Goal: Task Accomplishment & Management: Manage account settings

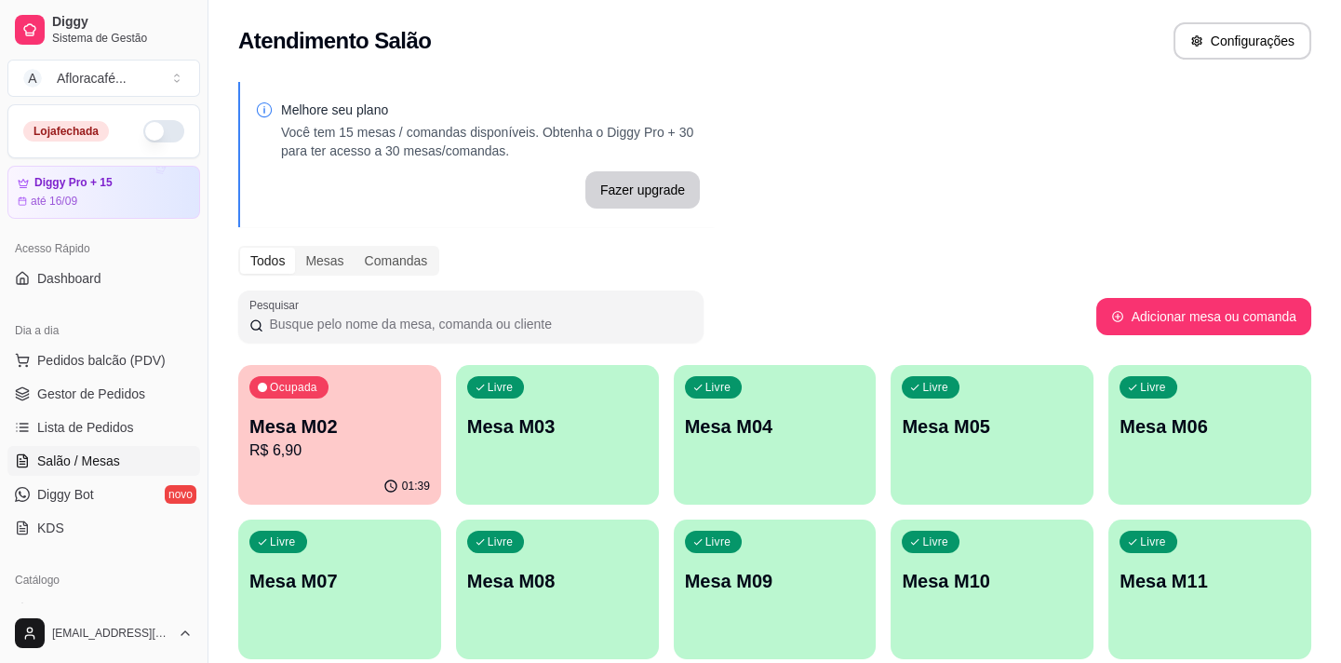
scroll to position [168, 0]
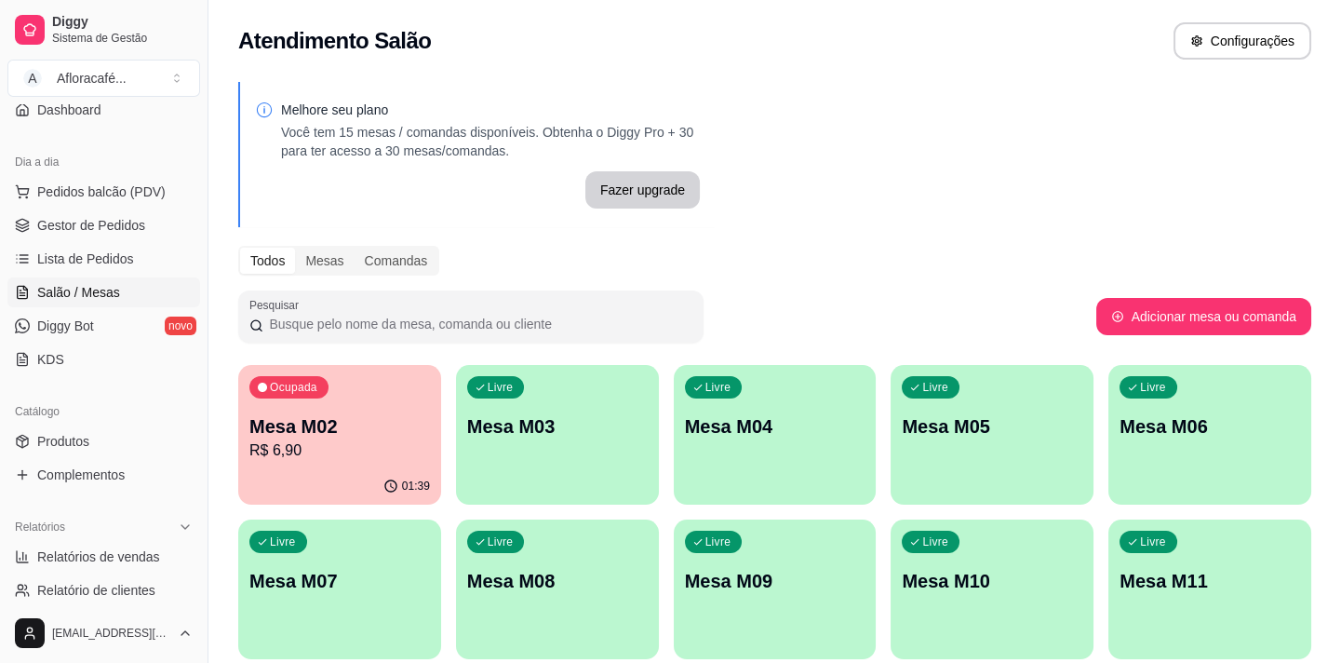
click at [486, 414] on p "Mesa M03" at bounding box center [557, 426] width 181 height 26
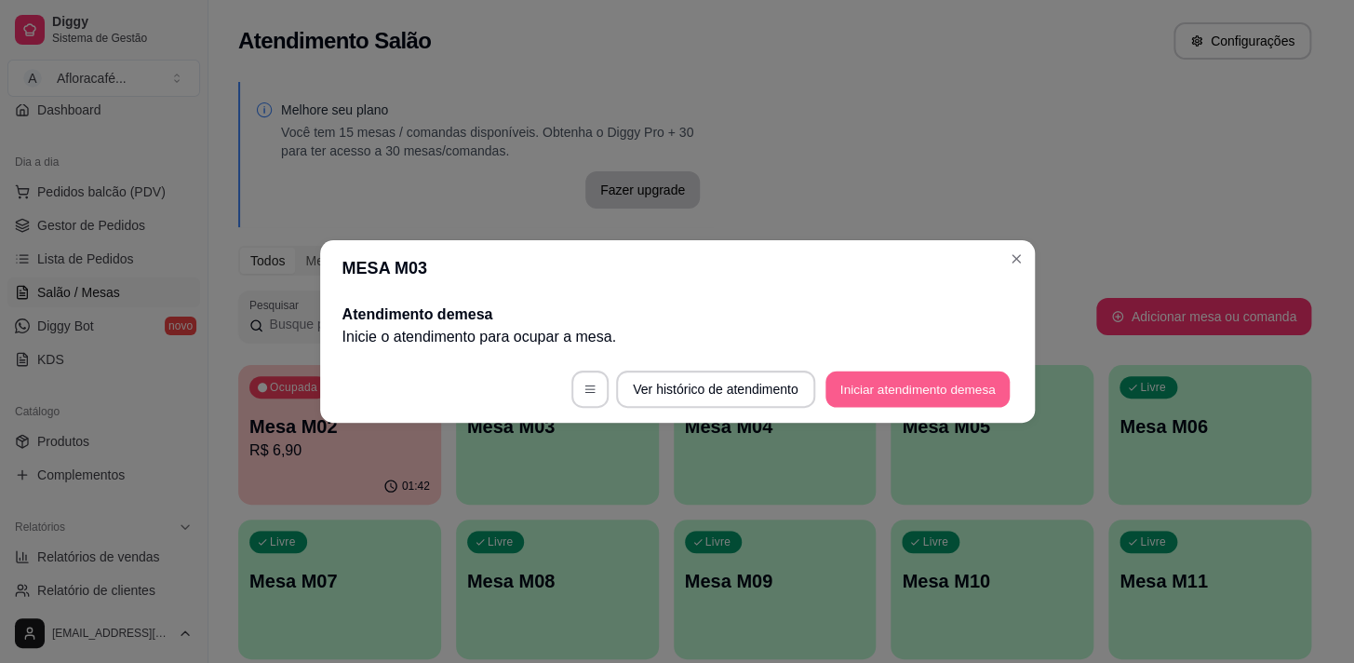
click at [907, 374] on button "Iniciar atendimento de mesa" at bounding box center [918, 389] width 184 height 36
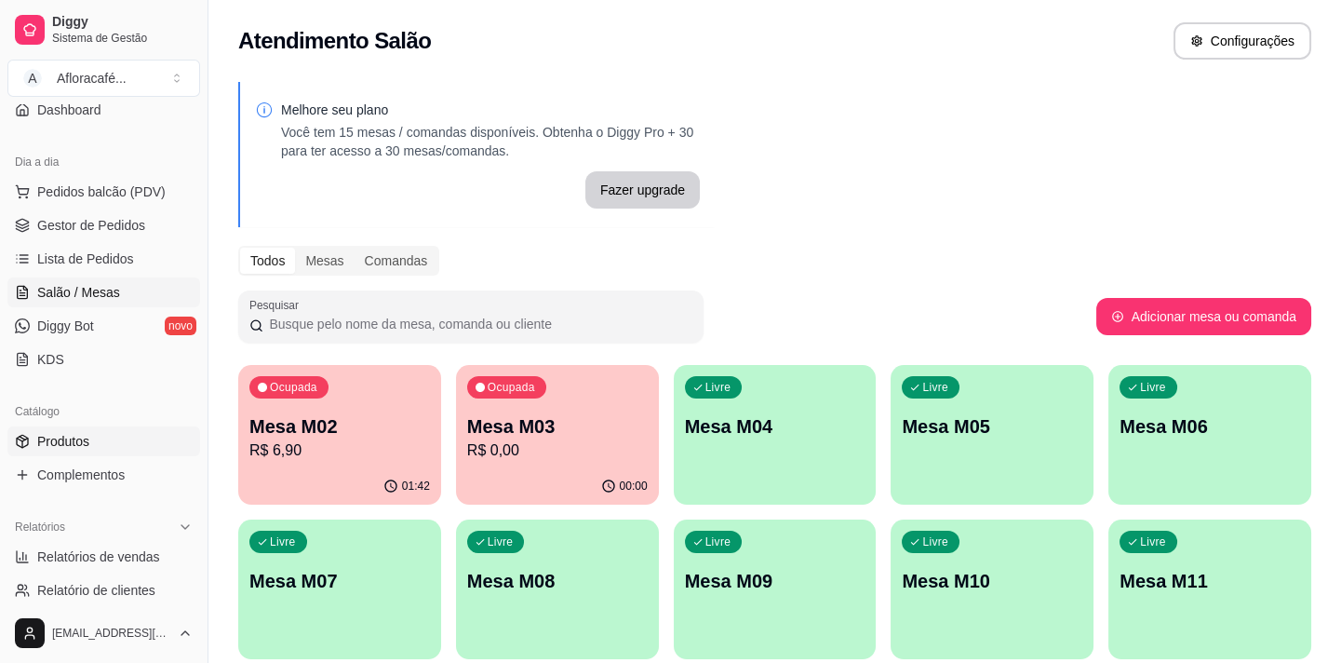
click at [123, 437] on link "Produtos" at bounding box center [103, 441] width 193 height 30
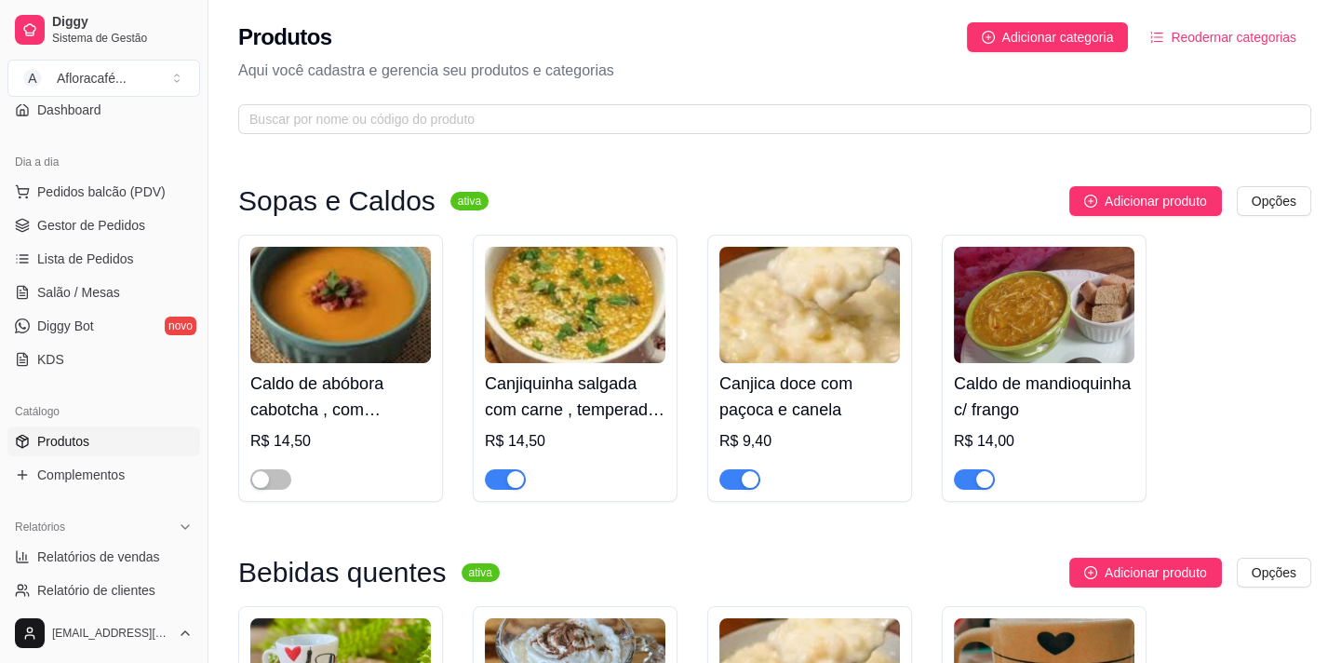
click at [614, 83] on div "Produtos Adicionar categoria Reodernar categorias Aqui você cadastra e gerencia…" at bounding box center [774, 72] width 1133 height 145
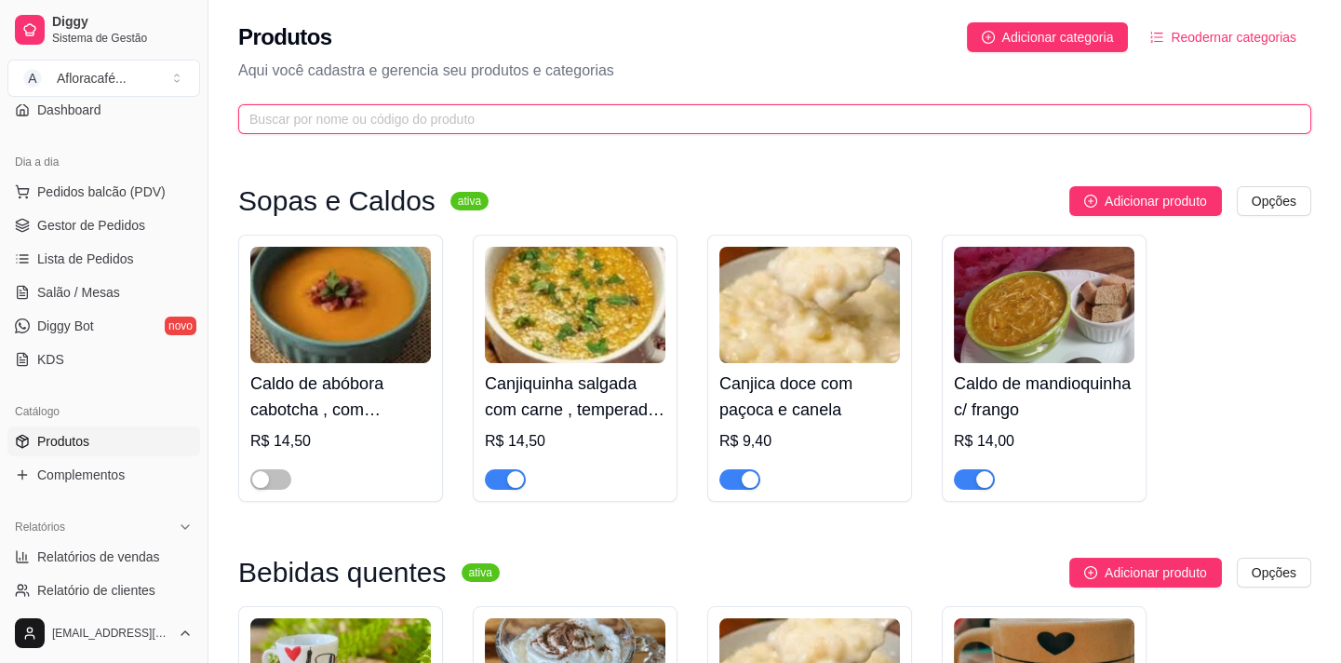
click at [622, 121] on input "text" at bounding box center [767, 119] width 1036 height 20
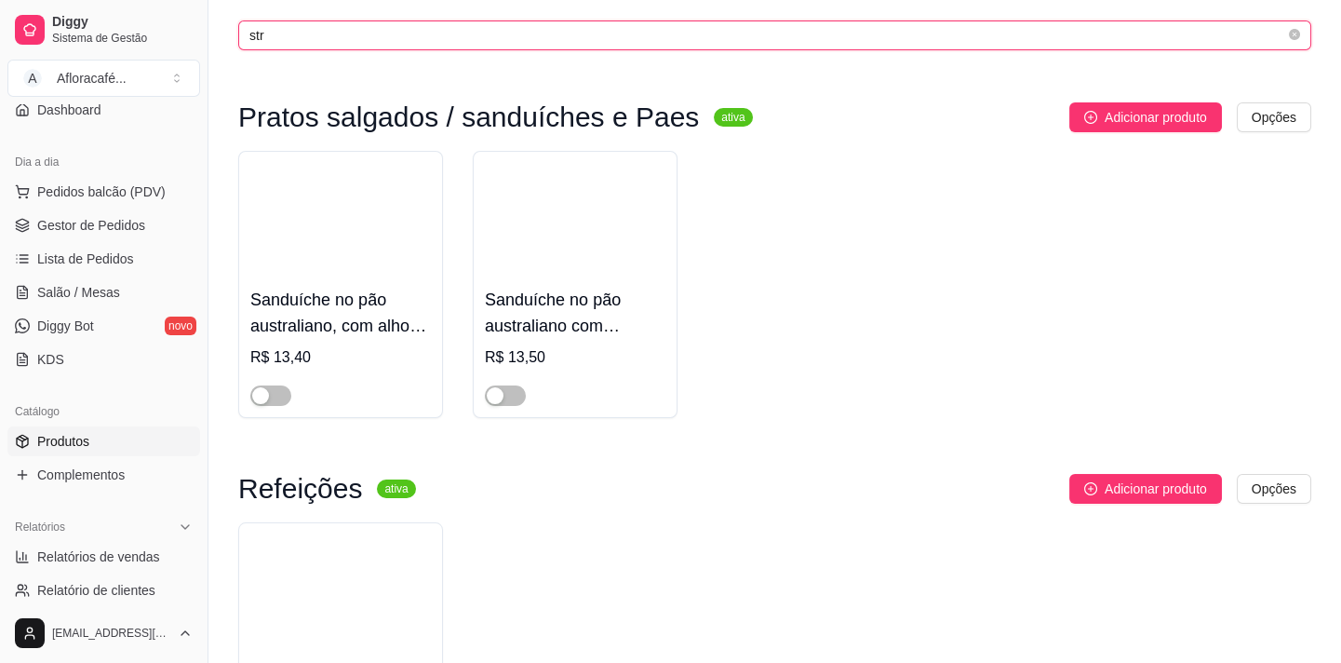
scroll to position [338, 0]
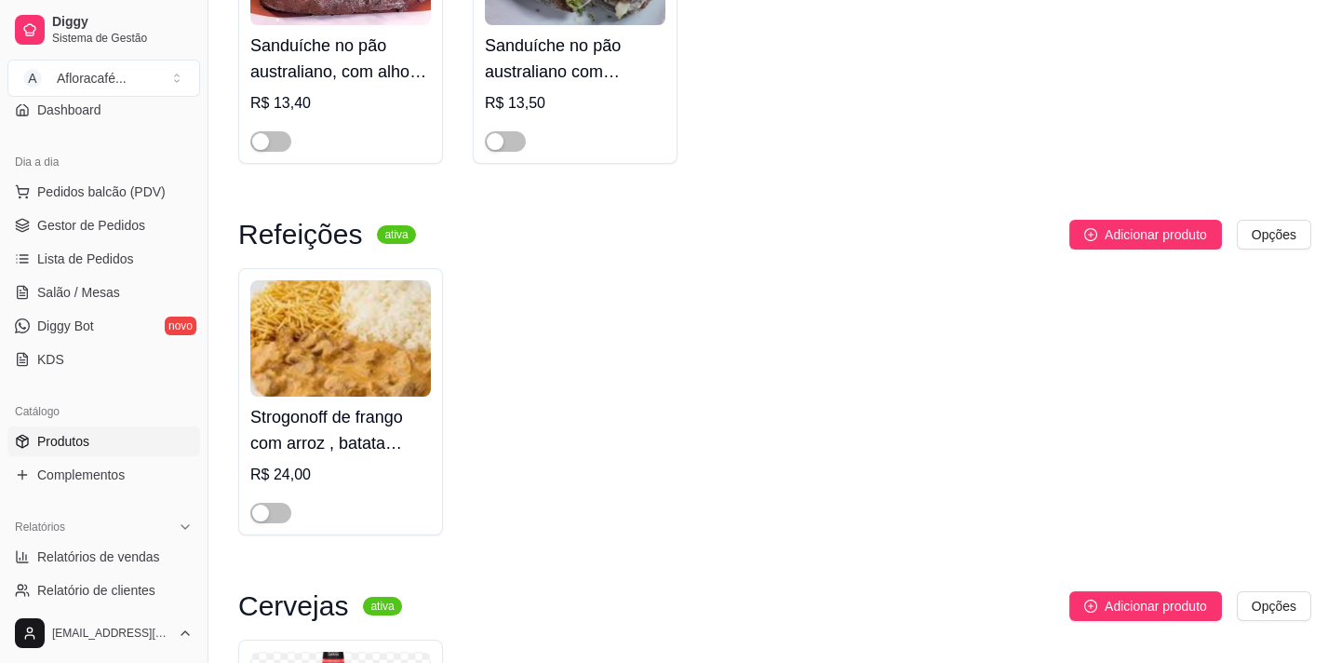
type input "str"
click at [275, 495] on div at bounding box center [340, 504] width 181 height 37
click at [261, 504] on div "button" at bounding box center [260, 512] width 17 height 17
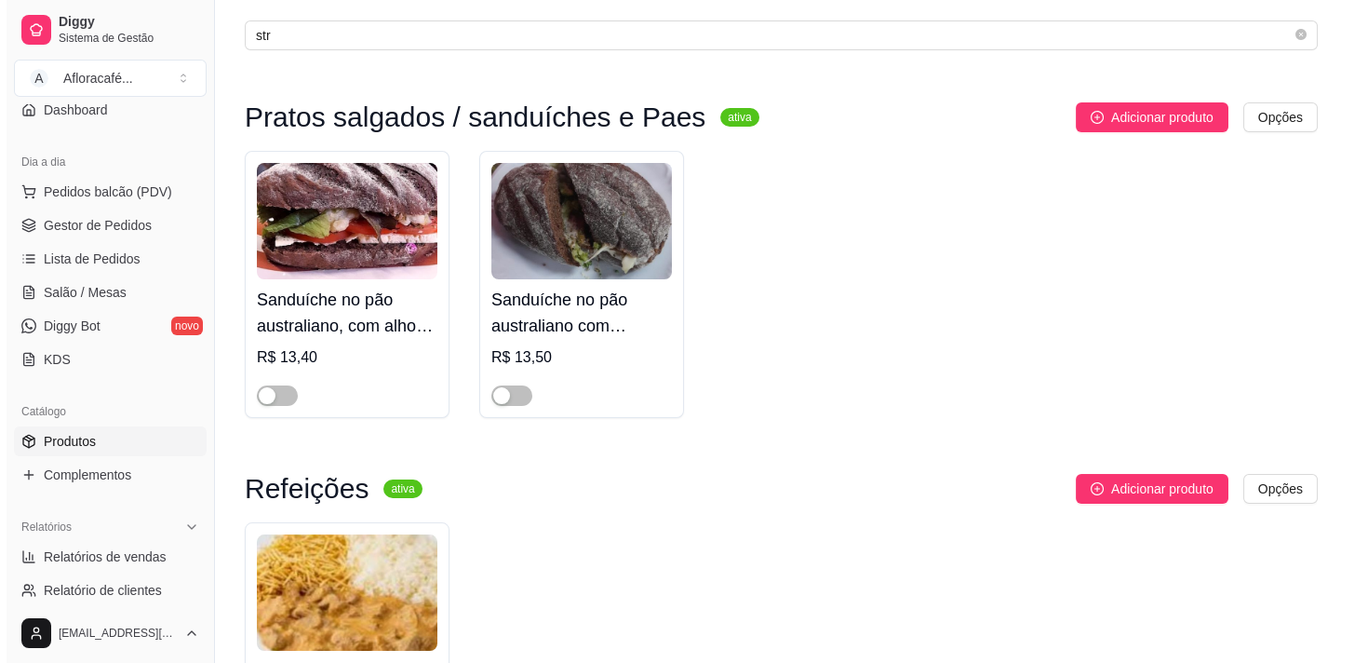
scroll to position [0, 0]
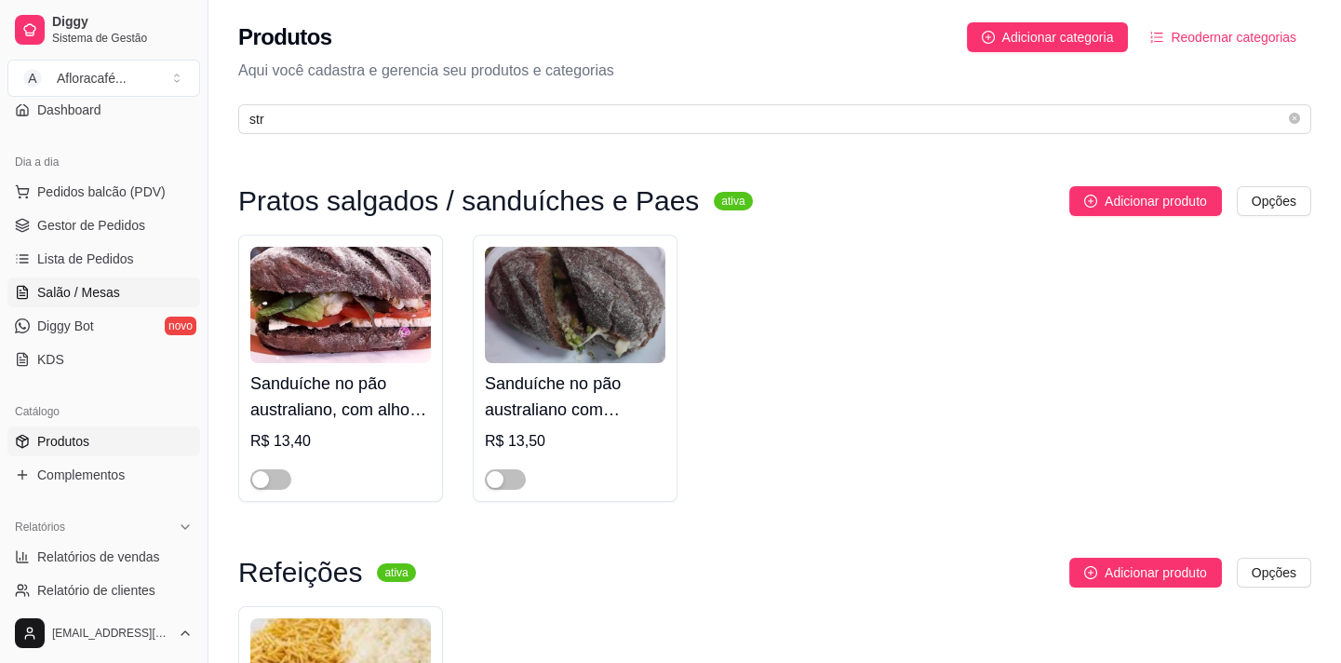
click at [46, 285] on span "Salão / Mesas" at bounding box center [78, 292] width 83 height 19
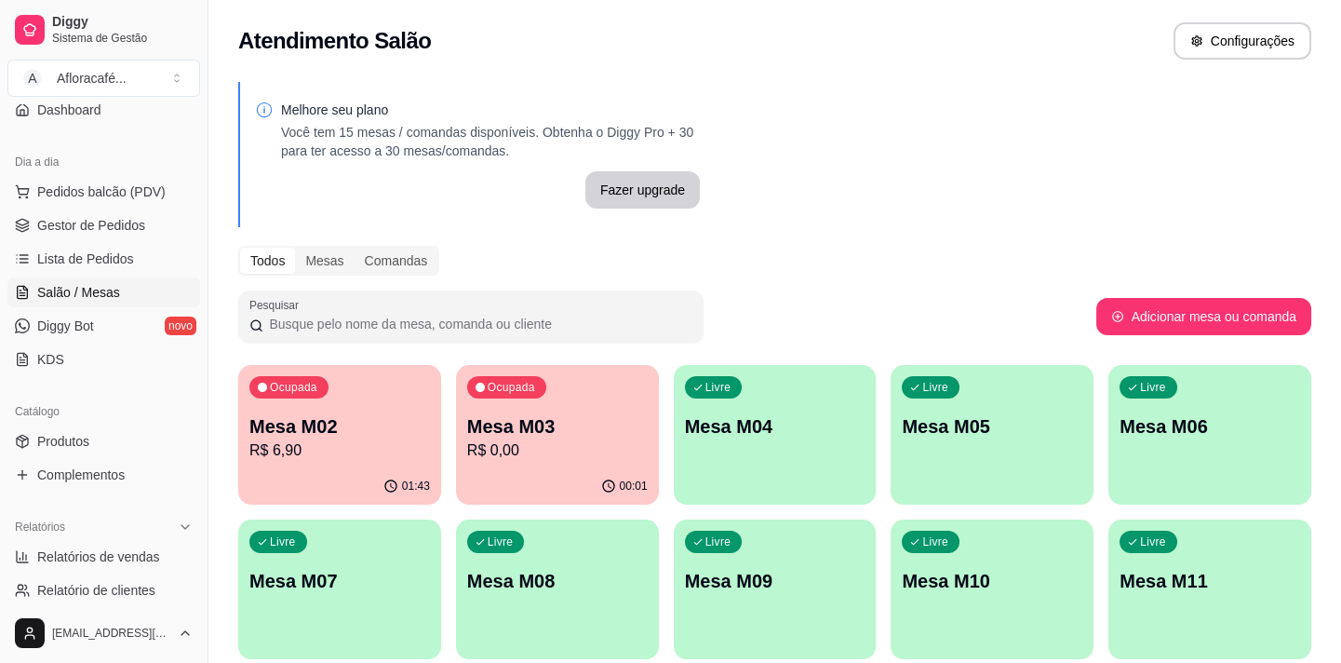
click at [624, 432] on p "Mesa M03" at bounding box center [557, 426] width 181 height 26
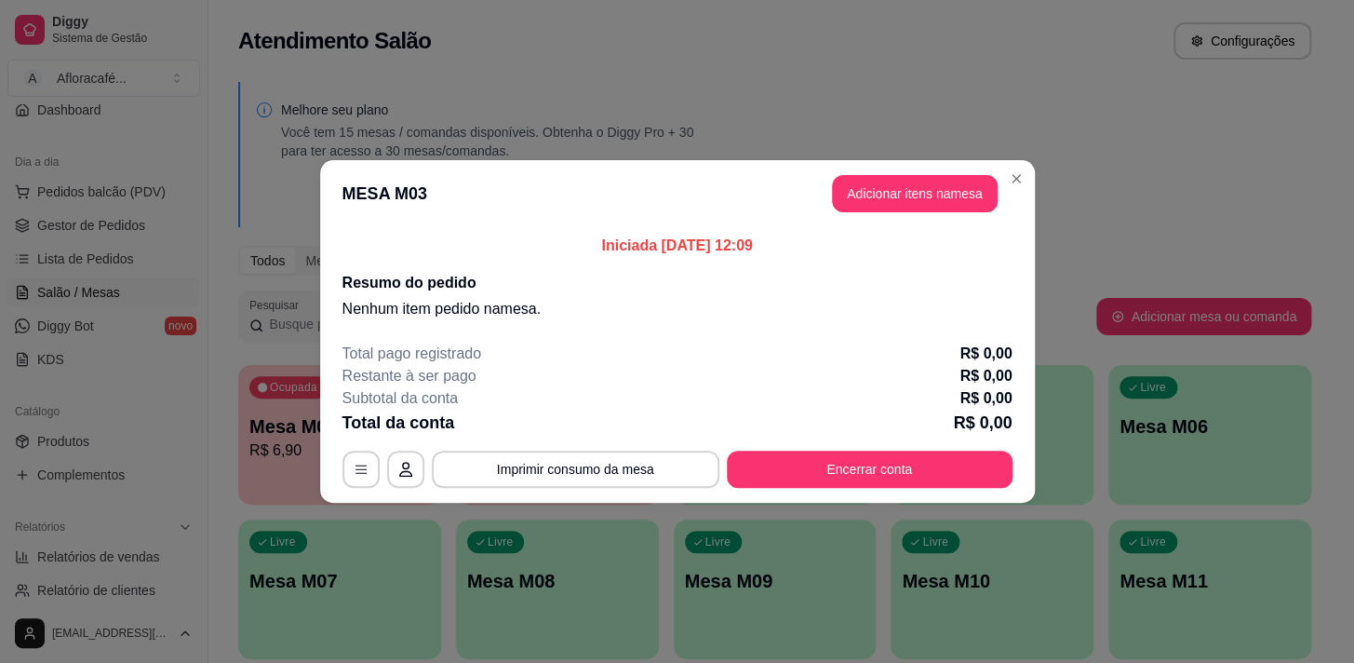
click at [871, 210] on button "Adicionar itens na mesa" at bounding box center [915, 193] width 166 height 37
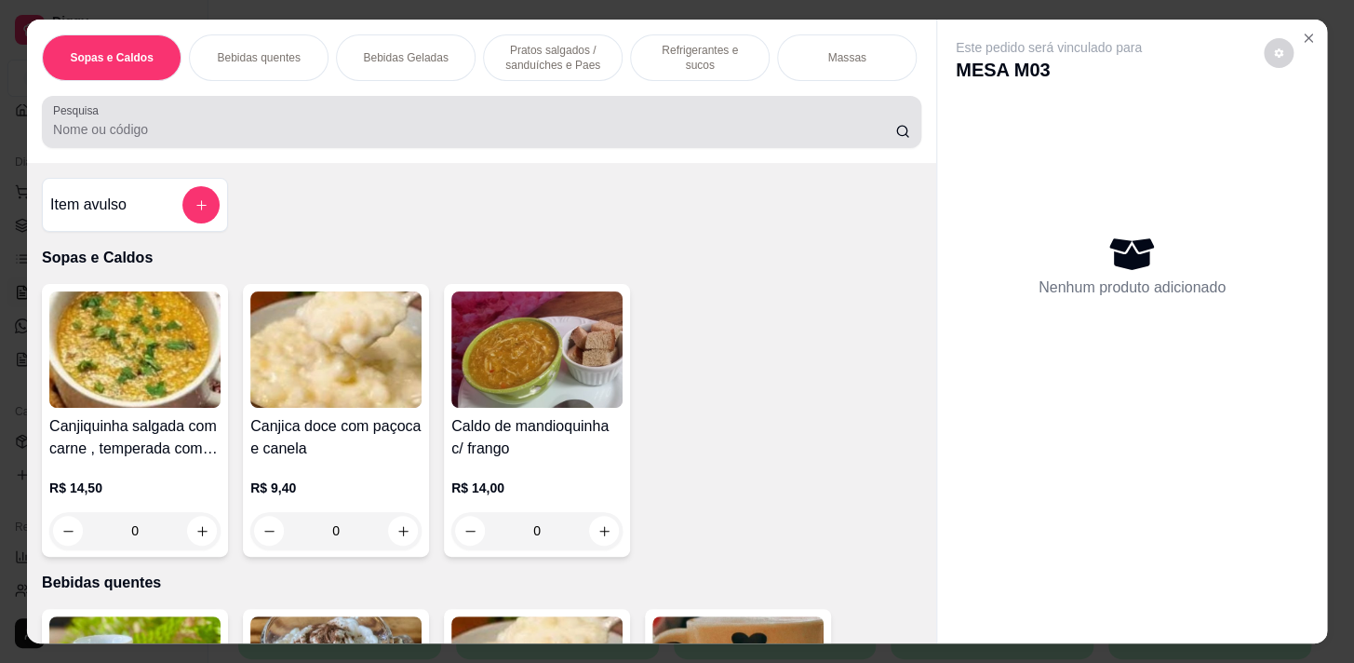
click at [714, 130] on input "Pesquisa" at bounding box center [474, 129] width 842 height 19
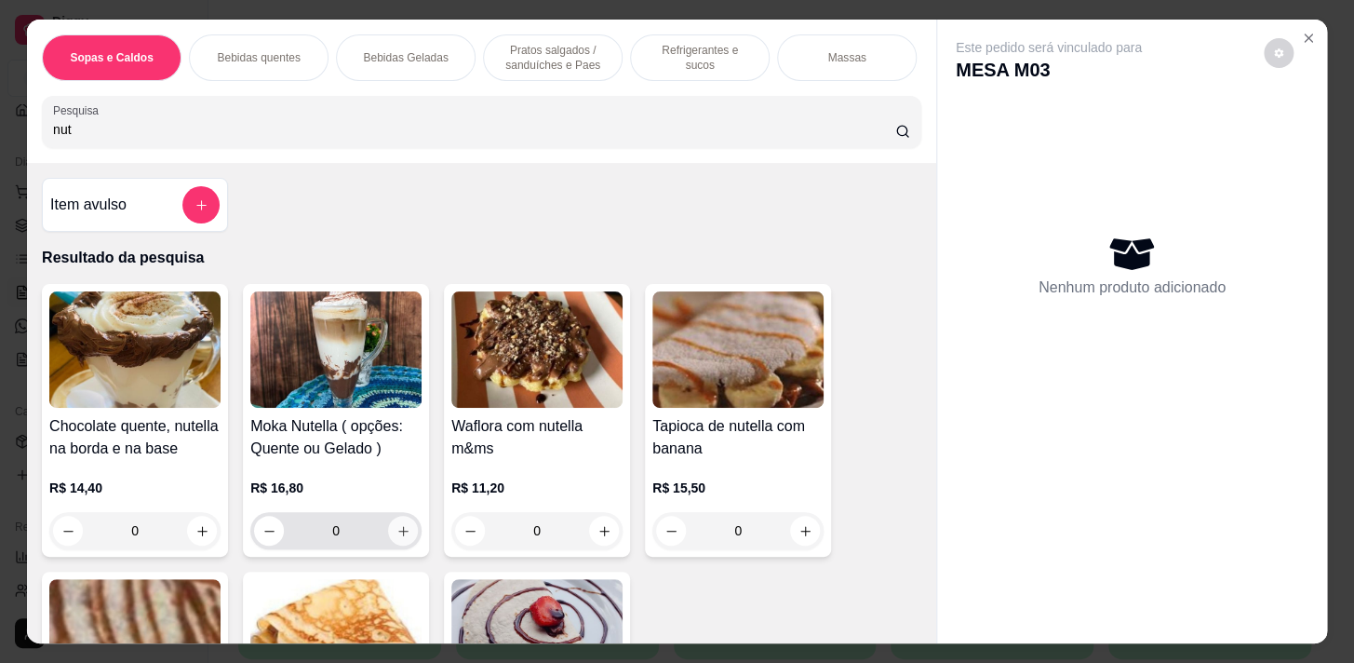
type input "nut"
click at [396, 538] on icon "increase-product-quantity" at bounding box center [403, 531] width 14 height 14
type input "1"
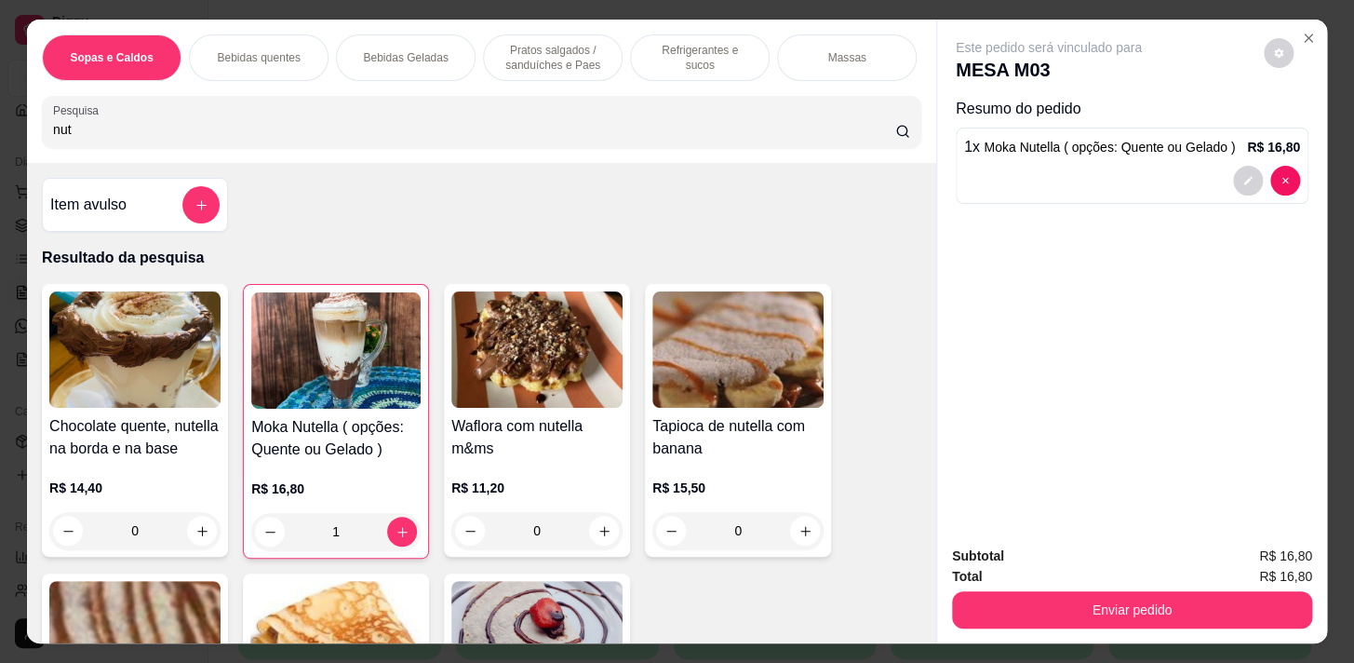
click at [588, 50] on p "Pratos salgados / sanduíches e Paes" at bounding box center [553, 58] width 108 height 30
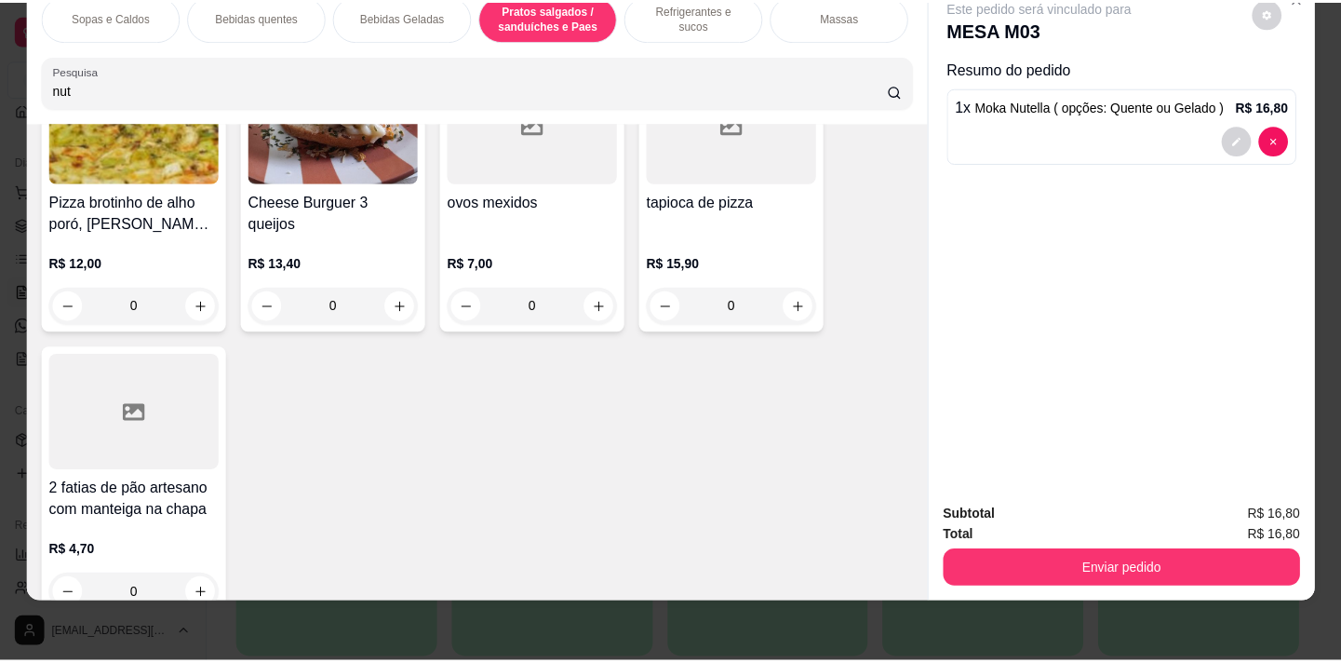
scroll to position [7143, 0]
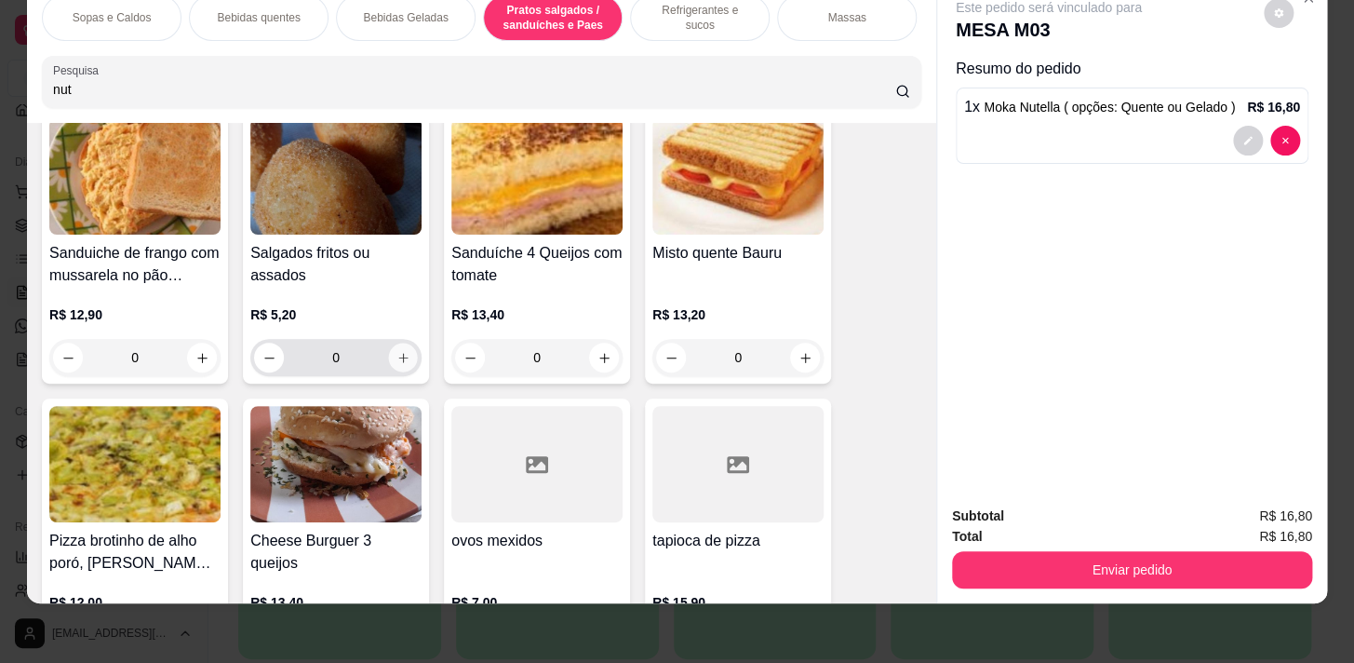
click at [405, 368] on div "0" at bounding box center [336, 357] width 164 height 37
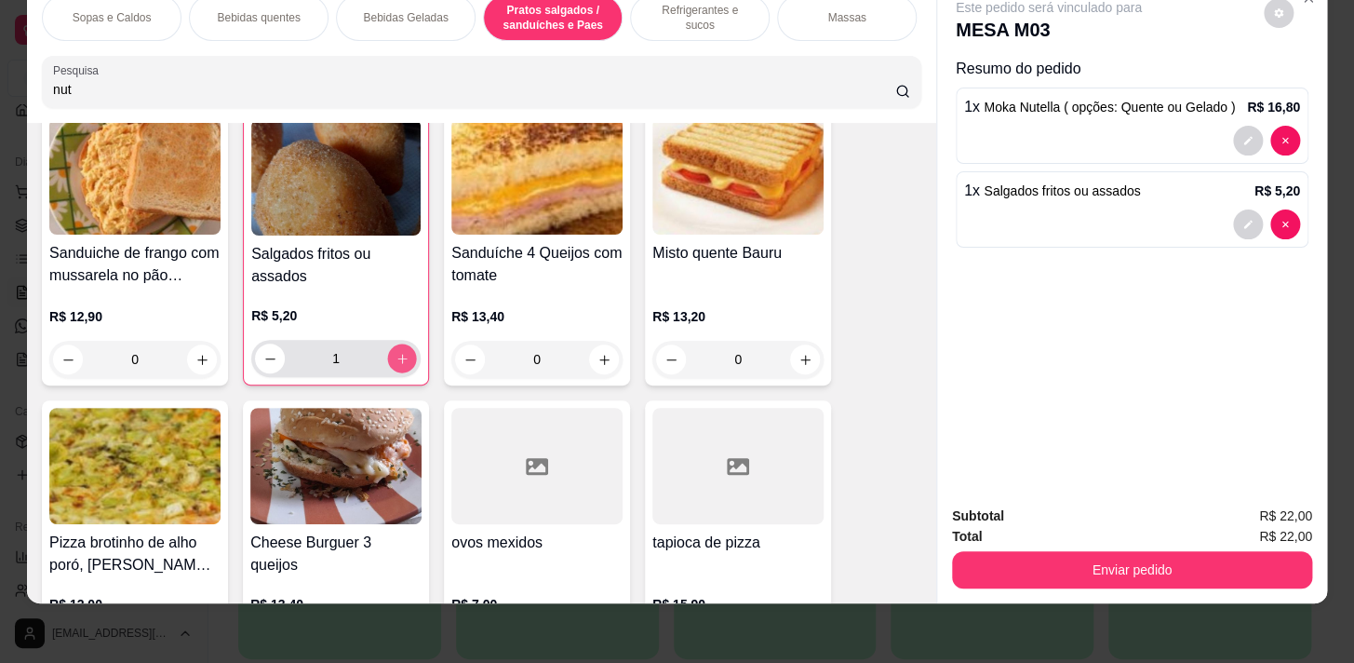
click at [406, 354] on button "increase-product-quantity" at bounding box center [402, 358] width 29 height 29
type input "2"
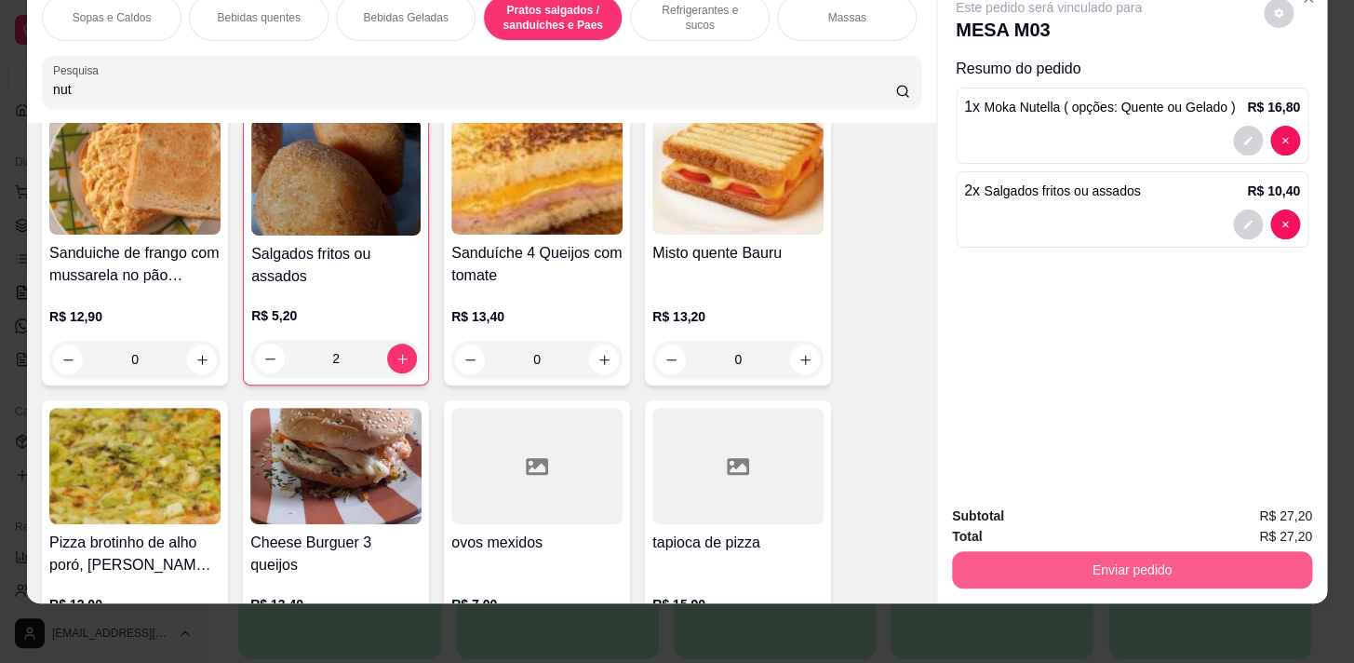
click at [1050, 555] on button "Enviar pedido" at bounding box center [1132, 569] width 360 height 37
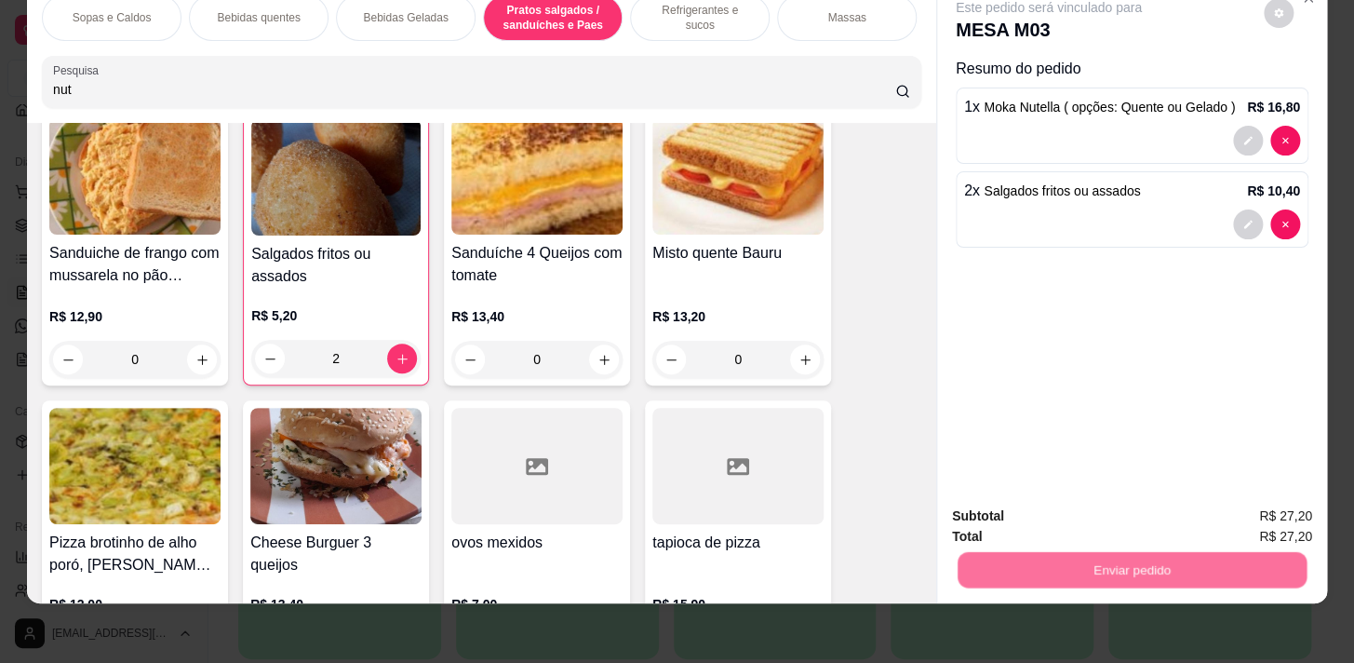
click at [1042, 497] on button "Não registrar e enviar pedido" at bounding box center [1071, 511] width 194 height 35
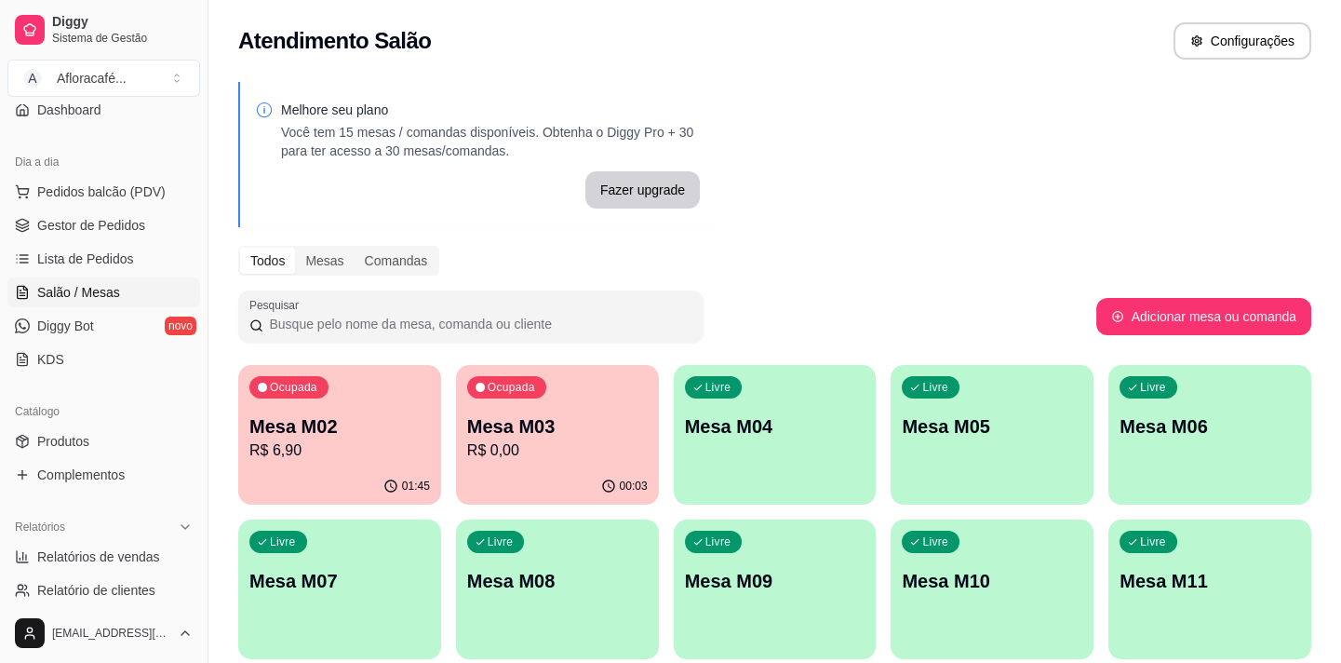
click at [90, 423] on div "Catálogo" at bounding box center [103, 411] width 193 height 30
click at [85, 443] on span "Produtos" at bounding box center [63, 441] width 52 height 19
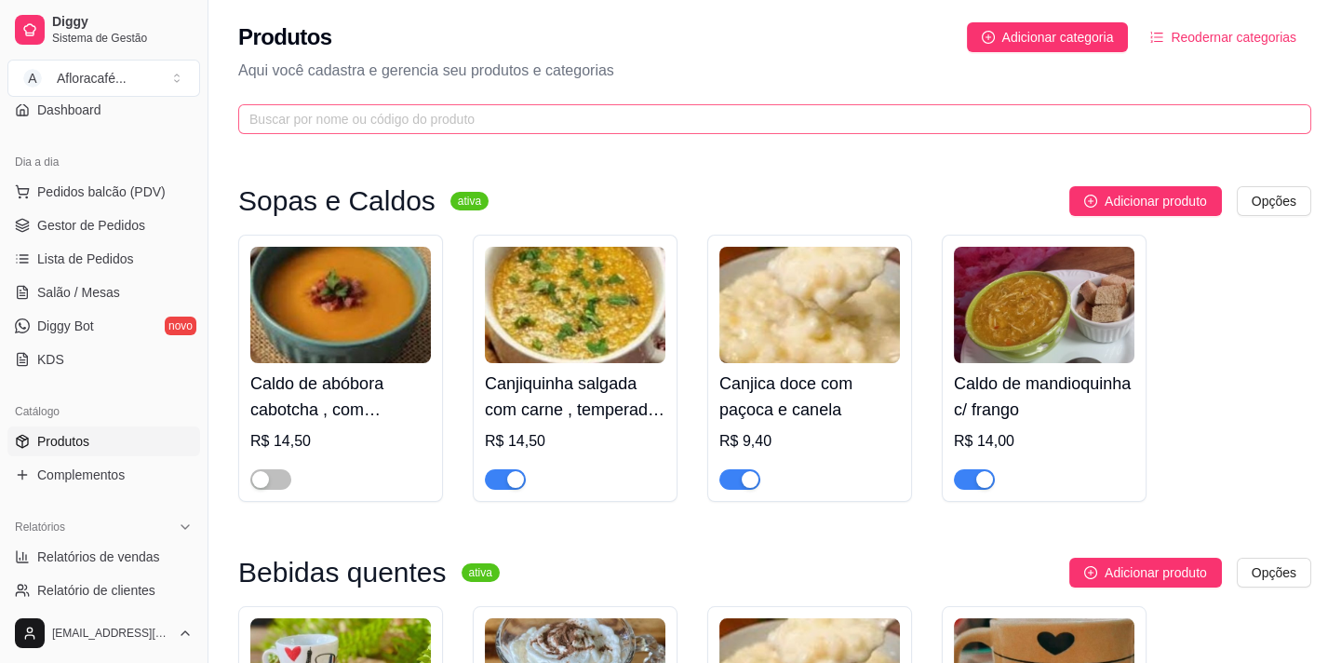
click at [567, 130] on span at bounding box center [774, 119] width 1073 height 30
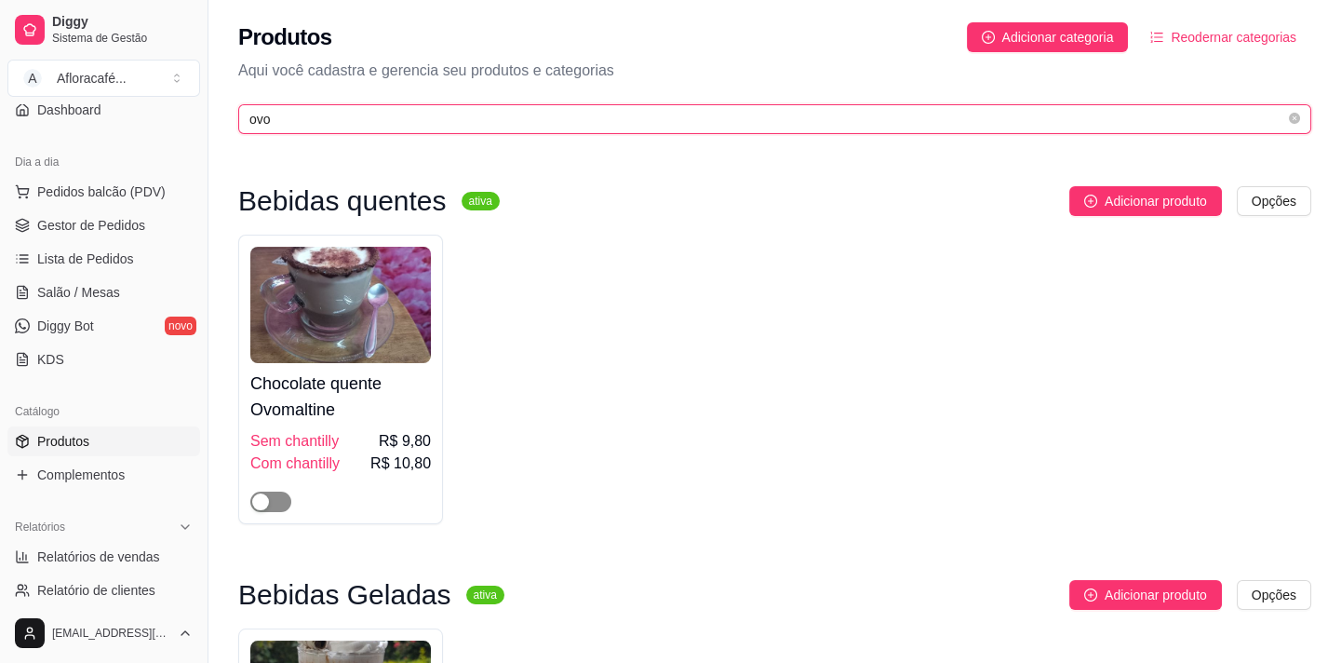
type input "ovo"
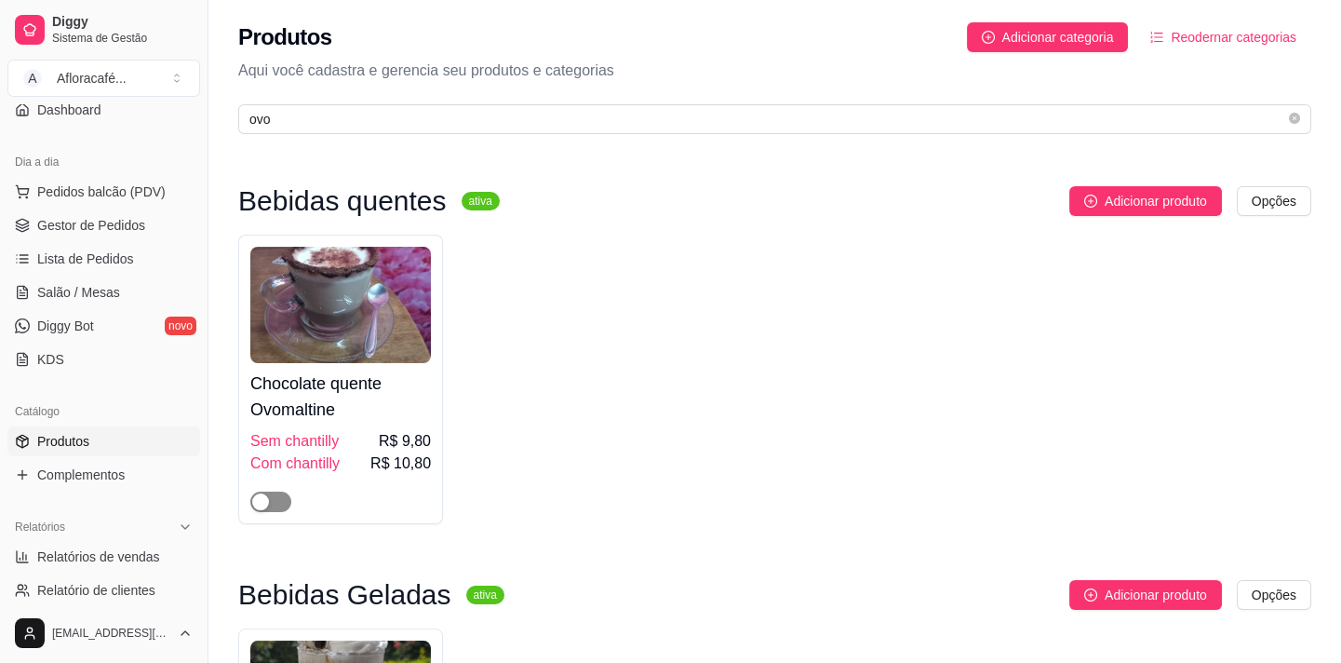
click at [261, 506] on div "button" at bounding box center [260, 501] width 17 height 17
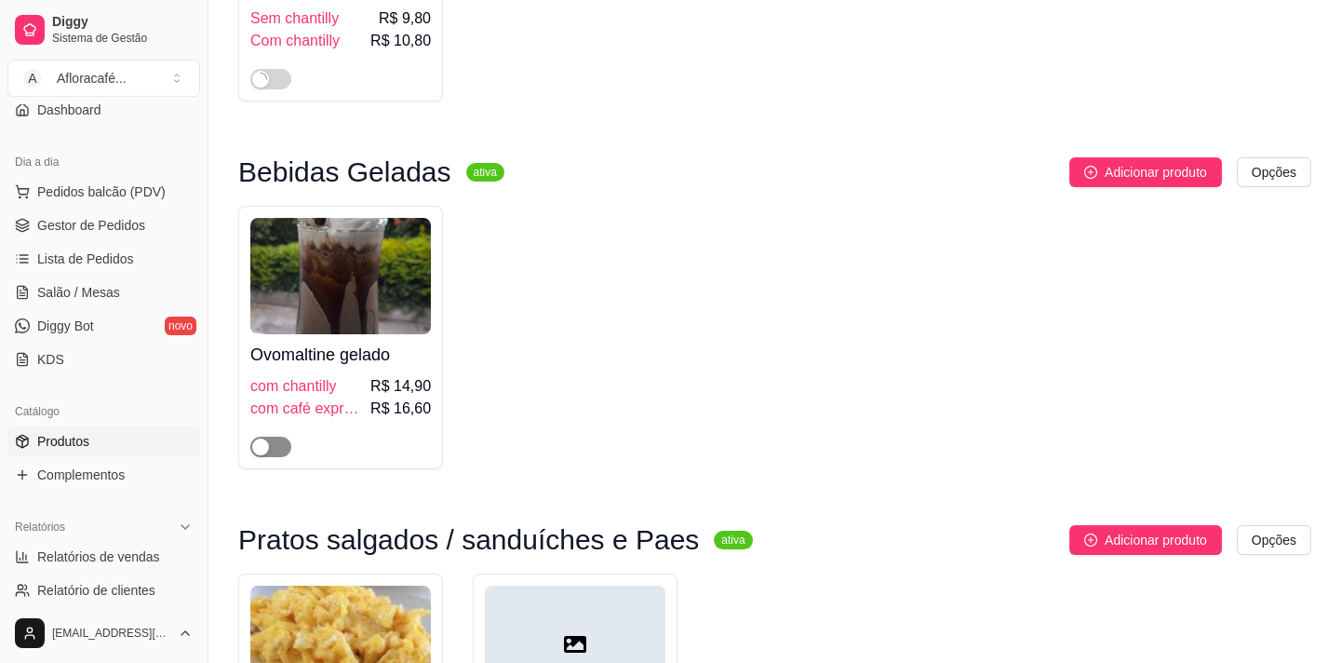
click at [271, 452] on span "button" at bounding box center [270, 447] width 41 height 20
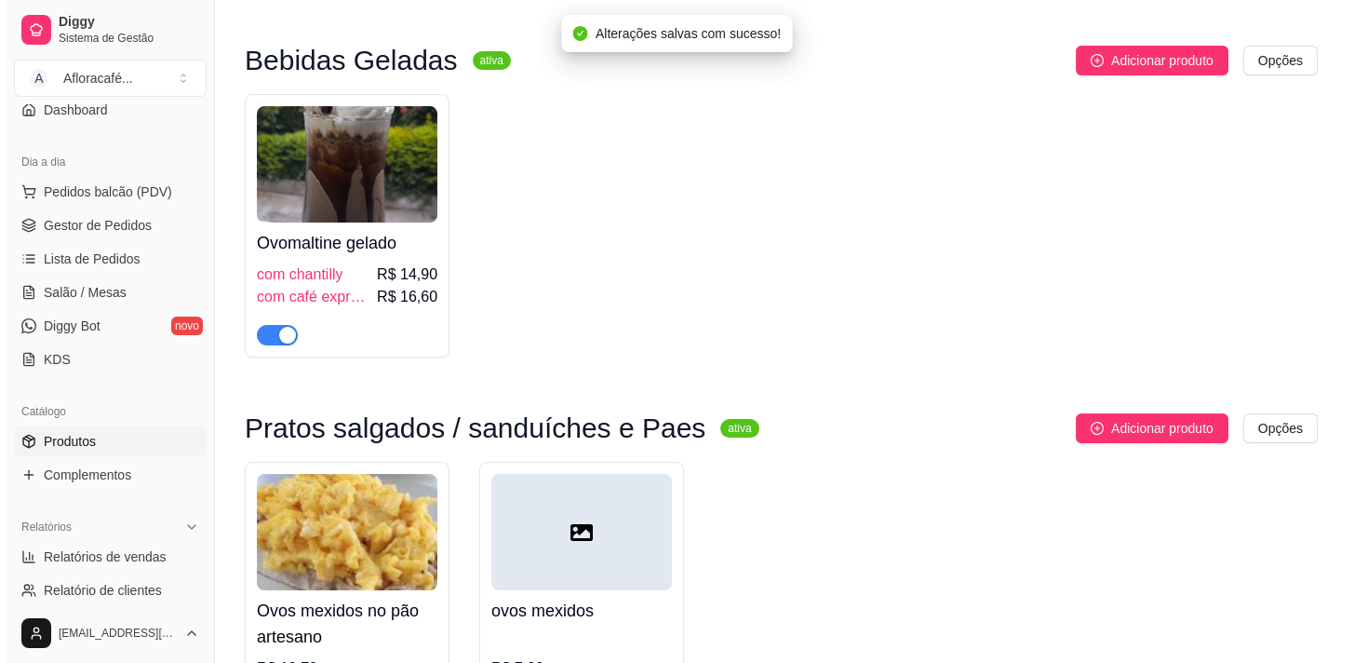
scroll to position [0, 0]
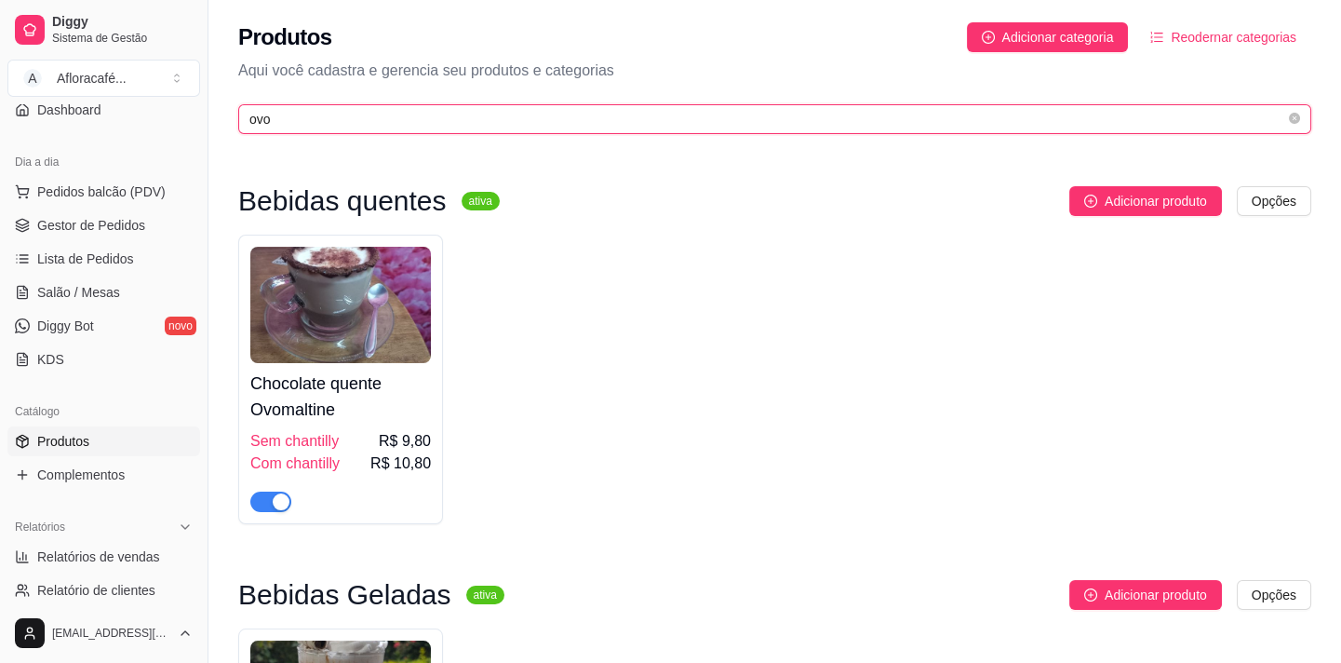
click at [562, 122] on input "ovo" at bounding box center [767, 119] width 1036 height 20
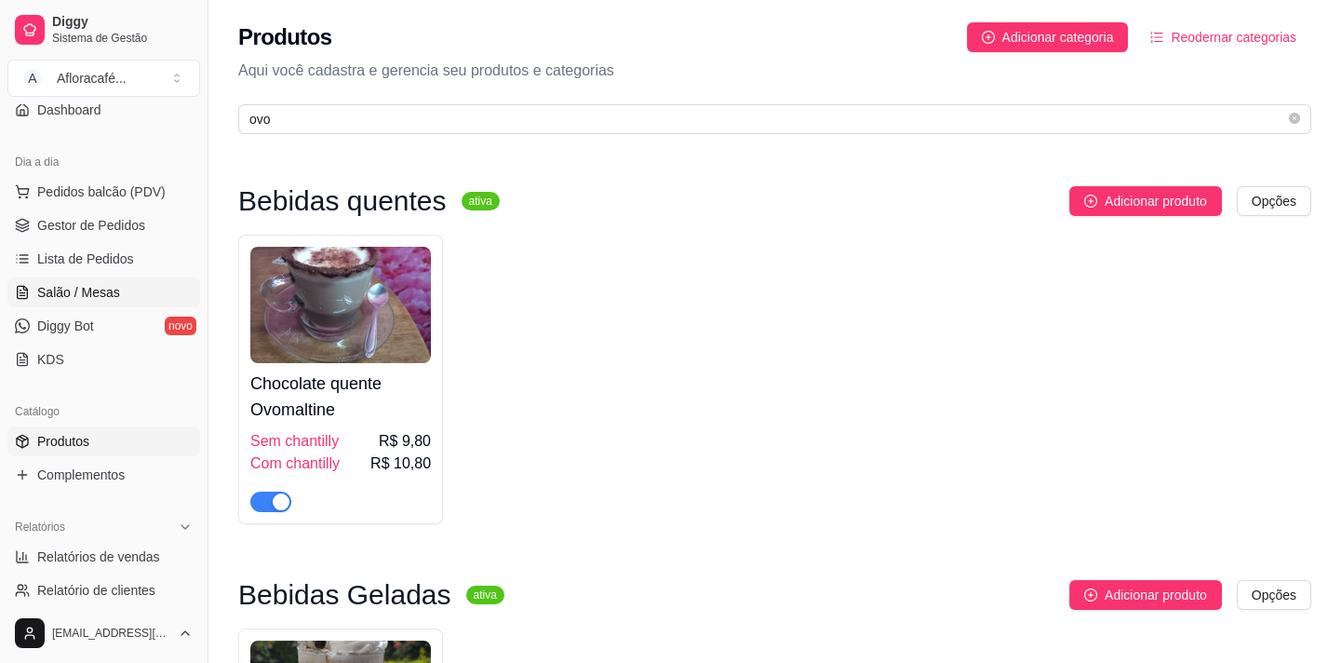
drag, startPoint x: 81, startPoint y: 271, endPoint x: 79, endPoint y: 283, distance: 12.2
click at [81, 274] on ul "Pedidos balcão (PDV) Gestor de Pedidos Lista de Pedidos Salão / Mesas Diggy Bot…" at bounding box center [103, 275] width 193 height 197
click at [104, 284] on span "Salão / Mesas" at bounding box center [78, 292] width 83 height 19
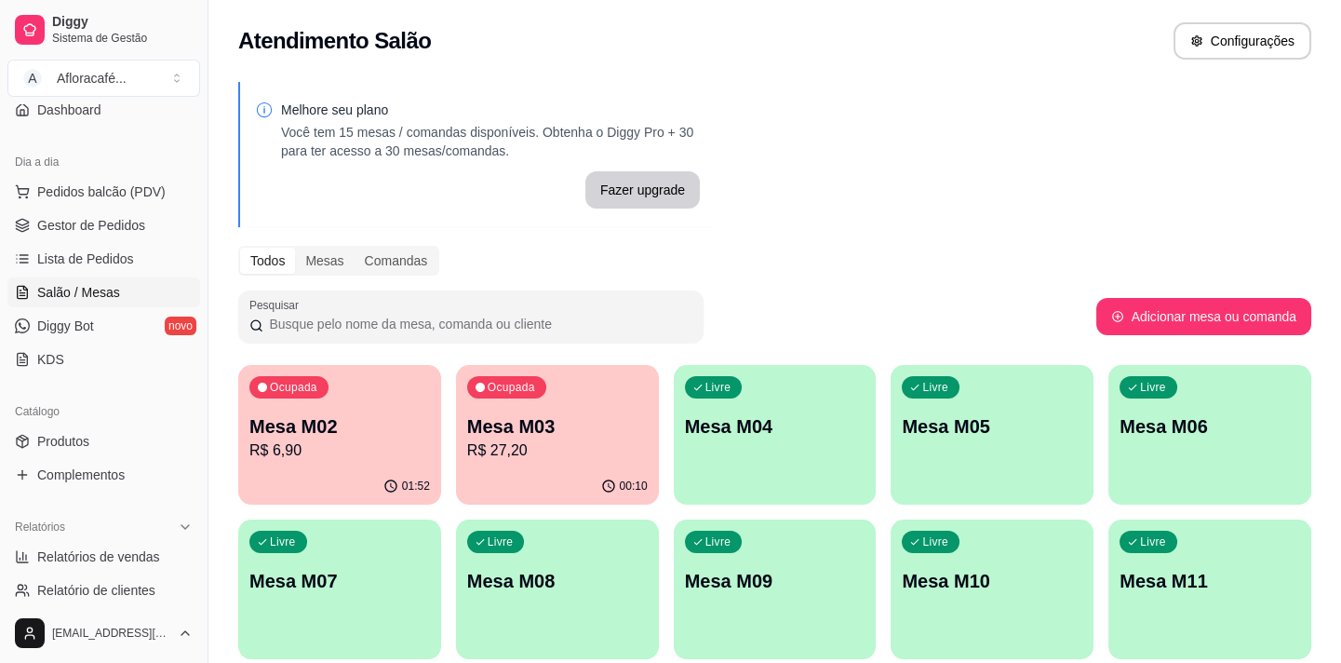
click at [797, 430] on p "Mesa M04" at bounding box center [775, 426] width 181 height 26
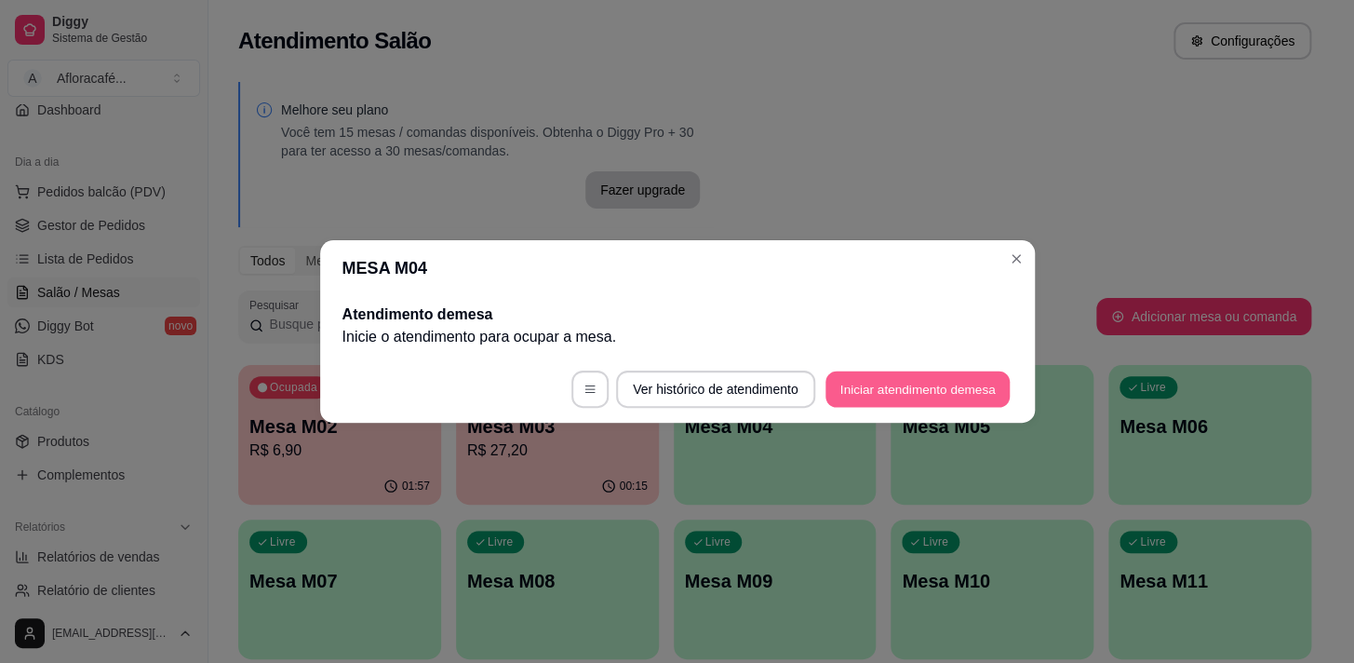
click at [882, 390] on button "Iniciar atendimento de mesa" at bounding box center [918, 389] width 184 height 36
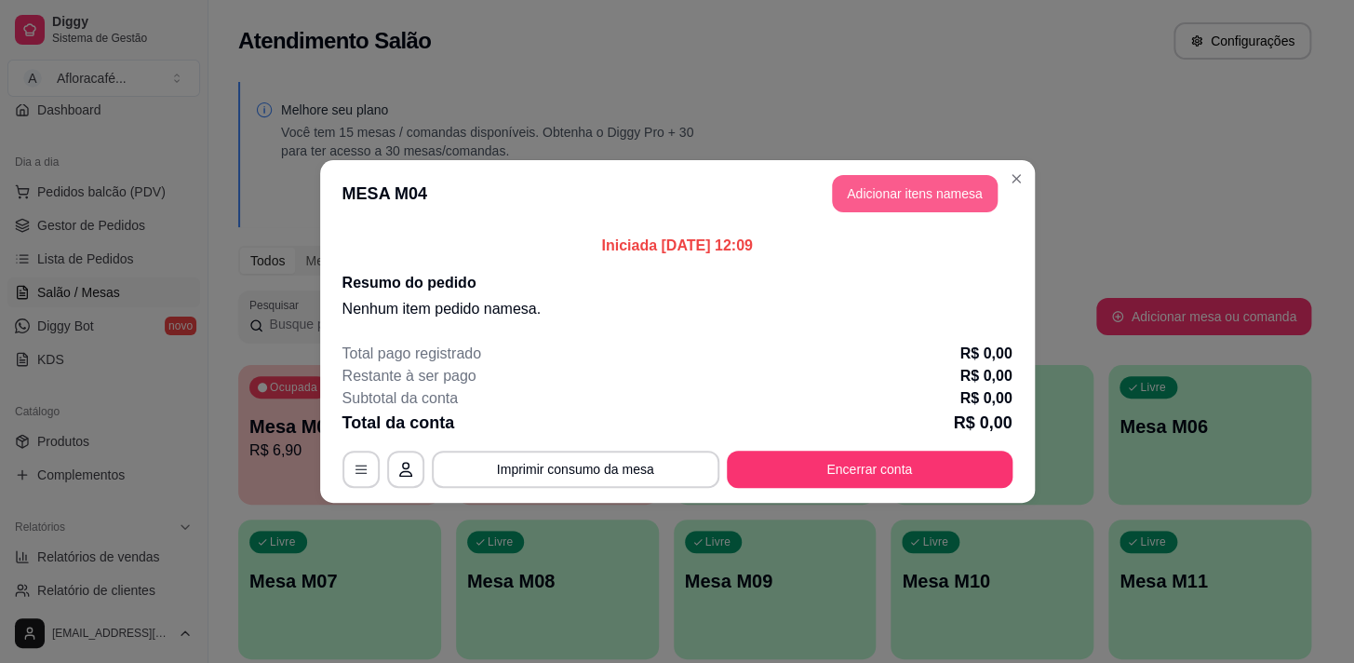
click at [907, 186] on button "Adicionar itens na mesa" at bounding box center [915, 193] width 166 height 37
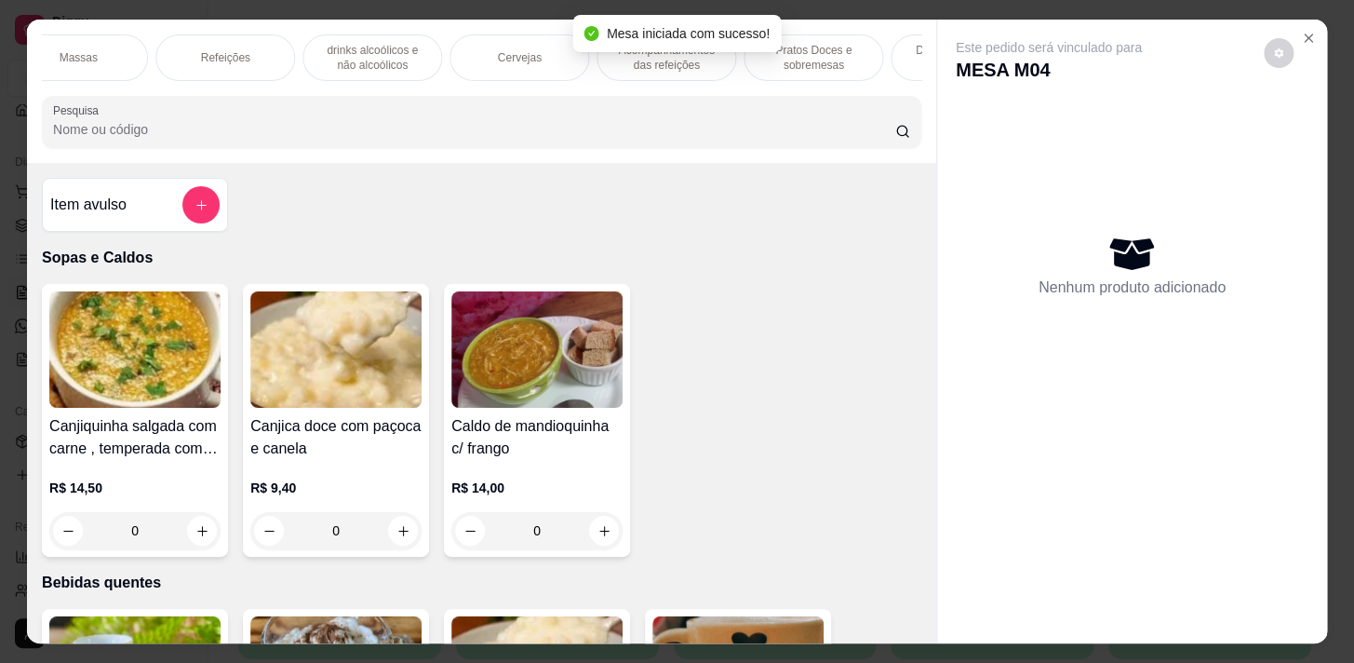
scroll to position [0, 766]
click at [238, 72] on div "Refeições" at bounding box center [228, 57] width 140 height 47
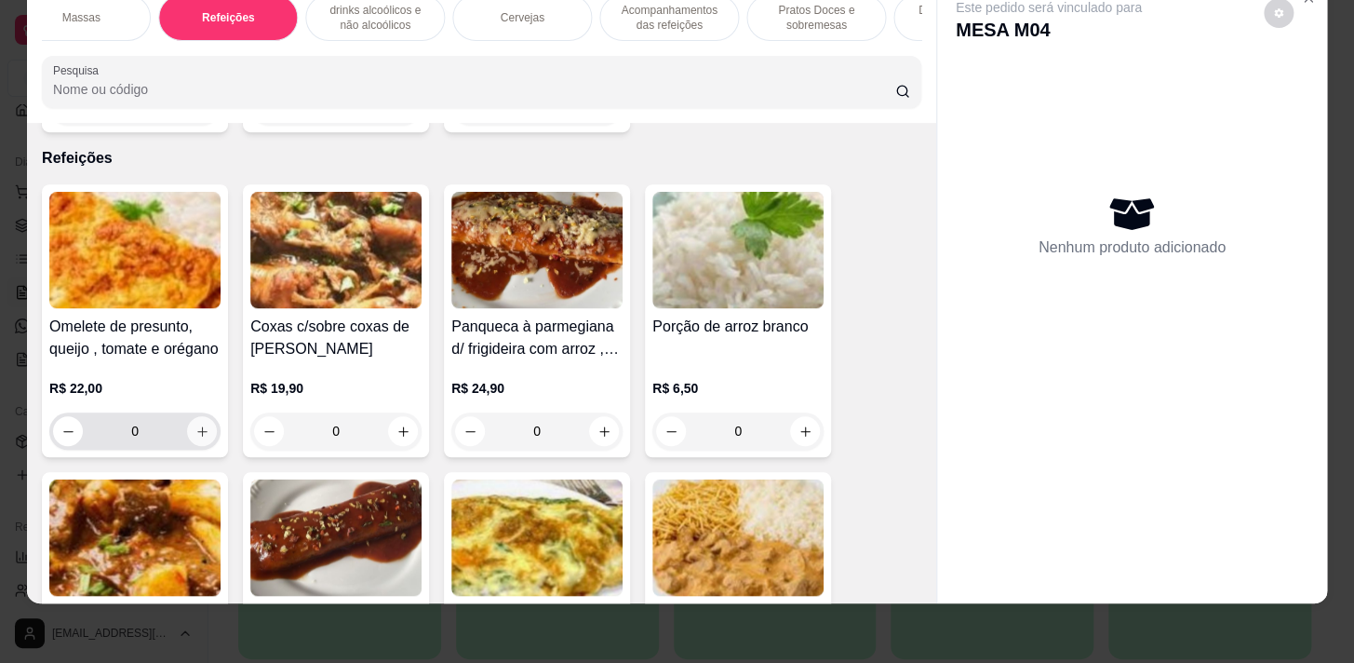
scroll to position [9526, 0]
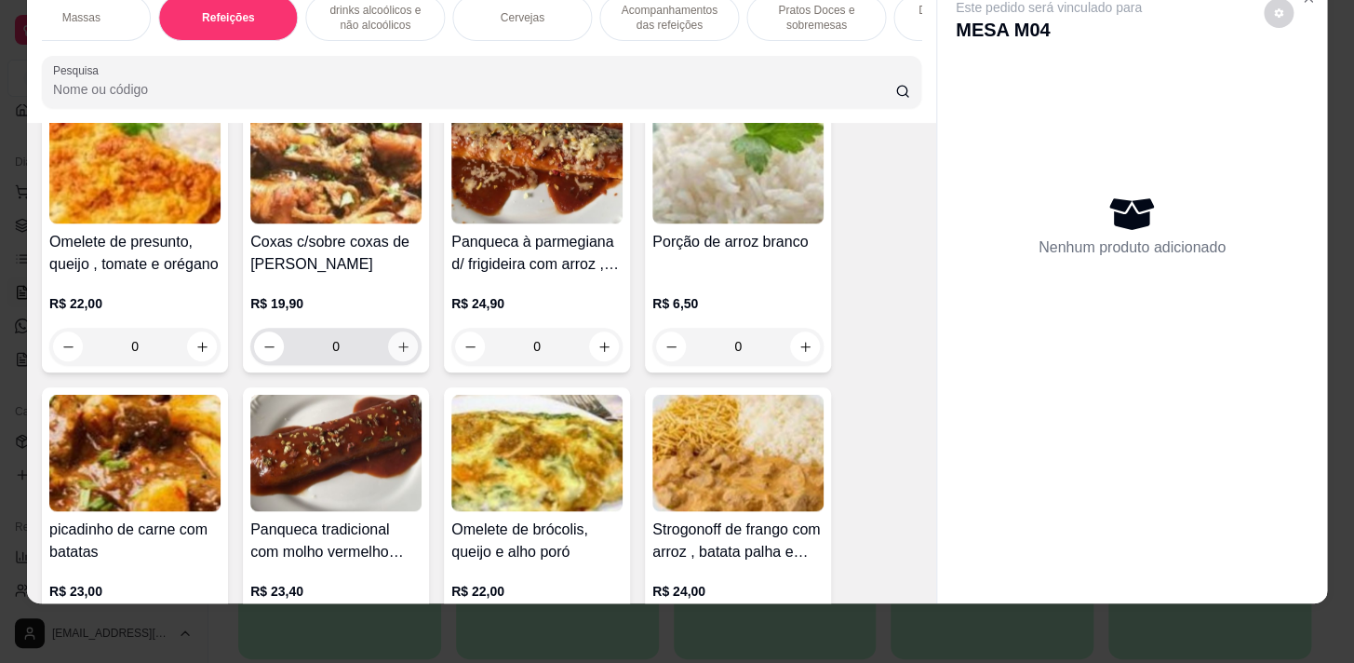
click at [399, 340] on icon "increase-product-quantity" at bounding box center [403, 347] width 14 height 14
type input "1"
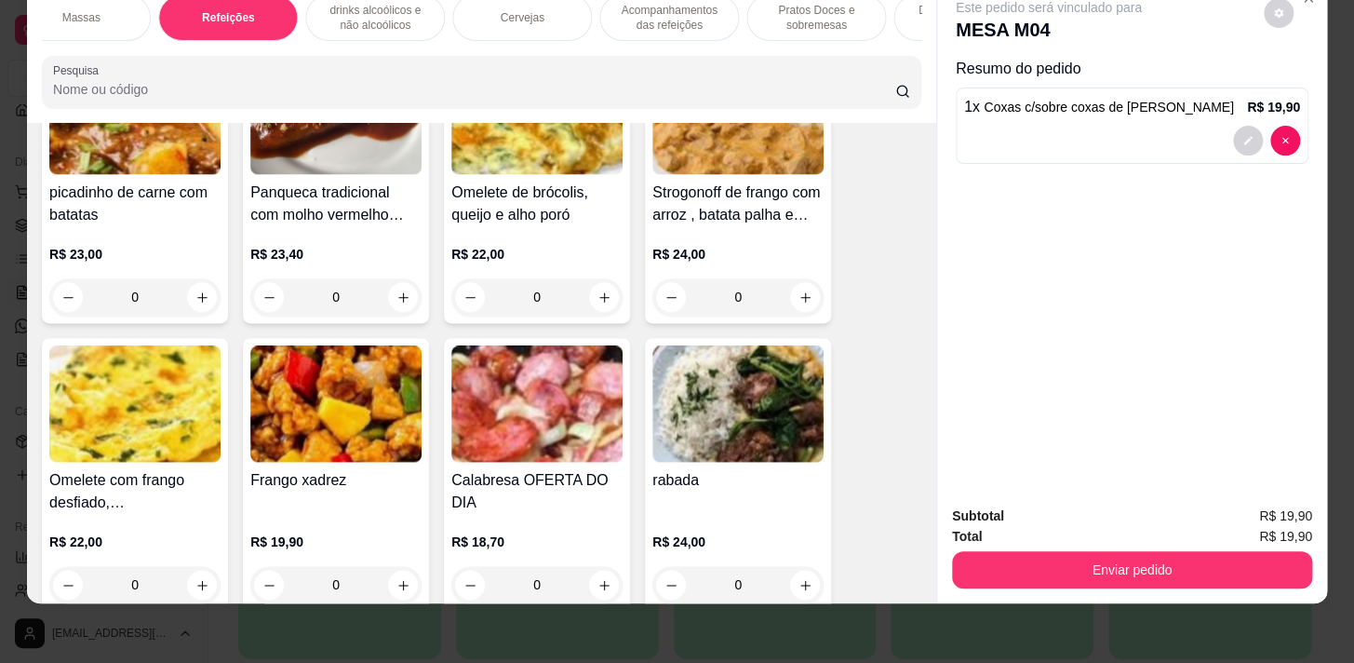
scroll to position [10118, 0]
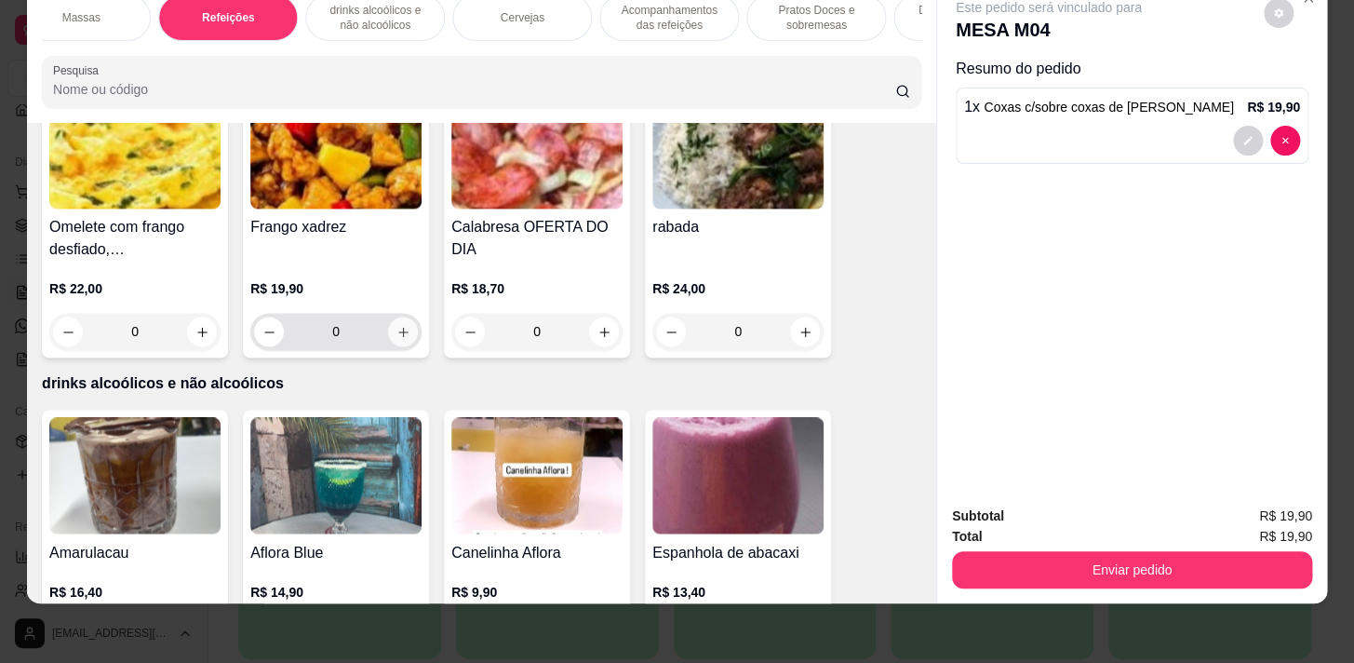
click at [398, 327] on icon "increase-product-quantity" at bounding box center [403, 332] width 10 height 10
type input "1"
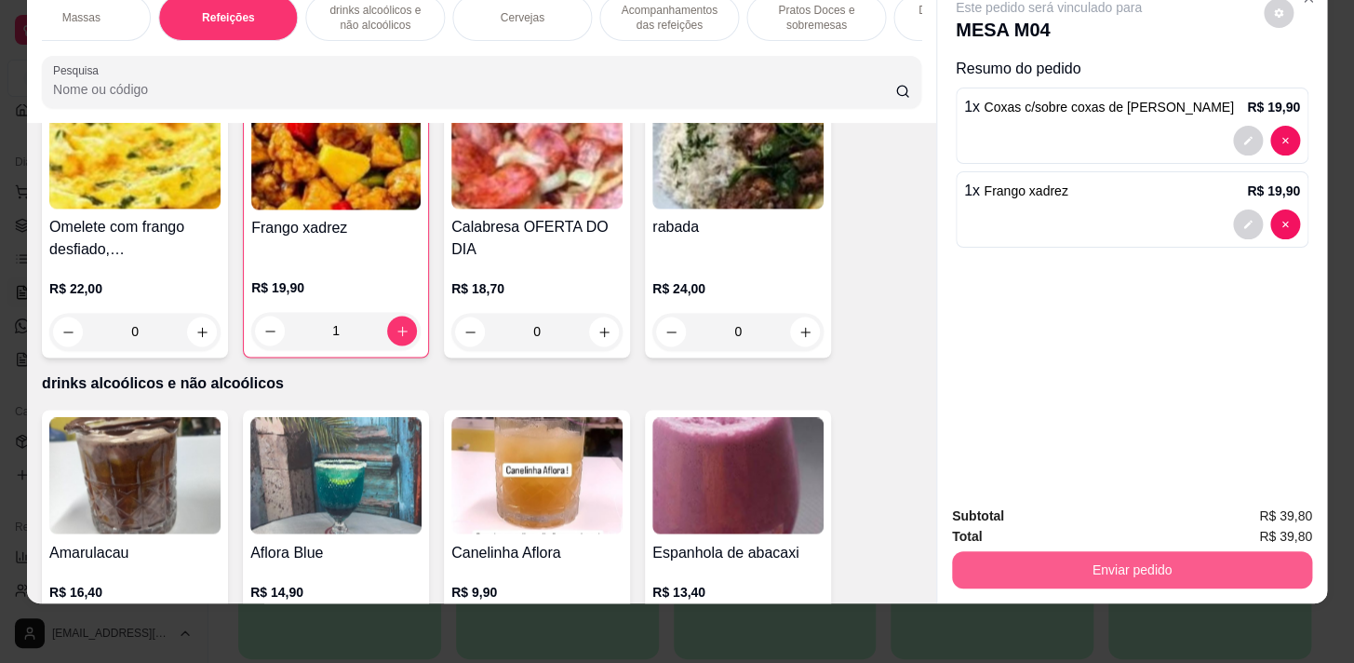
drag, startPoint x: 1176, startPoint y: 534, endPoint x: 1176, endPoint y: 557, distance: 23.3
click at [1176, 557] on div "Enviar pedido" at bounding box center [1132, 567] width 360 height 42
click at [1176, 558] on button "Enviar pedido" at bounding box center [1132, 569] width 360 height 37
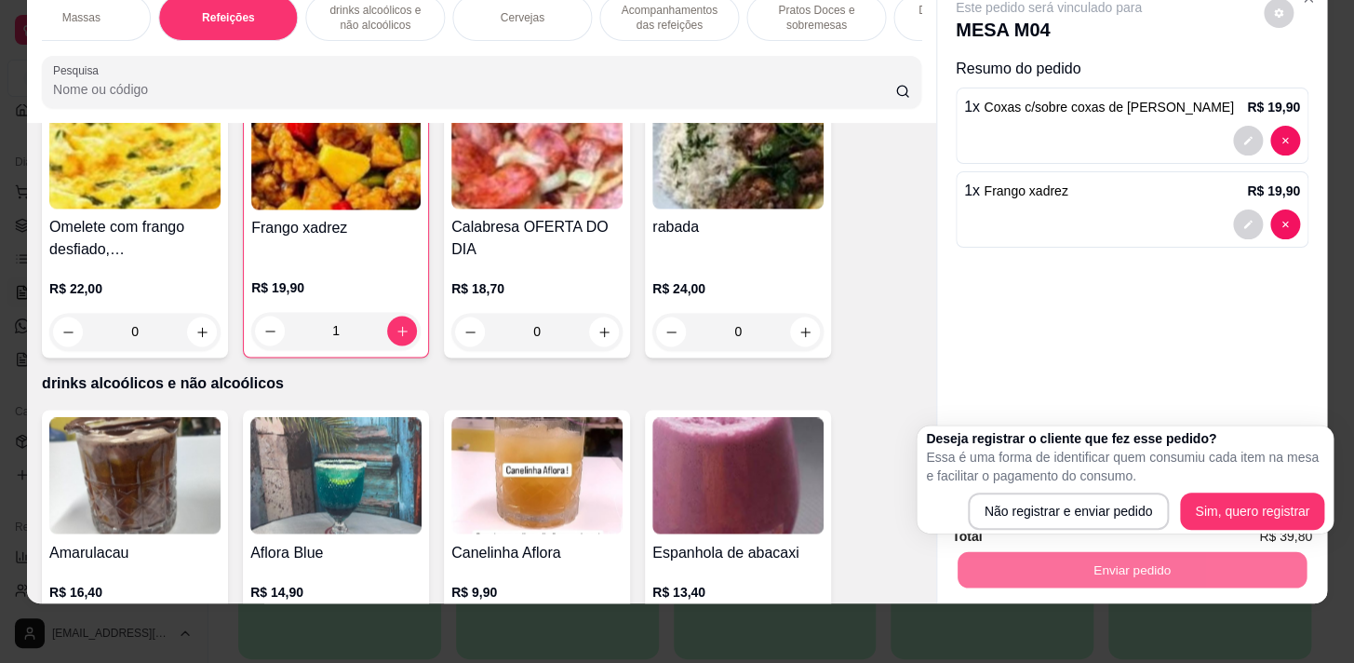
click at [99, 21] on div "Massas" at bounding box center [81, 17] width 140 height 47
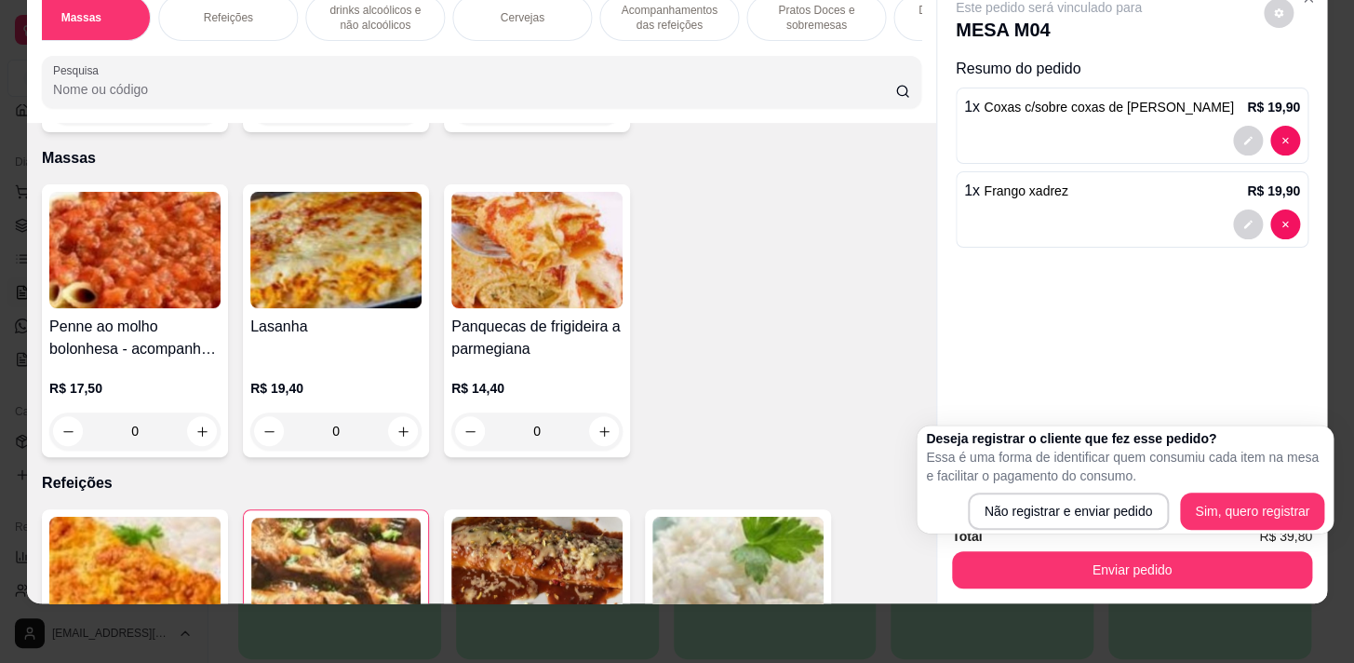
scroll to position [0, 0]
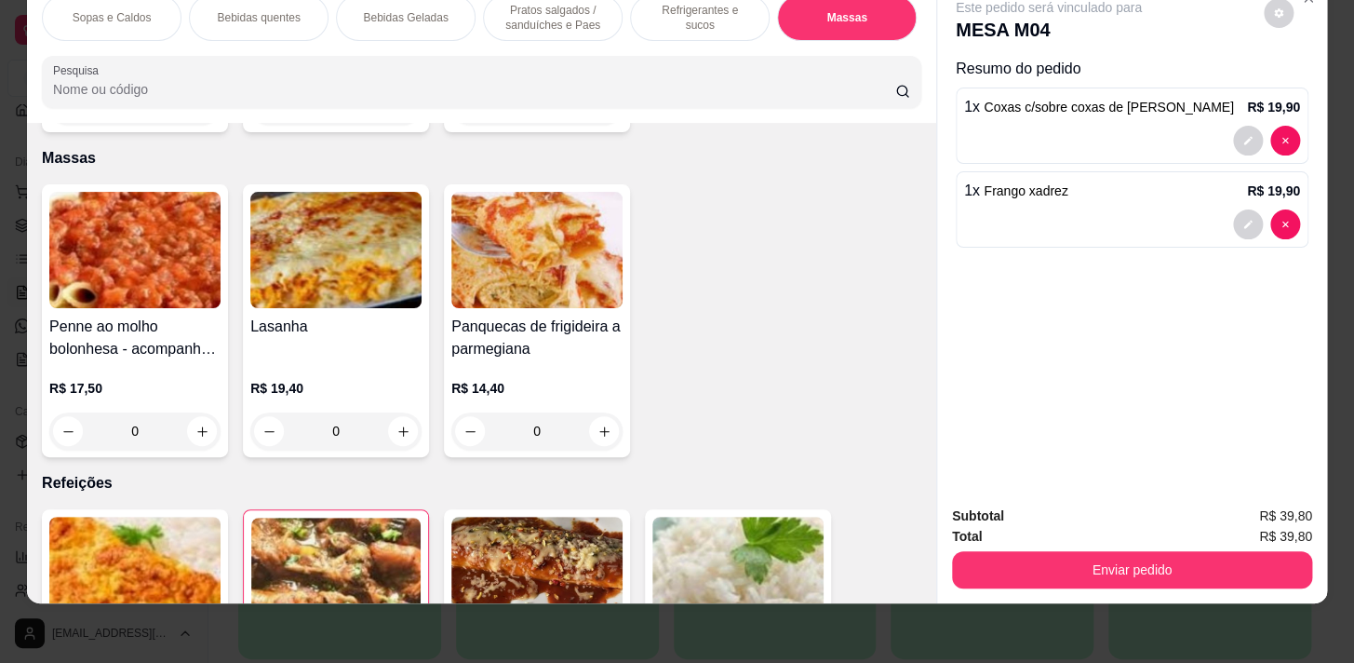
drag, startPoint x: 656, startPoint y: 9, endPoint x: 455, endPoint y: 331, distance: 379.6
click at [659, 9] on p "Refrigerantes e sucos" at bounding box center [700, 18] width 108 height 30
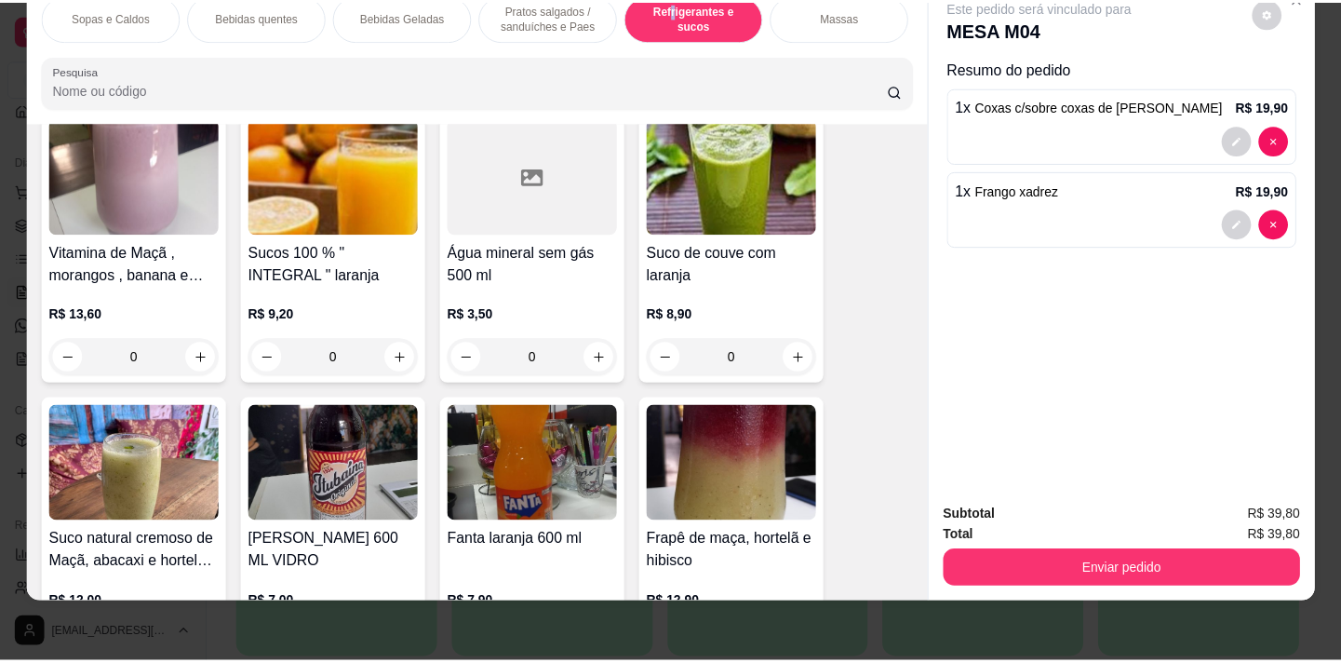
scroll to position [7883, 0]
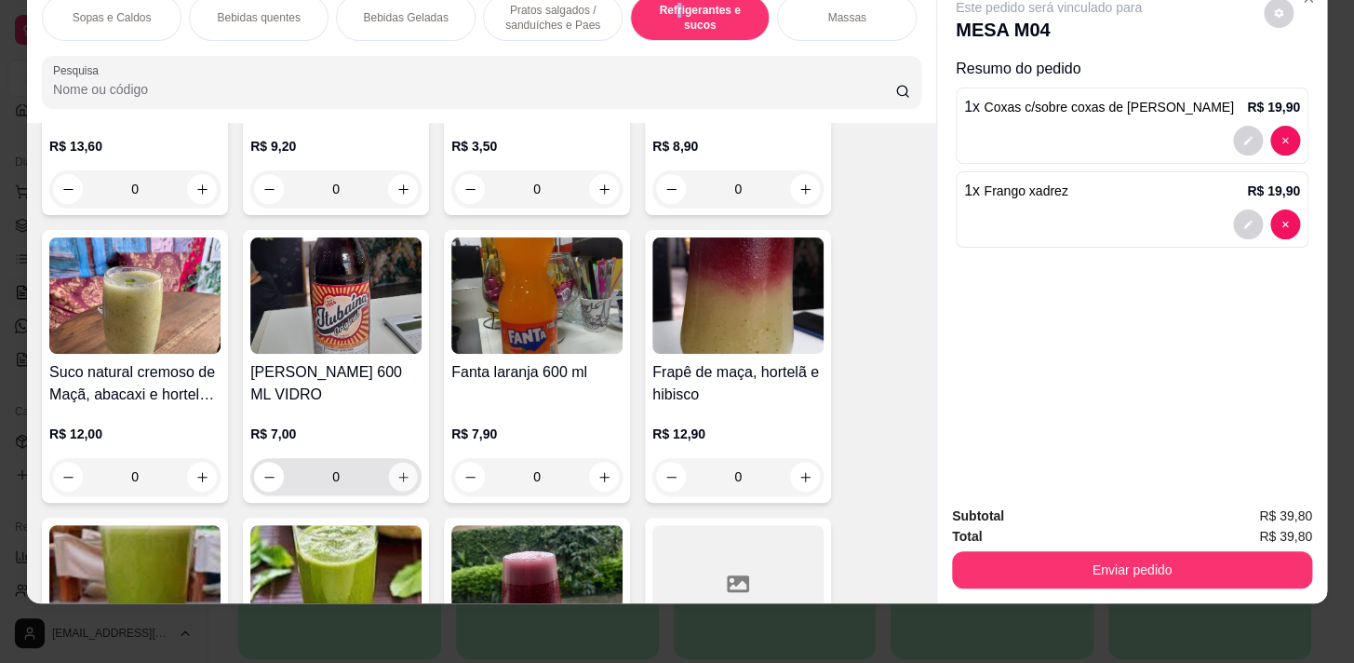
click at [389, 473] on button "increase-product-quantity" at bounding box center [403, 477] width 29 height 29
type input "1"
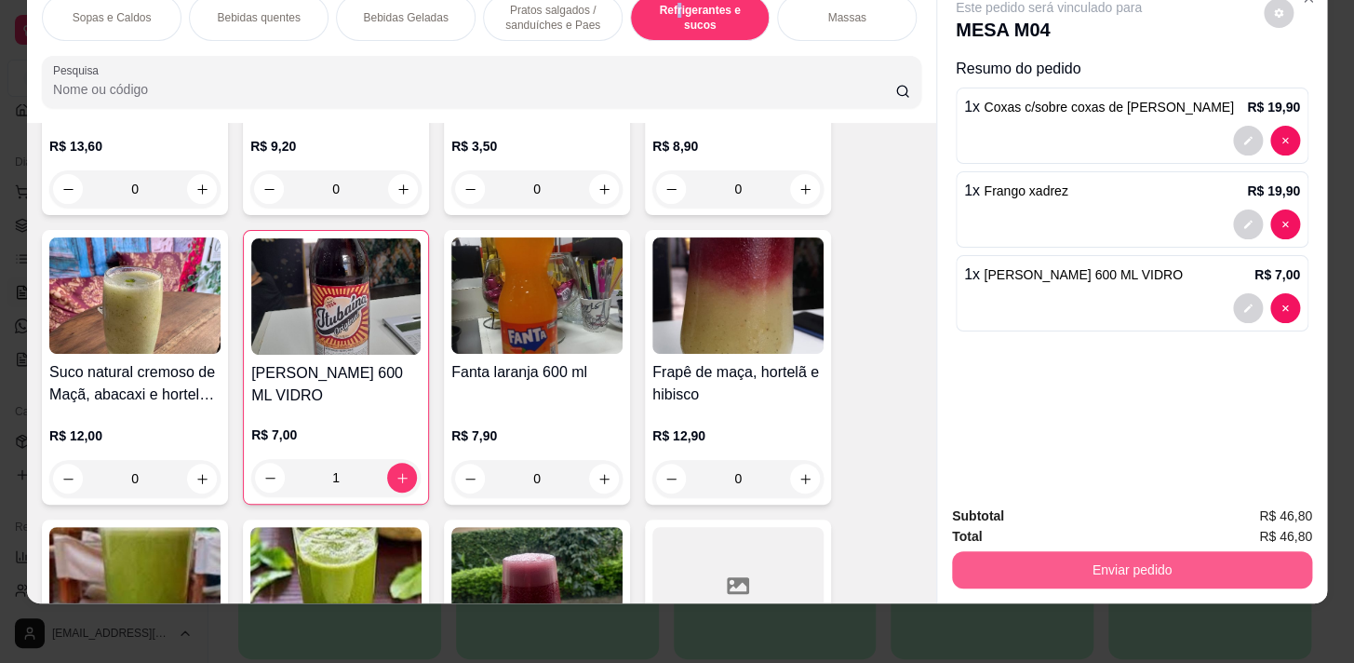
click at [1180, 553] on button "Enviar pedido" at bounding box center [1132, 569] width 360 height 37
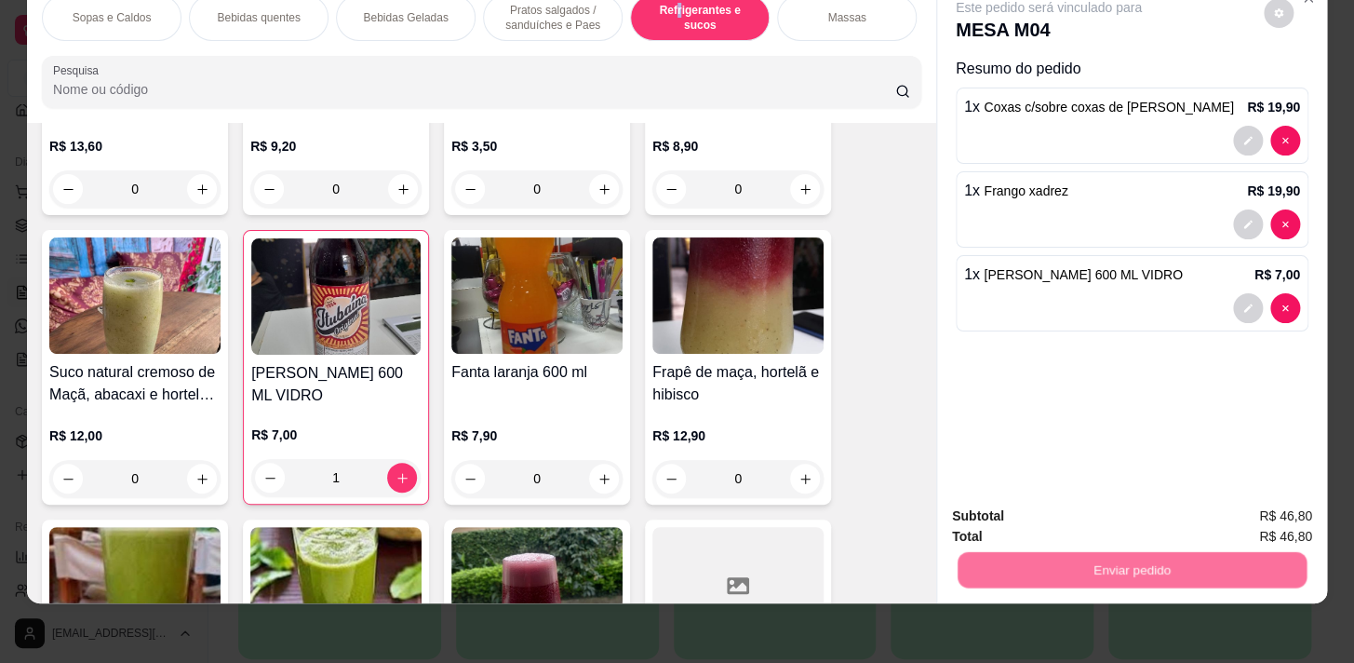
click at [1132, 521] on button "Não registrar e enviar pedido" at bounding box center [1070, 511] width 188 height 34
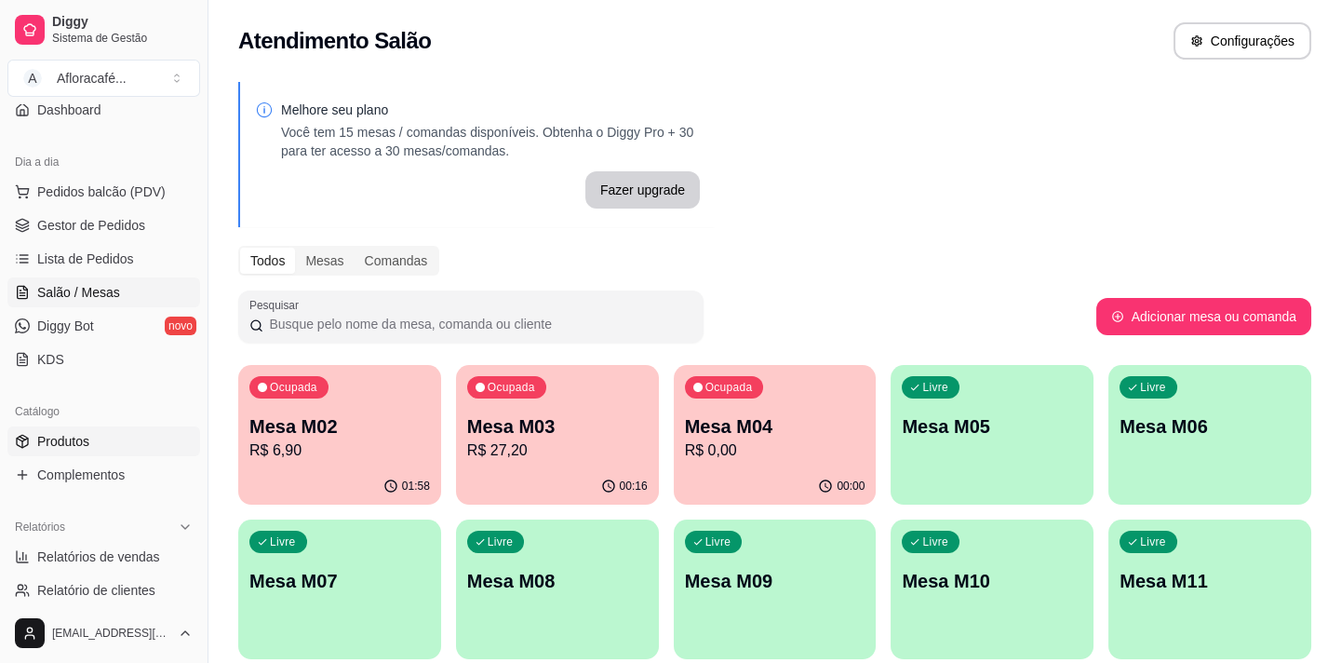
click at [102, 431] on link "Produtos" at bounding box center [103, 441] width 193 height 30
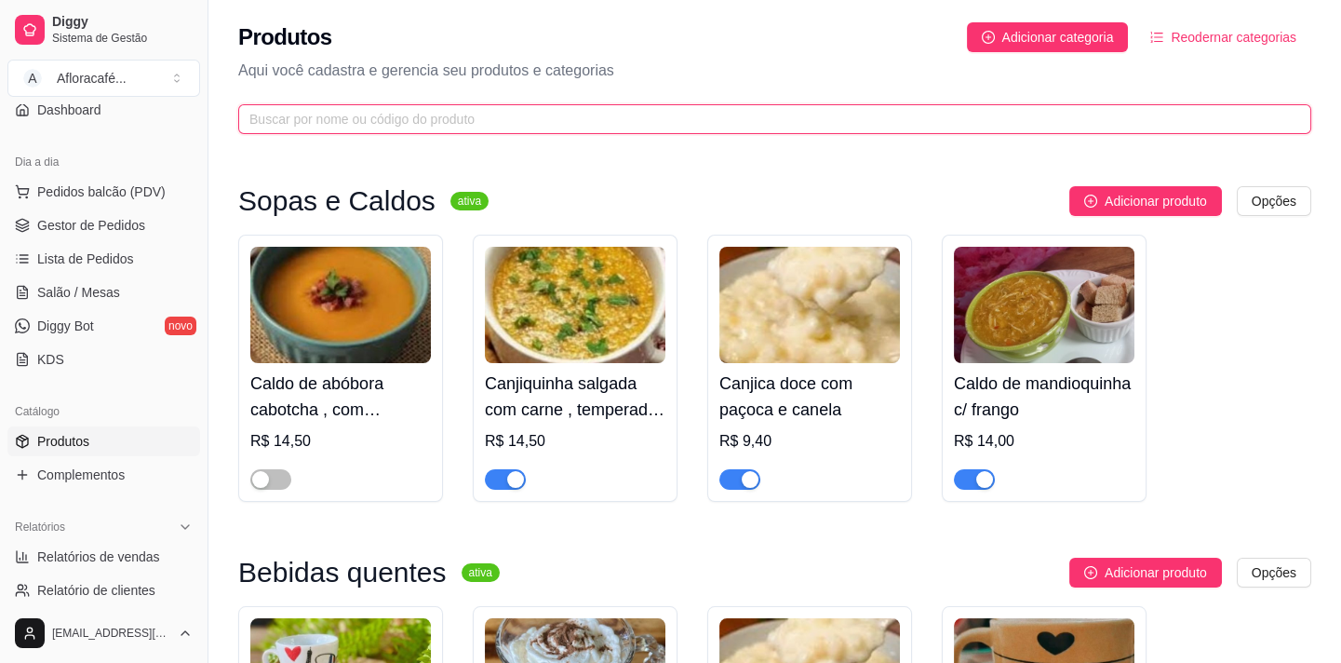
drag, startPoint x: 645, startPoint y: 113, endPoint x: 635, endPoint y: 109, distance: 10.9
click at [647, 113] on input "text" at bounding box center [767, 119] width 1036 height 20
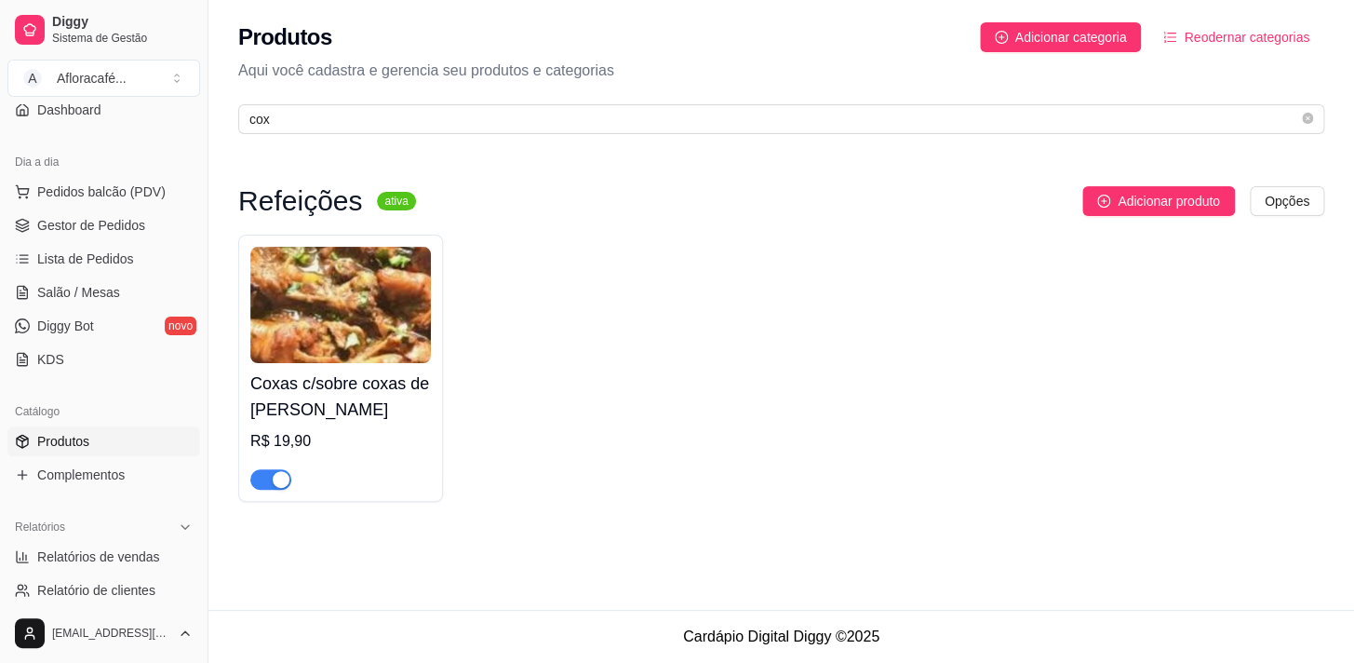
click at [279, 489] on span "button" at bounding box center [270, 479] width 41 height 20
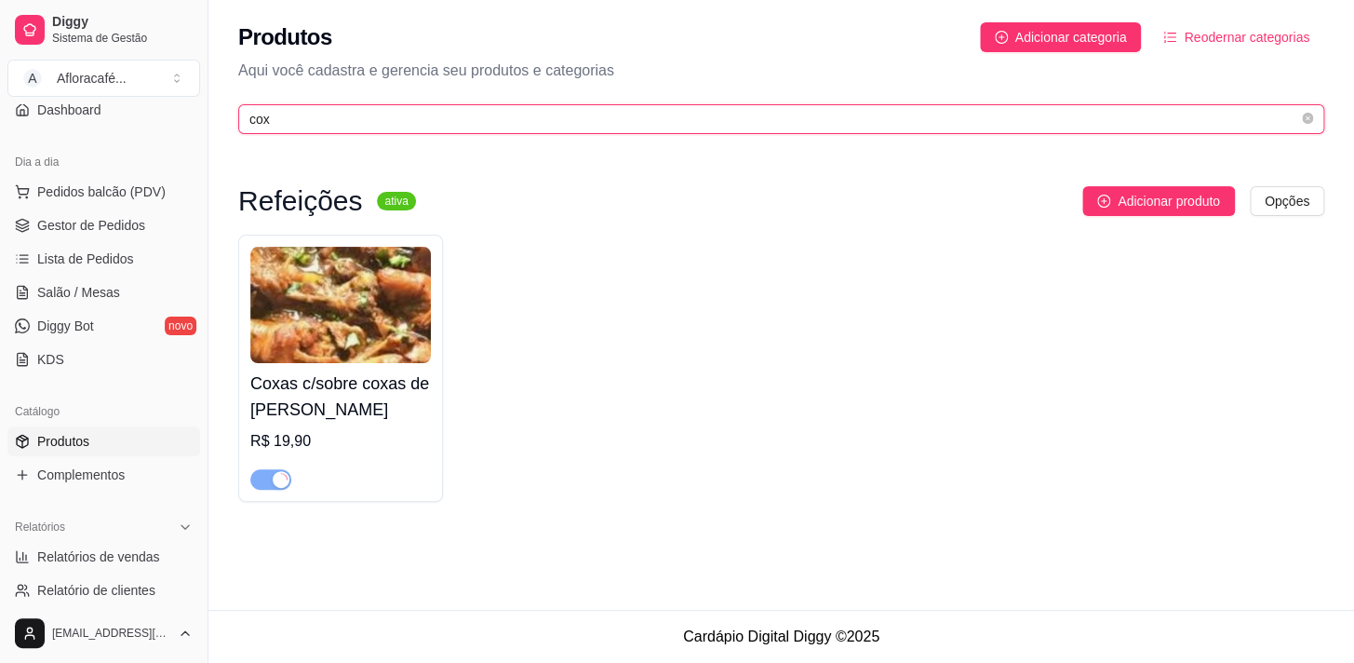
click at [644, 116] on input "cox" at bounding box center [773, 119] width 1049 height 20
type input "c"
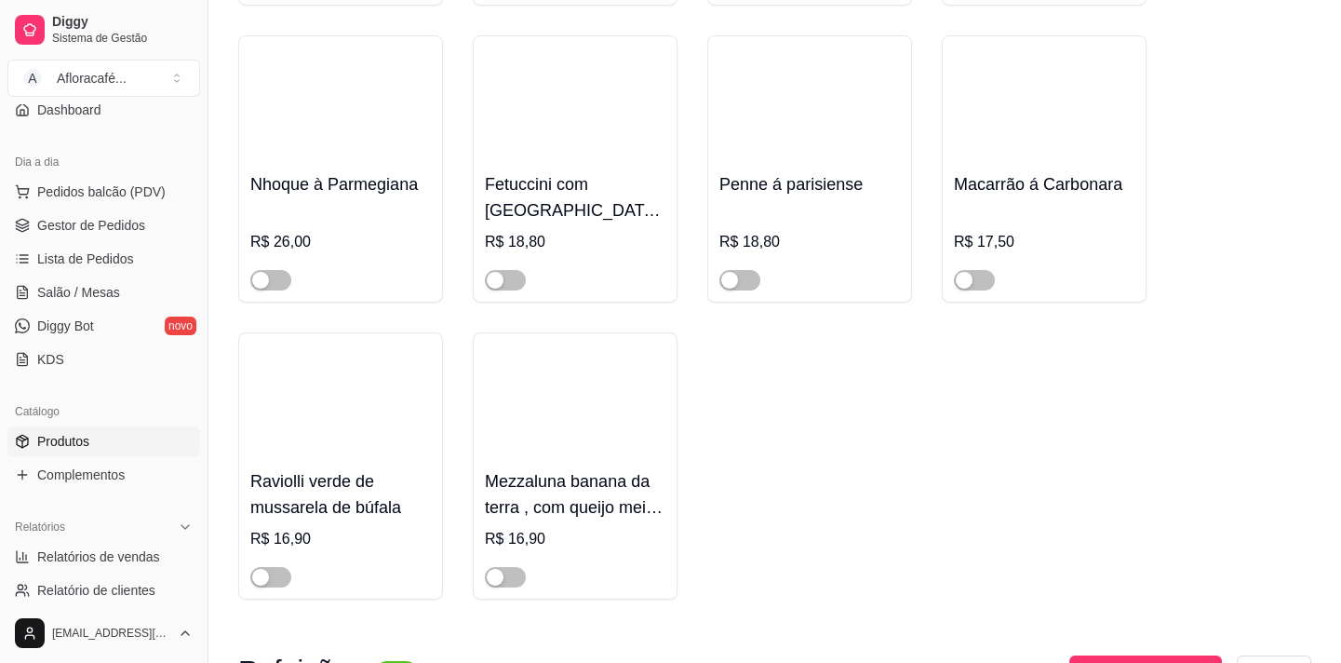
scroll to position [13132, 0]
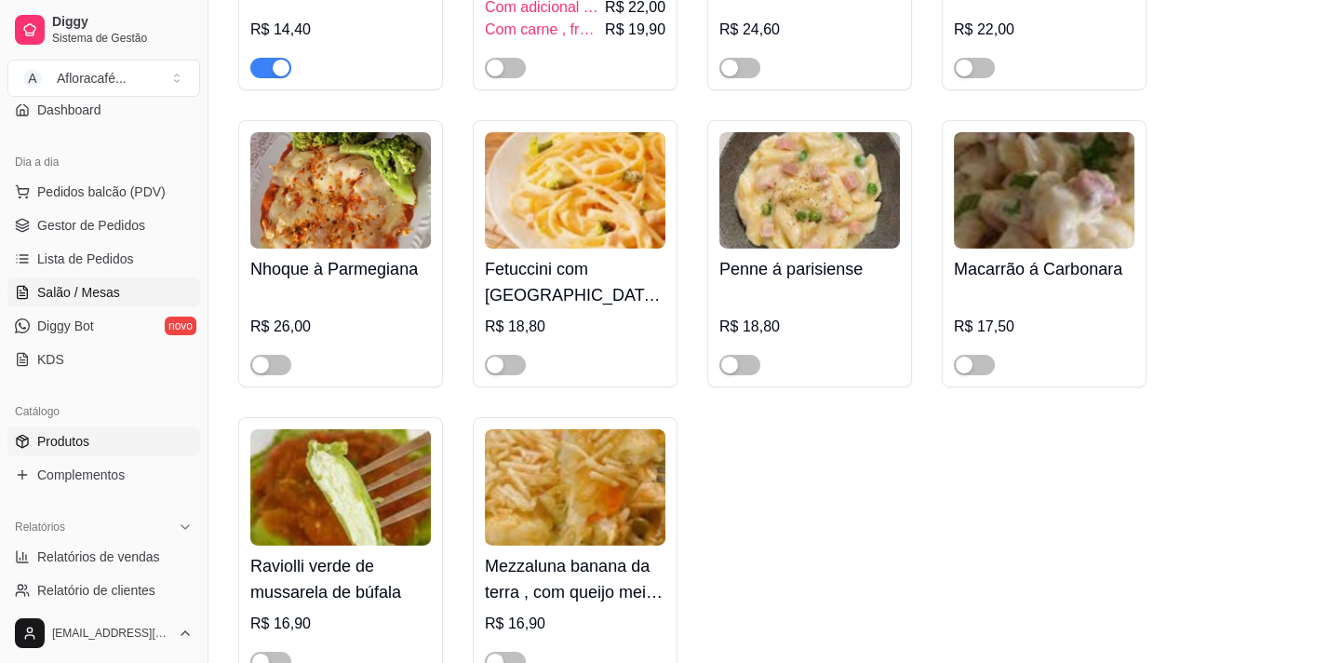
click at [72, 286] on span "Salão / Mesas" at bounding box center [78, 292] width 83 height 19
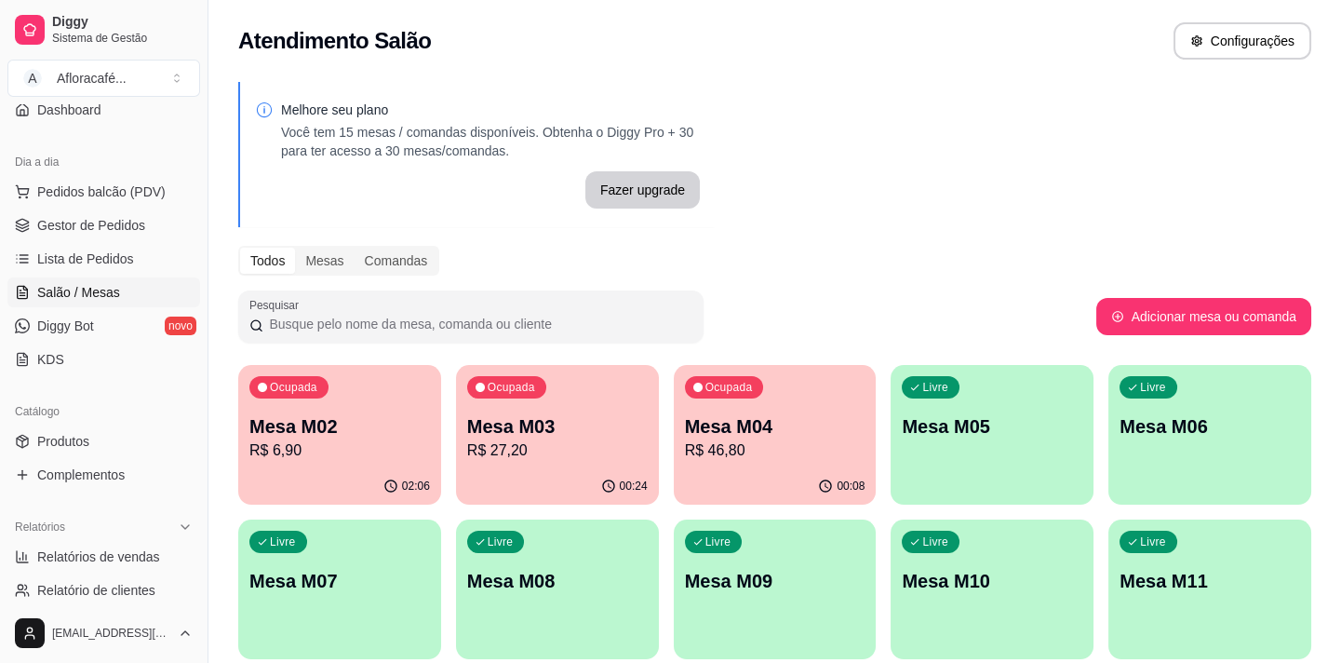
click at [597, 401] on div "Ocupada Mesa M03 R$ 27,20" at bounding box center [557, 416] width 203 height 103
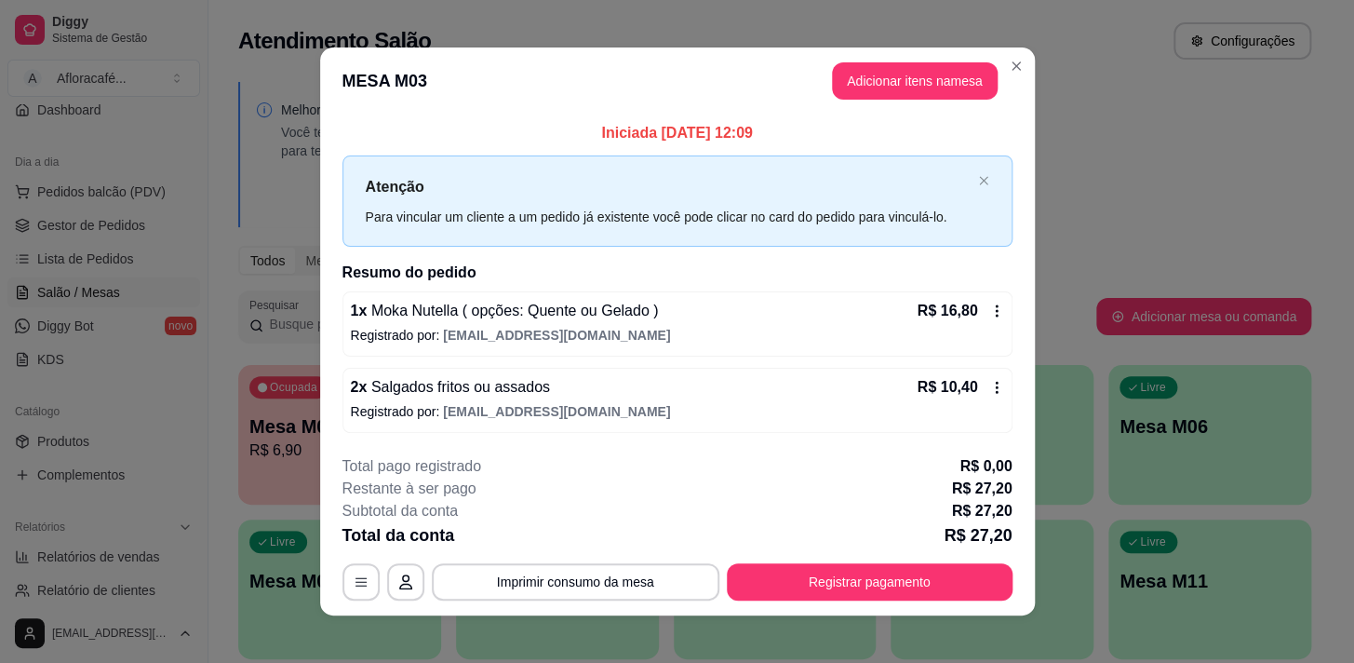
scroll to position [11, 0]
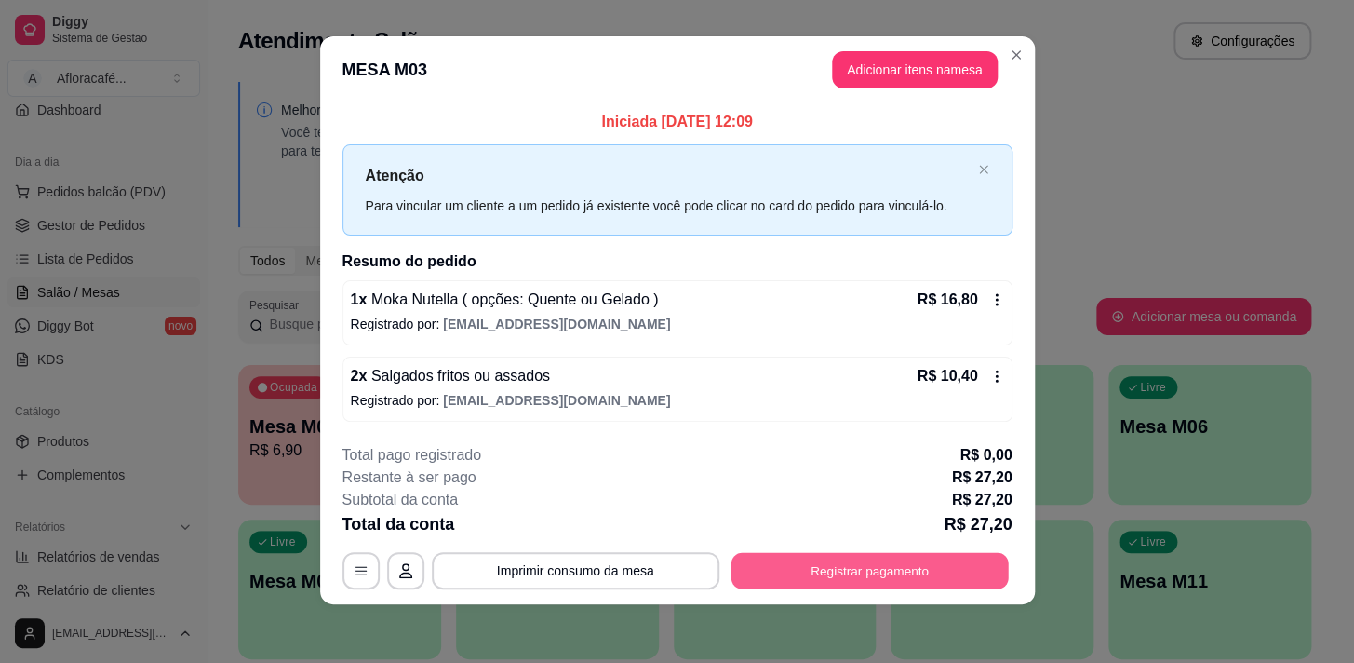
click at [926, 568] on button "Registrar pagamento" at bounding box center [869, 570] width 277 height 36
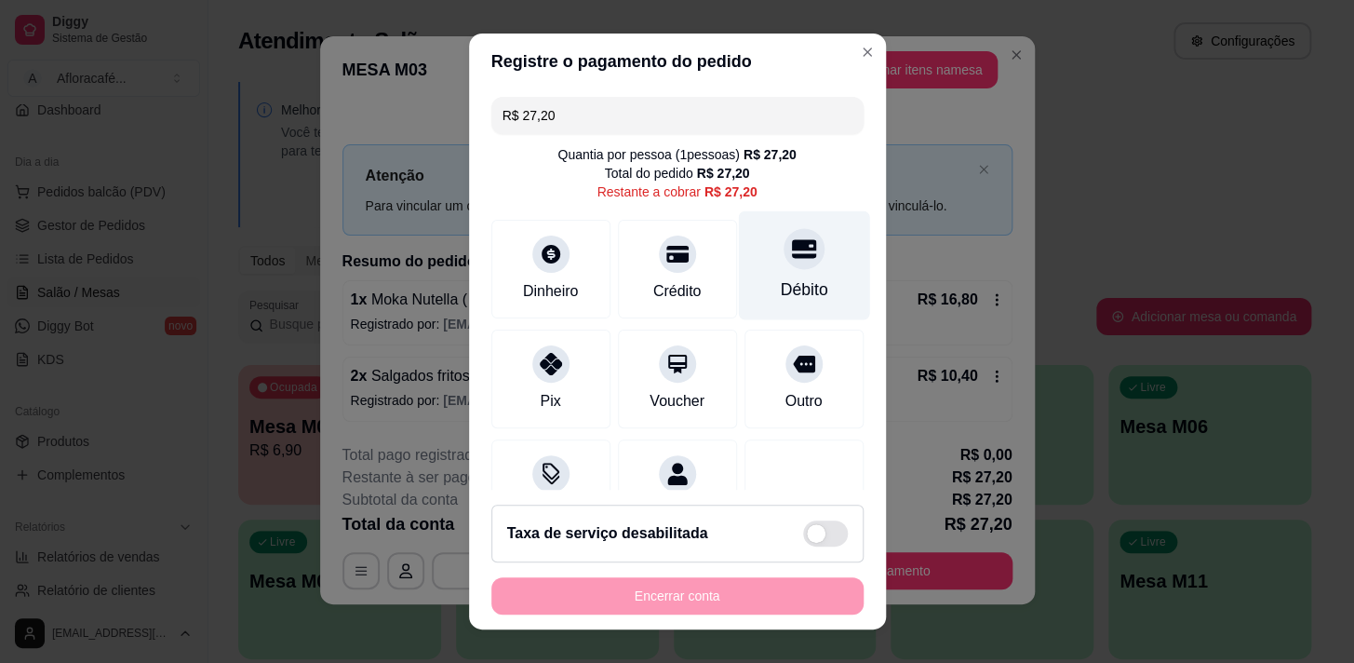
click at [791, 249] on icon at bounding box center [803, 248] width 24 height 19
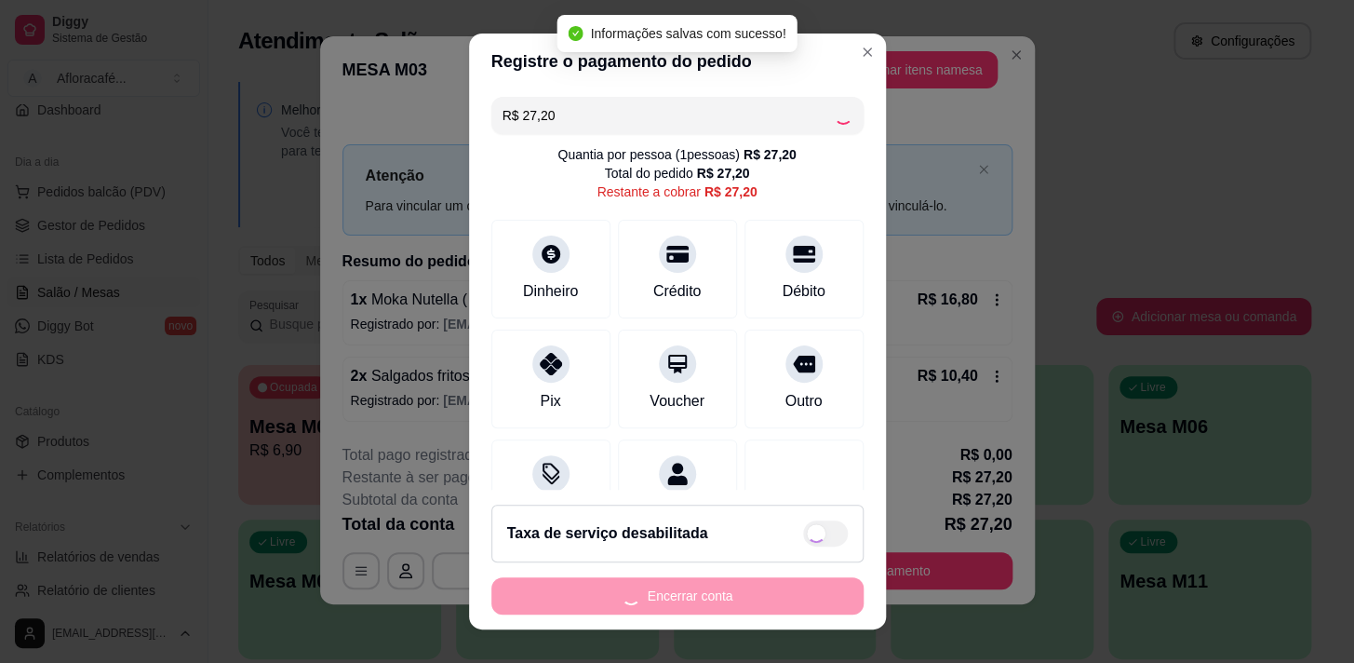
type input "R$ 0,00"
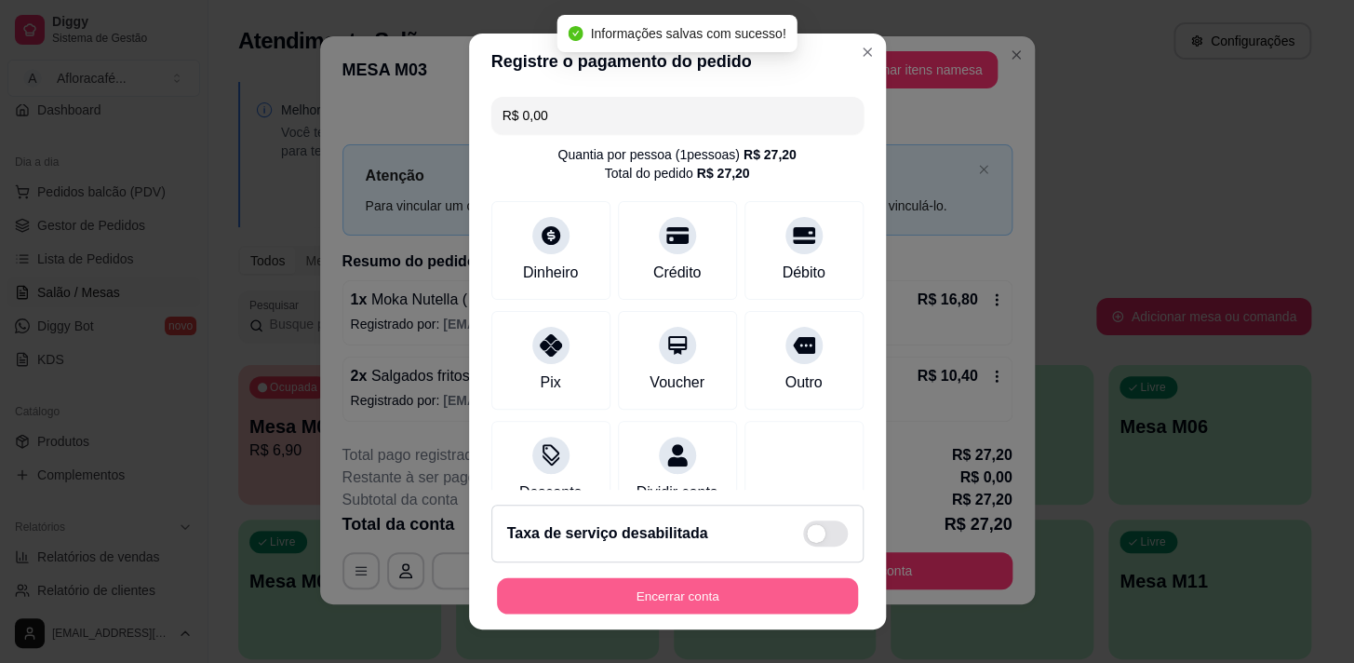
click at [716, 595] on button "Encerrar conta" at bounding box center [677, 596] width 361 height 36
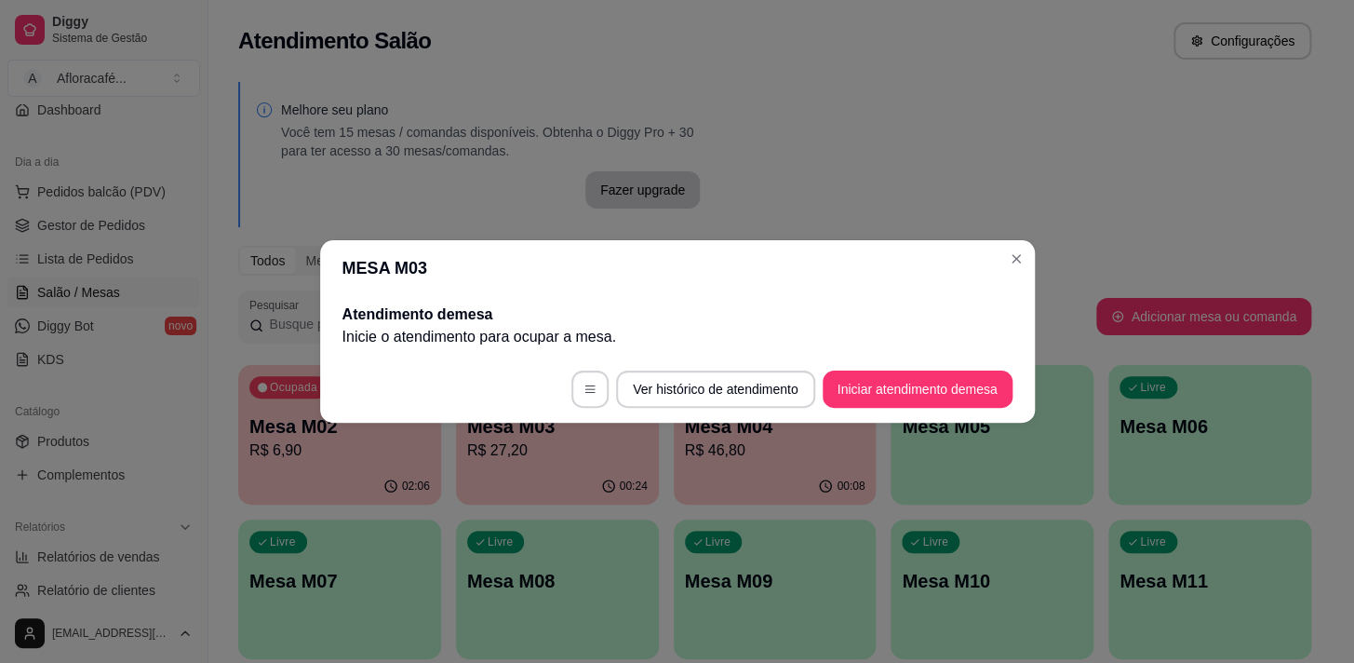
scroll to position [0, 0]
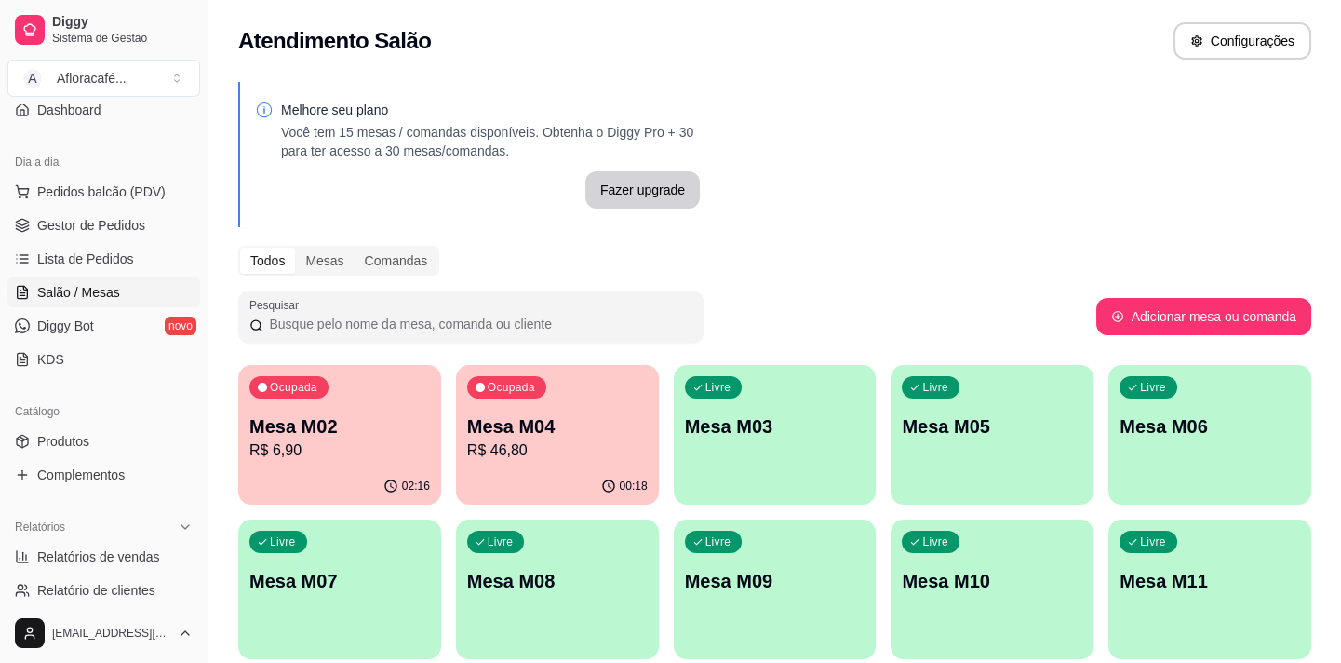
click at [462, 455] on div "Ocupada Mesa M04 R$ 46,80" at bounding box center [557, 416] width 203 height 103
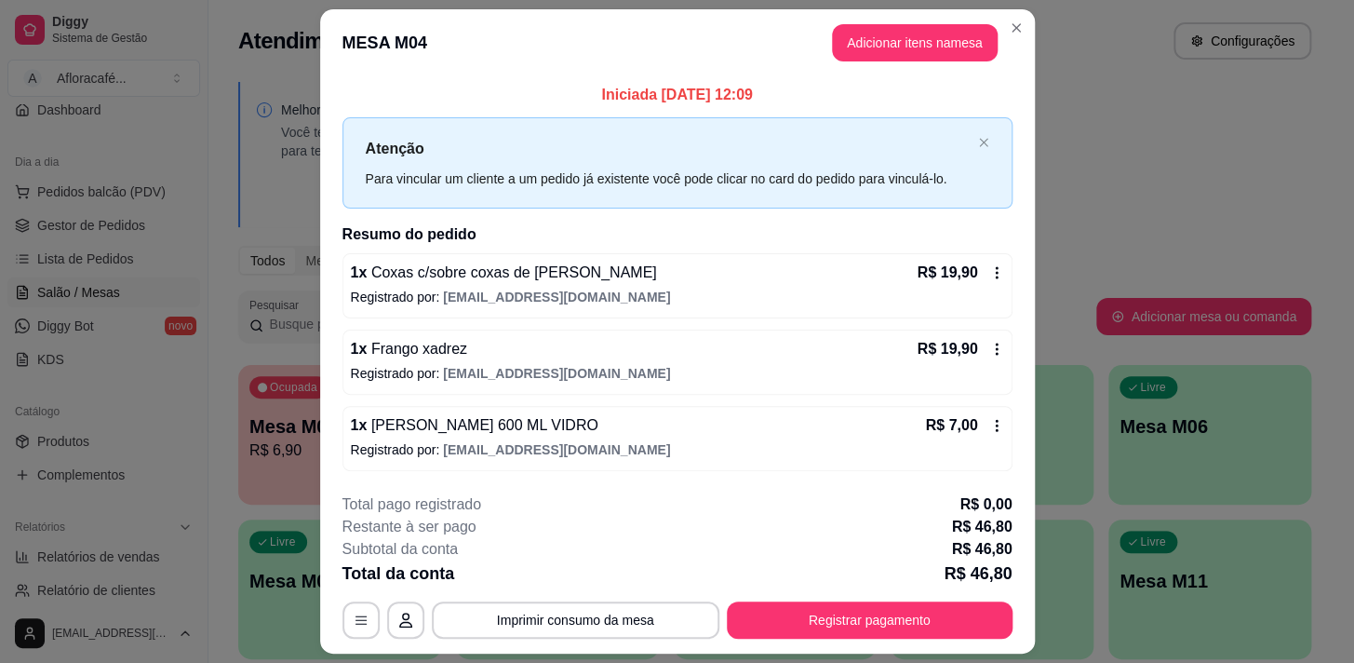
scroll to position [49, 0]
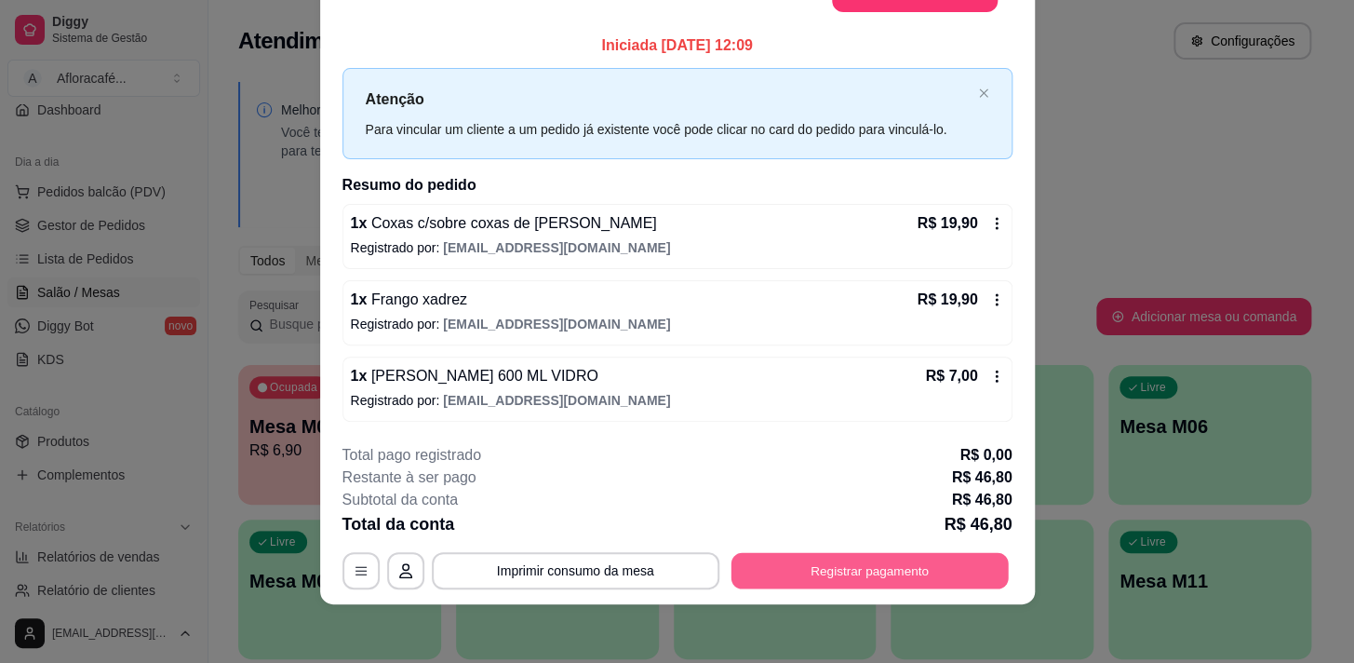
click at [817, 582] on button "Registrar pagamento" at bounding box center [869, 570] width 277 height 36
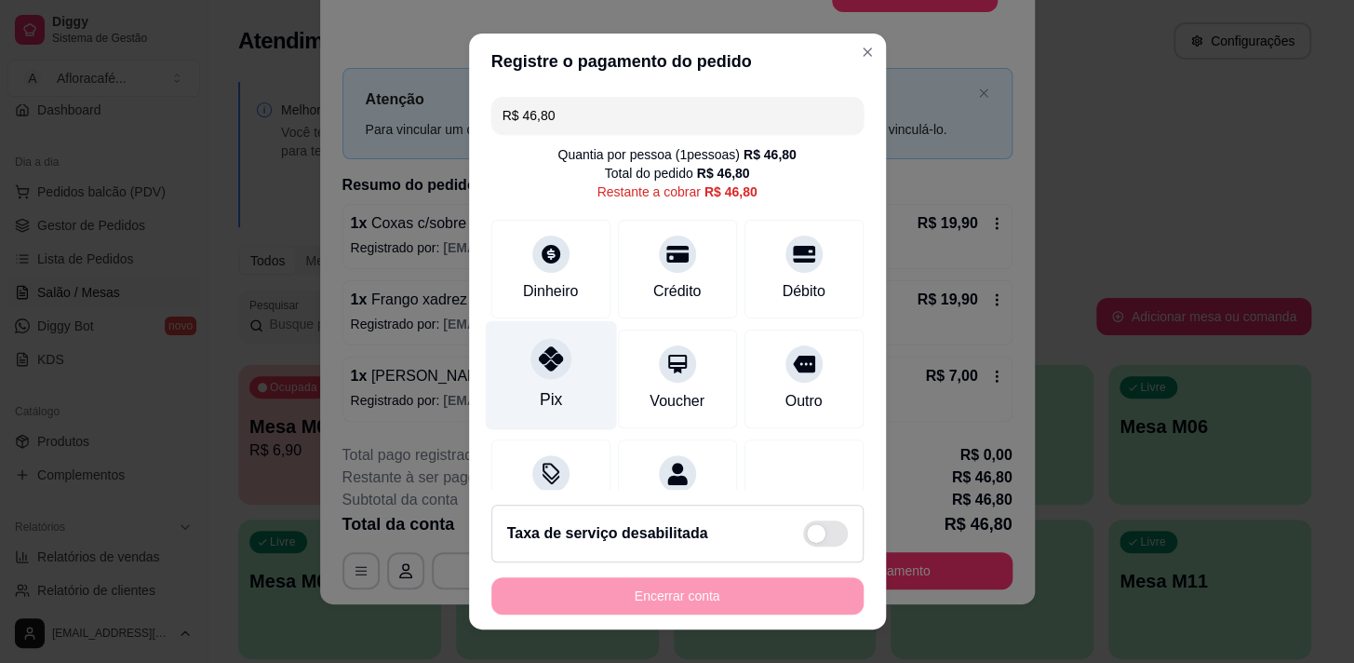
click at [535, 379] on div "Pix" at bounding box center [550, 374] width 131 height 109
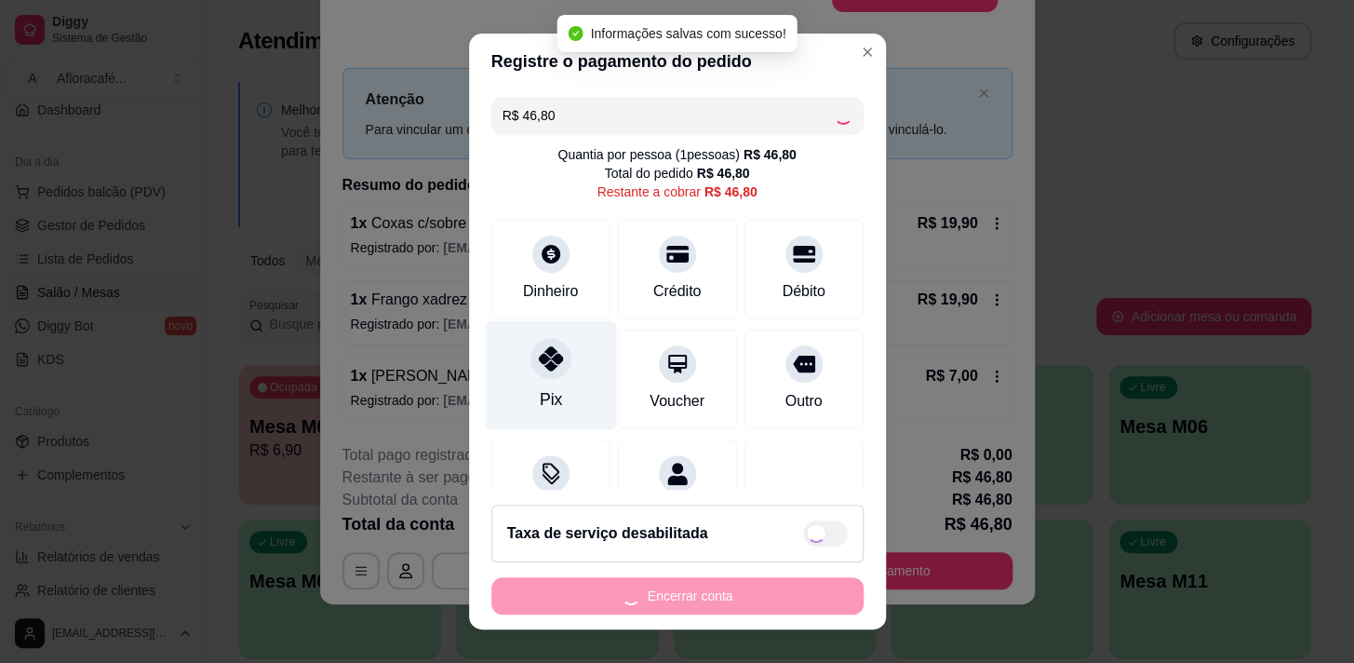
type input "R$ 0,00"
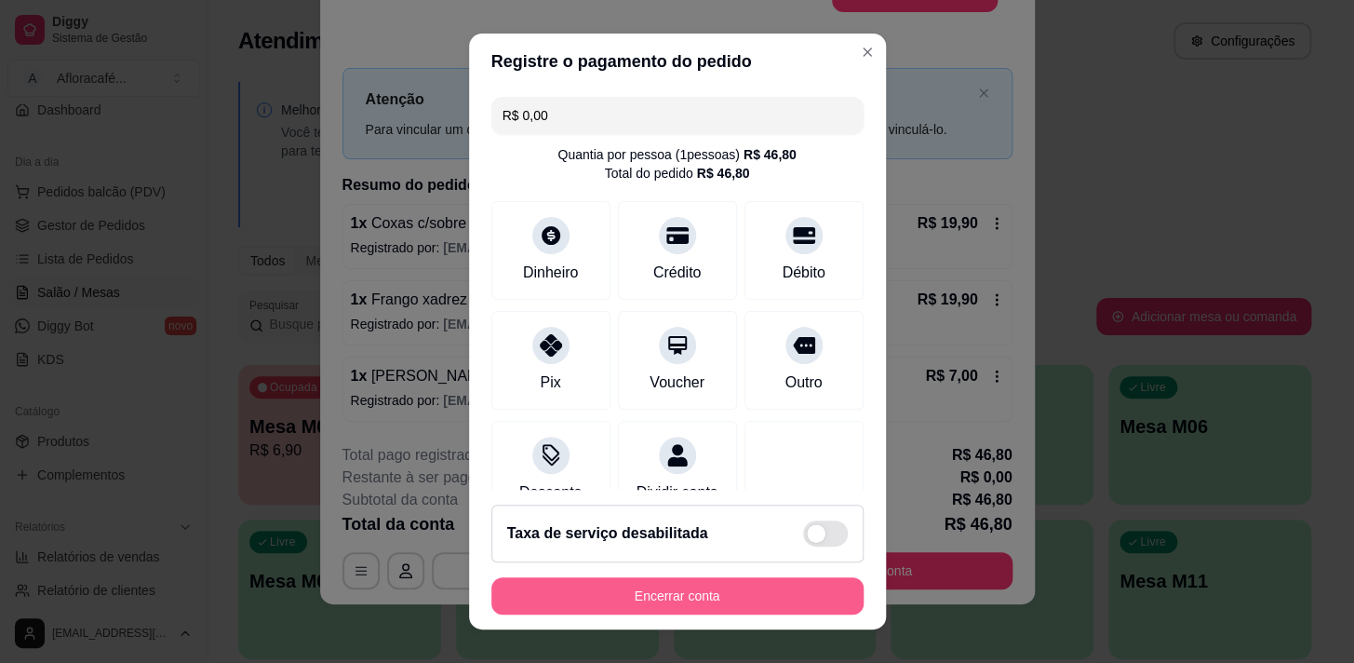
click at [737, 584] on button "Encerrar conta" at bounding box center [677, 595] width 372 height 37
click at [737, 584] on div "Encerrar conta" at bounding box center [677, 595] width 372 height 37
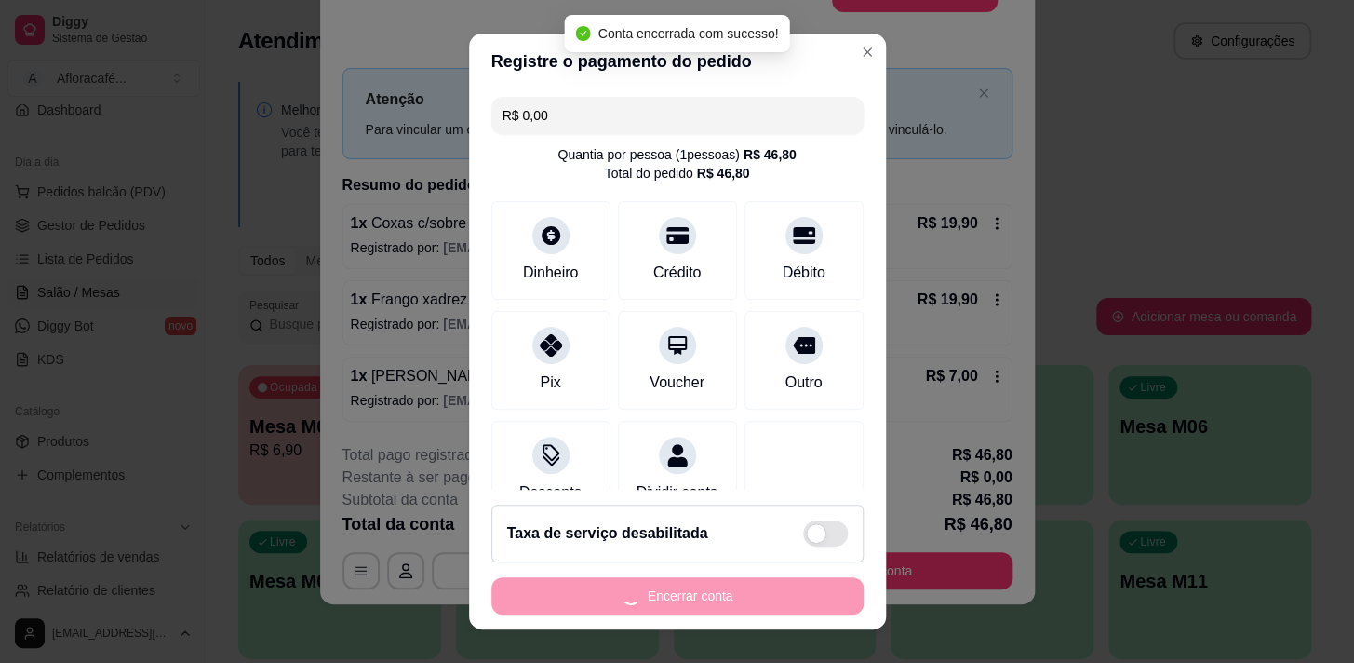
scroll to position [0, 0]
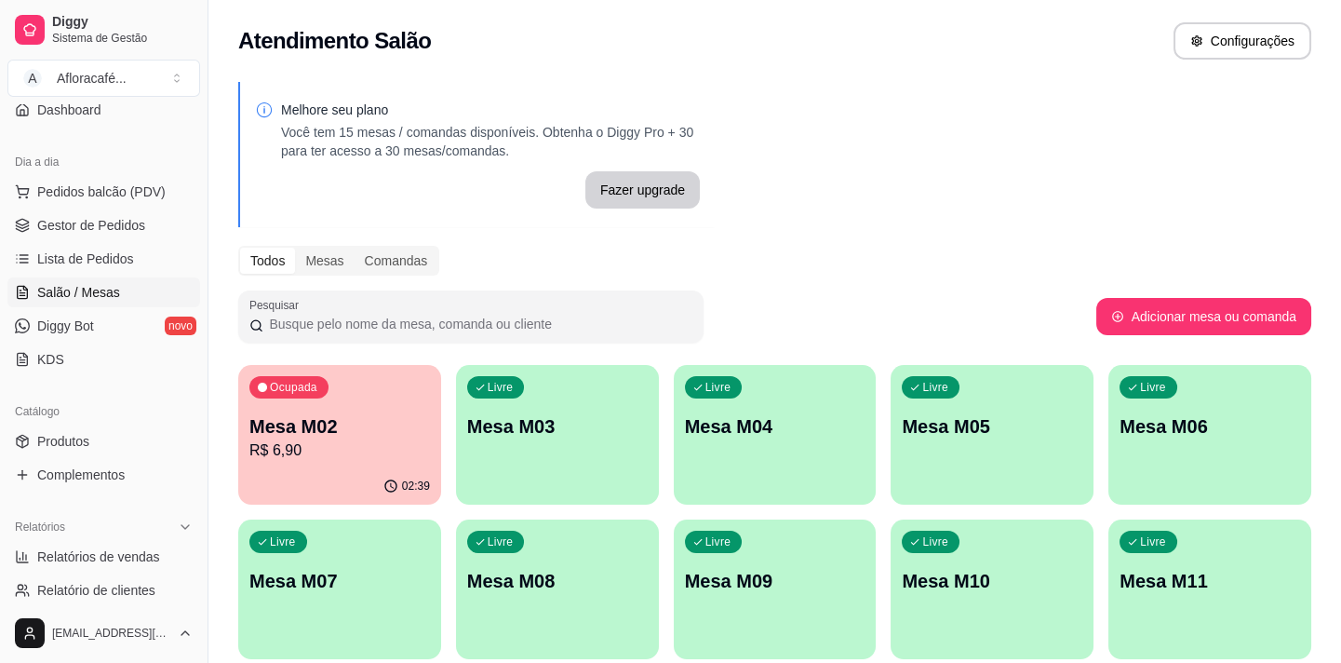
click at [555, 388] on div "Livre Mesa M03" at bounding box center [557, 423] width 203 height 117
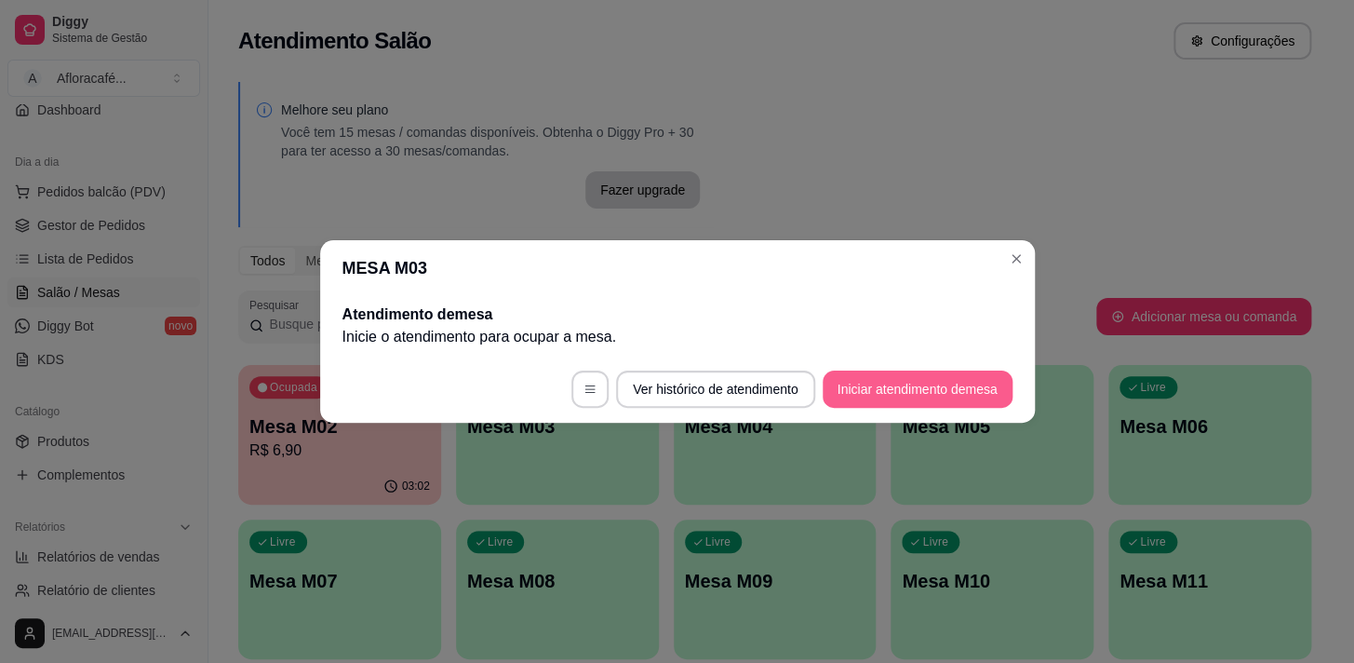
click at [910, 403] on button "Iniciar atendimento de mesa" at bounding box center [918, 388] width 190 height 37
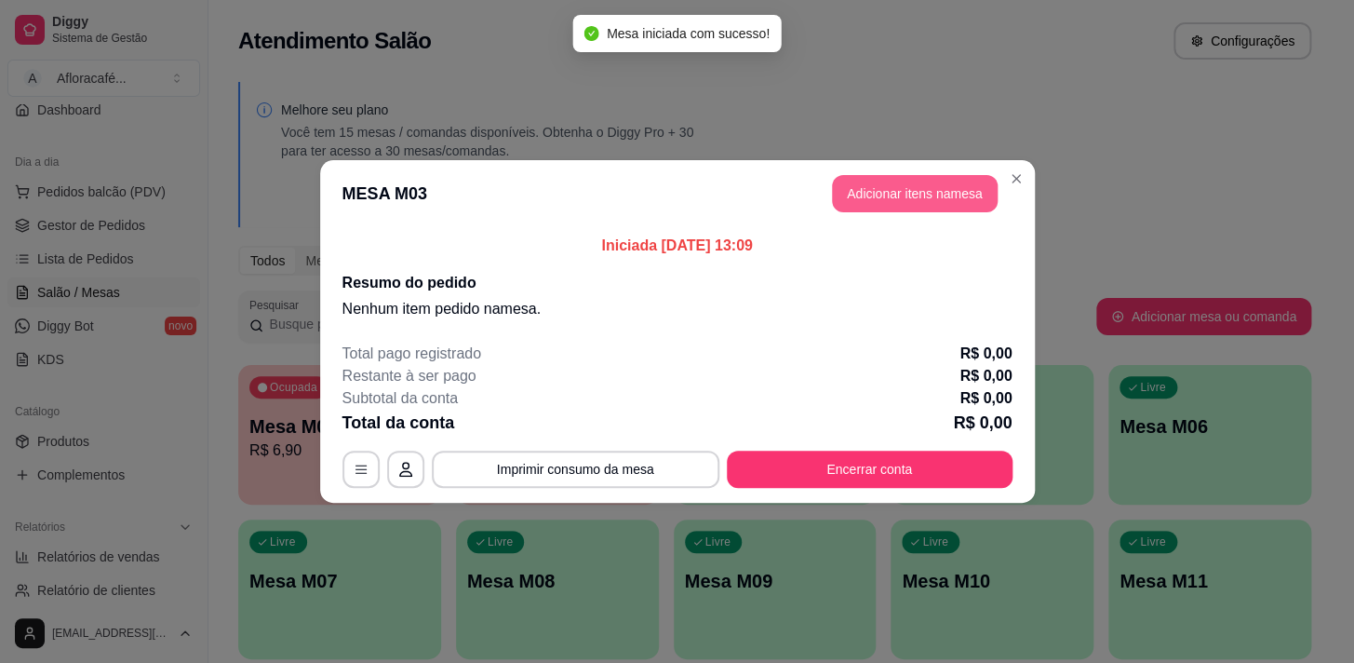
click at [906, 195] on button "Adicionar itens na mesa" at bounding box center [915, 193] width 166 height 37
click at [778, 125] on div at bounding box center [481, 121] width 857 height 37
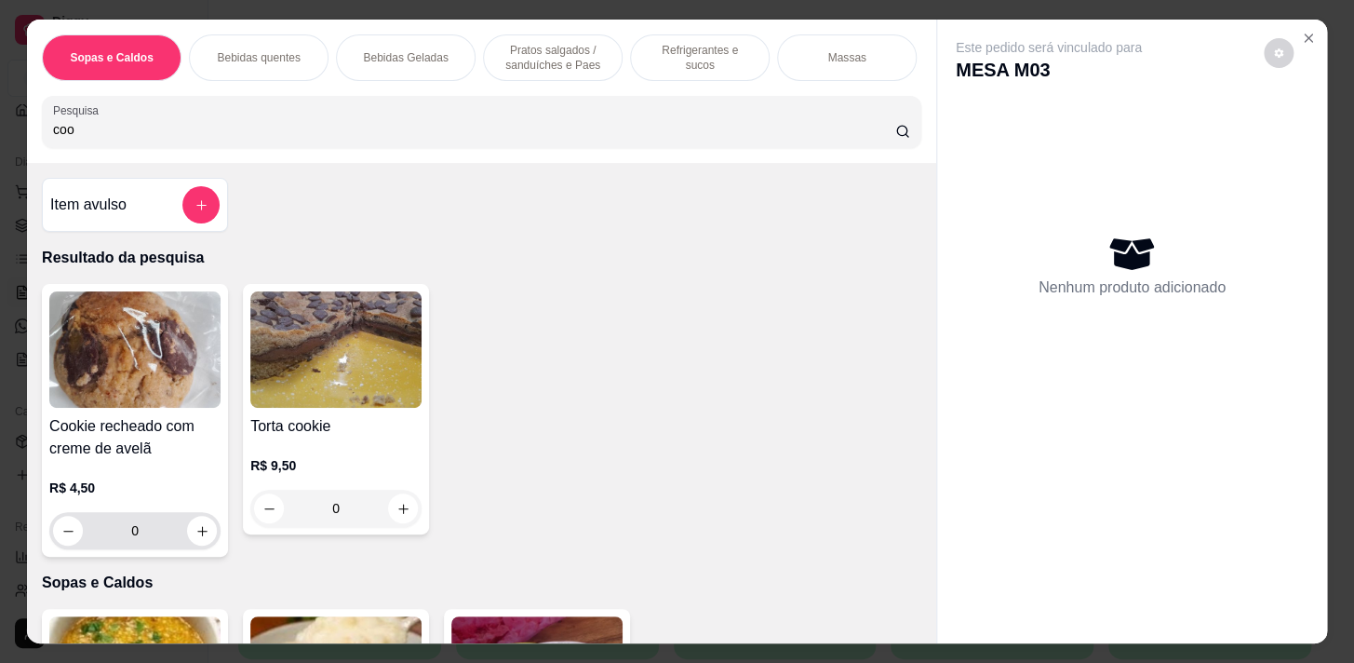
type input "coo"
click at [196, 538] on icon "increase-product-quantity" at bounding box center [202, 531] width 14 height 14
type input "1"
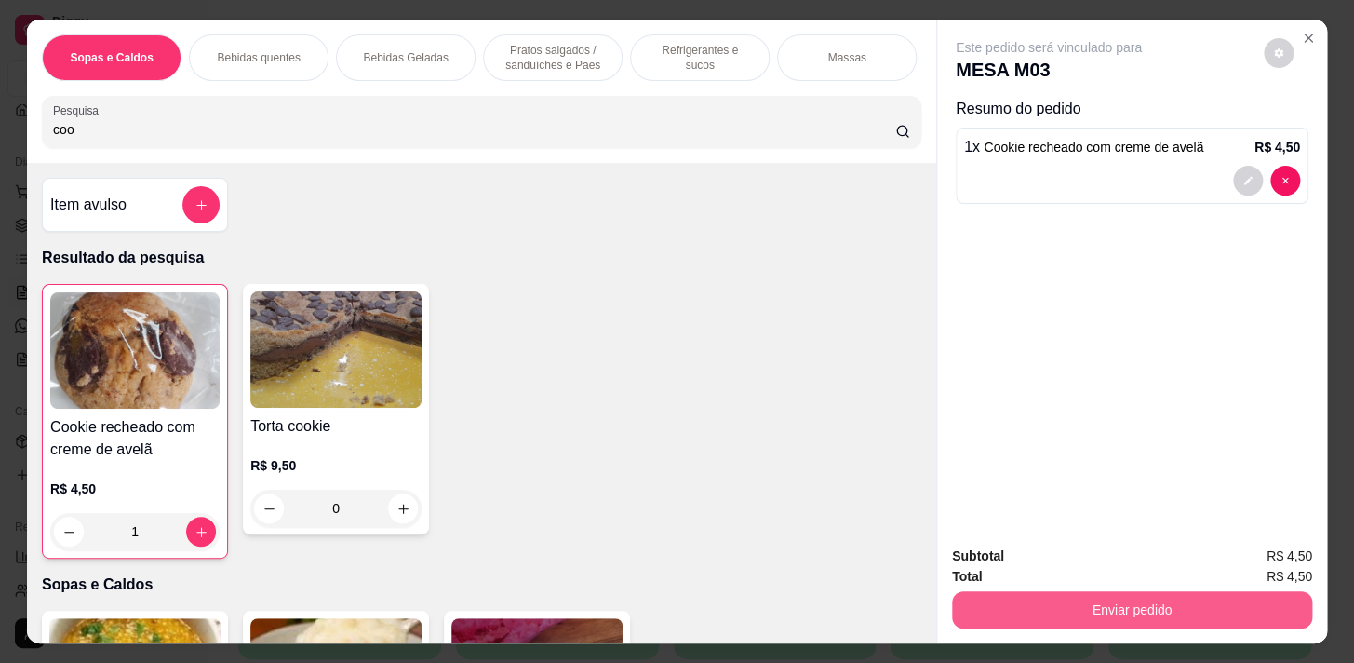
click at [1155, 605] on button "Enviar pedido" at bounding box center [1132, 609] width 360 height 37
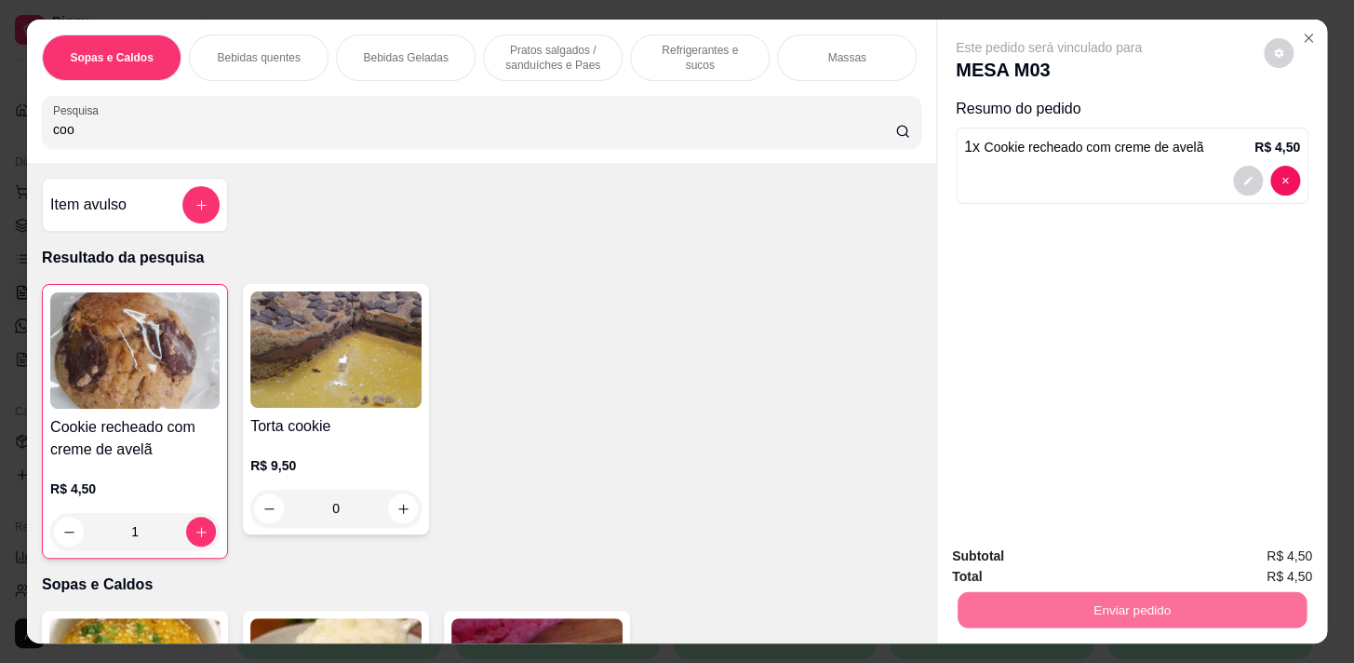
click at [1132, 564] on button "Não registrar e enviar pedido" at bounding box center [1071, 557] width 194 height 35
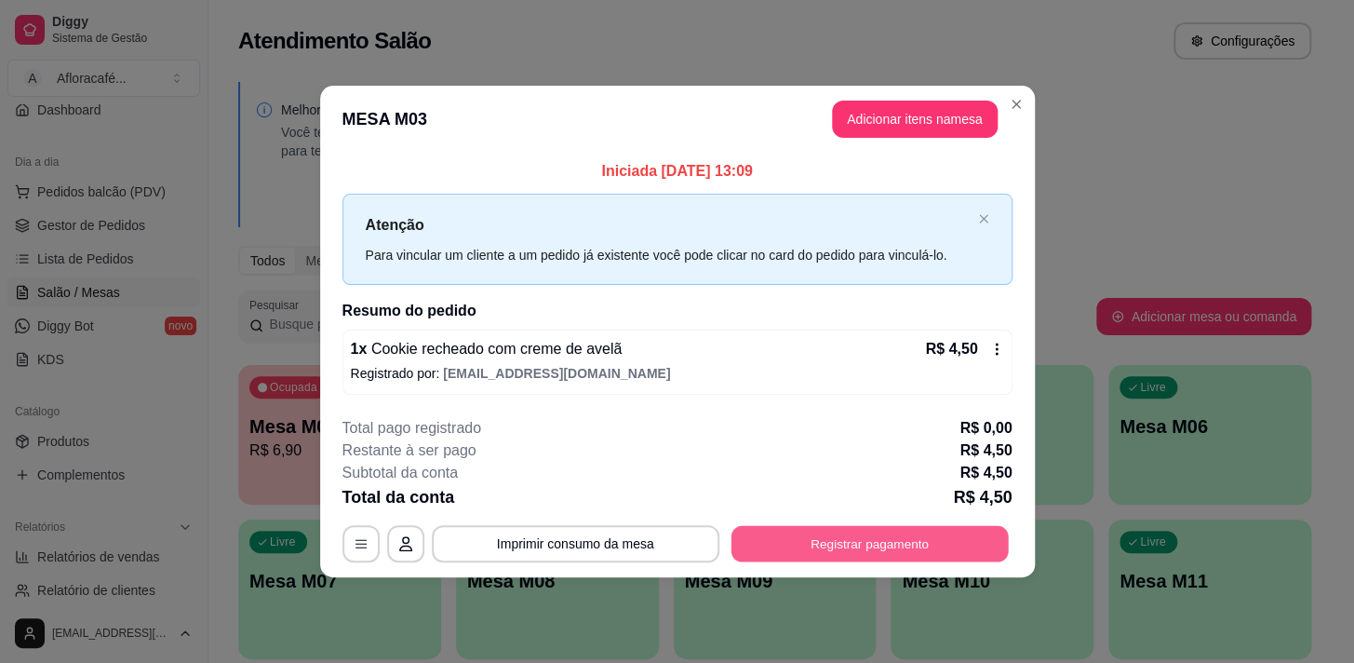
click at [810, 540] on button "Registrar pagamento" at bounding box center [869, 543] width 277 height 36
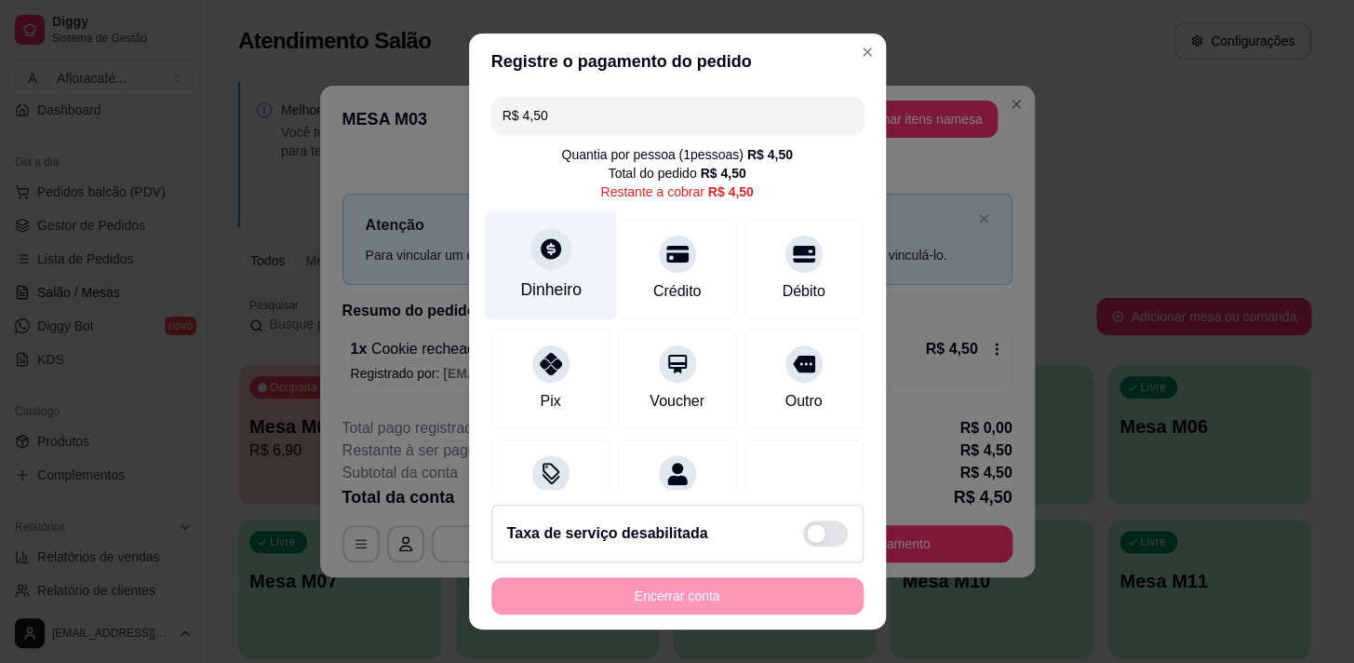
click at [546, 279] on div "Dinheiro" at bounding box center [550, 289] width 61 height 24
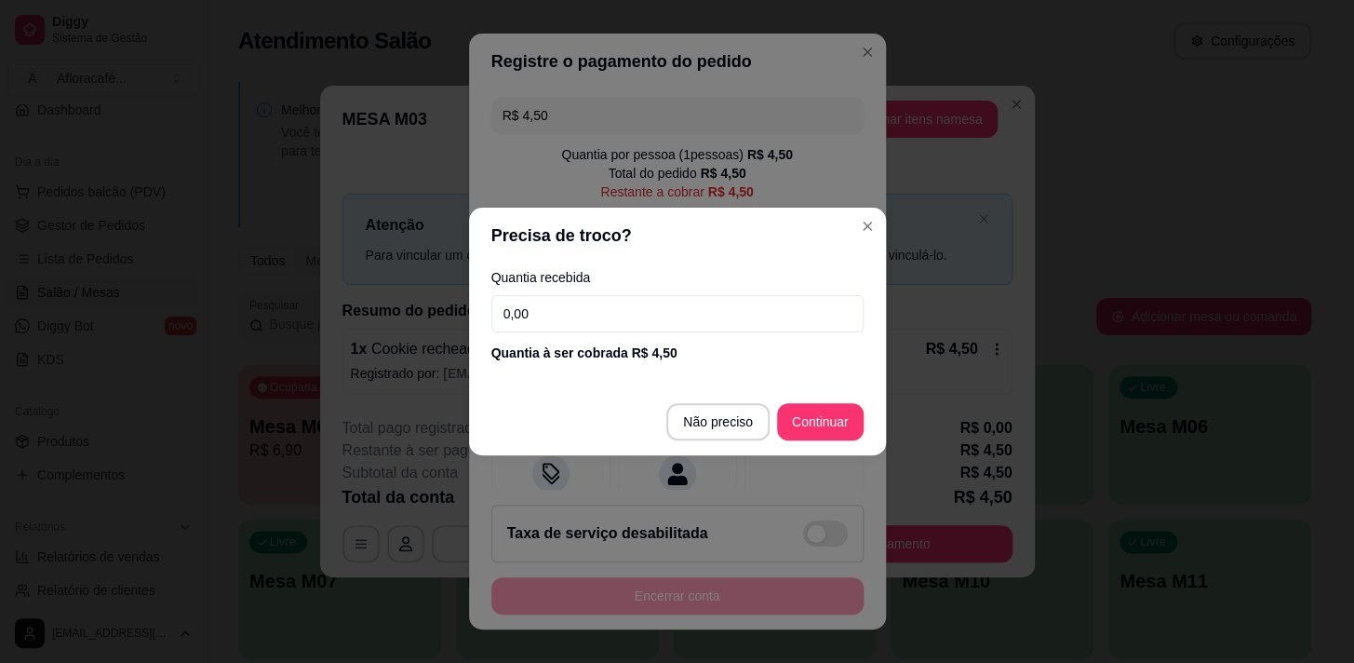
click at [632, 306] on input "0,00" at bounding box center [677, 313] width 372 height 37
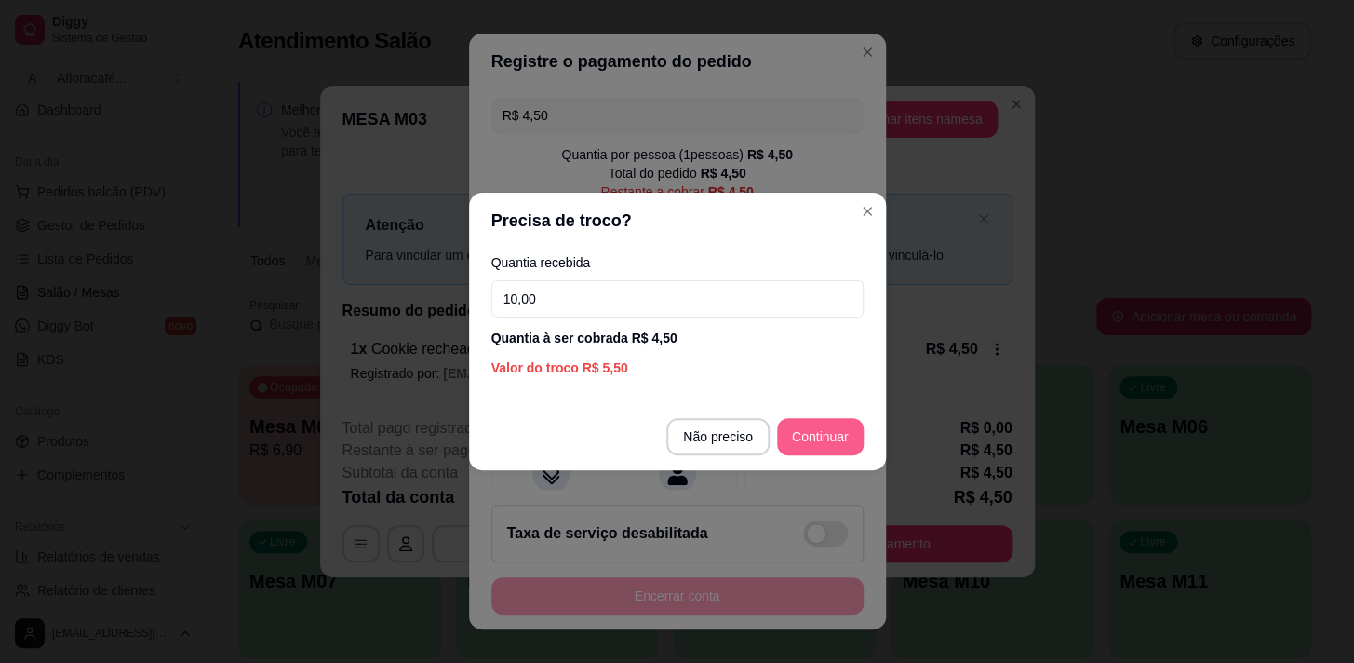
type input "10,00"
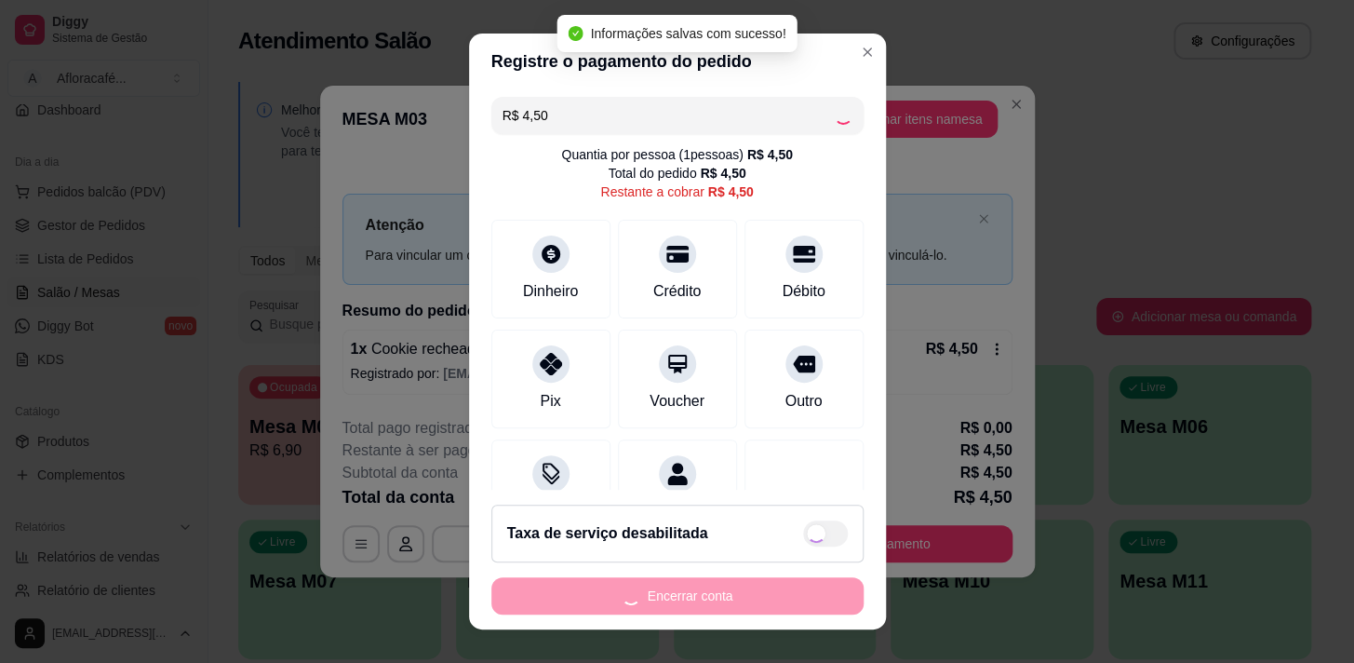
type input "R$ 0,00"
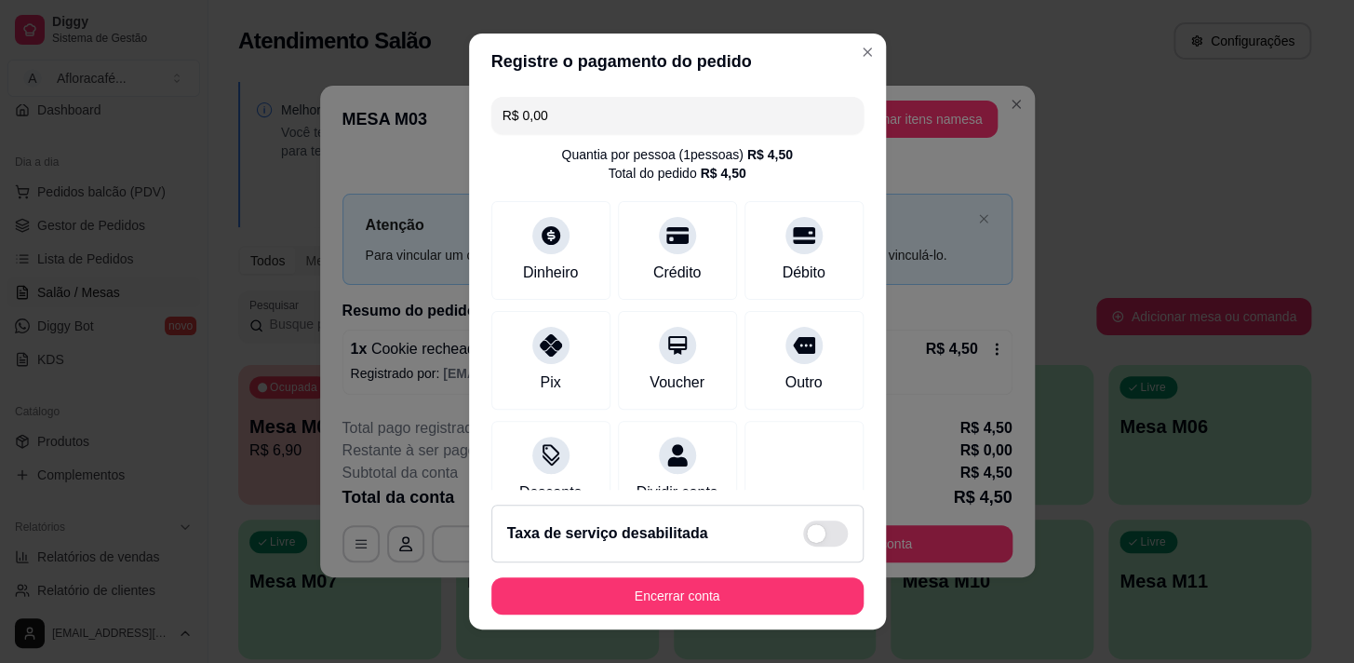
drag, startPoint x: 691, startPoint y: 567, endPoint x: 691, endPoint y: 585, distance: 18.6
click at [691, 577] on footer "Taxa de serviço desabilitada Encerrar conta" at bounding box center [677, 560] width 417 height 140
click at [691, 585] on button "Encerrar conta" at bounding box center [677, 595] width 372 height 37
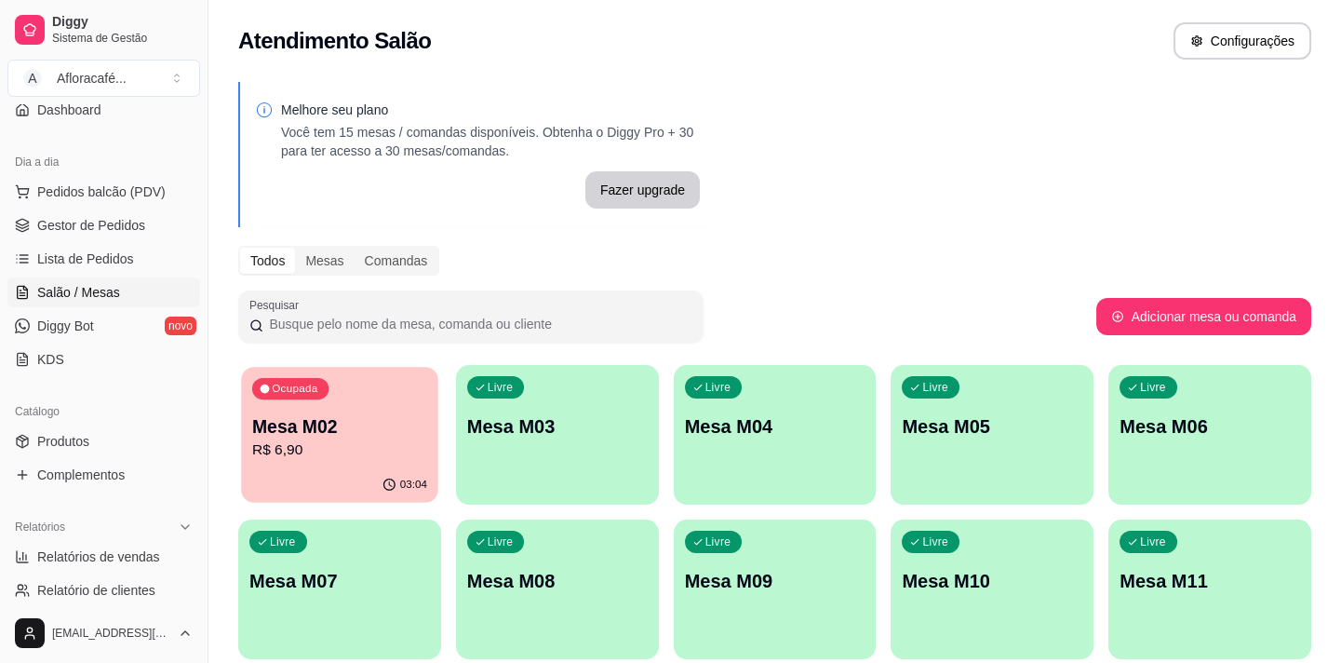
click at [417, 455] on p "R$ 6,90" at bounding box center [339, 449] width 175 height 21
click at [482, 526] on div "Livre Mesa M08" at bounding box center [557, 577] width 203 height 117
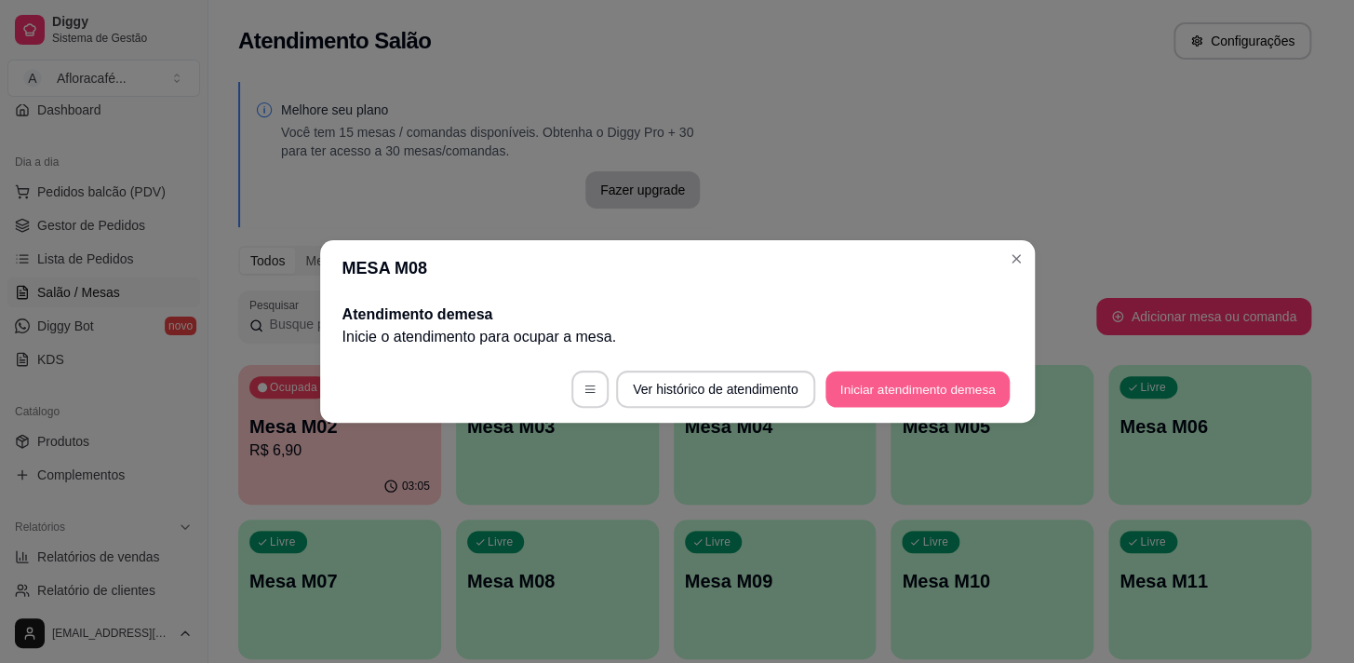
click at [869, 372] on button "Iniciar atendimento de mesa" at bounding box center [918, 389] width 184 height 36
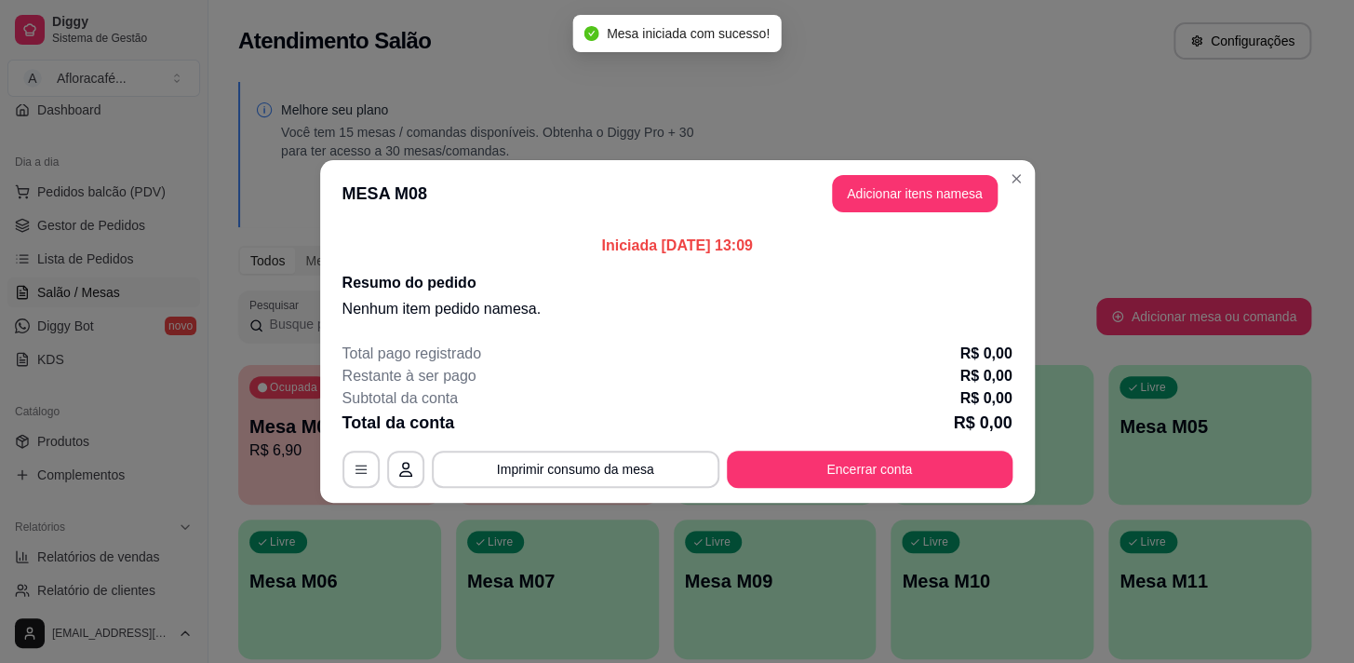
drag, startPoint x: 936, startPoint y: 159, endPoint x: 923, endPoint y: 188, distance: 31.7
click at [936, 160] on header "MESA M08 Adicionar itens na mesa" at bounding box center [677, 193] width 715 height 67
click at [922, 190] on button "Adicionar itens na mesa" at bounding box center [915, 194] width 160 height 36
click at [630, 125] on div at bounding box center [481, 121] width 857 height 37
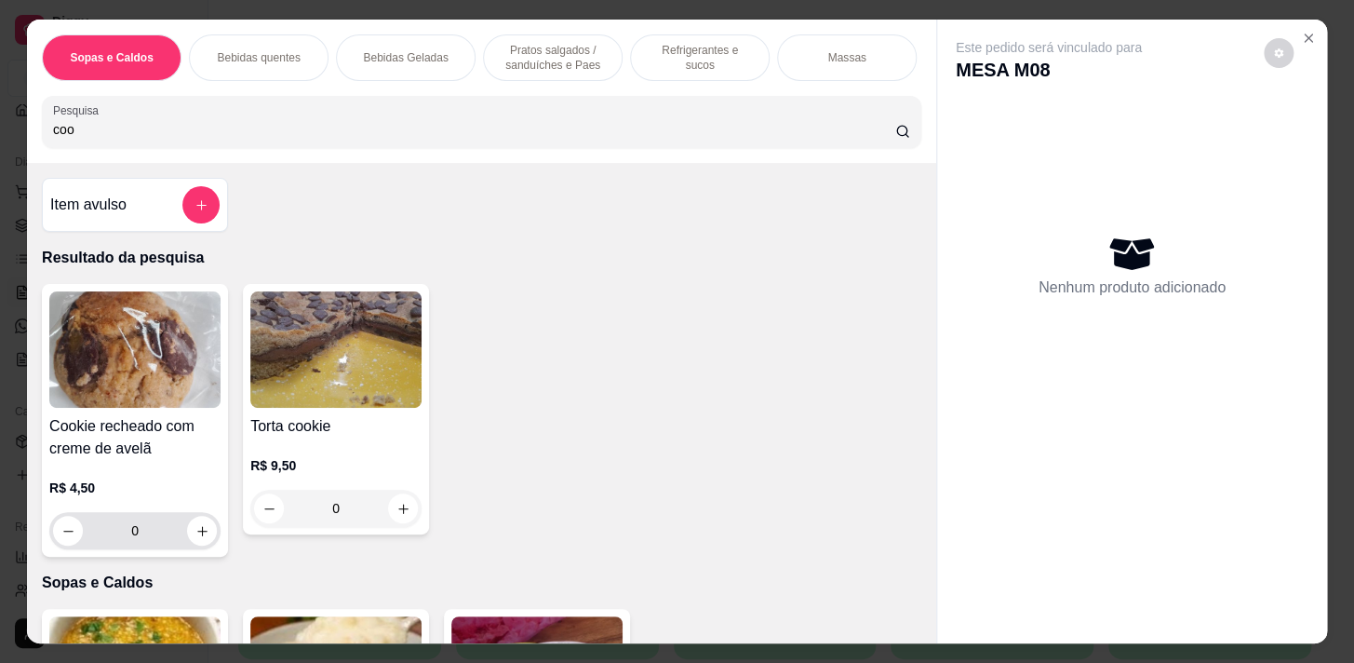
type input "coo"
click at [201, 549] on div "0" at bounding box center [135, 530] width 164 height 37
click at [198, 535] on icon "increase-product-quantity" at bounding box center [202, 531] width 14 height 14
type input "1"
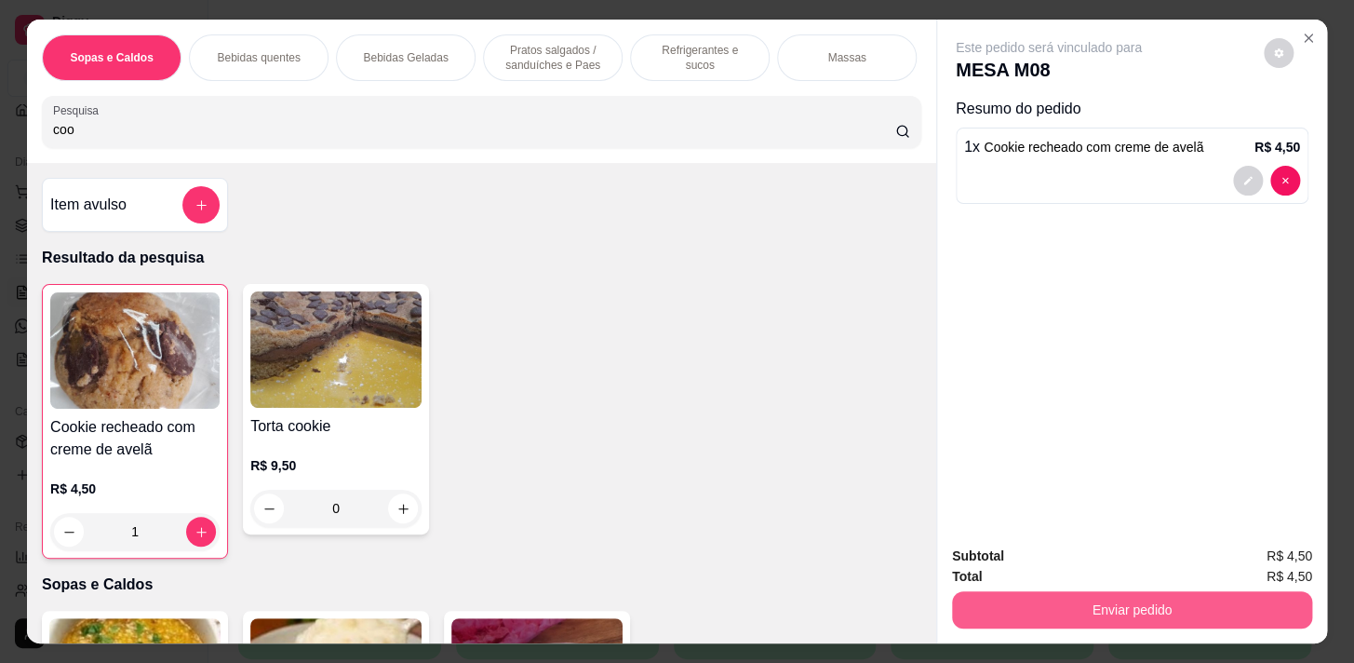
click at [1057, 601] on button "Enviar pedido" at bounding box center [1132, 609] width 360 height 37
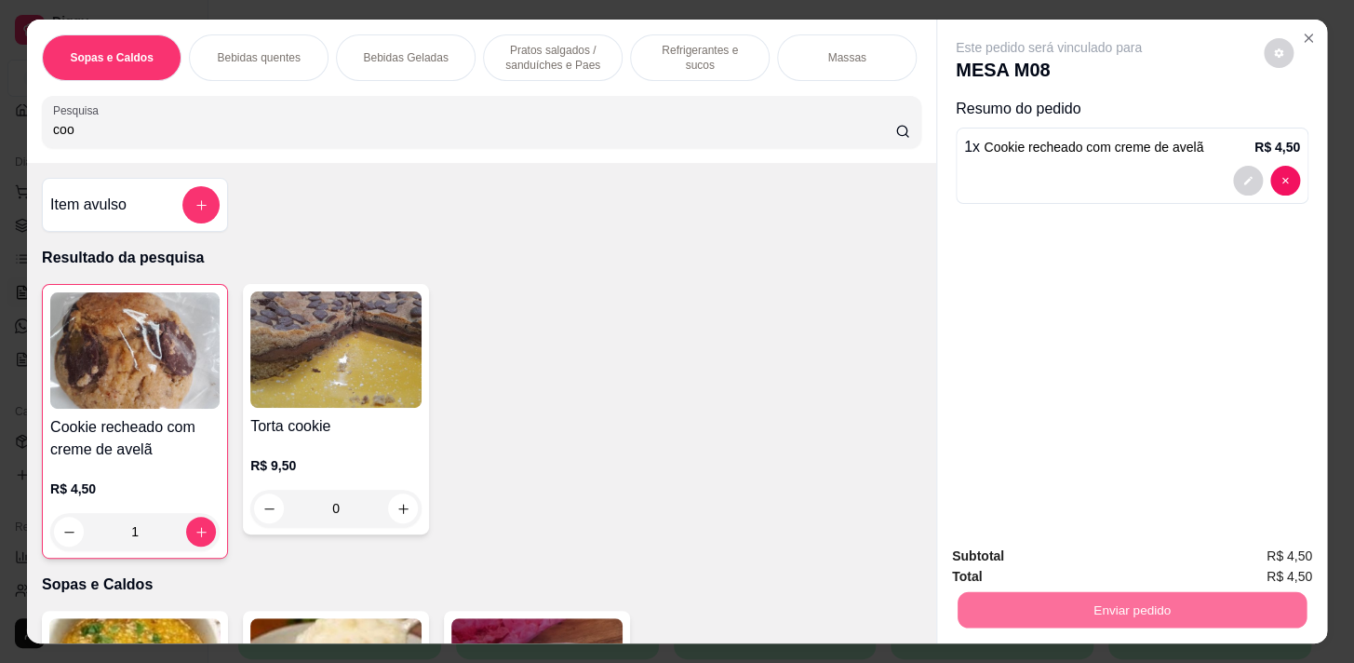
click at [1054, 546] on button "Não registrar e enviar pedido" at bounding box center [1071, 557] width 194 height 35
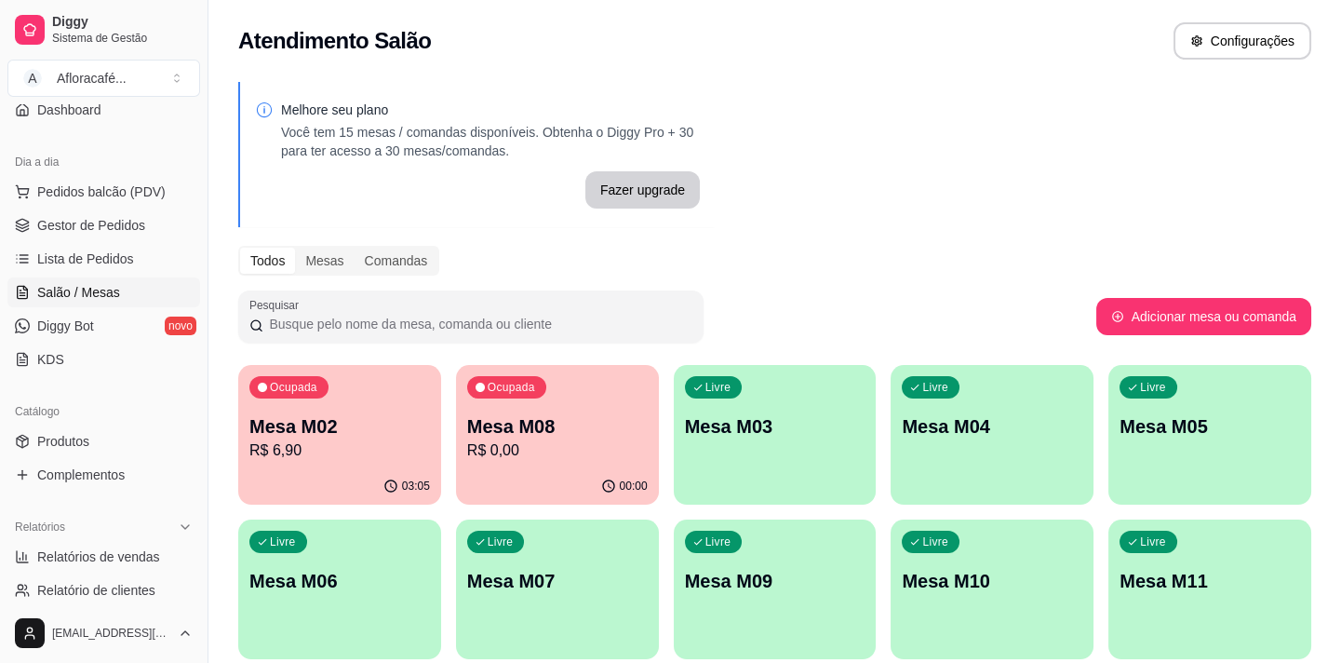
click at [503, 407] on div "Ocupada Mesa M08 R$ 0,00" at bounding box center [557, 416] width 203 height 103
click at [555, 444] on p "R$ 0,00" at bounding box center [557, 450] width 181 height 22
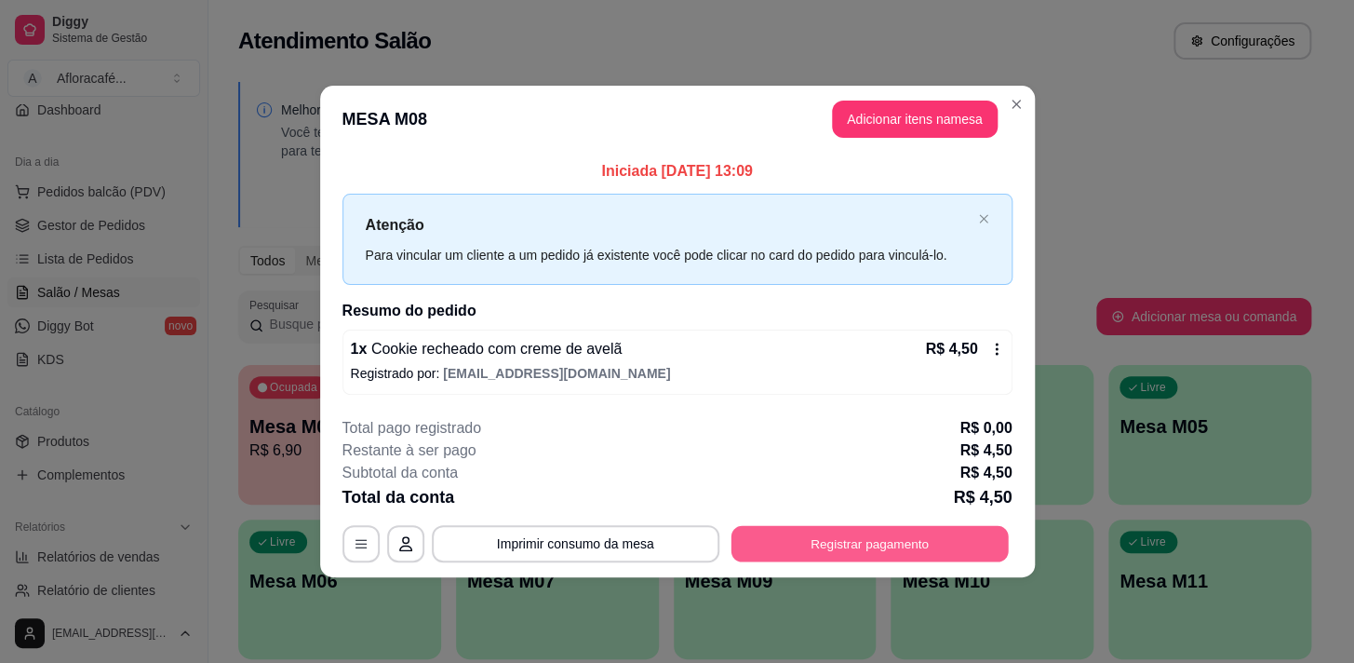
click at [845, 528] on button "Registrar pagamento" at bounding box center [869, 543] width 277 height 36
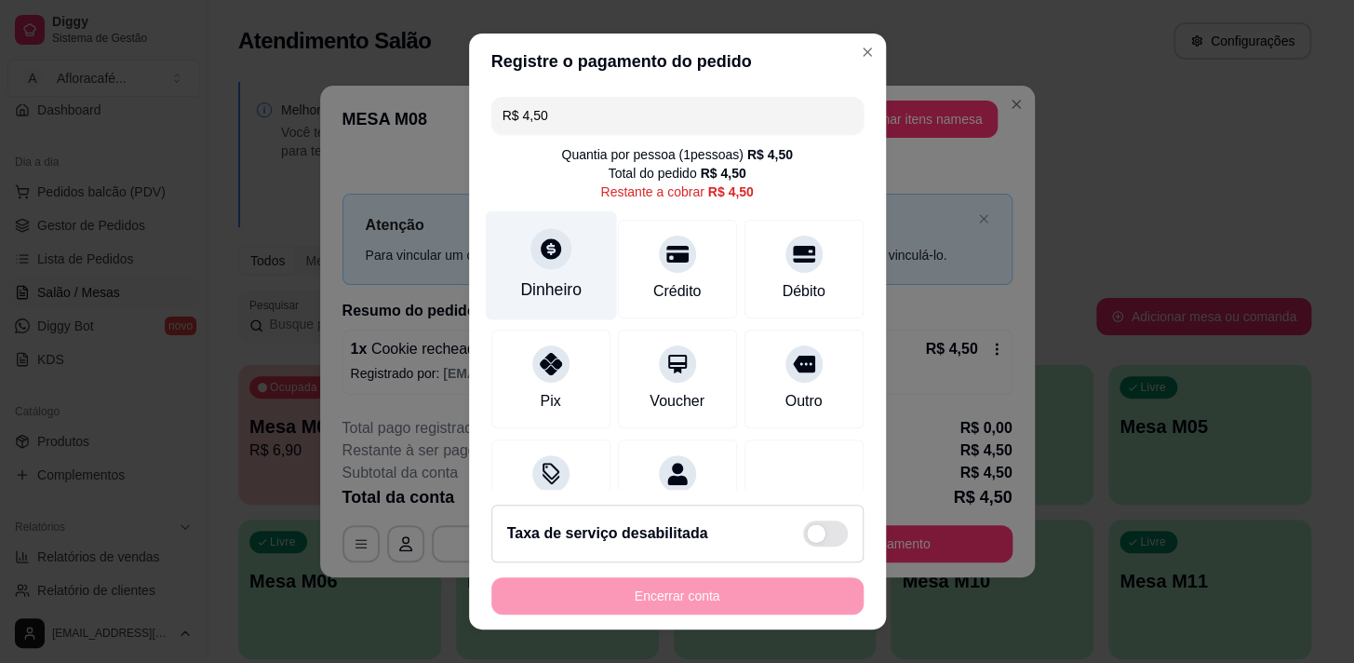
click at [552, 242] on div at bounding box center [551, 248] width 41 height 41
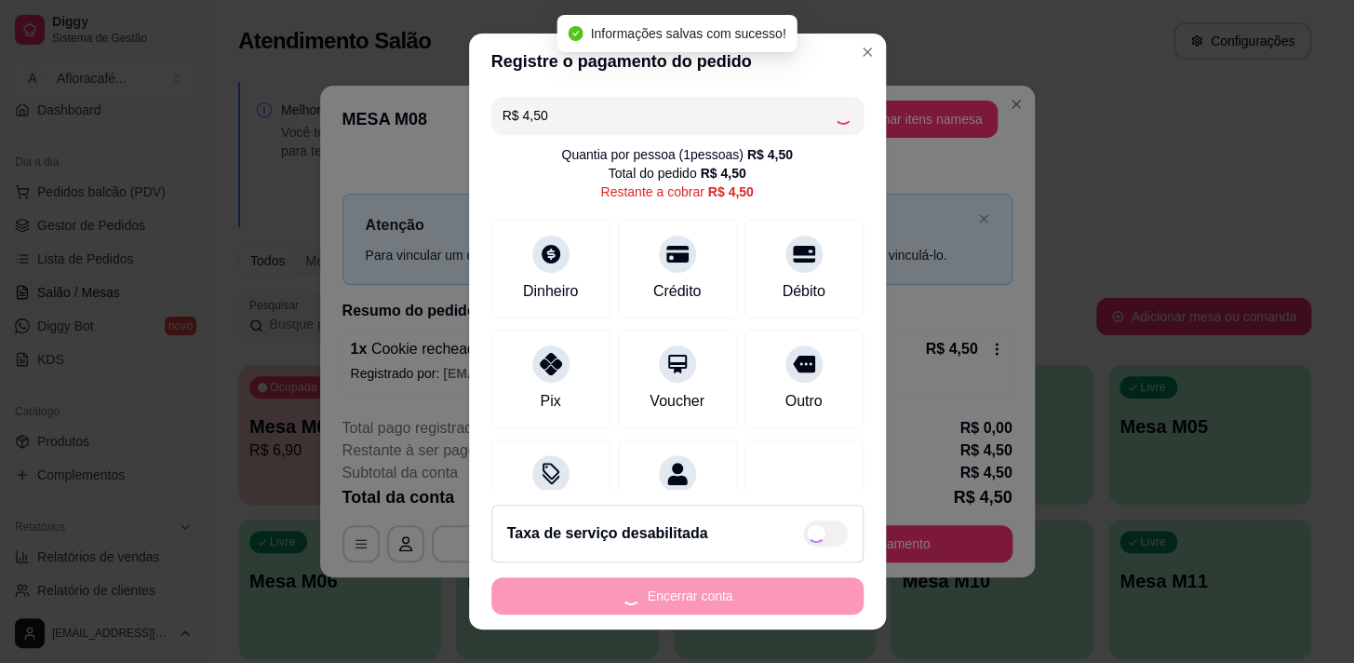
type input "R$ 0,00"
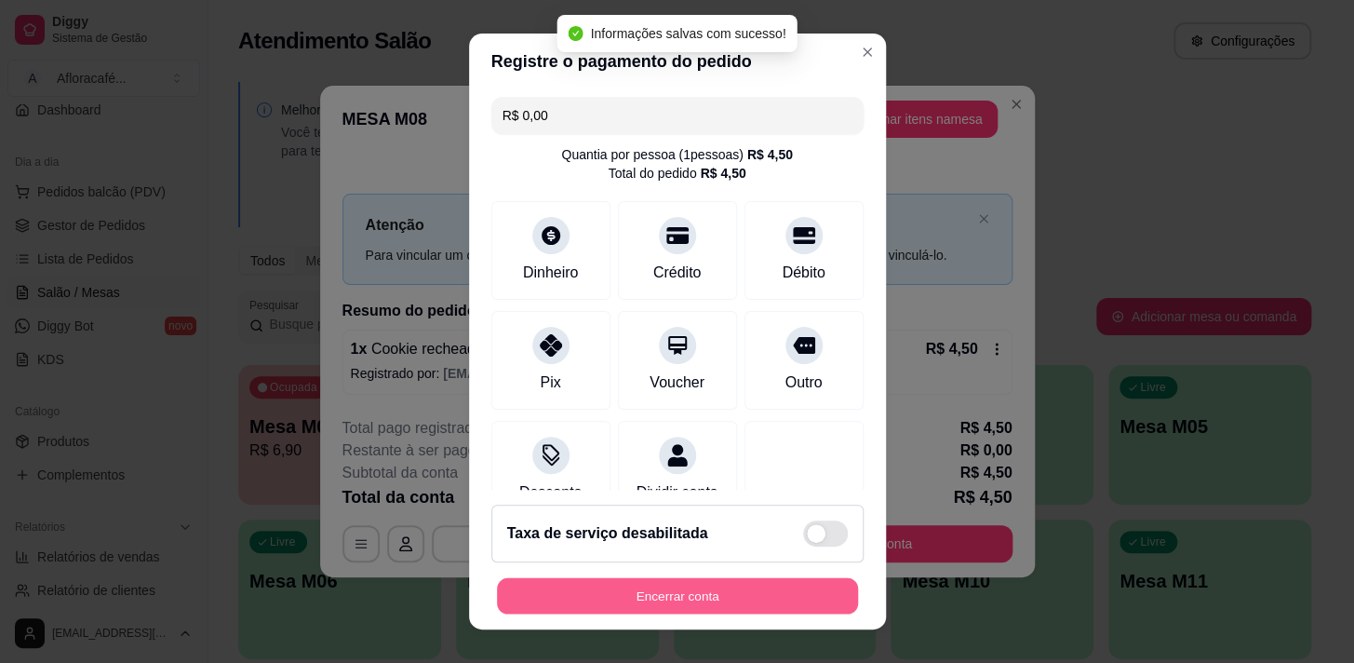
click at [691, 596] on button "Encerrar conta" at bounding box center [677, 596] width 361 height 36
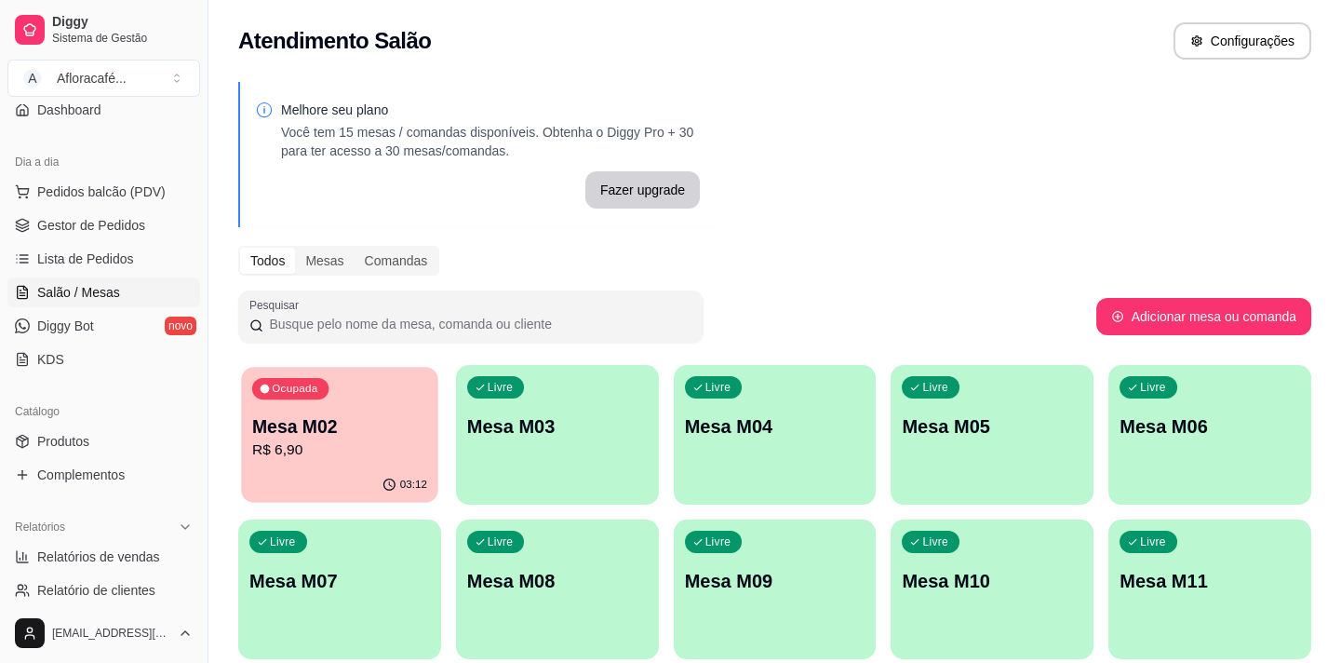
click at [378, 480] on div "03:12" at bounding box center [339, 484] width 196 height 35
click at [659, 533] on div "Ocupada Mesa M02 R$ 6,90 03:13 Livre Mesa M03 Livre Mesa M04 Livre Mesa M05 Liv…" at bounding box center [774, 589] width 1073 height 449
click at [546, 431] on p "Mesa M03" at bounding box center [557, 426] width 175 height 25
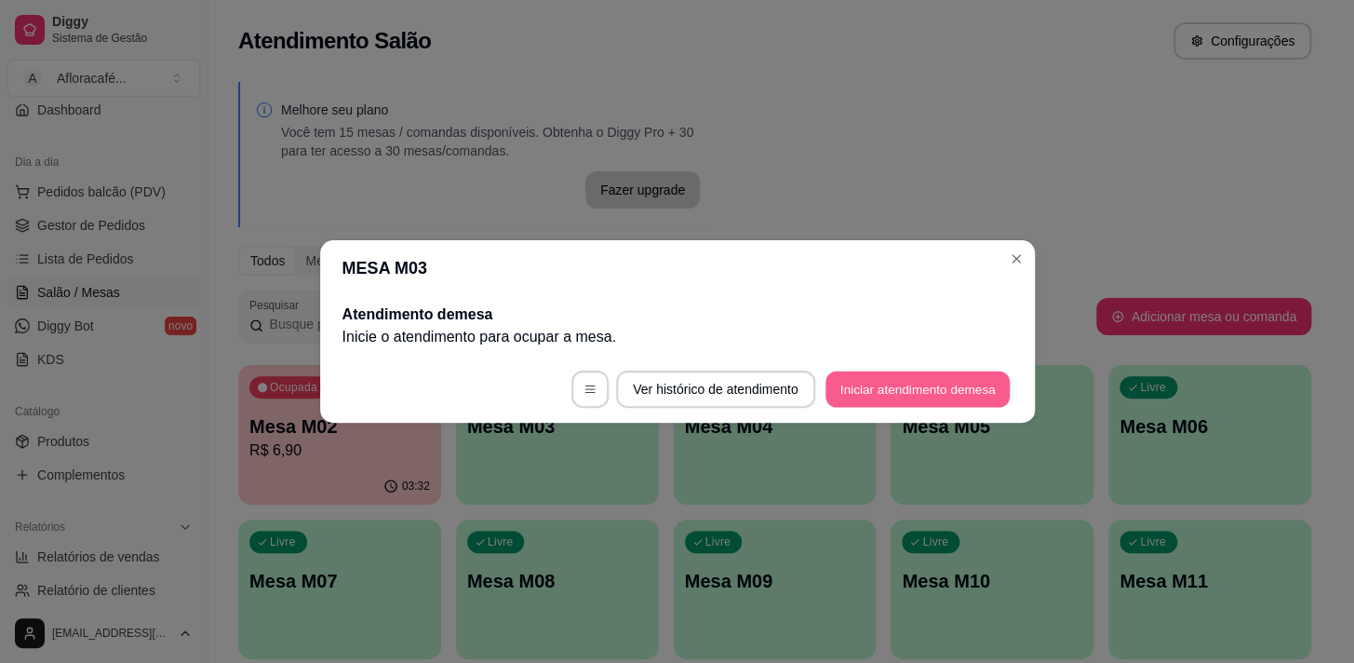
click at [853, 396] on button "Iniciar atendimento de mesa" at bounding box center [918, 389] width 184 height 36
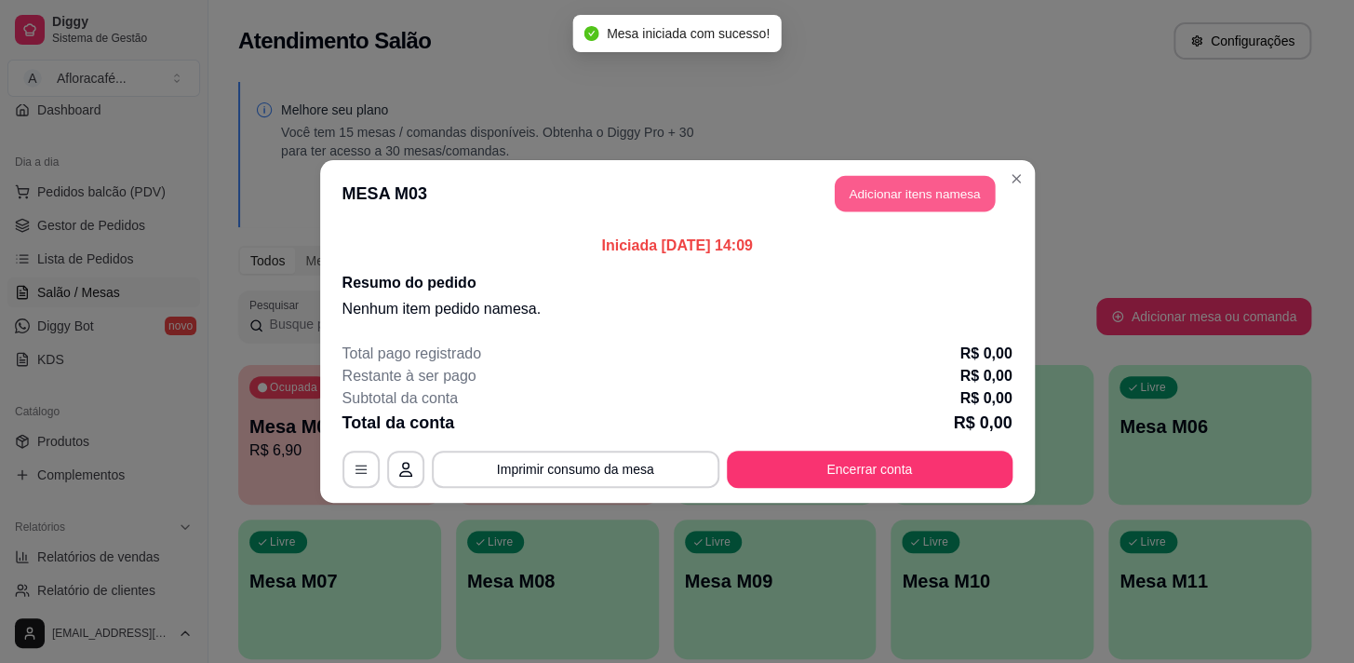
click at [875, 198] on button "Adicionar itens na mesa" at bounding box center [915, 194] width 160 height 36
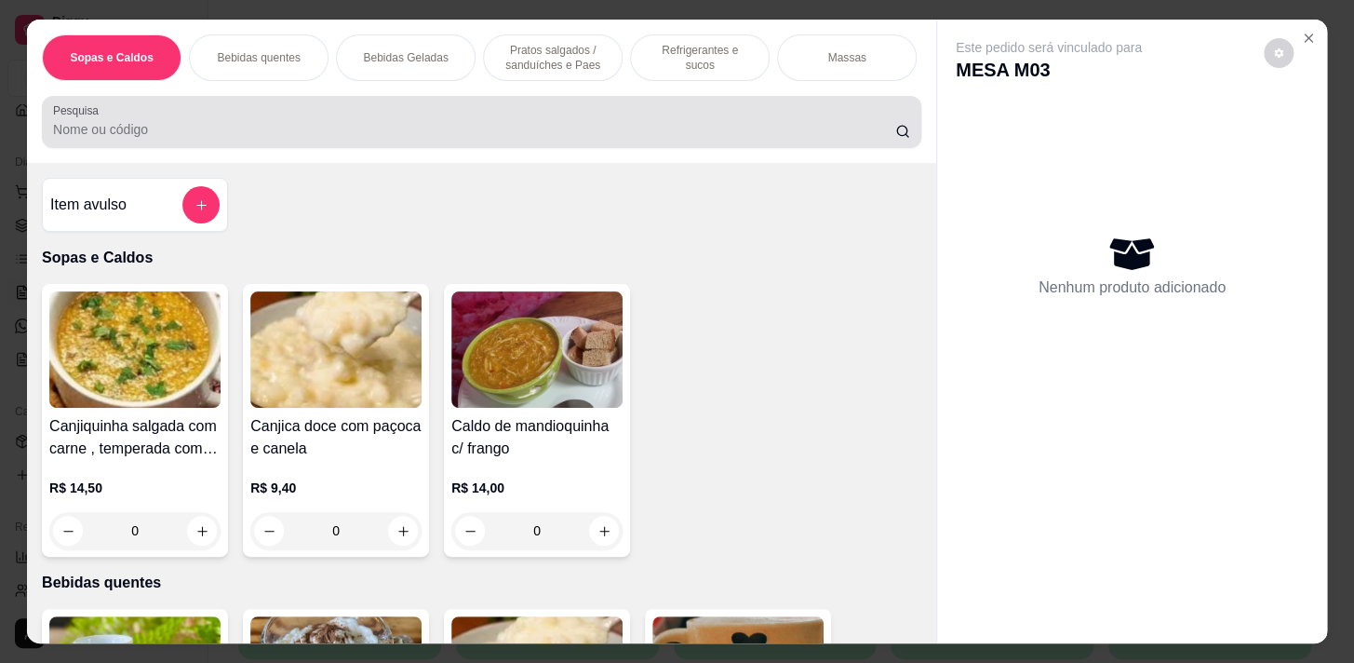
click at [335, 148] on div "Pesquisa" at bounding box center [482, 122] width 880 height 52
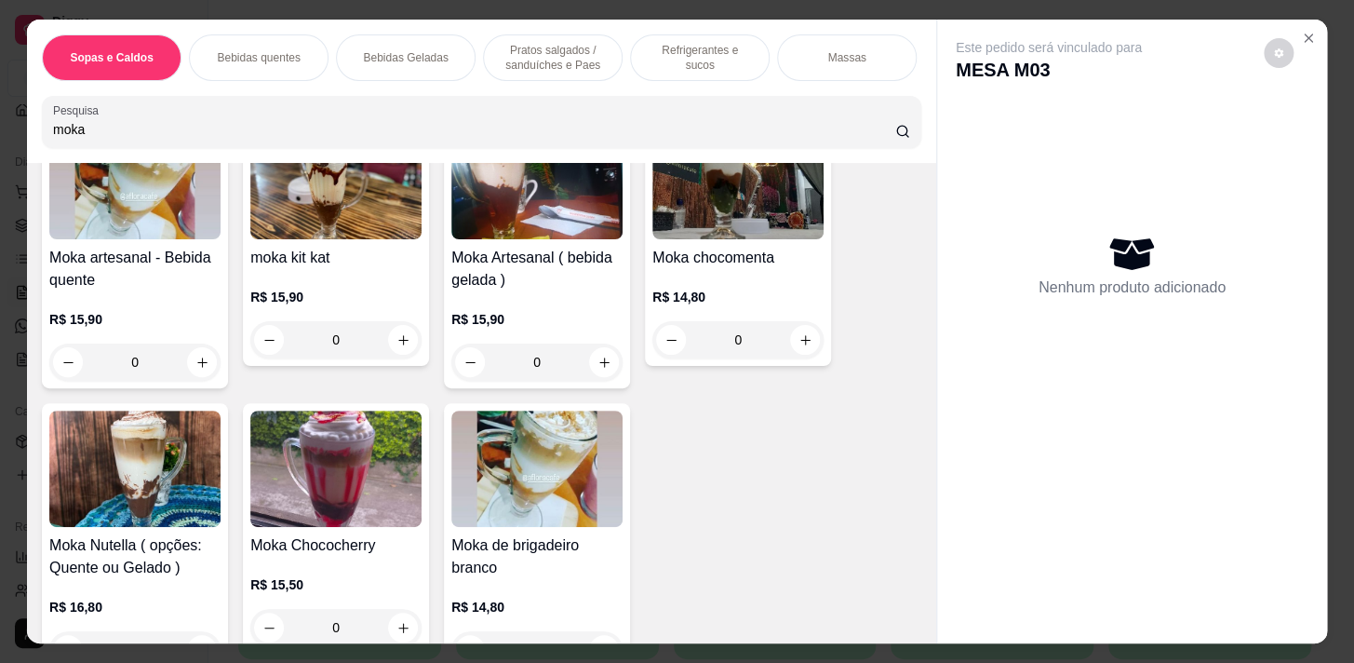
scroll to position [423, 0]
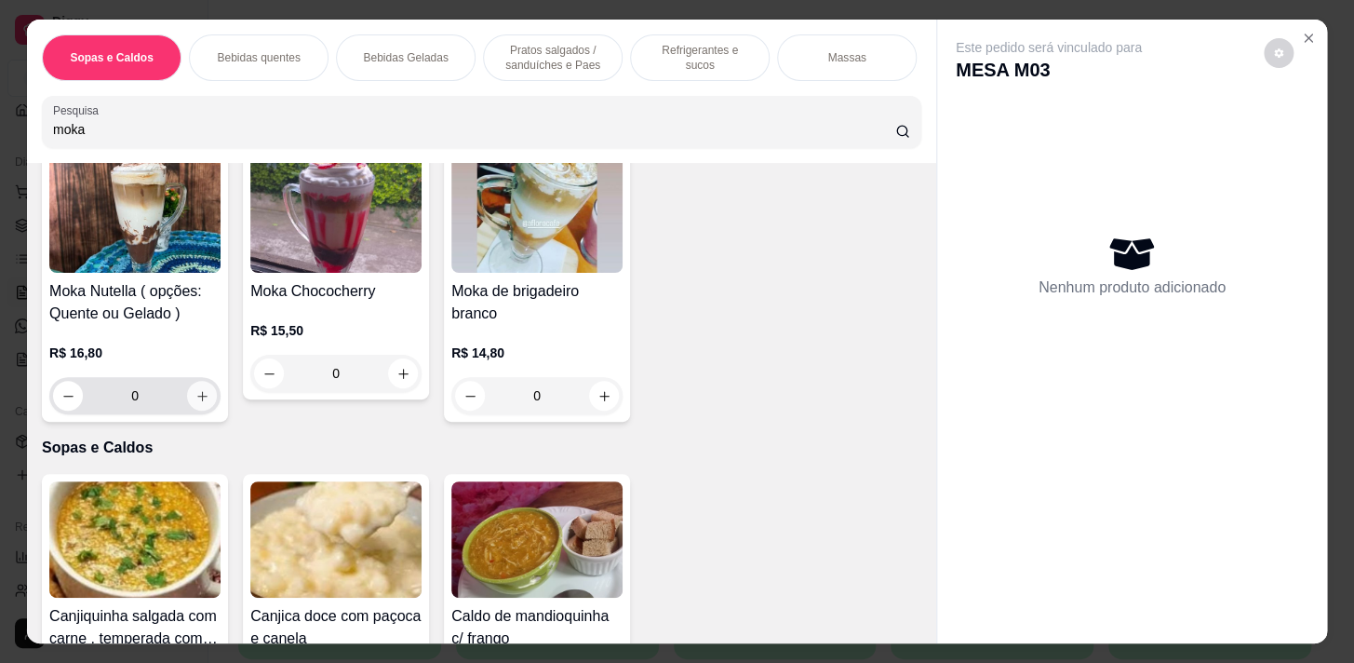
type input "moka"
click at [193, 391] on button "increase-product-quantity" at bounding box center [202, 396] width 29 height 29
type input "1"
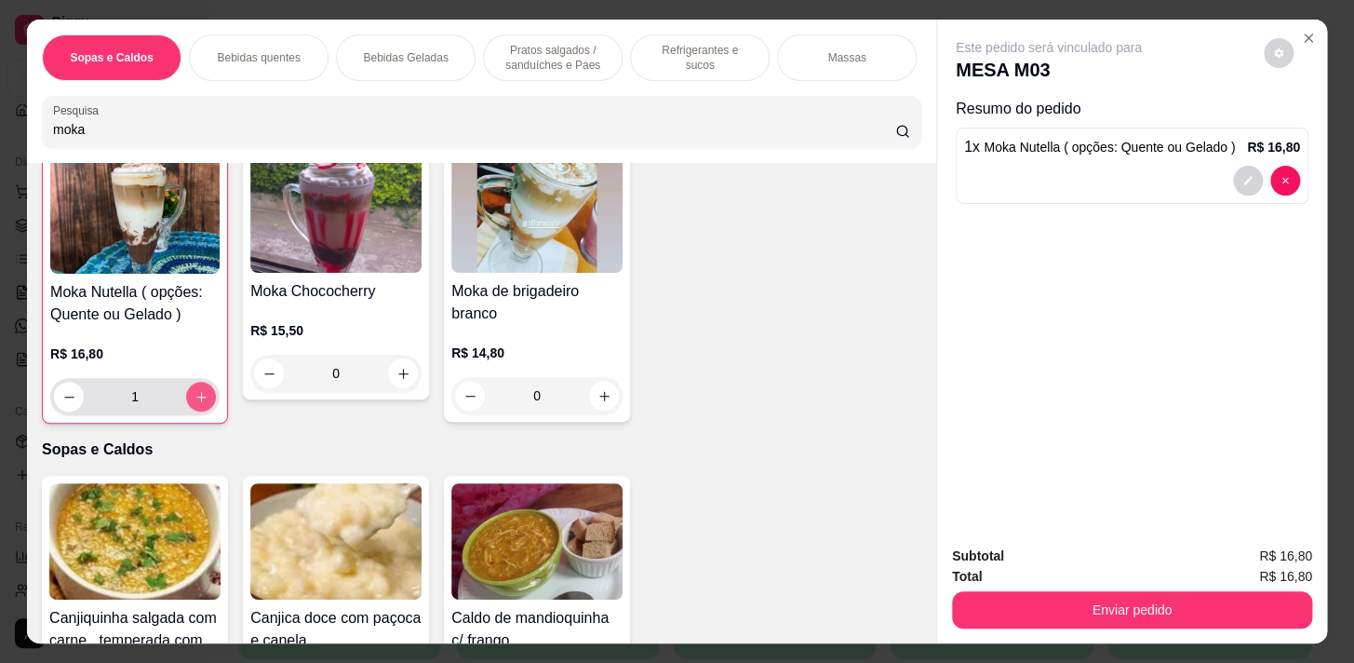
scroll to position [423, 0]
click at [195, 399] on icon "increase-product-quantity" at bounding box center [202, 396] width 14 height 14
type input "2"
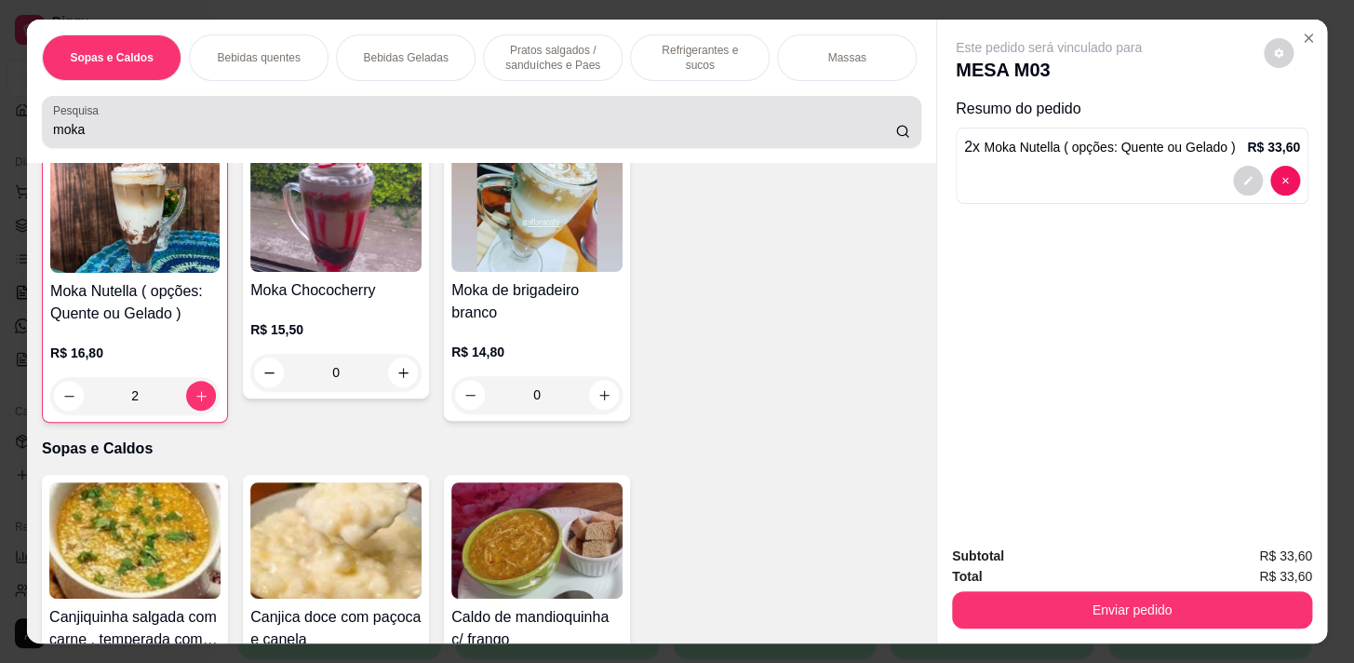
click at [185, 148] on div "Pesquisa moka" at bounding box center [482, 122] width 880 height 52
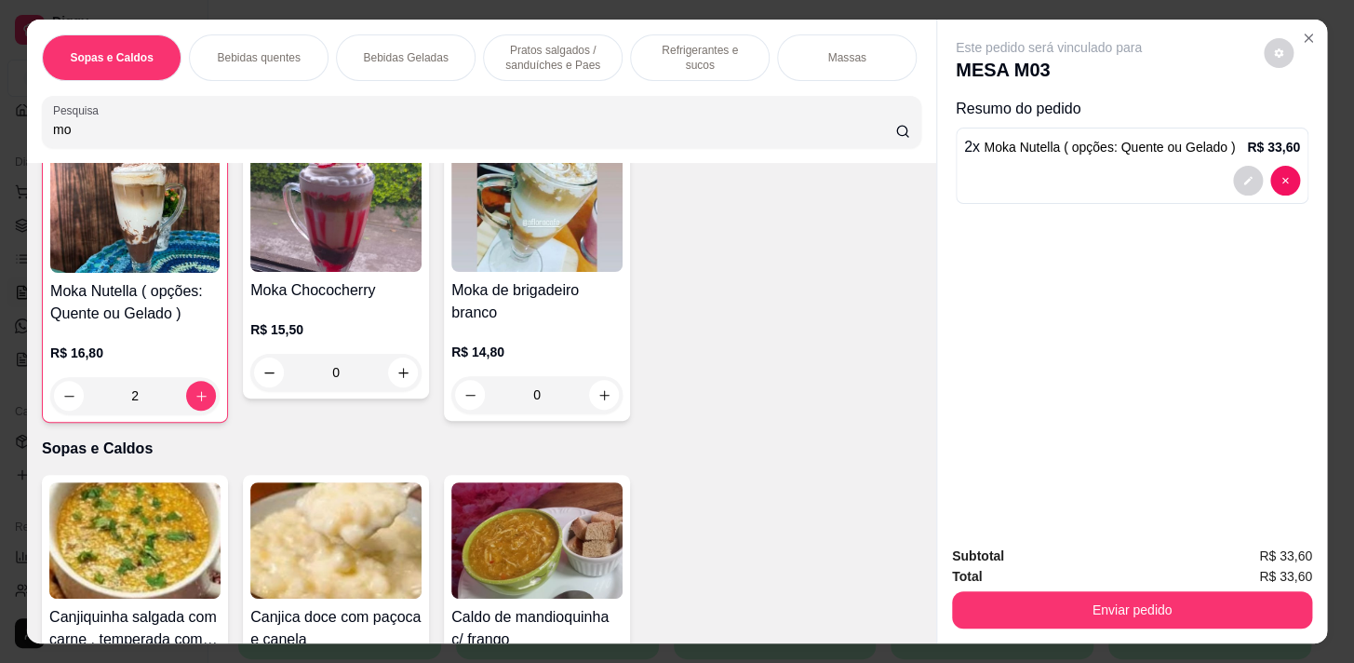
type input "m"
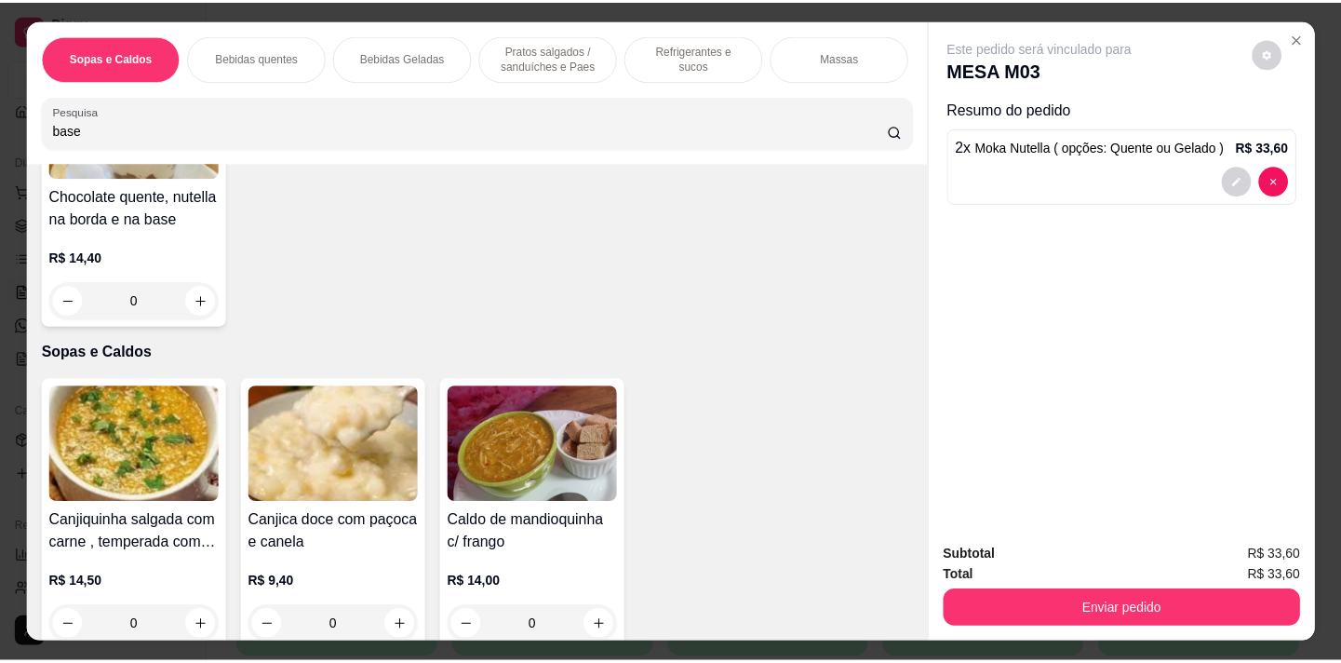
scroll to position [0, 0]
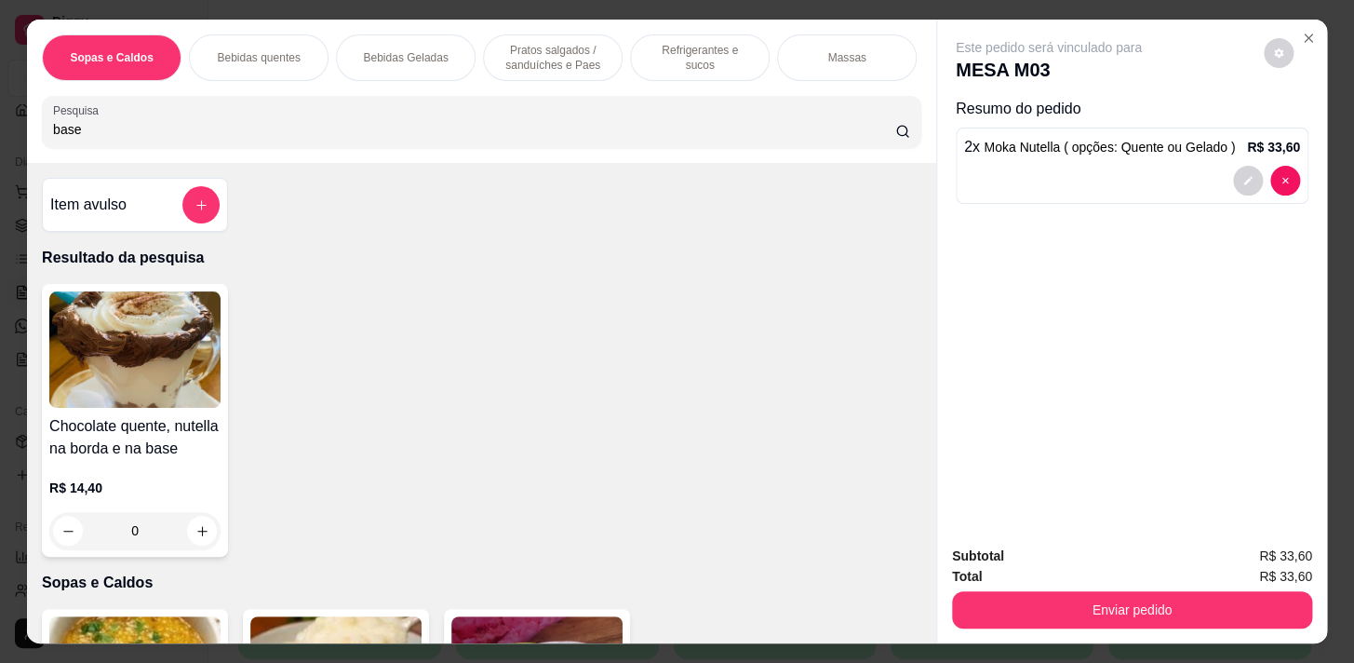
type input "base"
click at [203, 533] on div "0" at bounding box center [134, 530] width 171 height 37
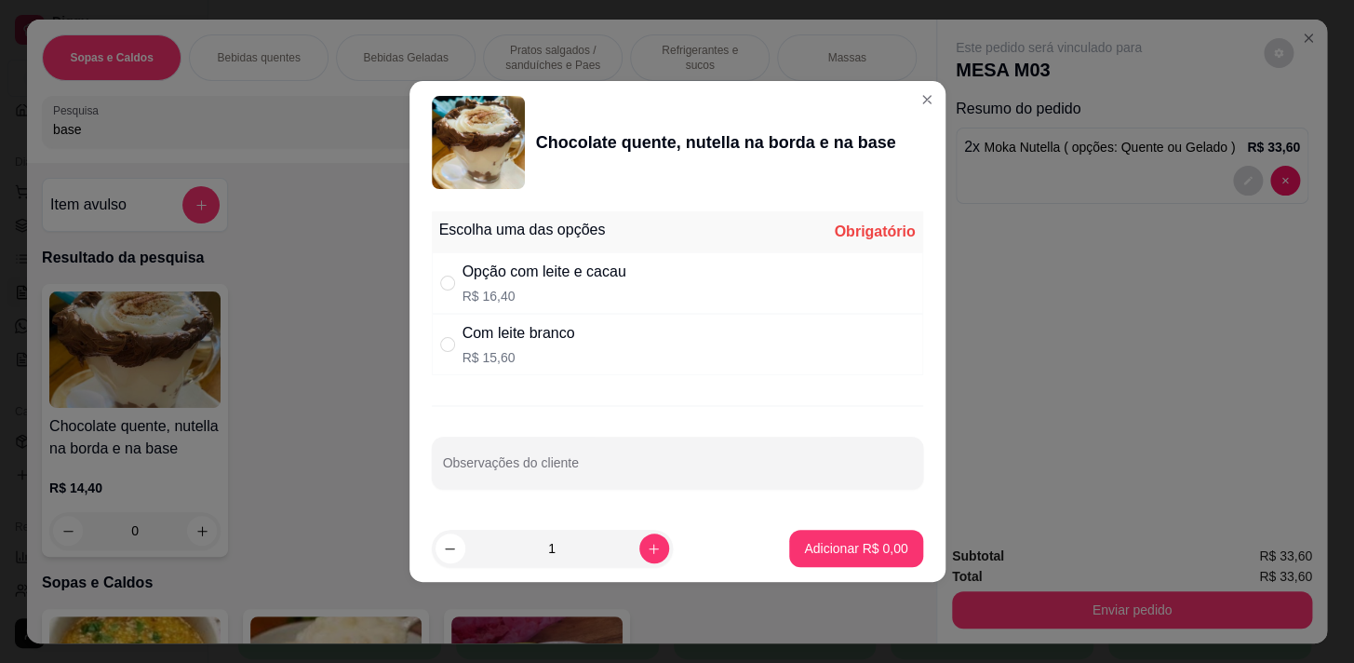
click at [626, 299] on p "R$ 16,40" at bounding box center [545, 296] width 164 height 19
radio input "true"
click at [799, 545] on p "Adicionar R$ 16,40" at bounding box center [853, 548] width 108 height 18
type input "1"
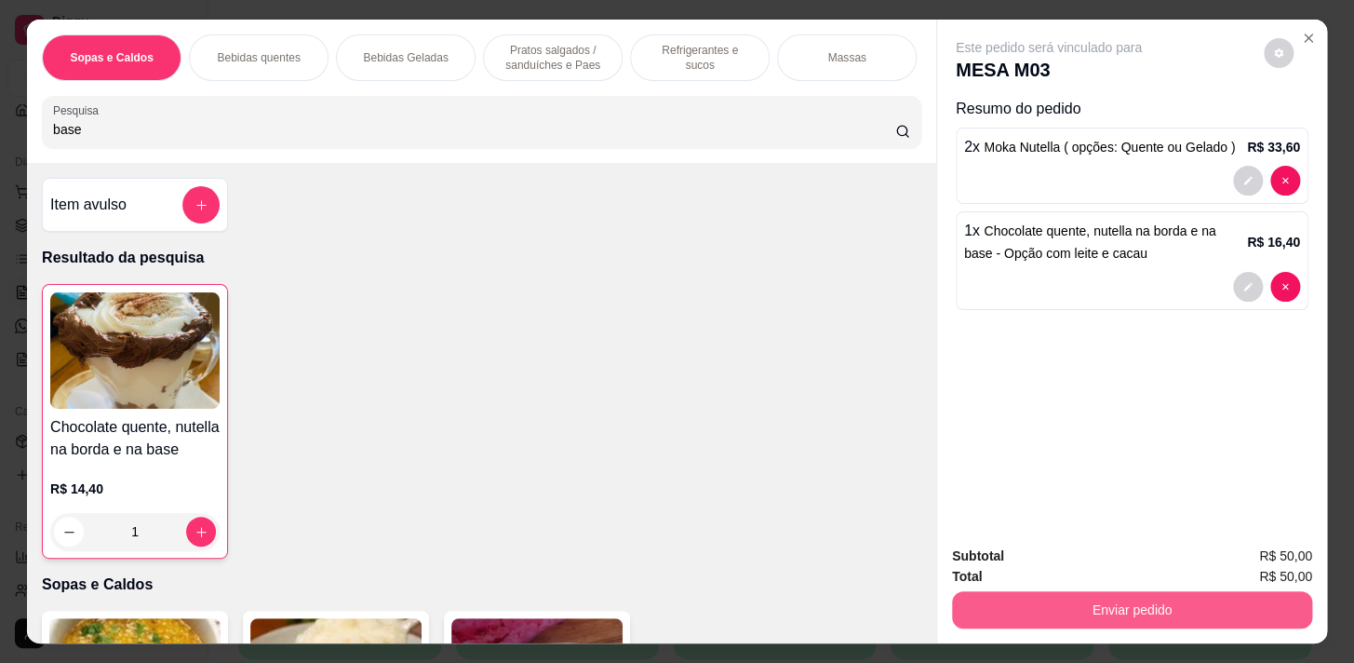
click at [1101, 605] on button "Enviar pedido" at bounding box center [1132, 609] width 360 height 37
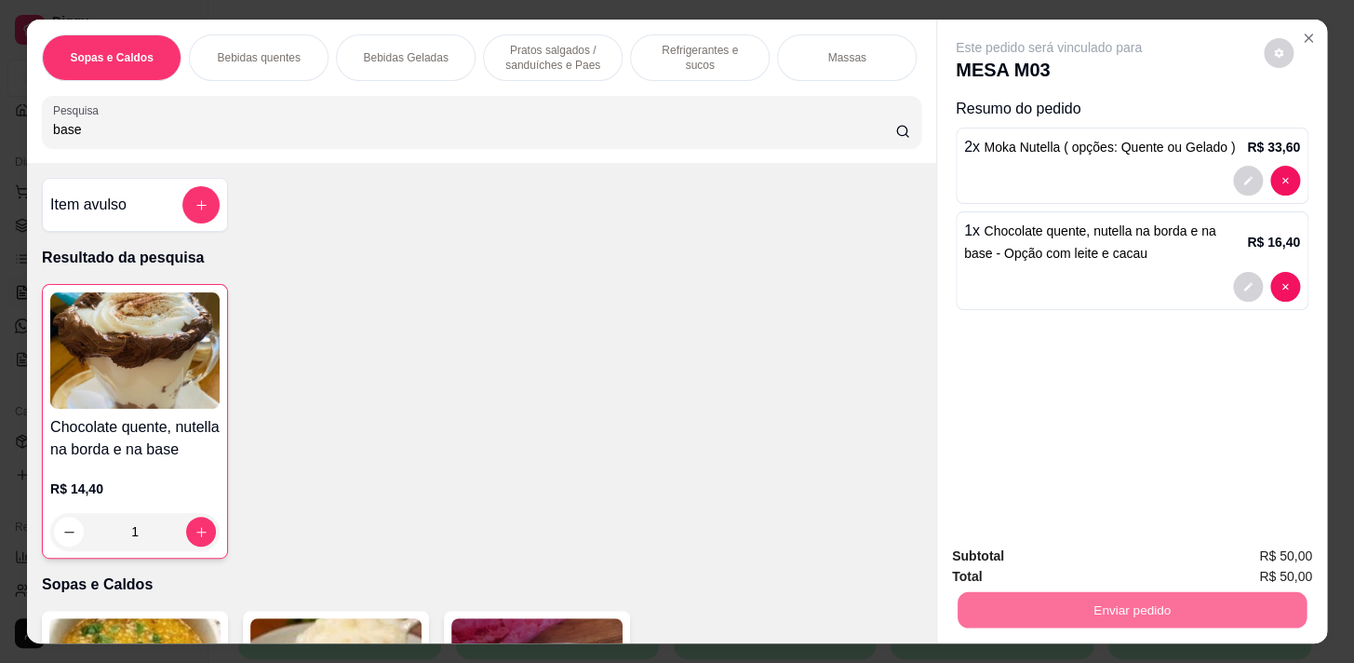
click at [1107, 549] on button "Não registrar e enviar pedido" at bounding box center [1070, 557] width 188 height 34
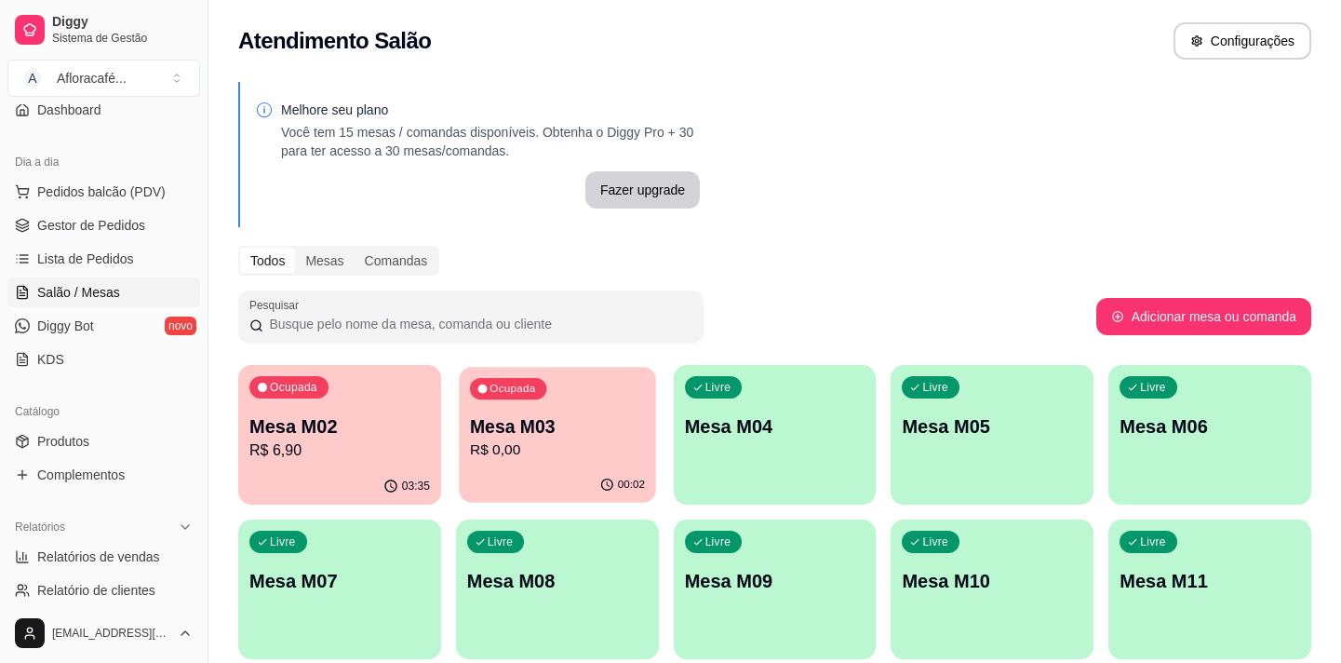
click at [519, 419] on p "Mesa M03" at bounding box center [557, 426] width 175 height 25
click at [623, 423] on p "Mesa M03" at bounding box center [557, 426] width 181 height 26
click at [74, 437] on span "Produtos" at bounding box center [63, 441] width 52 height 19
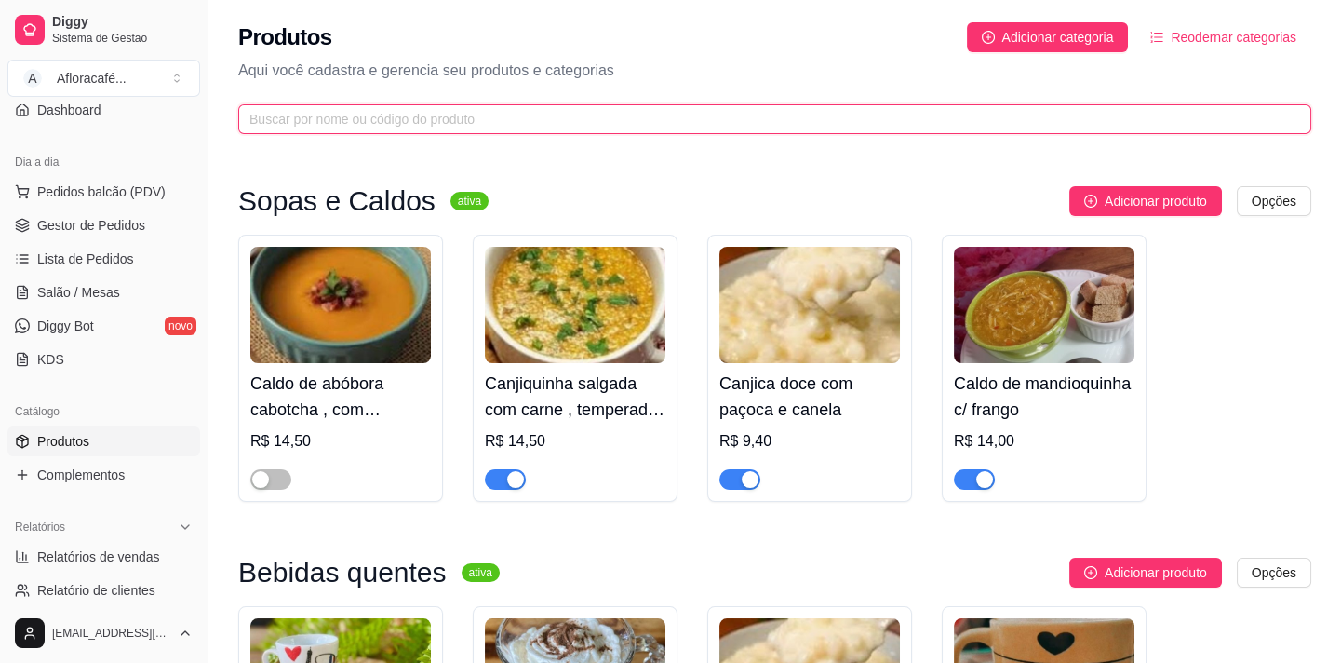
drag, startPoint x: 589, startPoint y: 112, endPoint x: 552, endPoint y: 162, distance: 62.5
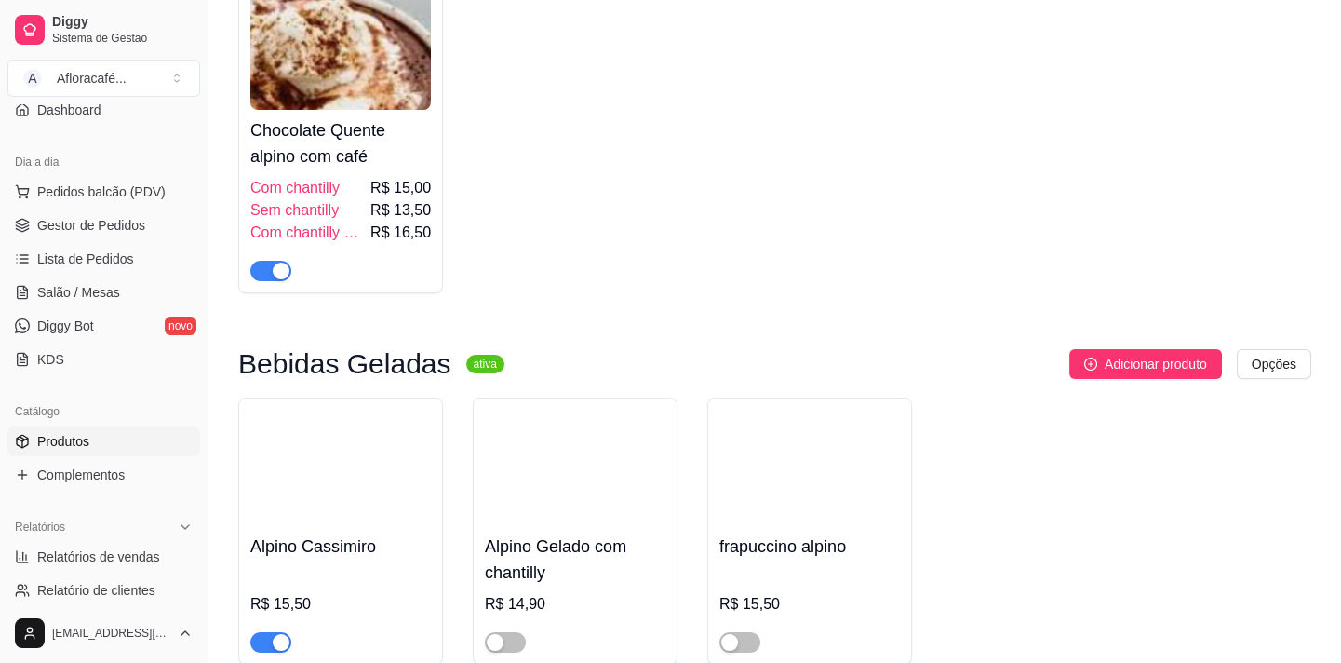
scroll to position [350, 0]
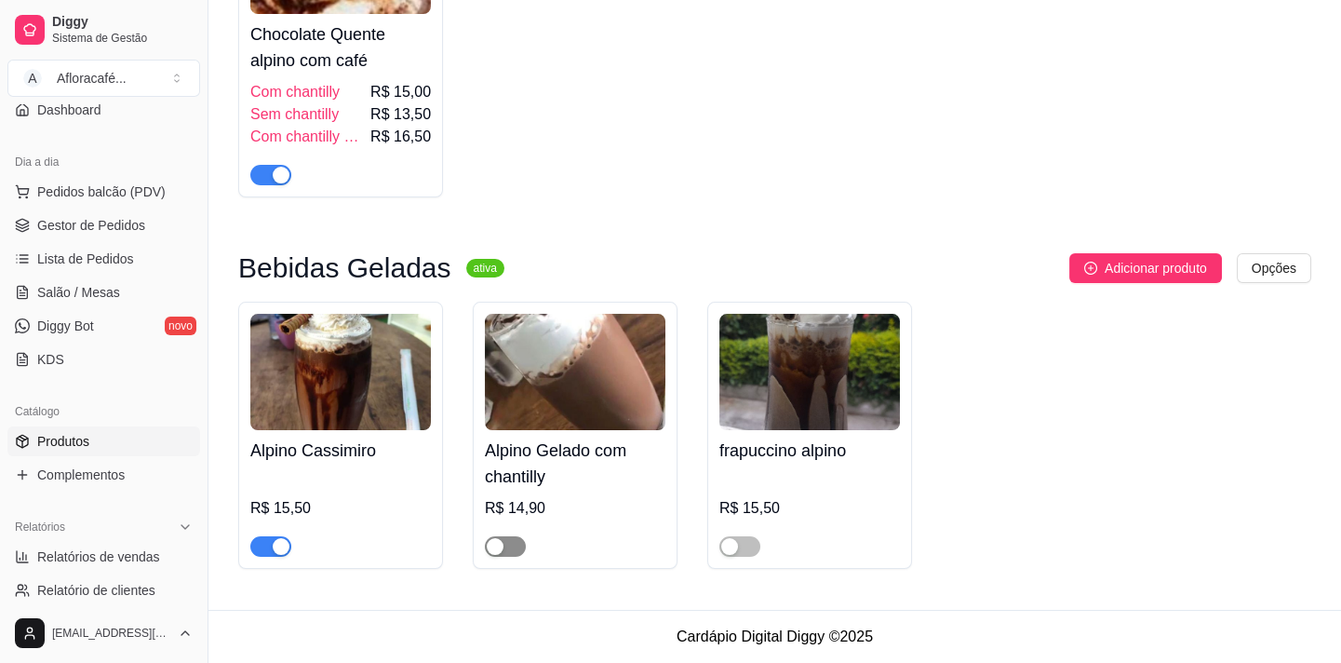
type input "alpin"
click at [503, 549] on div "button" at bounding box center [495, 546] width 17 height 17
click at [746, 545] on span "button" at bounding box center [739, 546] width 41 height 20
click at [80, 275] on ul "Pedidos balcão (PDV) Gestor de Pedidos Lista de Pedidos Salão / Mesas Diggy Bot…" at bounding box center [103, 275] width 193 height 197
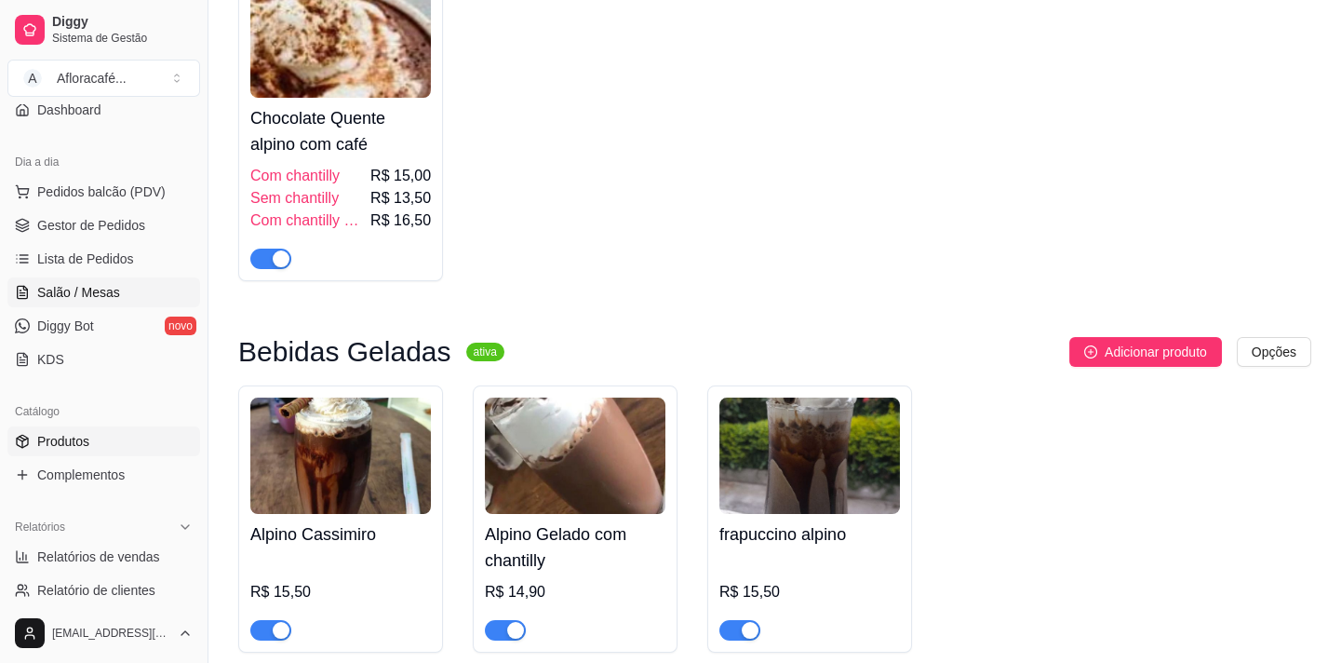
click at [39, 294] on span "Salão / Mesas" at bounding box center [78, 292] width 83 height 19
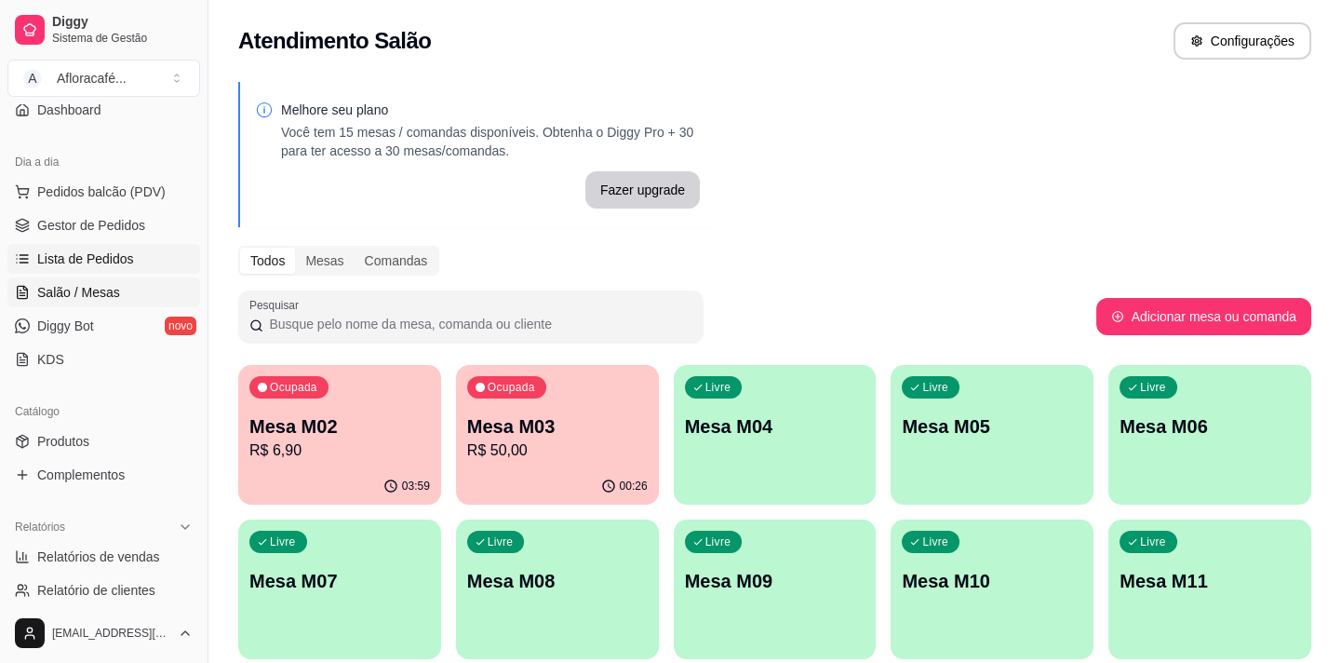
click at [116, 256] on span "Lista de Pedidos" at bounding box center [85, 258] width 97 height 19
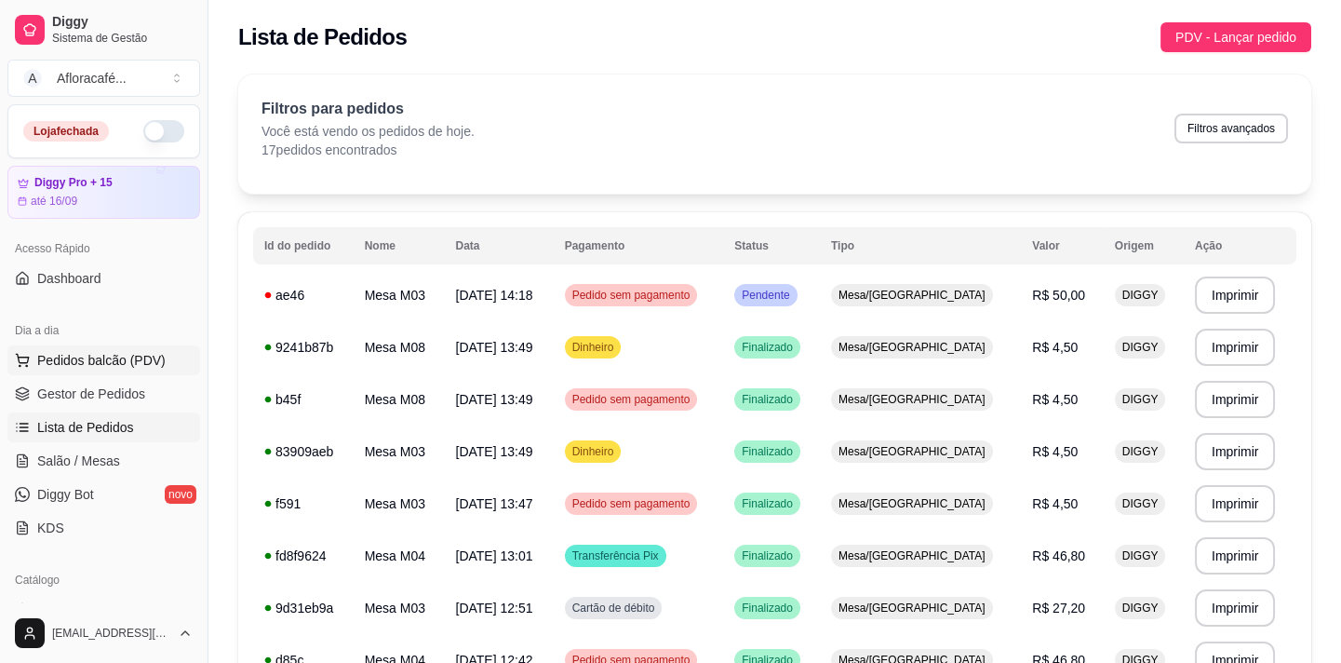
click at [113, 363] on span "Pedidos balcão (PDV)" at bounding box center [101, 360] width 128 height 19
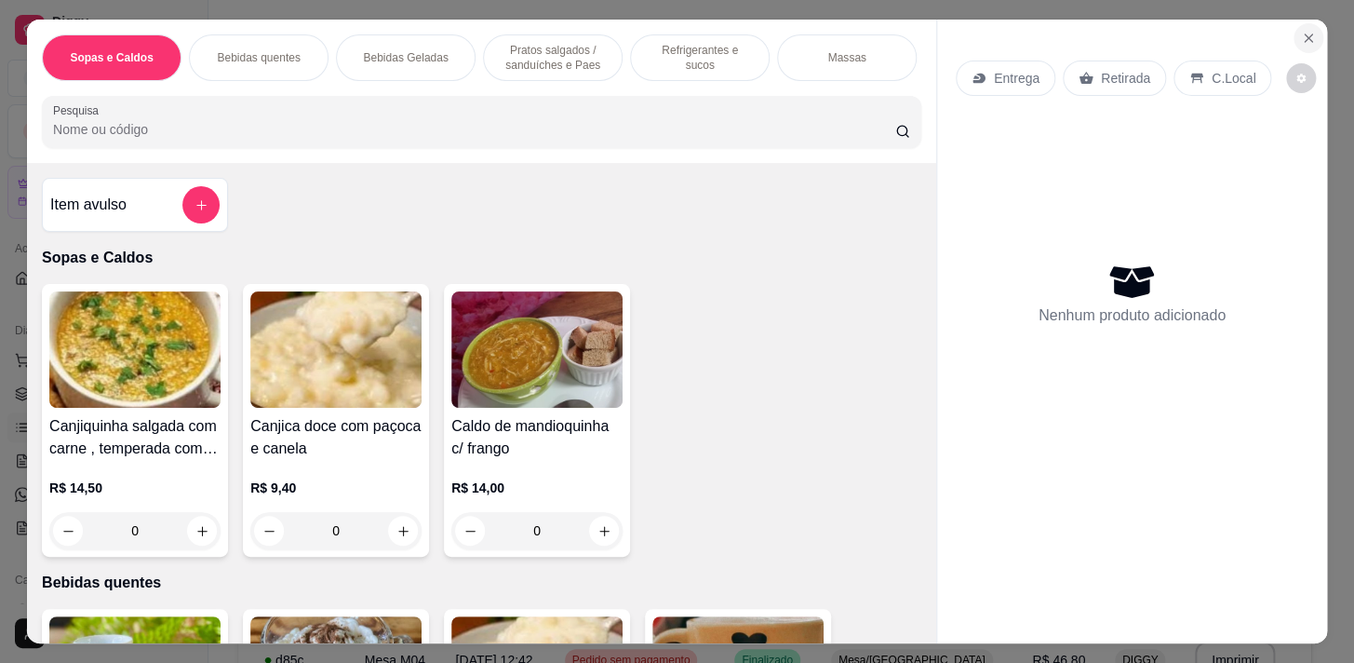
click at [1305, 35] on icon "Close" at bounding box center [1308, 37] width 7 height 7
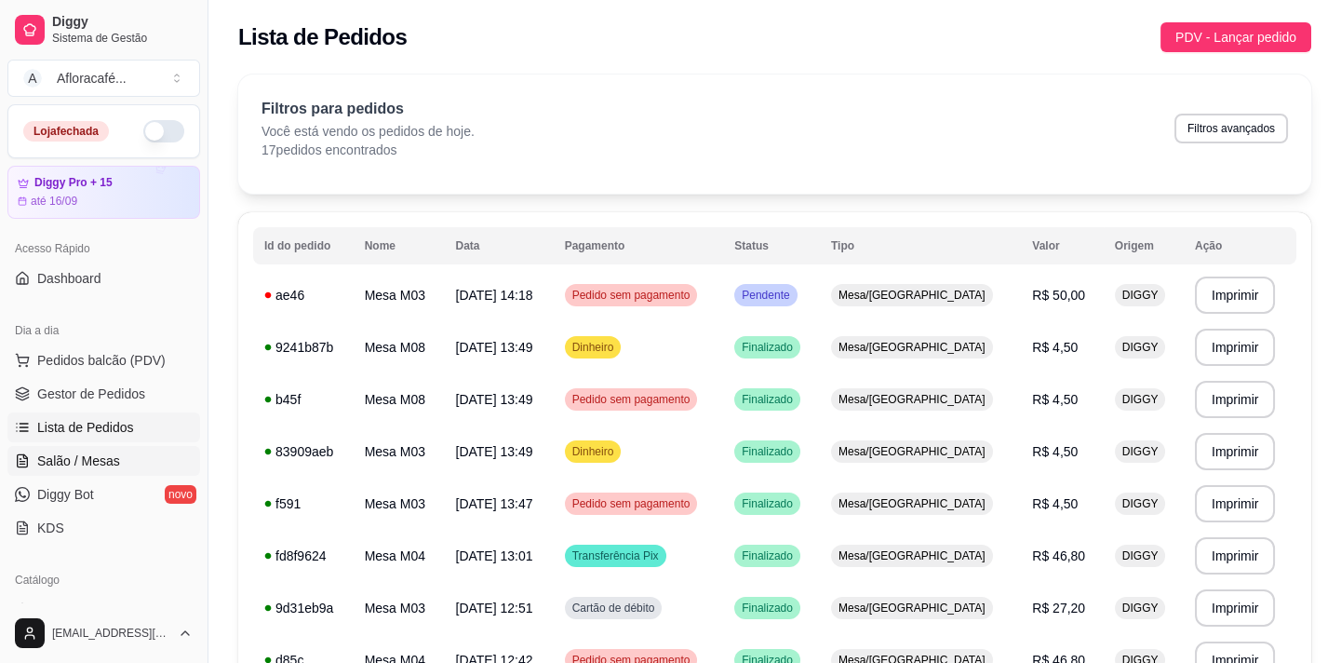
click at [103, 451] on span "Salão / Mesas" at bounding box center [78, 460] width 83 height 19
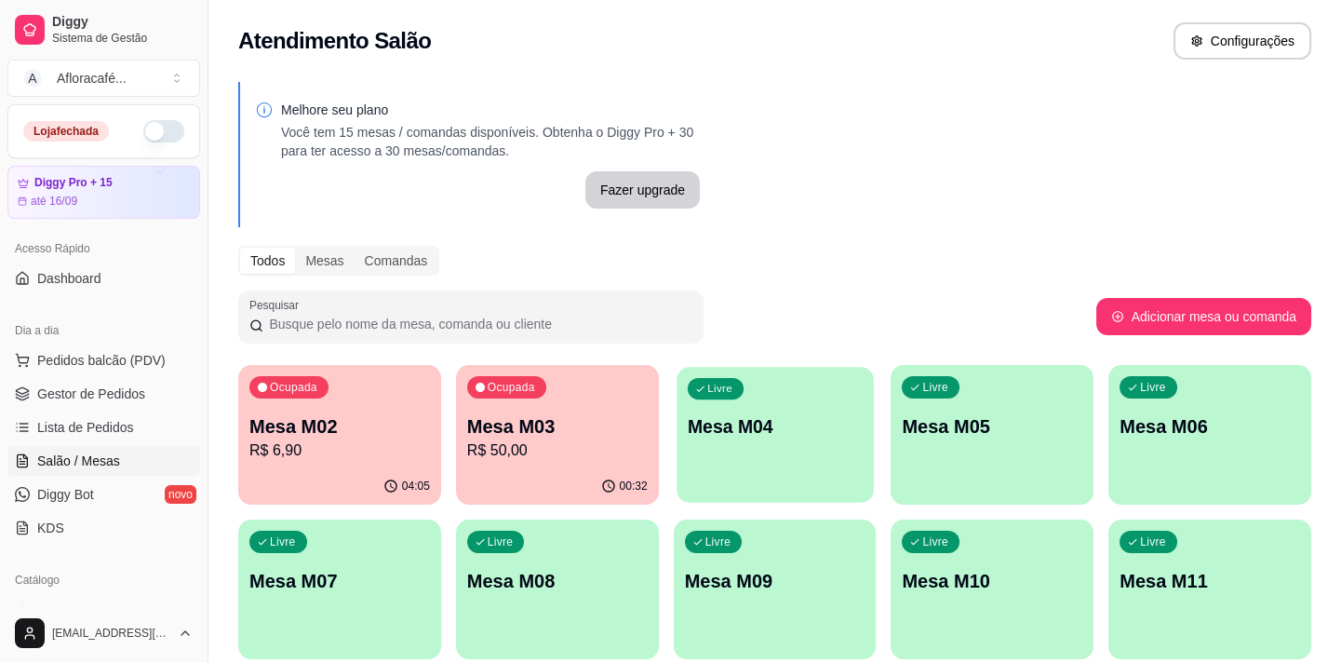
click at [739, 465] on div "Livre Mesa M04" at bounding box center [775, 424] width 196 height 114
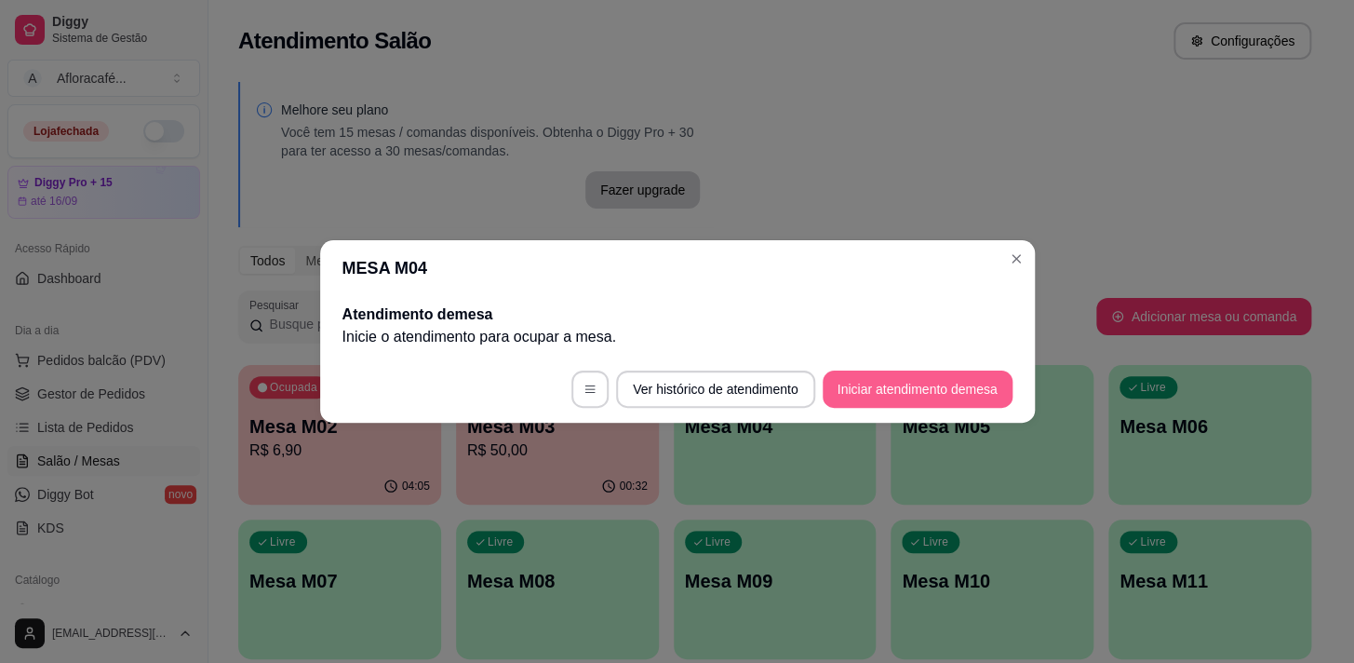
click at [871, 377] on button "Iniciar atendimento de mesa" at bounding box center [918, 388] width 190 height 37
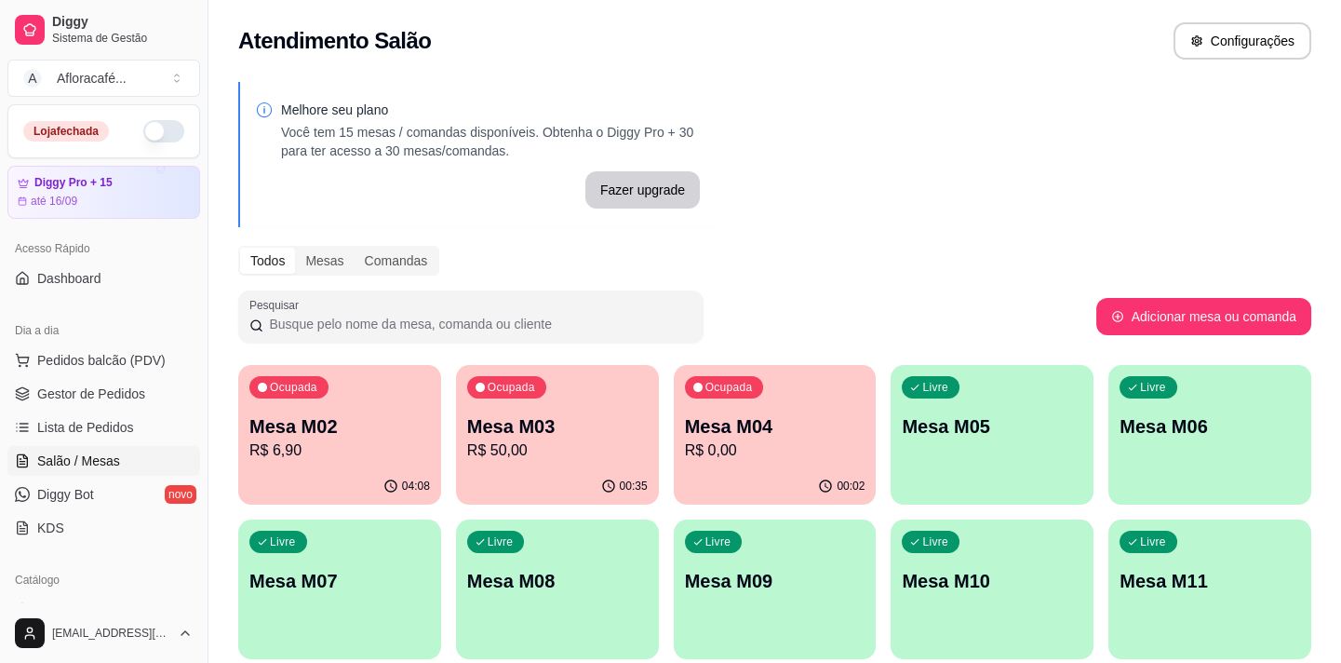
click at [550, 421] on p "Mesa M03" at bounding box center [557, 426] width 181 height 26
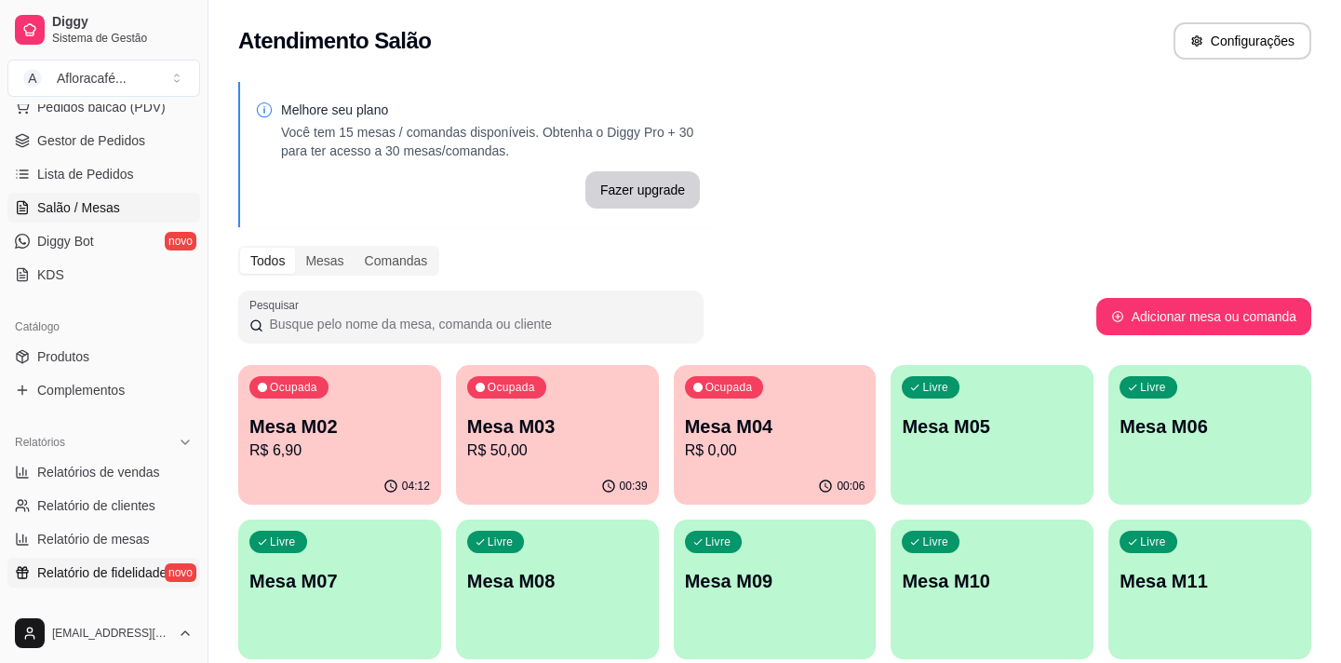
scroll to position [338, 0]
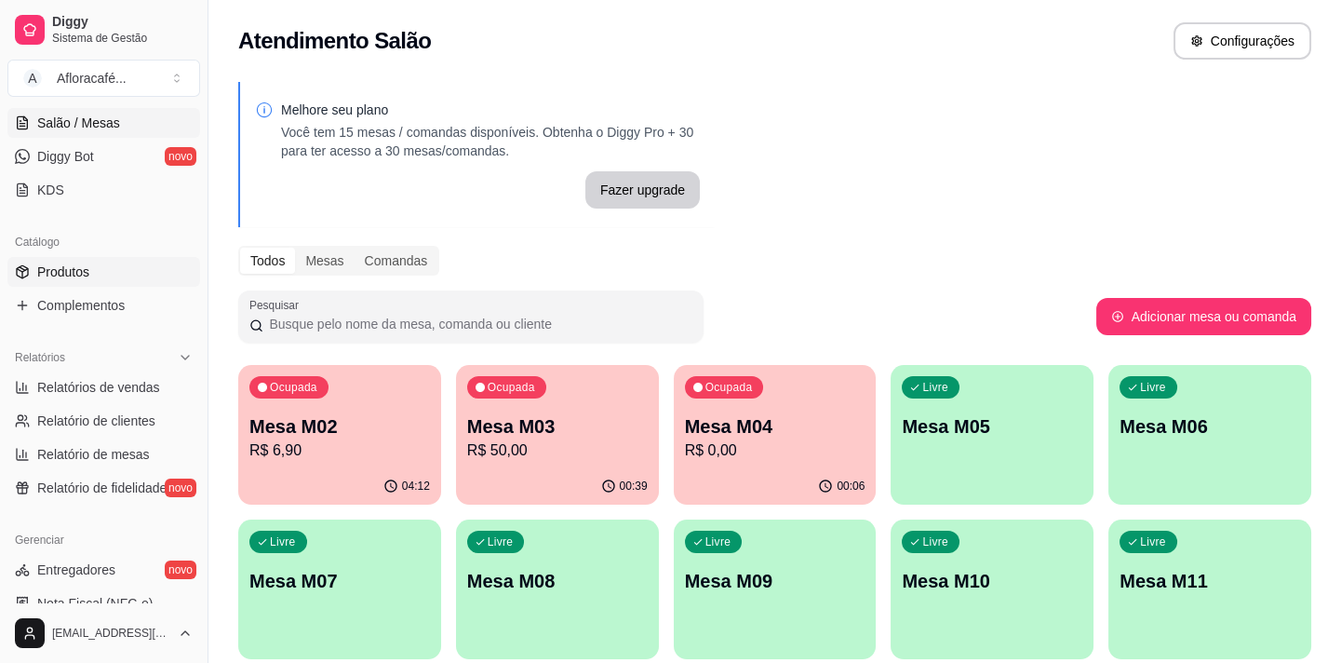
click at [113, 265] on link "Produtos" at bounding box center [103, 272] width 193 height 30
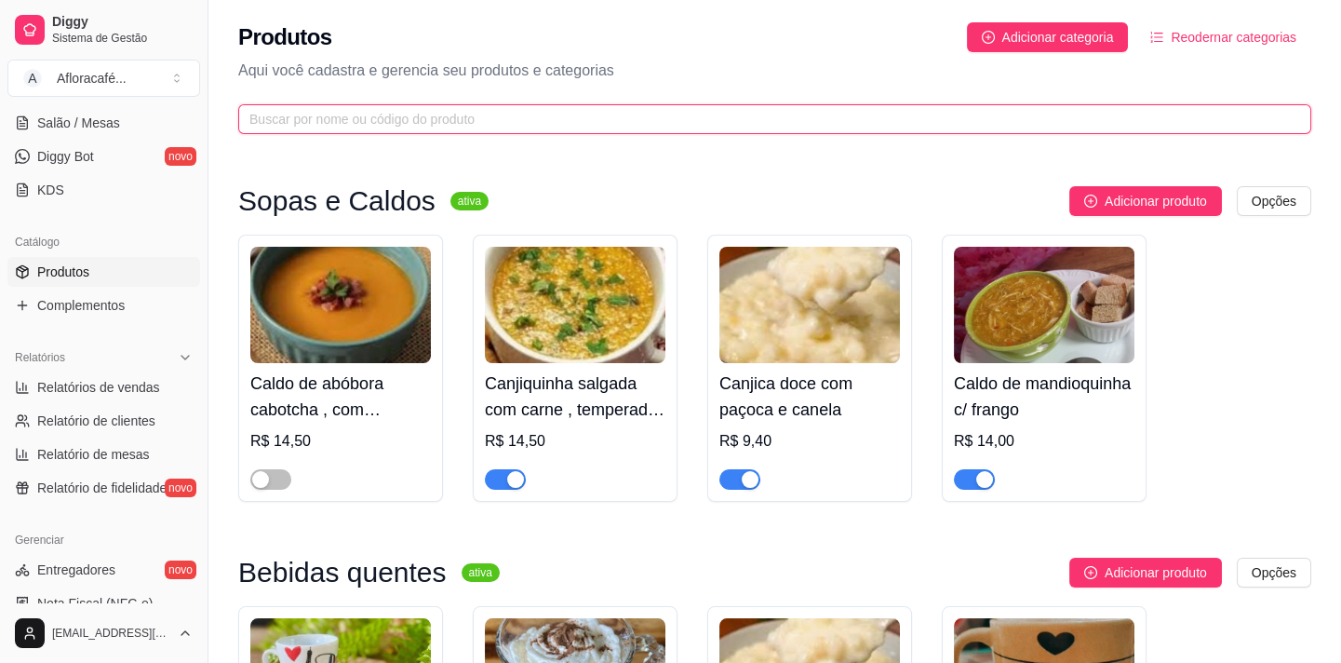
click at [395, 116] on input "text" at bounding box center [767, 119] width 1036 height 20
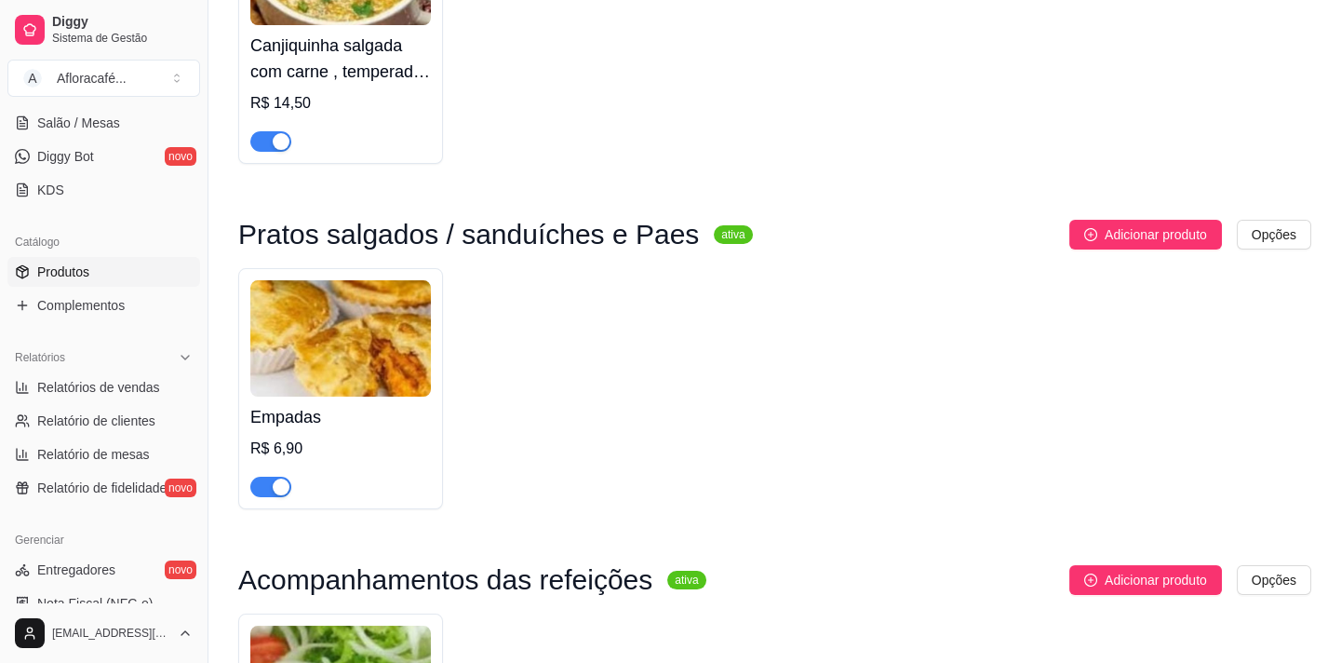
scroll to position [168, 0]
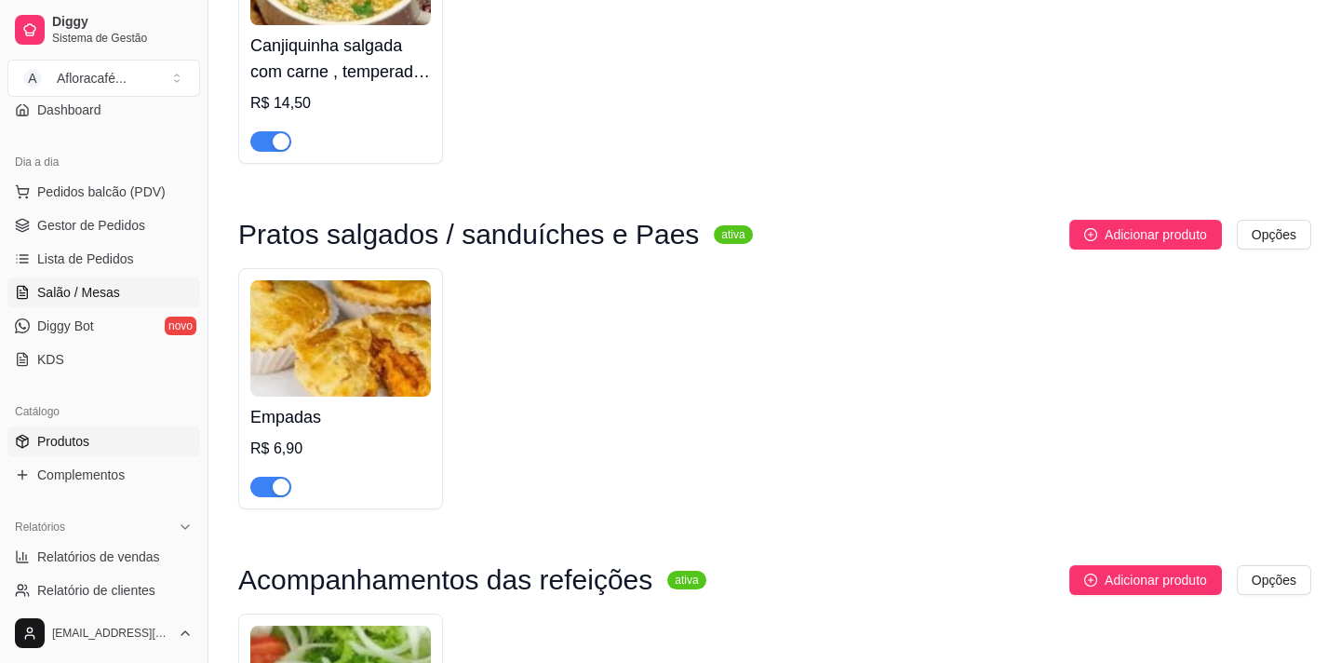
type input "emp"
click at [107, 289] on span "Salão / Mesas" at bounding box center [78, 292] width 83 height 19
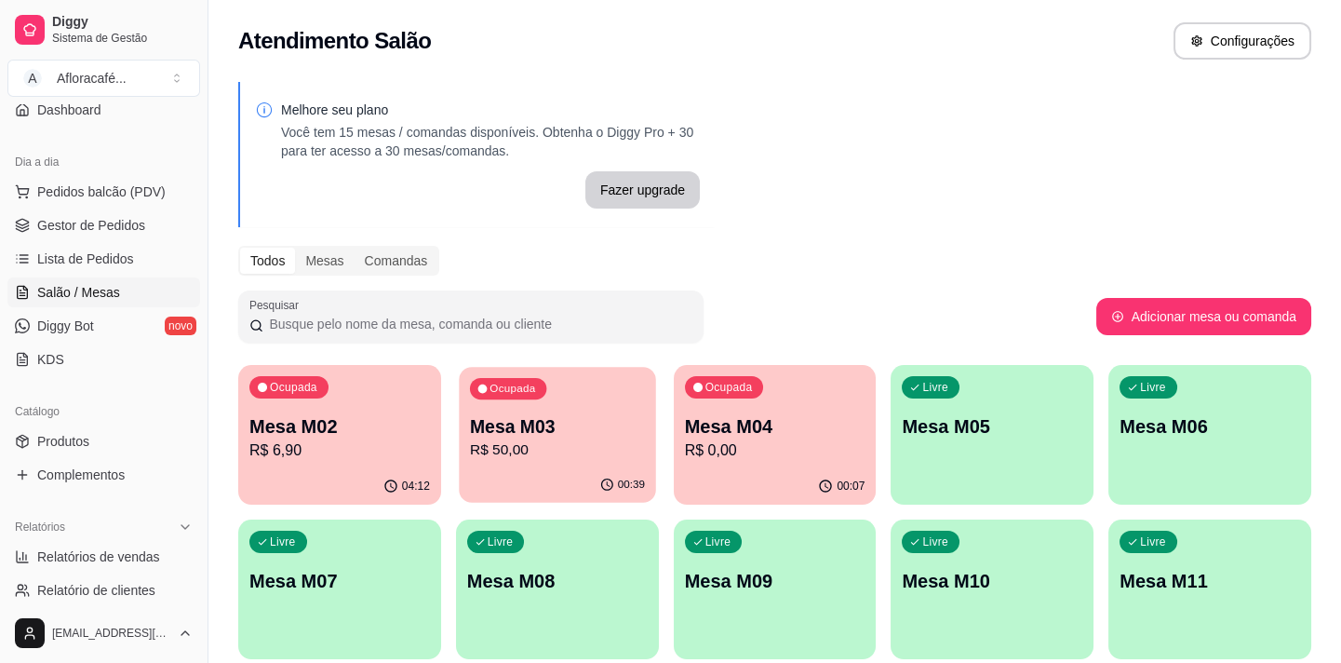
click at [584, 430] on p "Mesa M03" at bounding box center [557, 426] width 175 height 25
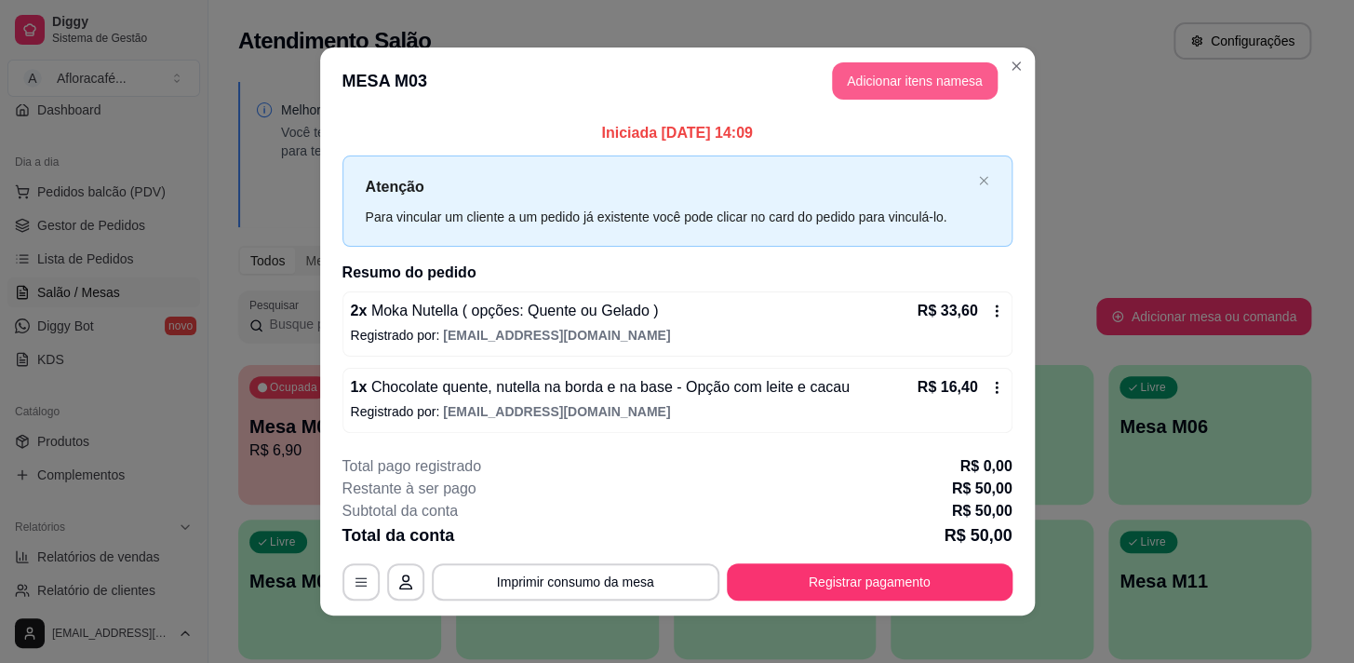
click at [863, 84] on button "Adicionar itens na mesa" at bounding box center [915, 80] width 166 height 37
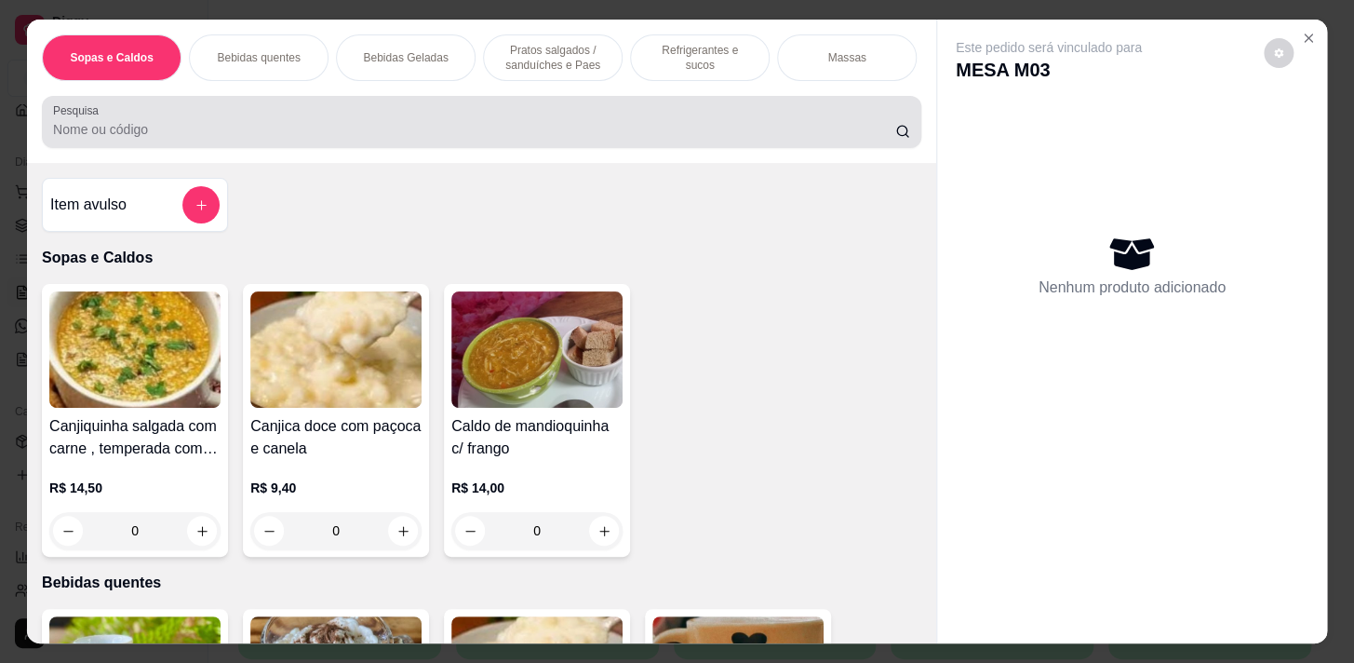
click at [140, 130] on input "Pesquisa" at bounding box center [474, 129] width 842 height 19
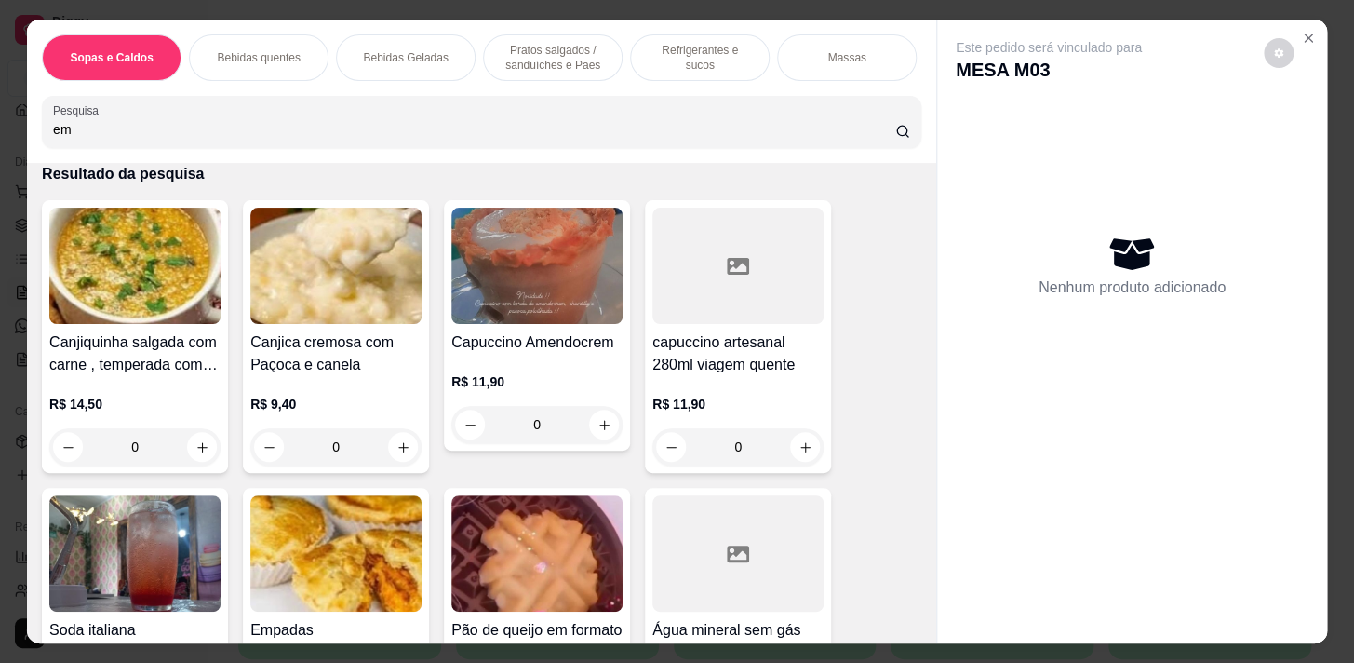
scroll to position [338, 0]
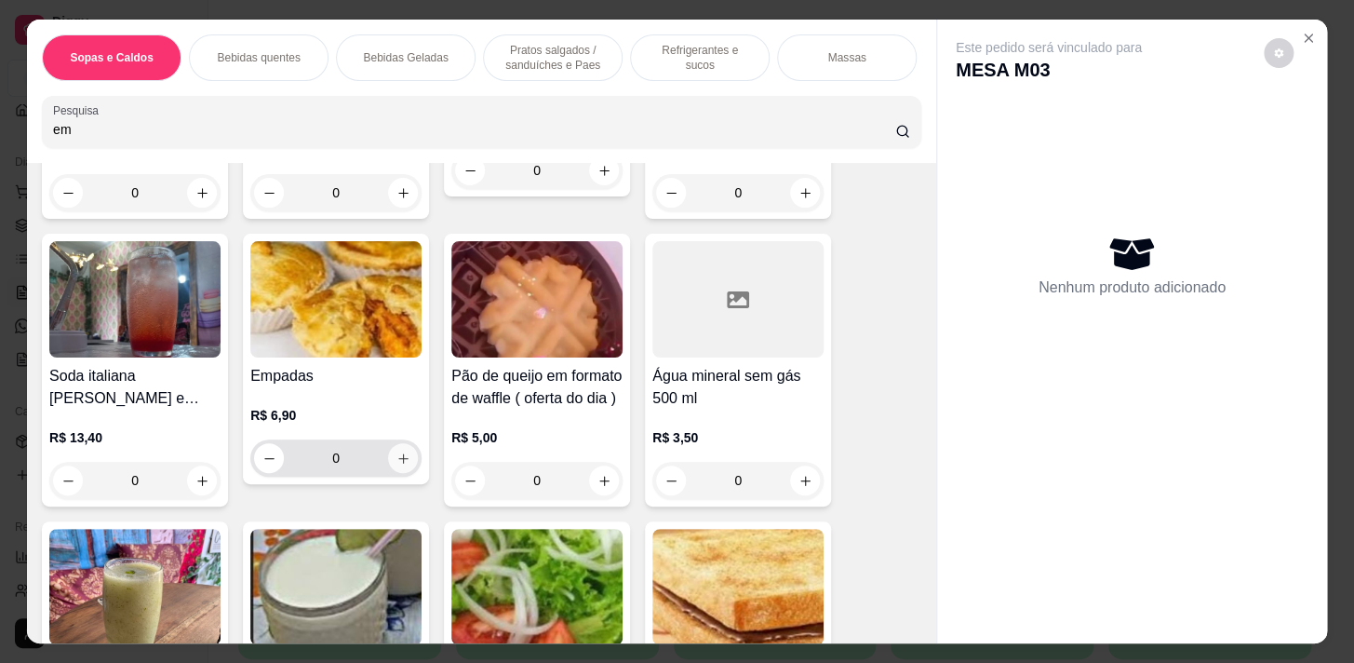
type input "em"
click at [397, 450] on button "increase-product-quantity" at bounding box center [403, 458] width 29 height 29
type input "1"
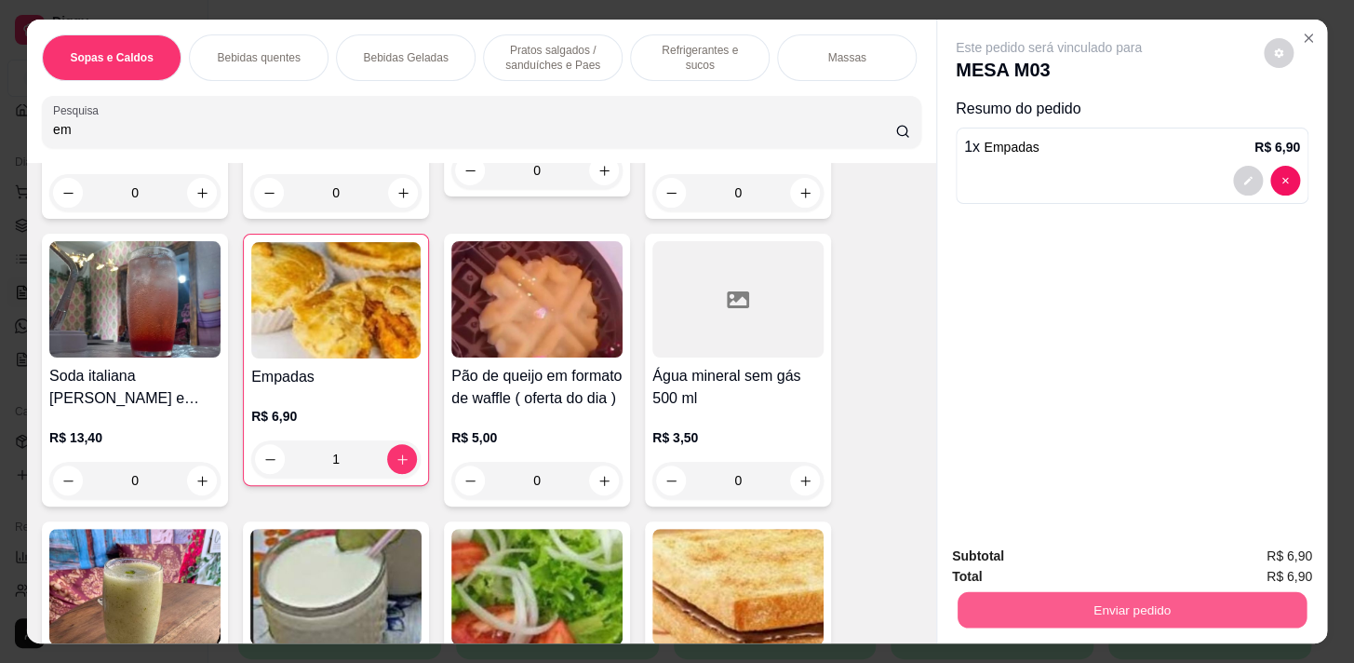
click at [1072, 594] on button "Enviar pedido" at bounding box center [1132, 609] width 349 height 36
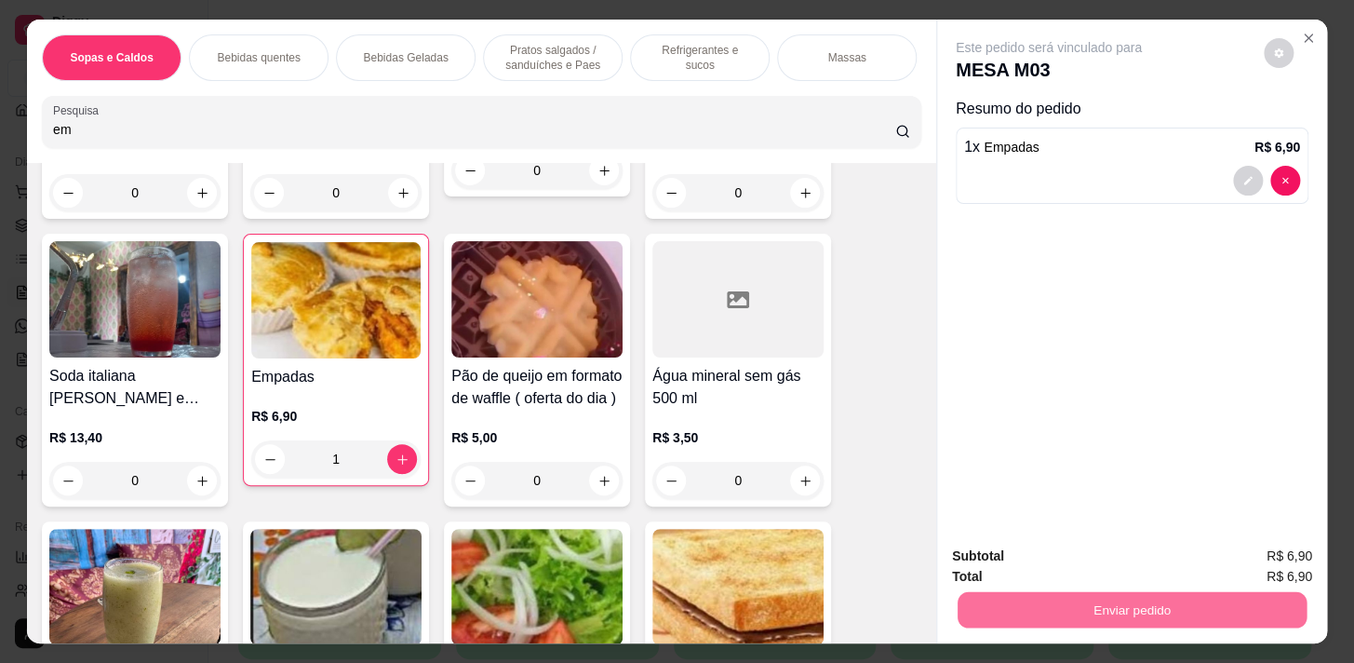
click at [1120, 559] on button "Não registrar e enviar pedido" at bounding box center [1070, 557] width 188 height 34
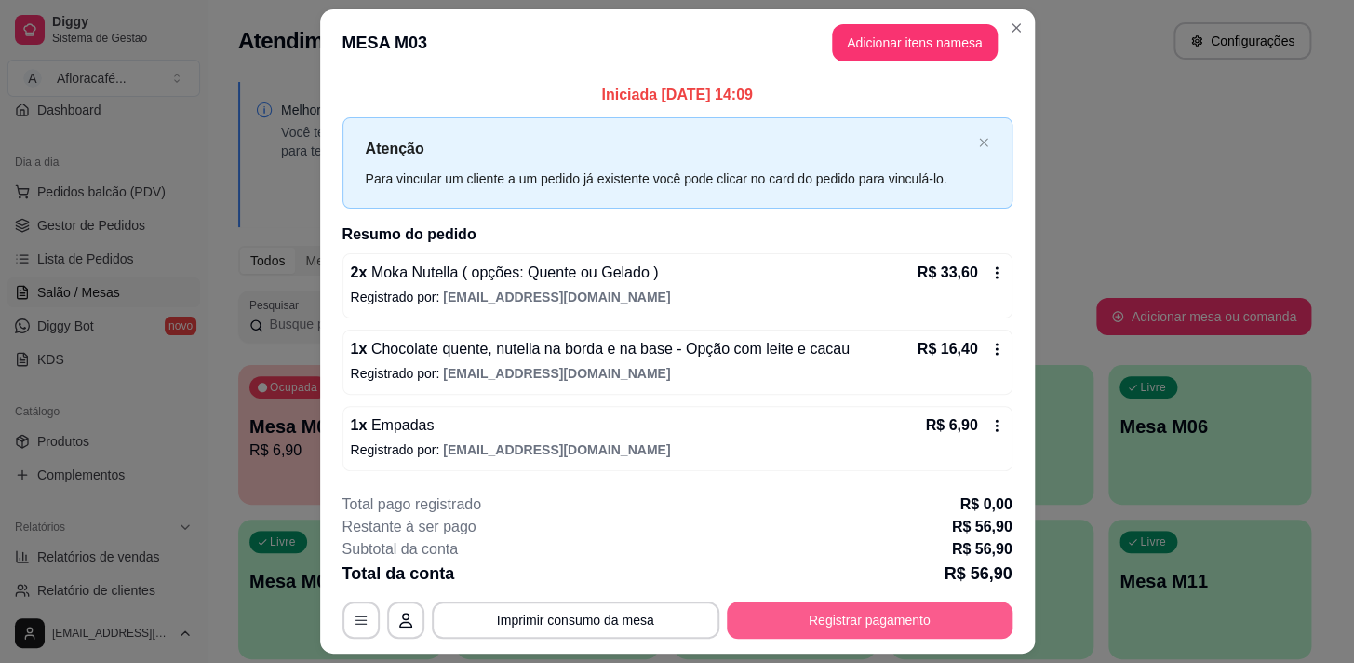
click at [920, 612] on button "Registrar pagamento" at bounding box center [870, 619] width 286 height 37
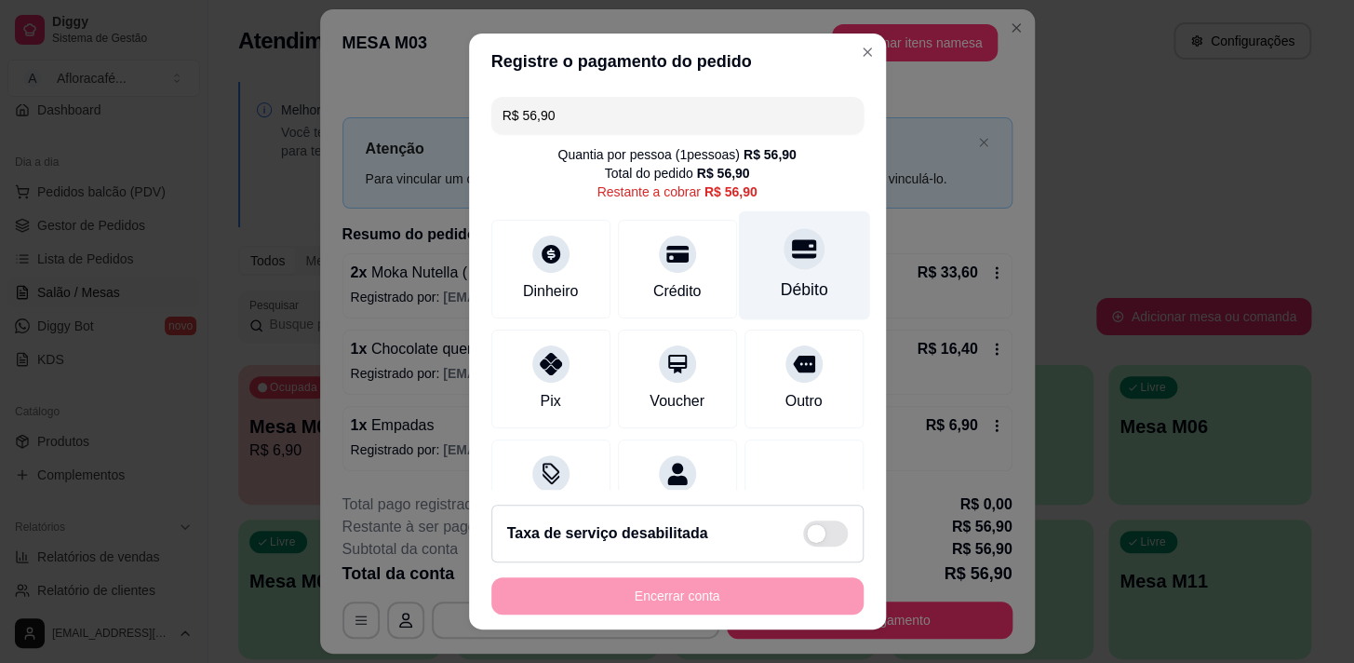
click at [799, 262] on div "Débito" at bounding box center [803, 264] width 131 height 109
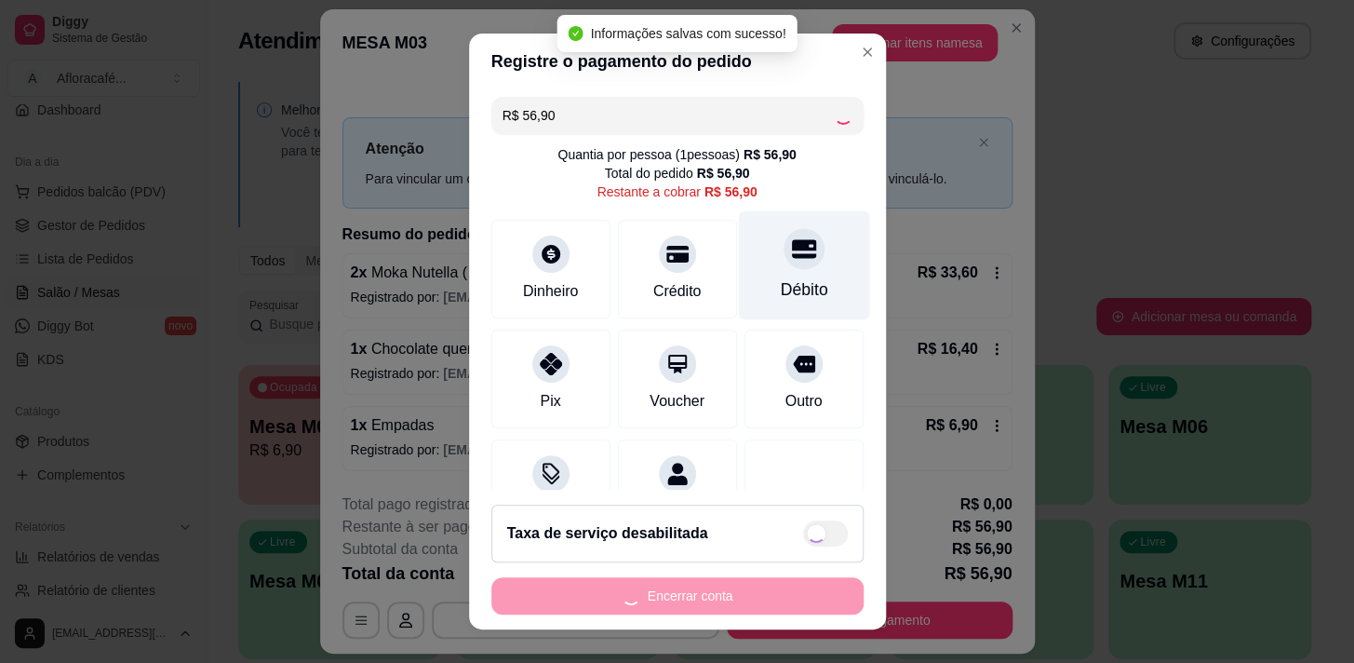
type input "R$ 0,00"
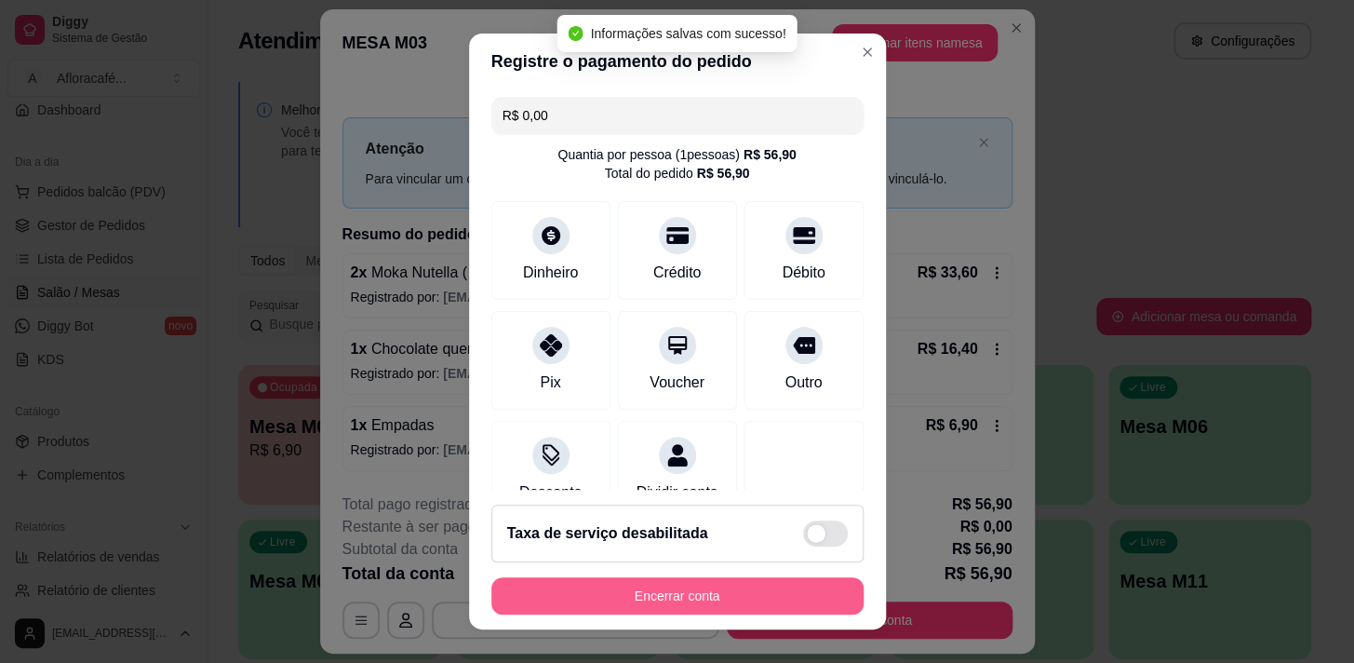
click at [754, 588] on button "Encerrar conta" at bounding box center [677, 595] width 372 height 37
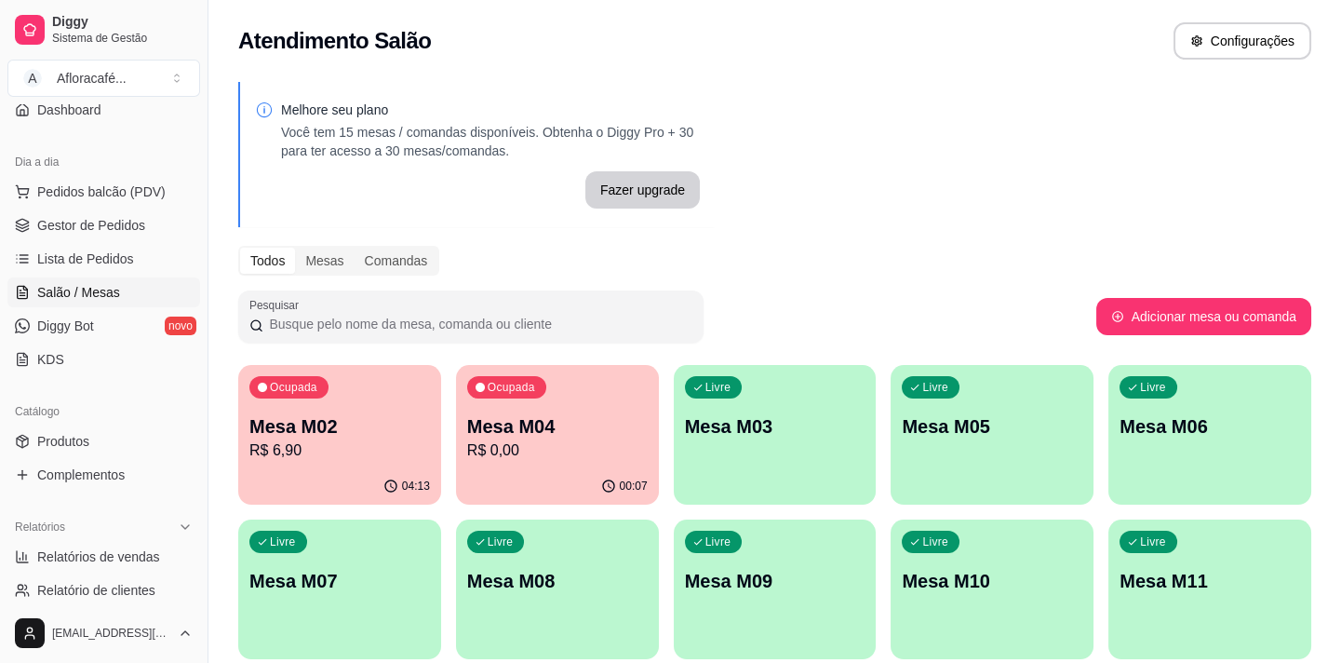
click at [591, 430] on p "Mesa M04" at bounding box center [557, 426] width 181 height 26
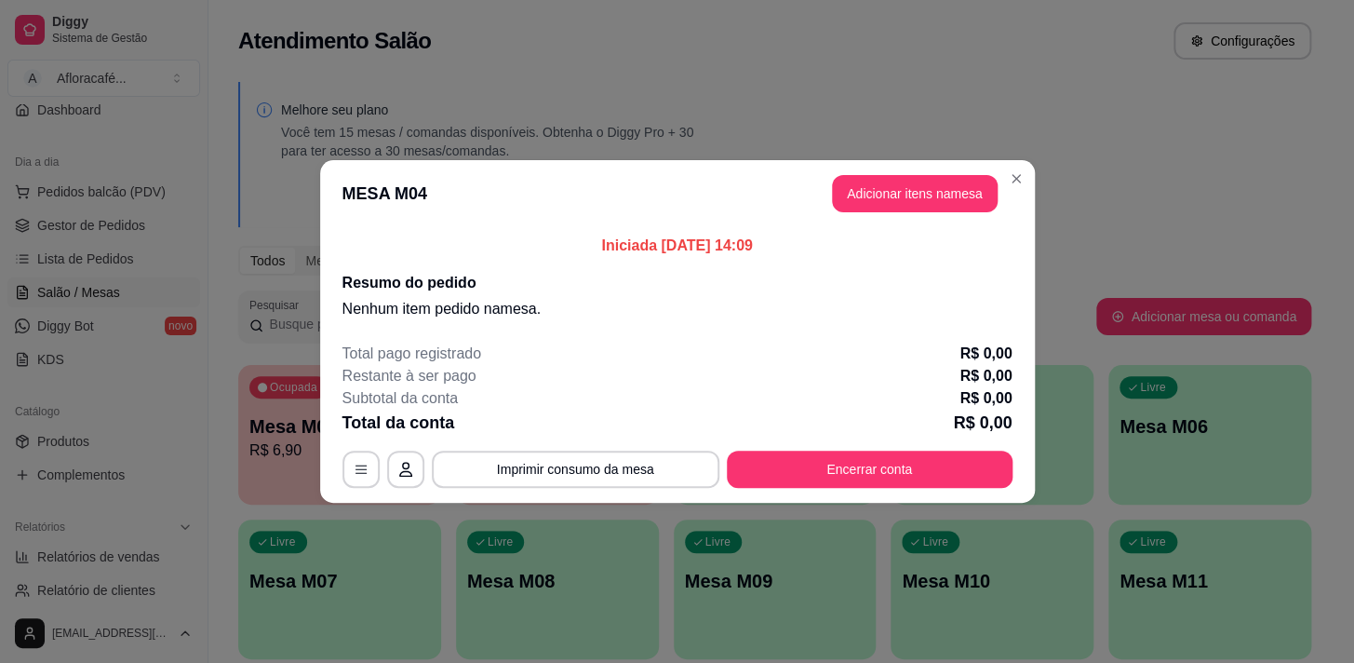
click at [891, 167] on header "MESA M04 Adicionar itens na mesa" at bounding box center [677, 193] width 715 height 67
click at [886, 189] on button "Adicionar itens na mesa" at bounding box center [915, 194] width 160 height 36
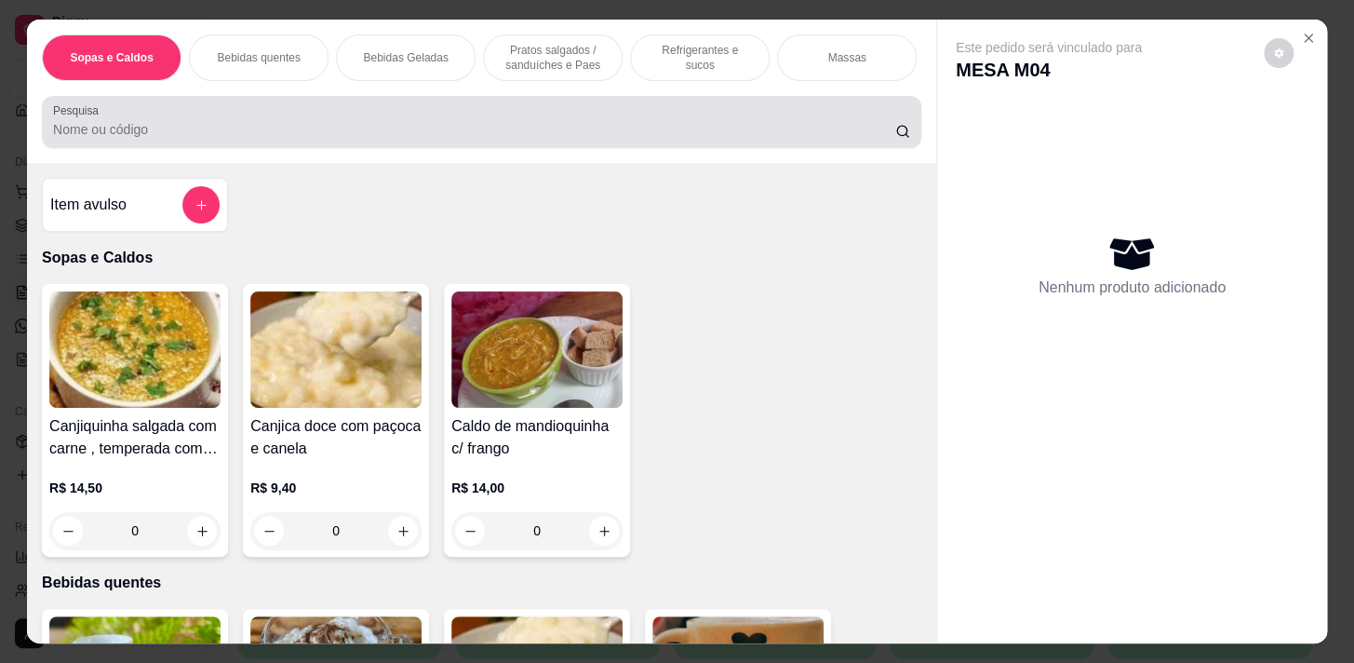
click at [438, 130] on input "Pesquisa" at bounding box center [474, 129] width 842 height 19
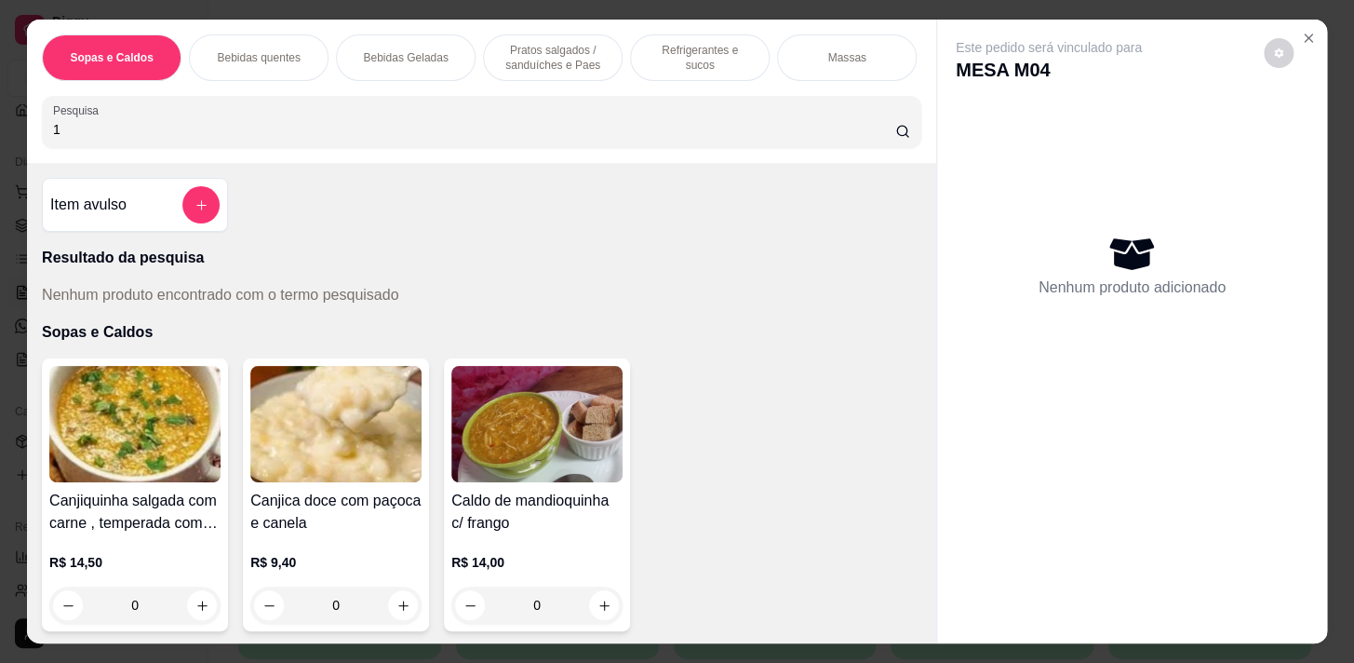
type input "1"
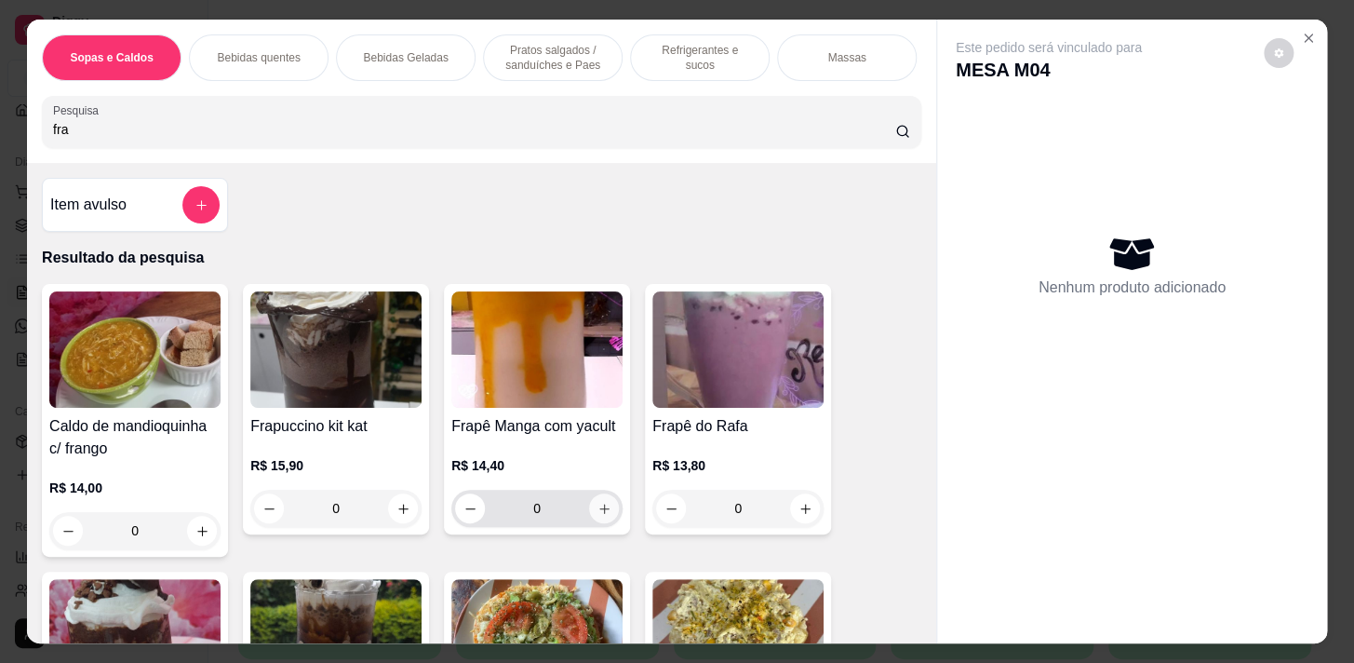
type input "fra"
click at [600, 506] on icon "increase-product-quantity" at bounding box center [605, 509] width 14 height 14
type input "1"
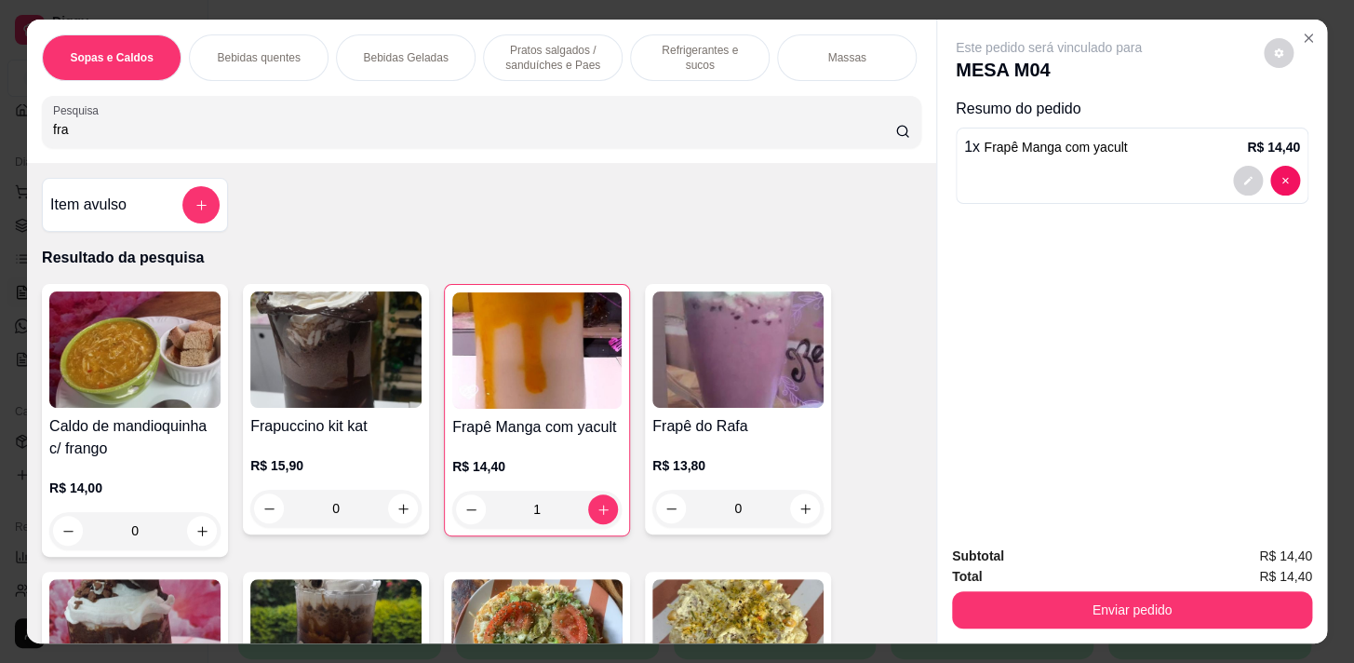
click at [298, 130] on input "fra" at bounding box center [474, 129] width 842 height 19
type input "f"
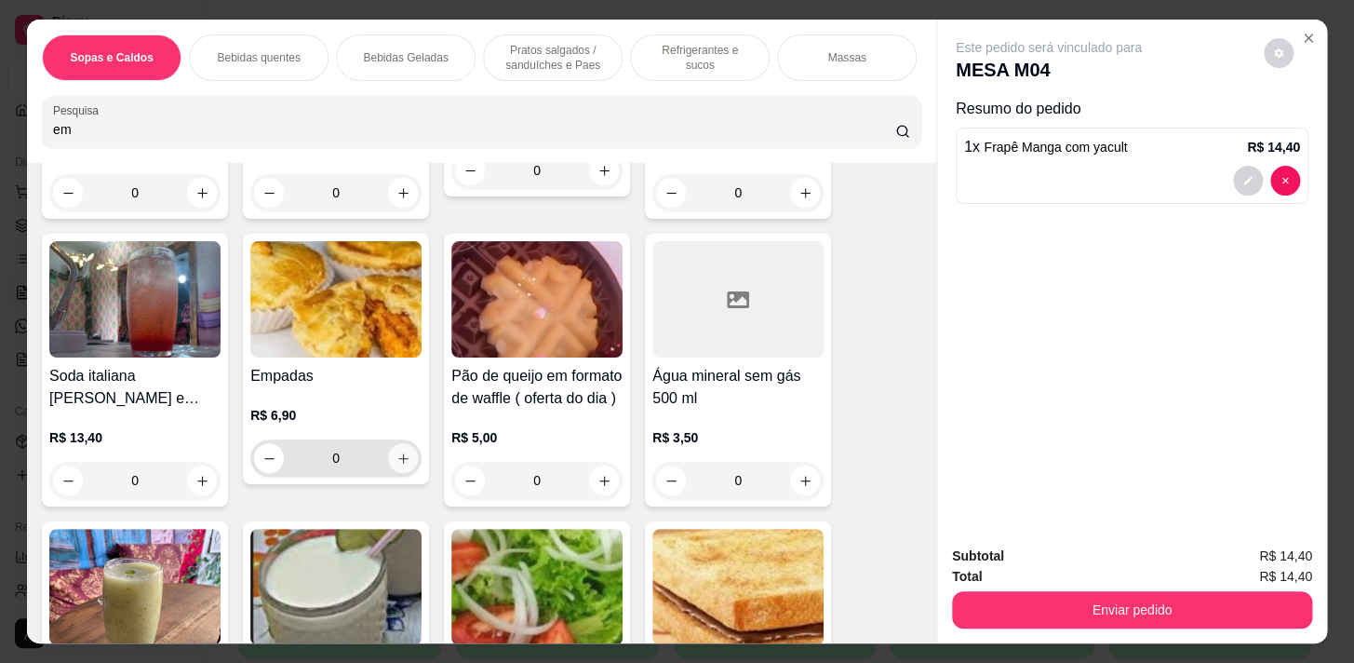
type input "em"
click at [396, 472] on button "increase-product-quantity" at bounding box center [403, 458] width 30 height 30
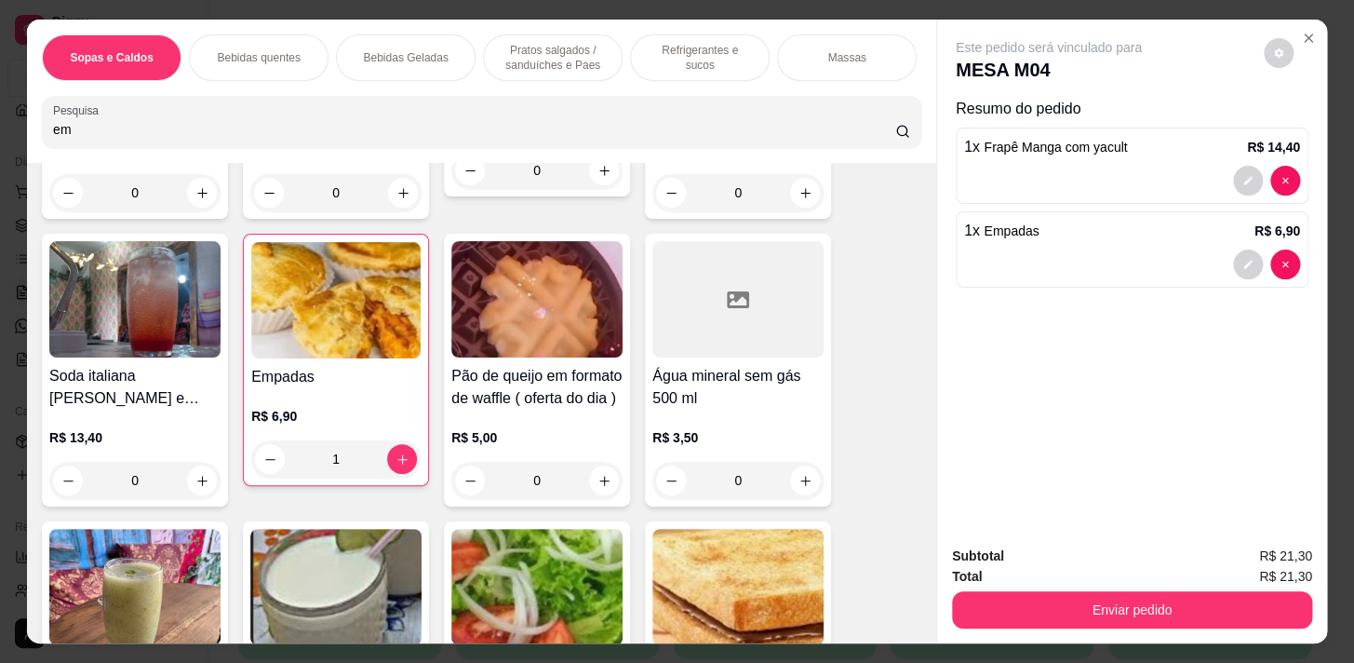
type input "1"
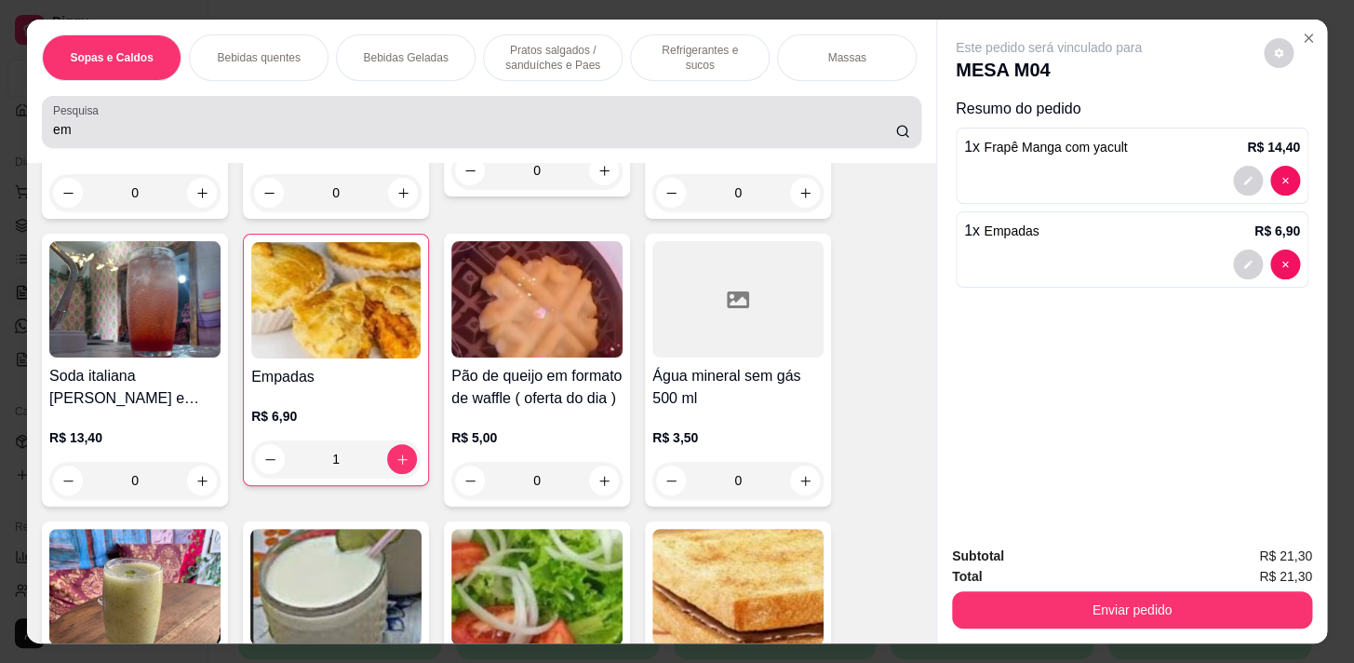
click at [233, 123] on div "em" at bounding box center [481, 121] width 857 height 37
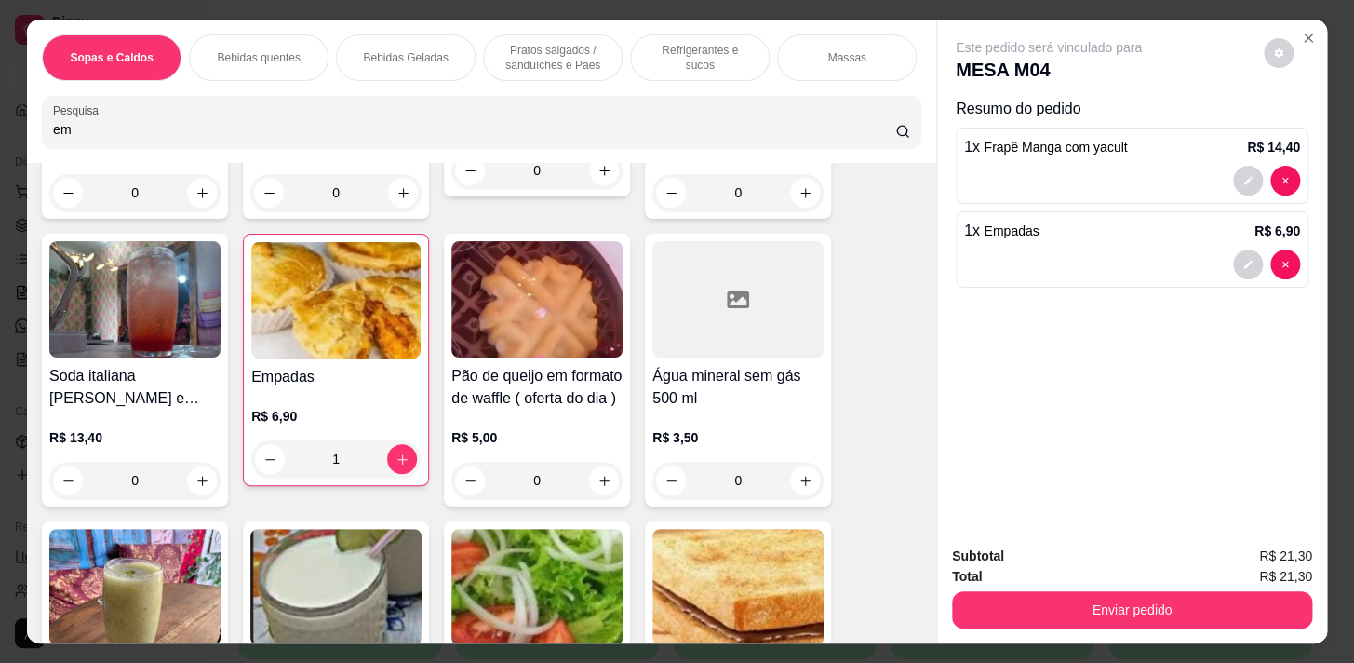
type input "e"
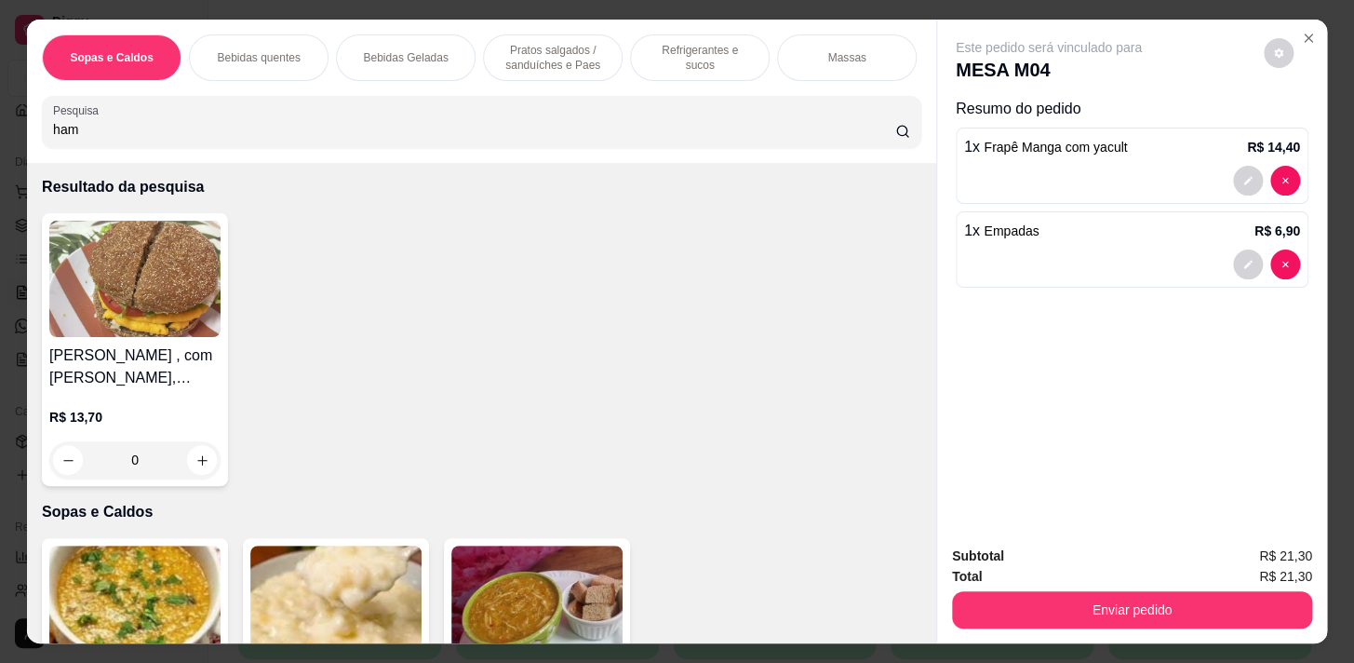
scroll to position [0, 0]
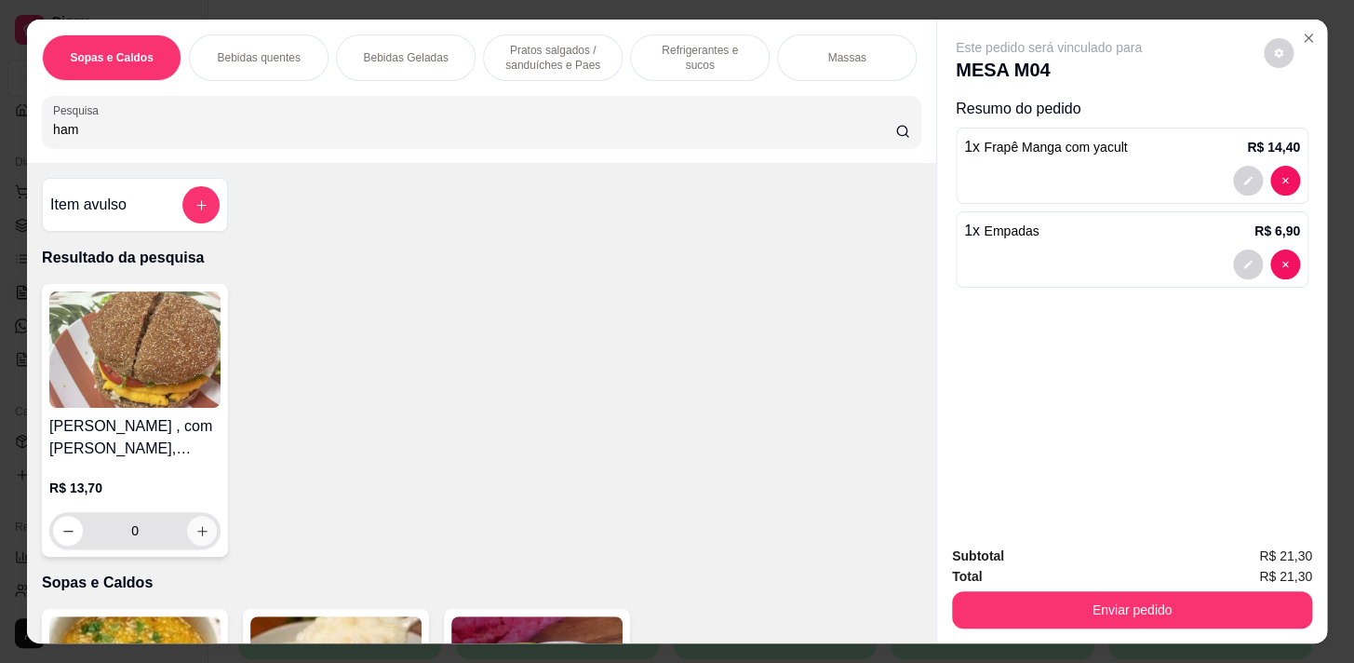
type input "ham"
click at [187, 533] on button "increase-product-quantity" at bounding box center [202, 531] width 30 height 30
type input "1"
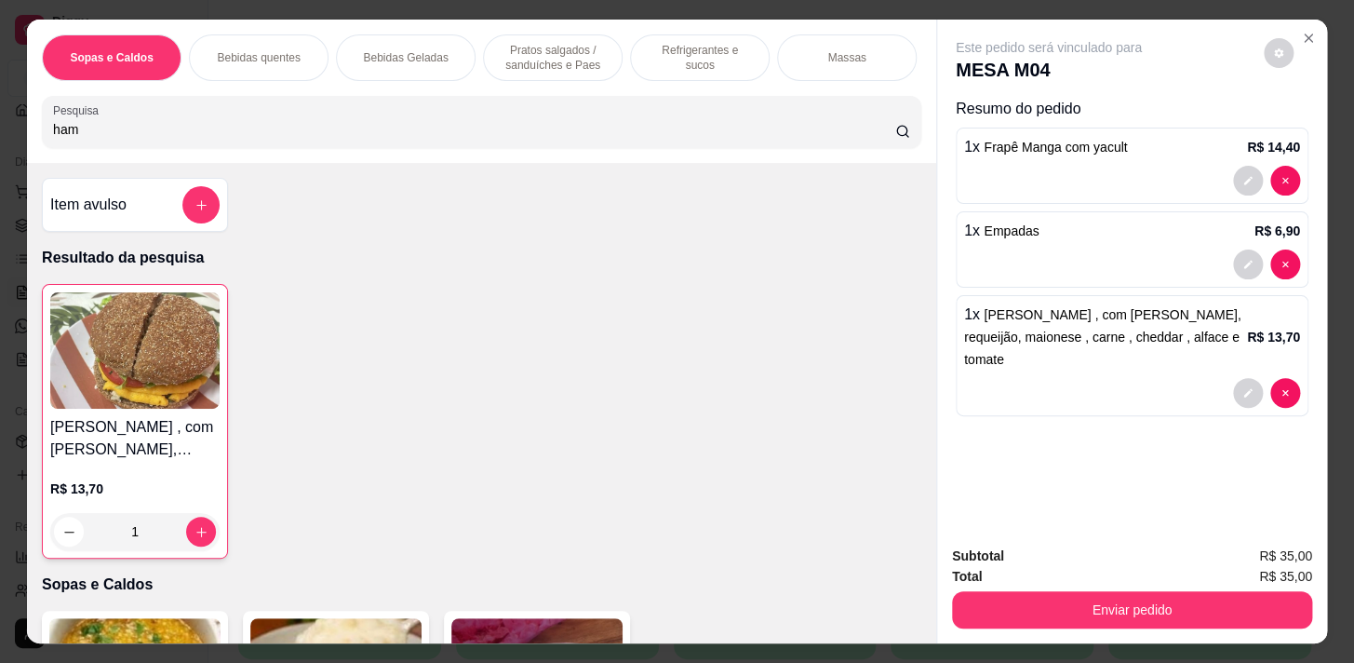
click at [162, 128] on input "ham" at bounding box center [474, 129] width 842 height 19
type input "h"
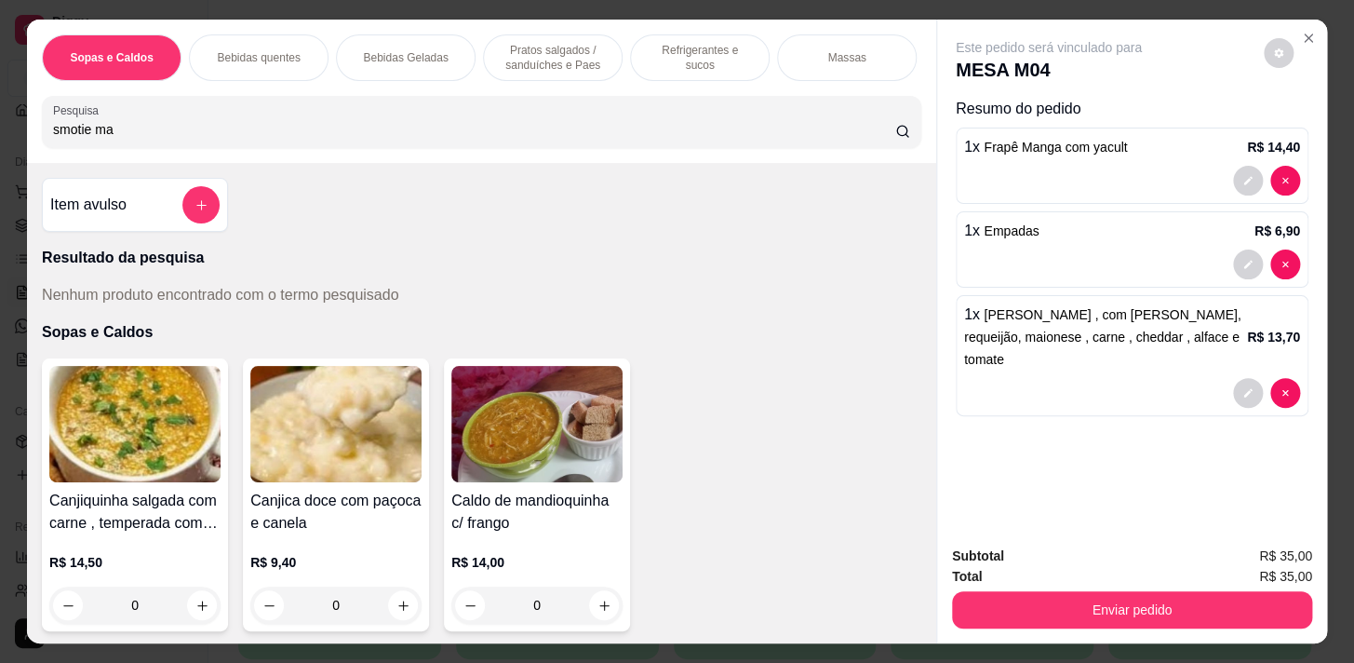
click at [71, 139] on input "smotie ma" at bounding box center [474, 129] width 842 height 19
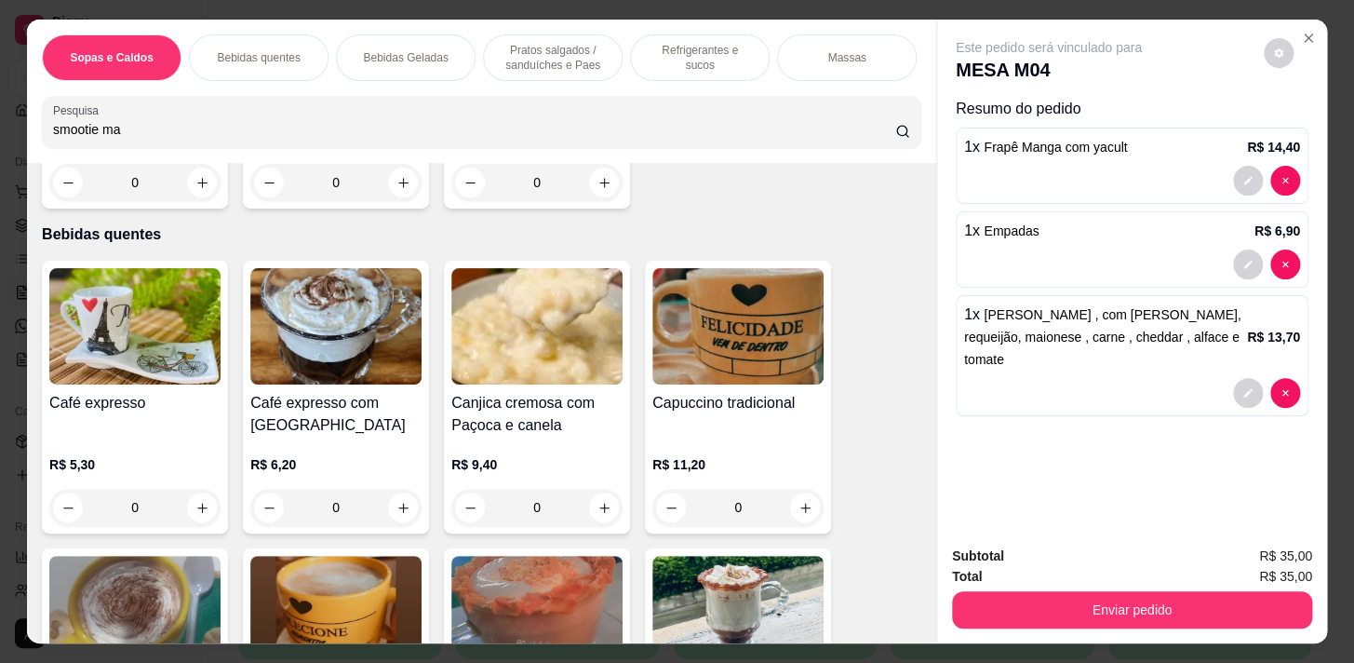
scroll to position [507, 0]
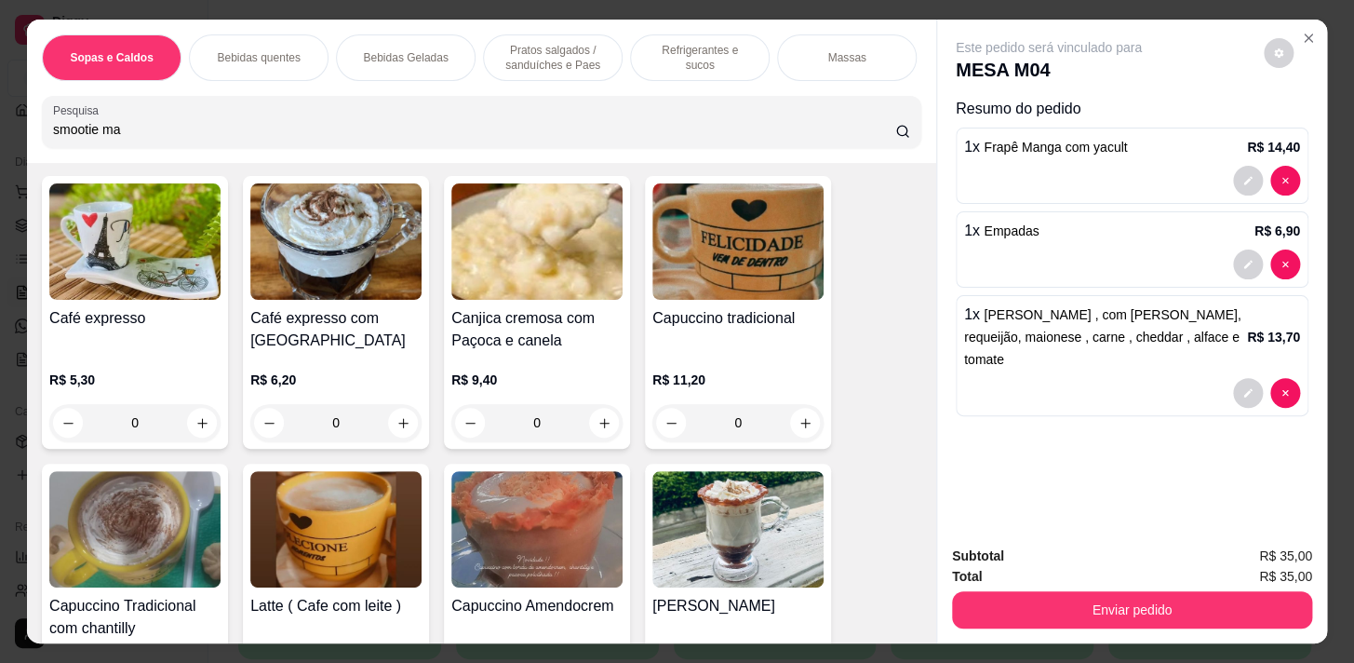
type input "smootie ma"
click at [399, 50] on p "Bebidas Geladas" at bounding box center [405, 57] width 85 height 15
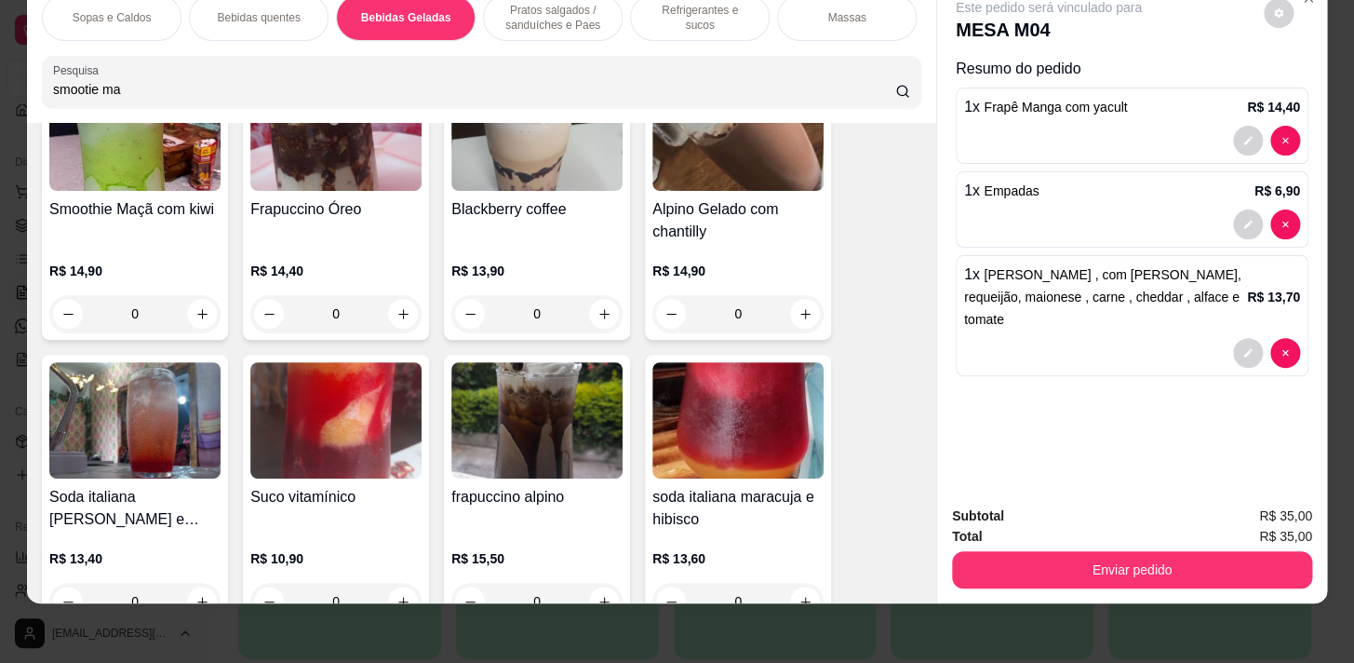
scroll to position [4141, 0]
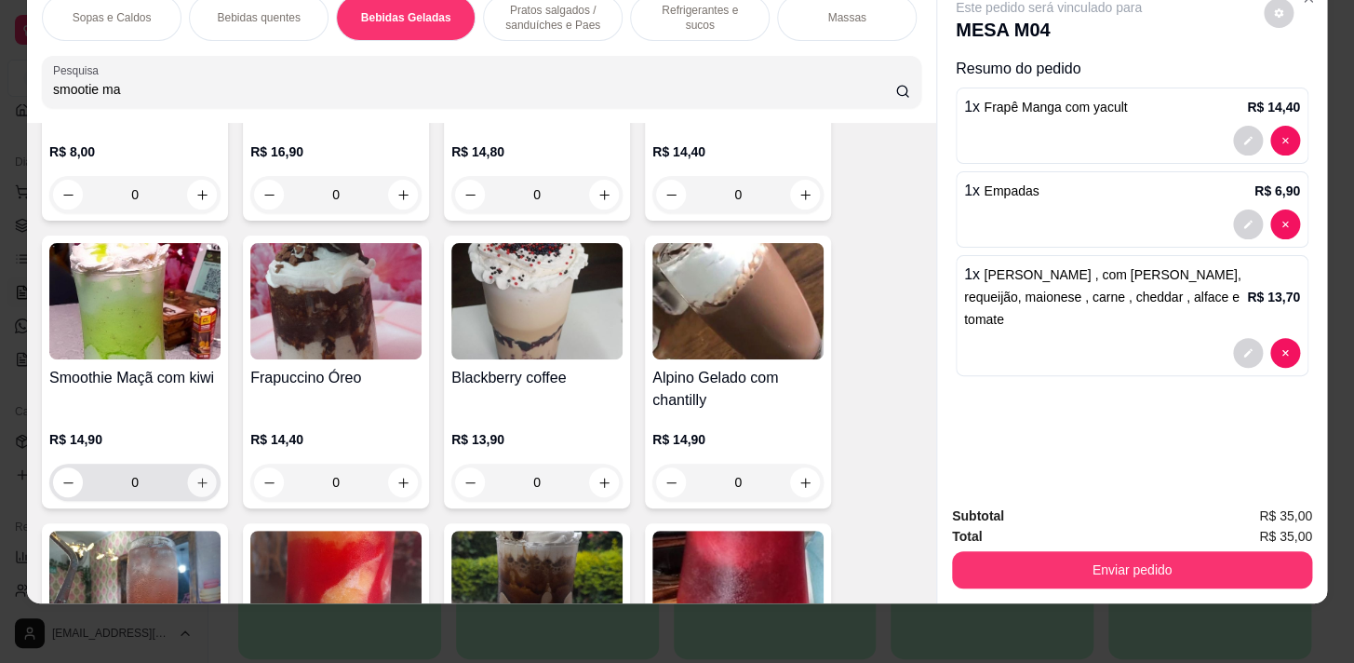
click at [198, 483] on icon "increase-product-quantity" at bounding box center [202, 483] width 14 height 14
type input "1"
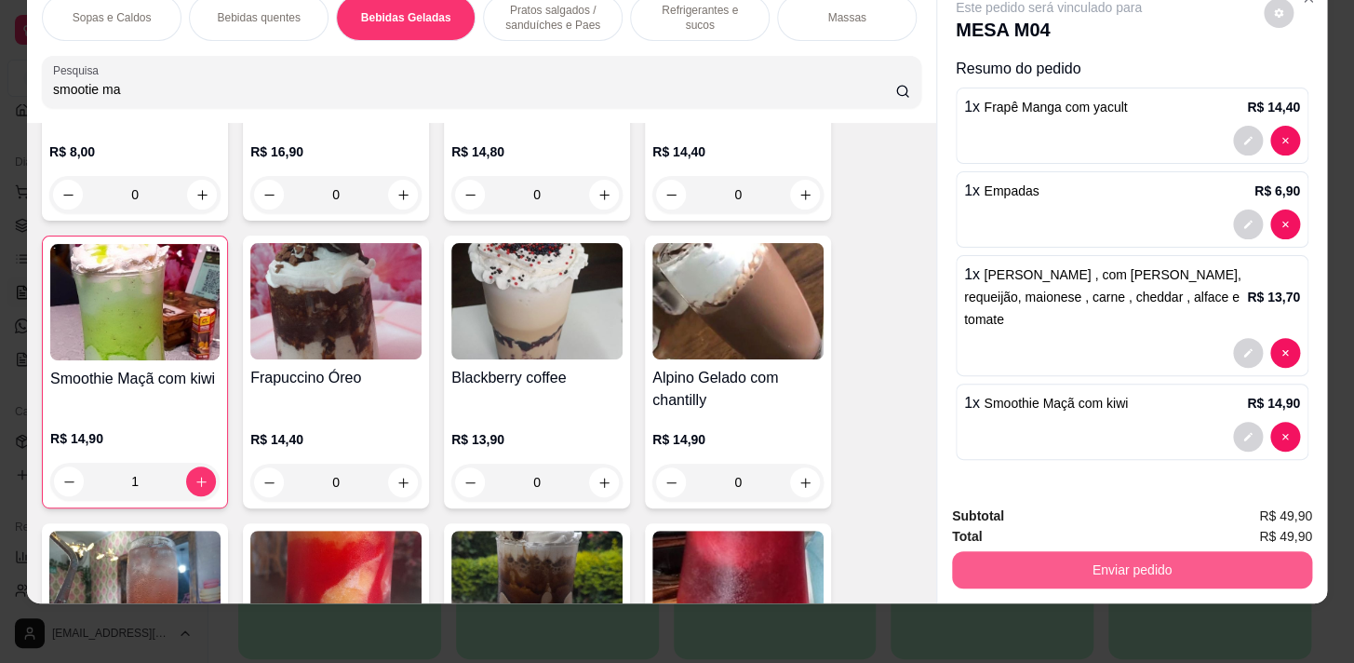
click at [1061, 552] on button "Enviar pedido" at bounding box center [1132, 569] width 360 height 37
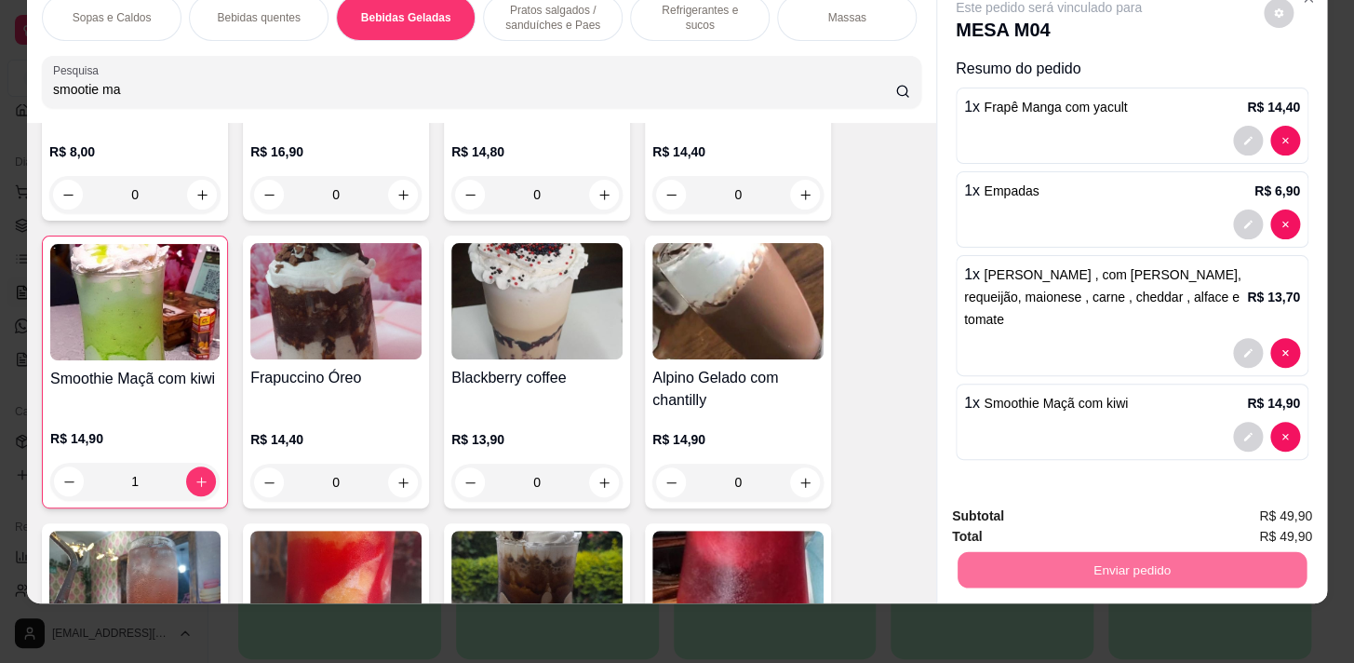
click at [1071, 504] on button "Não registrar e enviar pedido" at bounding box center [1071, 511] width 194 height 35
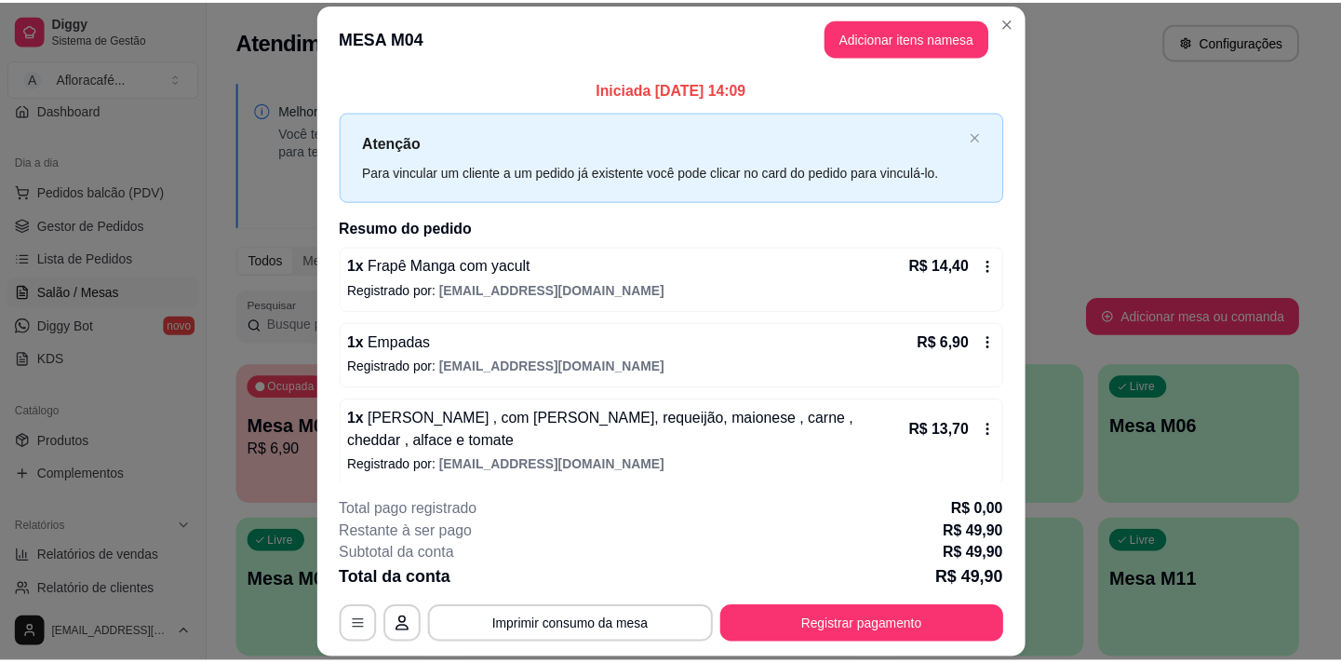
scroll to position [84, 0]
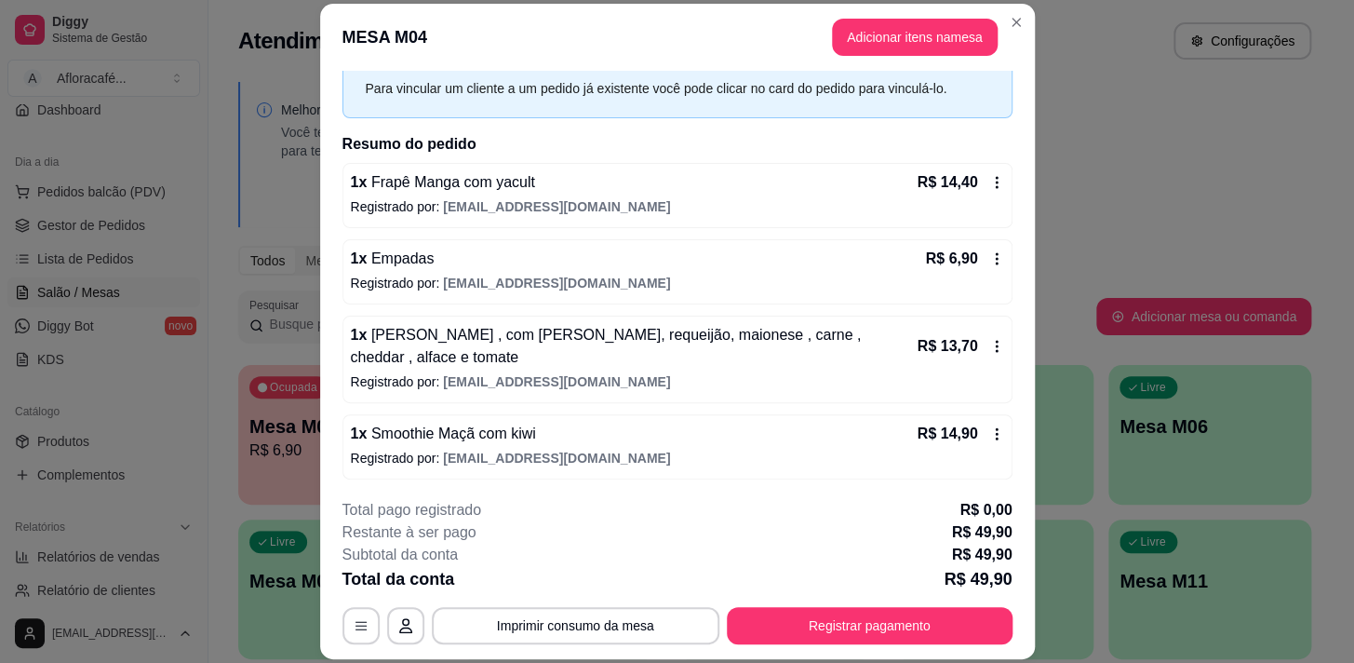
click at [556, 354] on p "1 x Hambúrguer , com alho poró, requeijão, maionese , carne , cheddar , alface …" at bounding box center [632, 346] width 563 height 45
click at [993, 20] on header "MESA M04 Adicionar itens na mesa" at bounding box center [677, 37] width 715 height 67
click at [1001, 17] on div "Atendimento Salão Configurações" at bounding box center [774, 35] width 1133 height 71
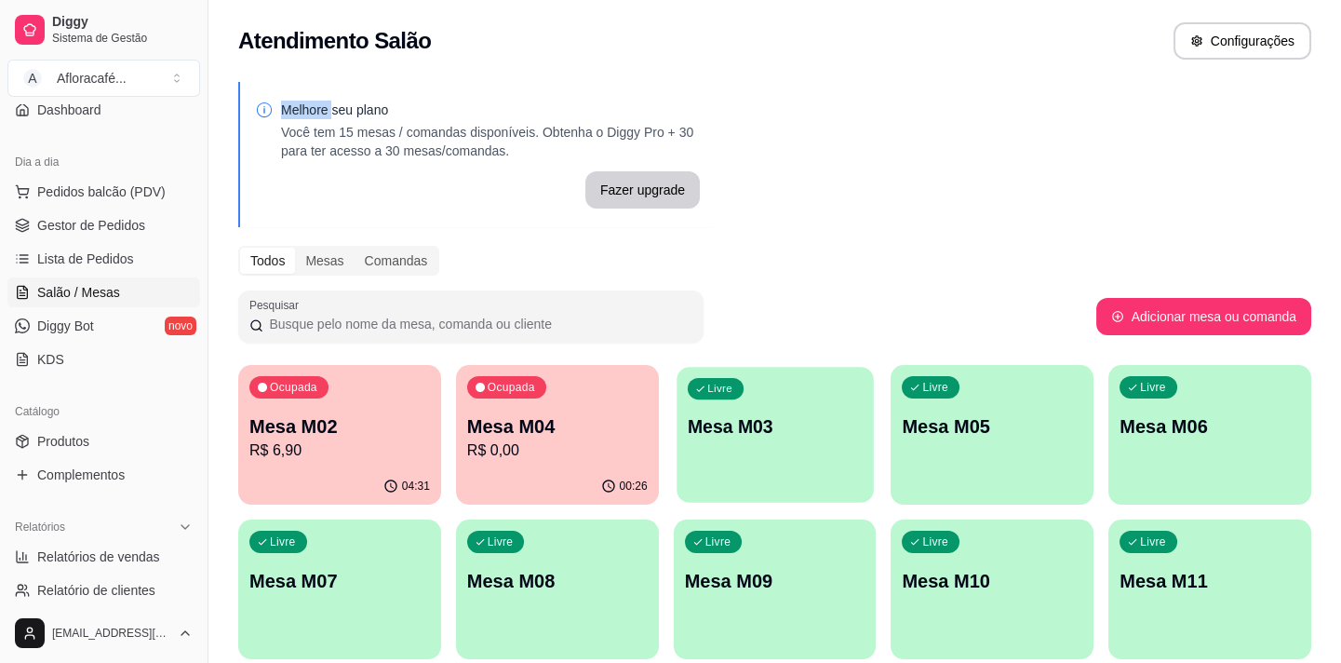
click at [754, 427] on p "Mesa M03" at bounding box center [775, 426] width 175 height 25
click at [127, 423] on div "Catálogo" at bounding box center [103, 411] width 193 height 30
click at [131, 437] on link "Produtos" at bounding box center [103, 441] width 193 height 30
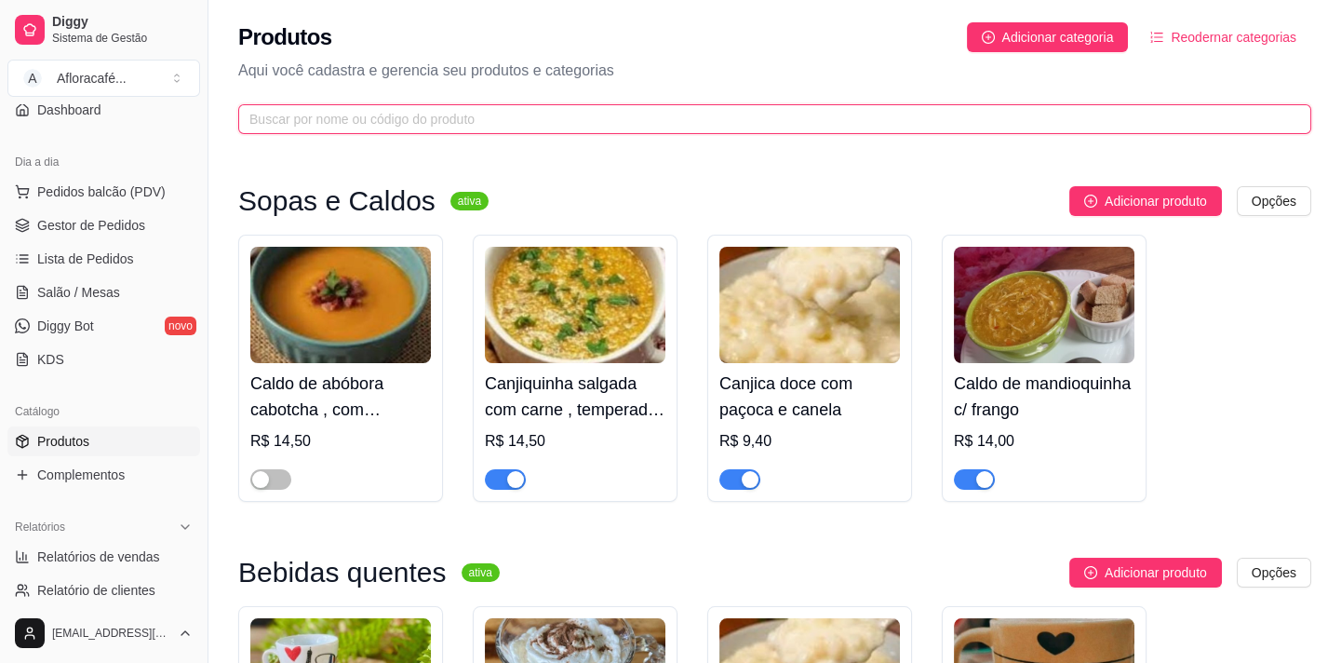
click at [355, 123] on input "text" at bounding box center [767, 119] width 1036 height 20
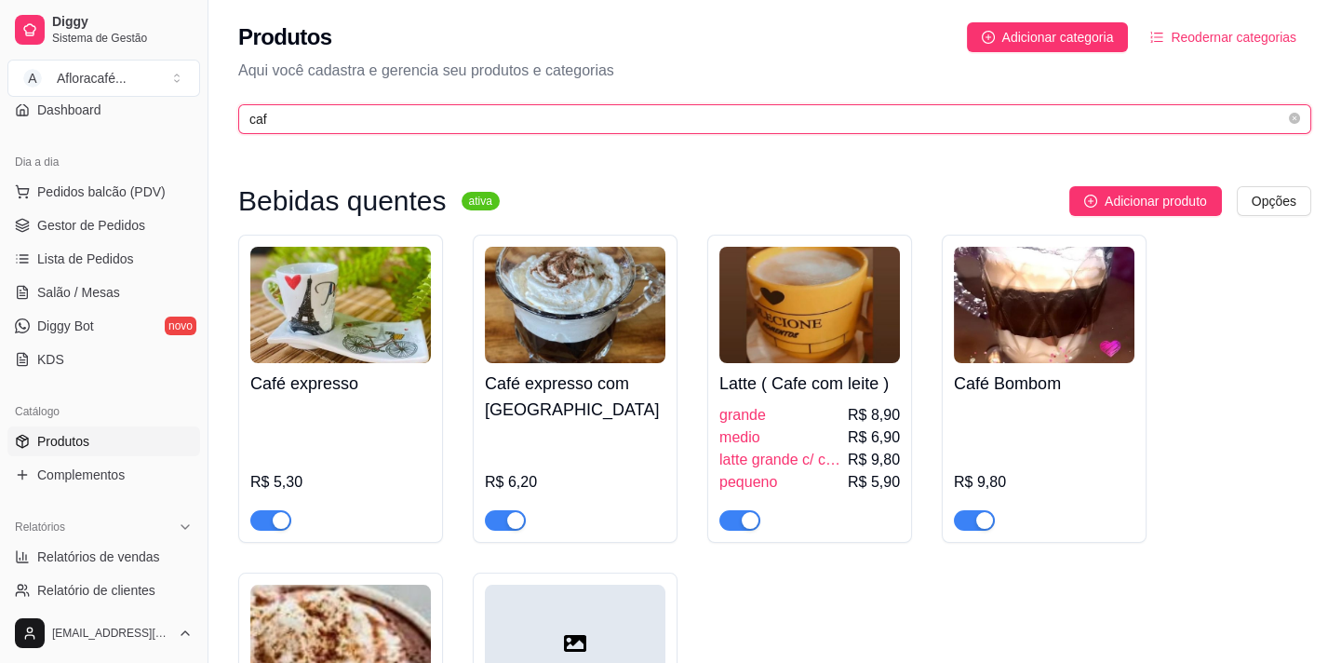
type input "caf"
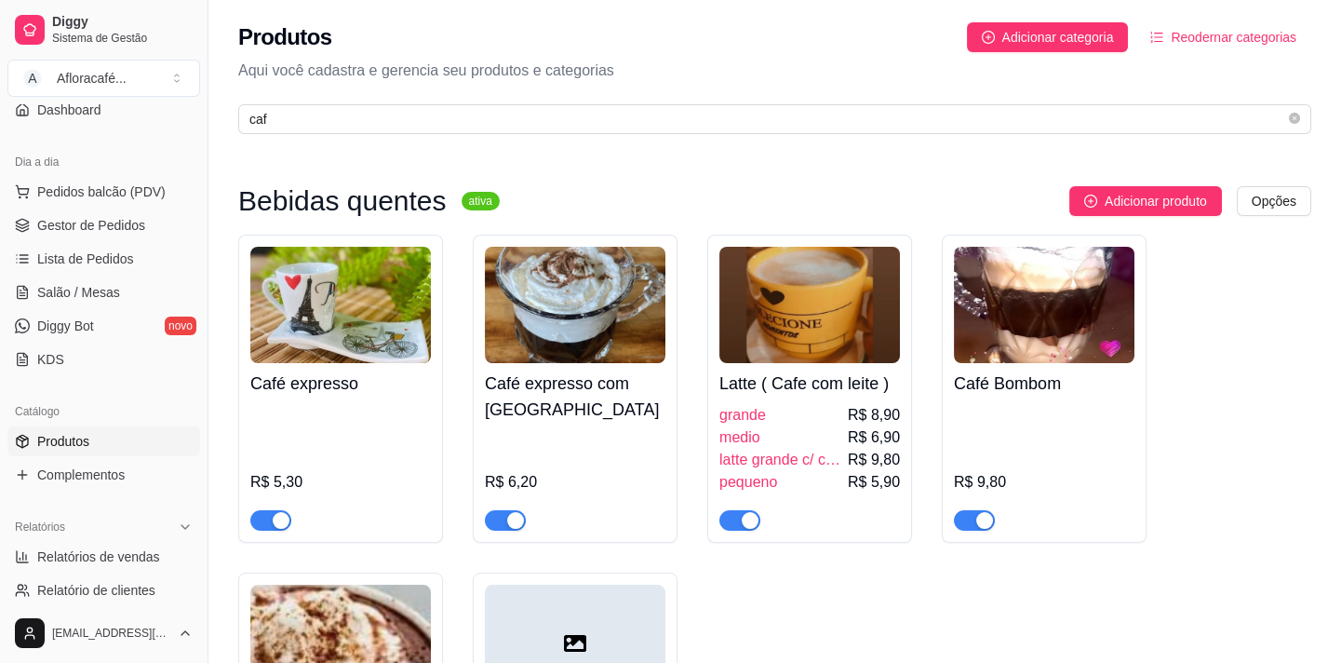
click at [371, 363] on div "Café expresso R$ 5,30" at bounding box center [340, 447] width 181 height 168
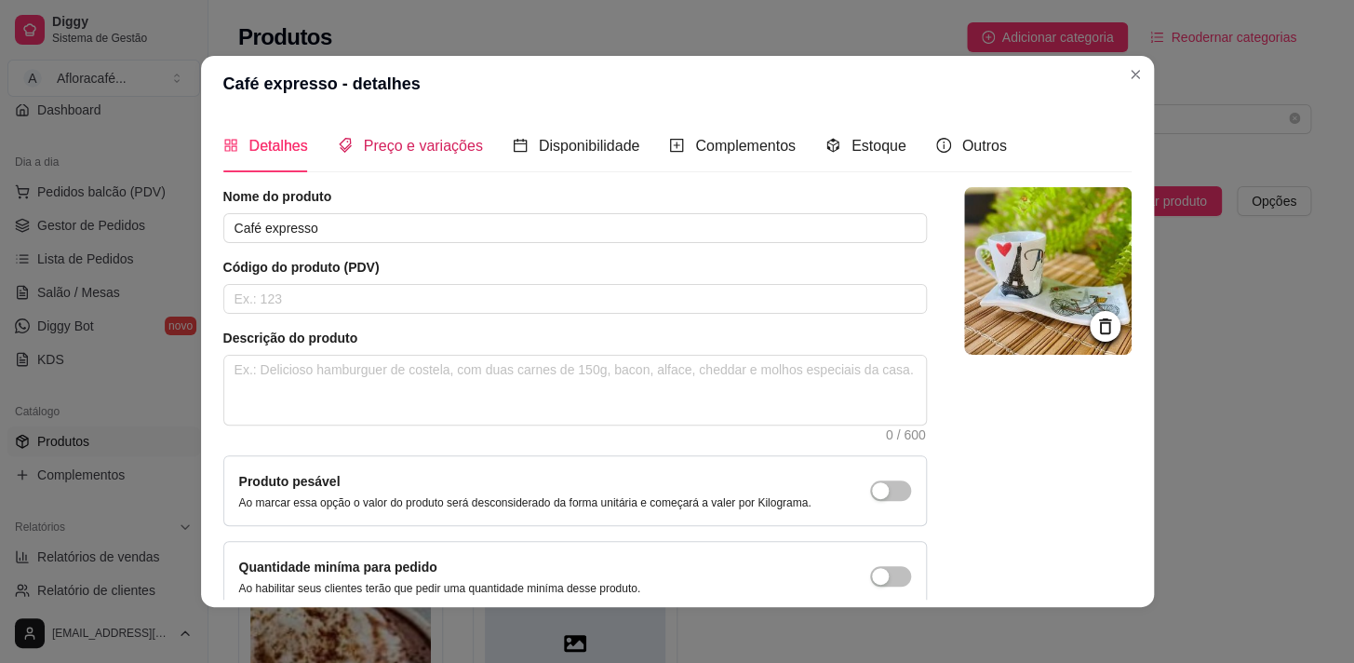
click at [405, 152] on span "Preço e variações" at bounding box center [423, 146] width 119 height 16
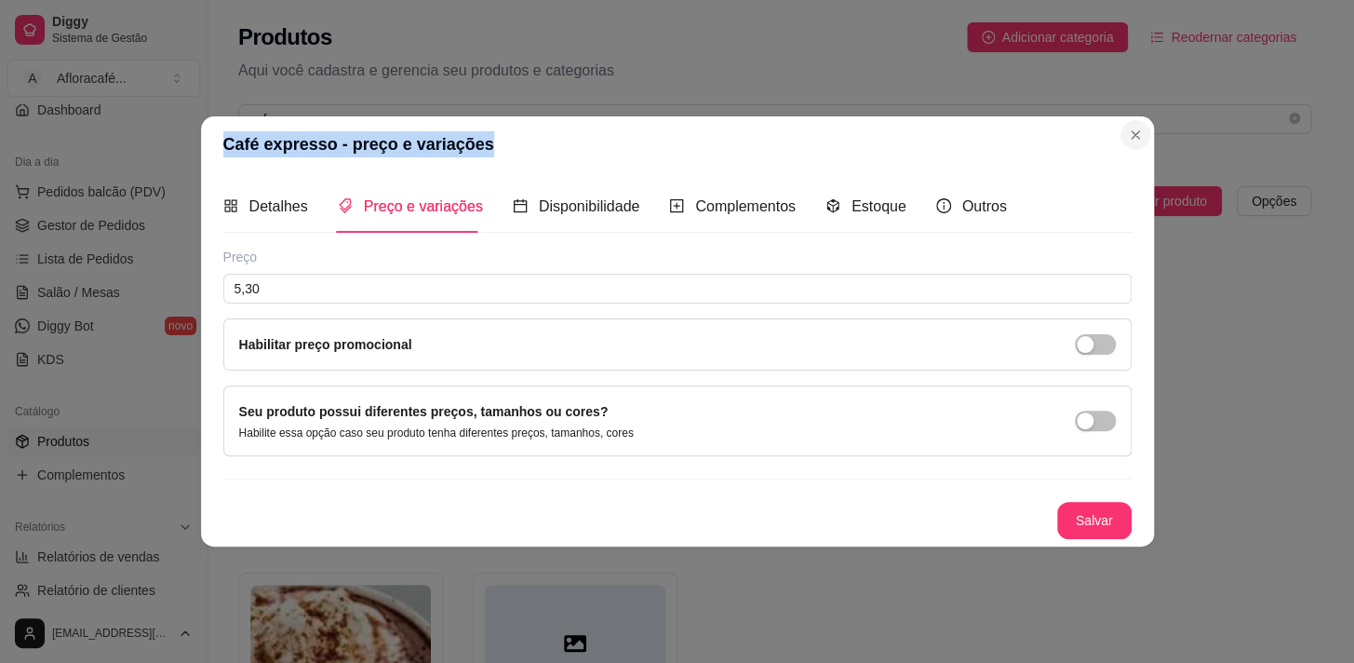
drag, startPoint x: 1119, startPoint y: 140, endPoint x: 1129, endPoint y: 145, distance: 11.7
click at [1129, 145] on section "Café expresso - preço e variações Detalhes Preço e variações Disponibilidade Co…" at bounding box center [677, 331] width 953 height 430
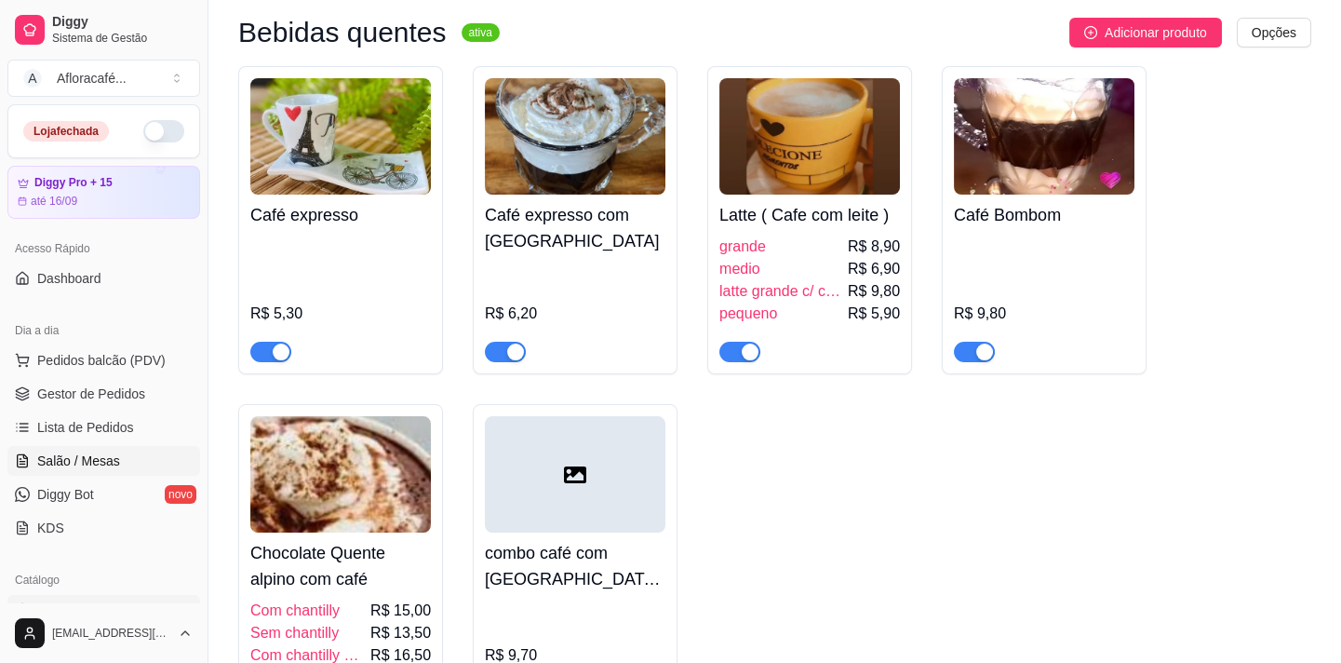
click at [121, 458] on link "Salão / Mesas" at bounding box center [103, 461] width 193 height 30
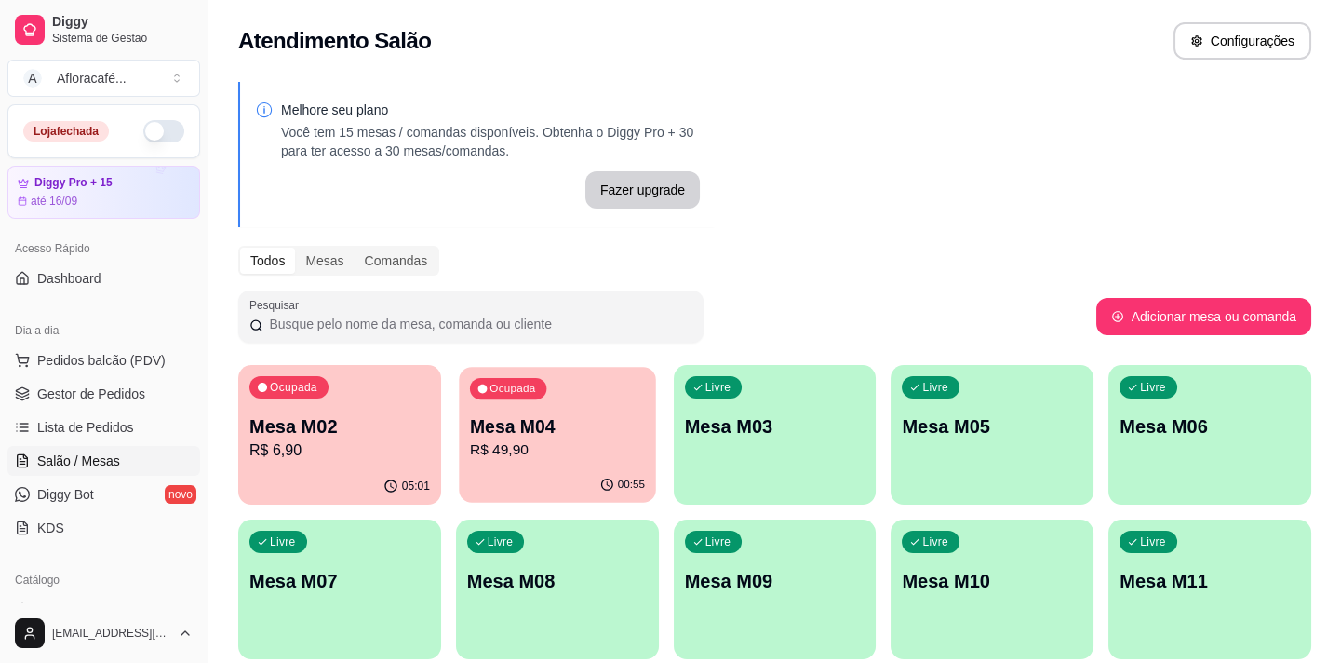
click at [510, 432] on p "Mesa M04" at bounding box center [557, 426] width 175 height 25
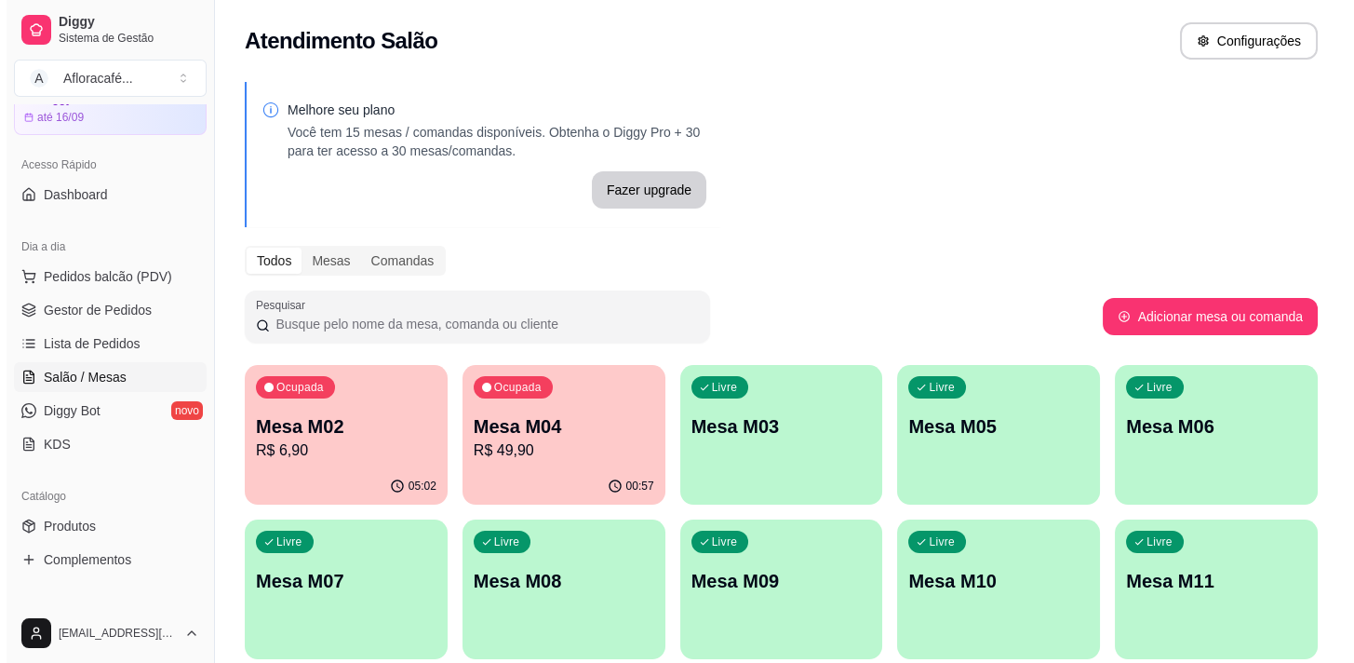
scroll to position [253, 0]
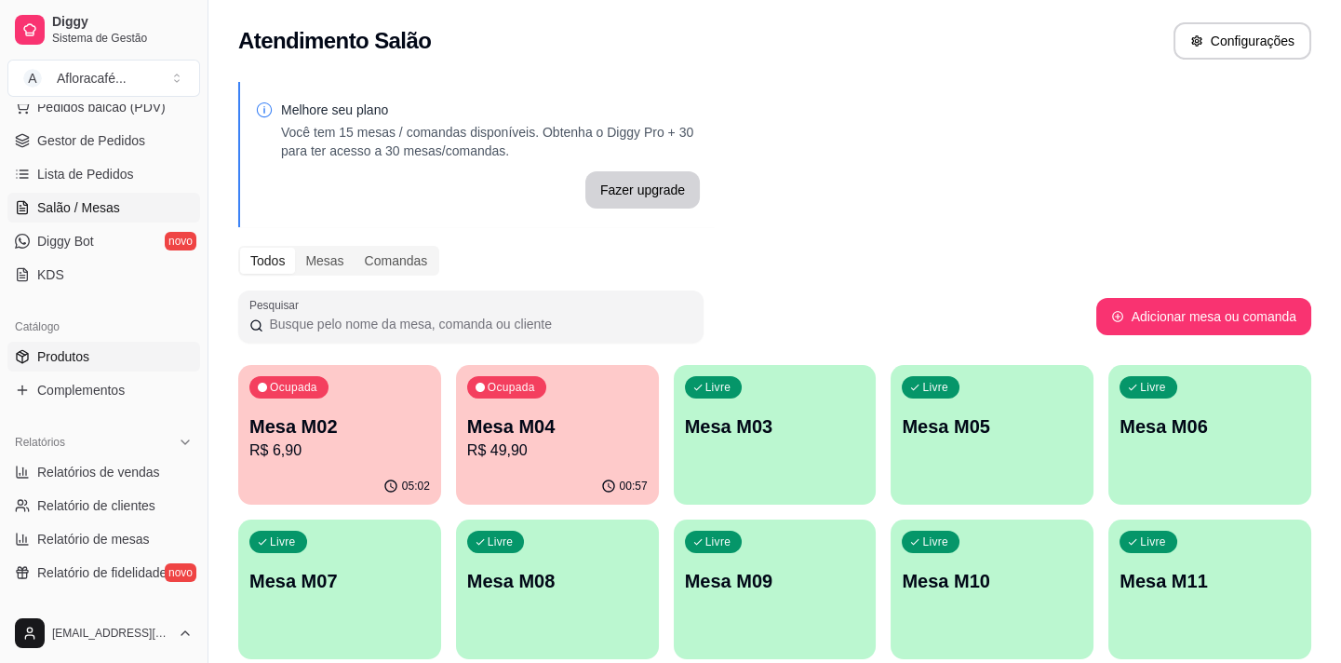
click at [106, 344] on link "Produtos" at bounding box center [103, 357] width 193 height 30
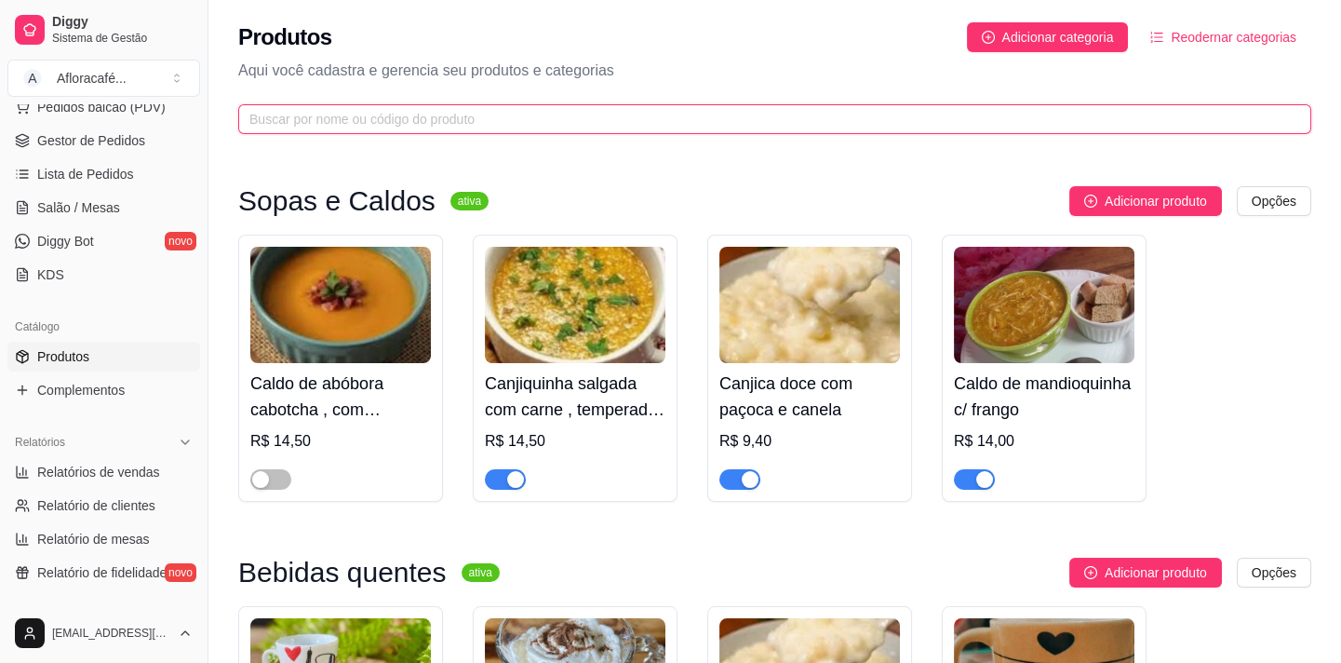
click at [358, 112] on input "text" at bounding box center [767, 119] width 1036 height 20
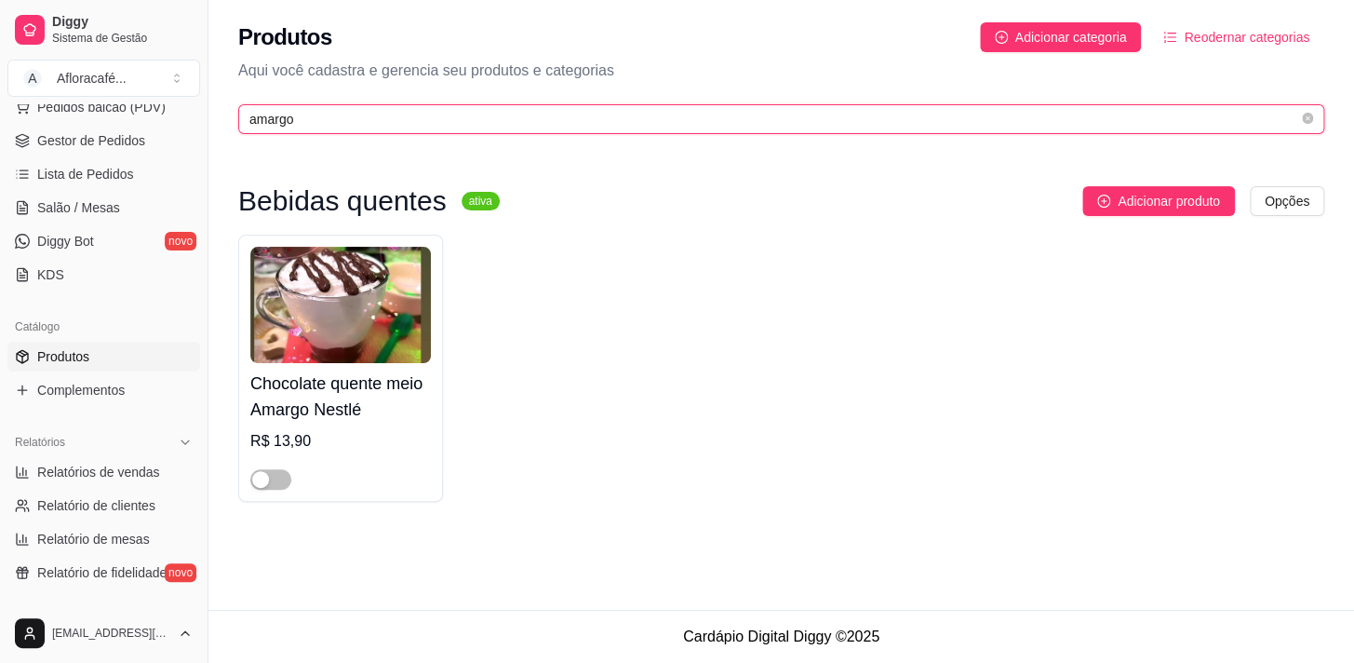
type input "amargo"
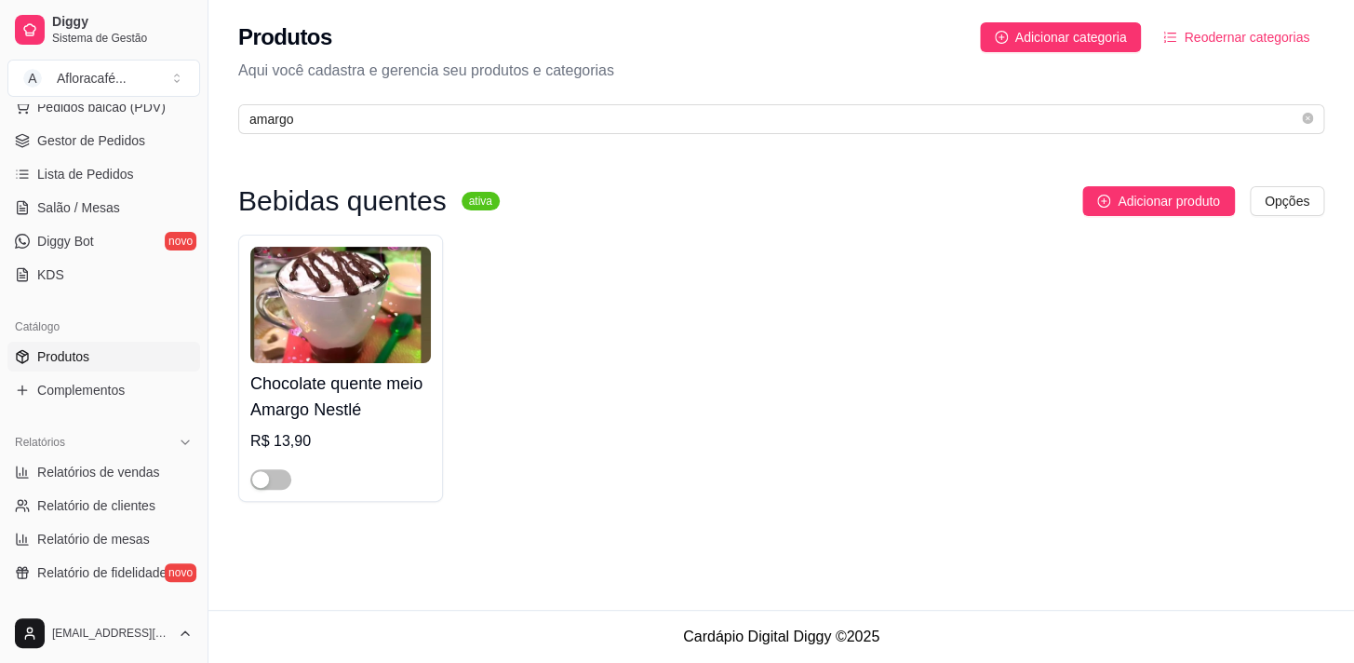
click at [289, 485] on div at bounding box center [270, 478] width 41 height 22
drag, startPoint x: 282, startPoint y: 469, endPoint x: 272, endPoint y: 489, distance: 22.1
click at [282, 470] on span "button" at bounding box center [270, 479] width 41 height 20
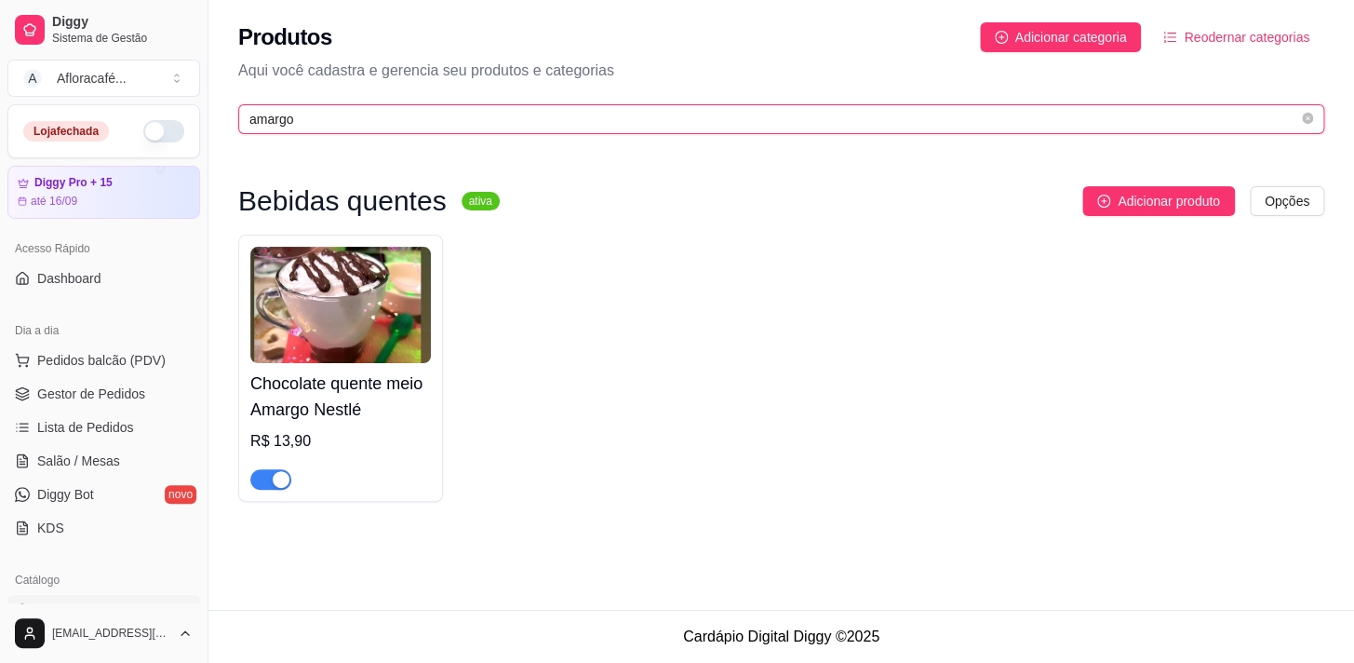
click at [298, 115] on input "amargo" at bounding box center [773, 119] width 1049 height 20
type input "a"
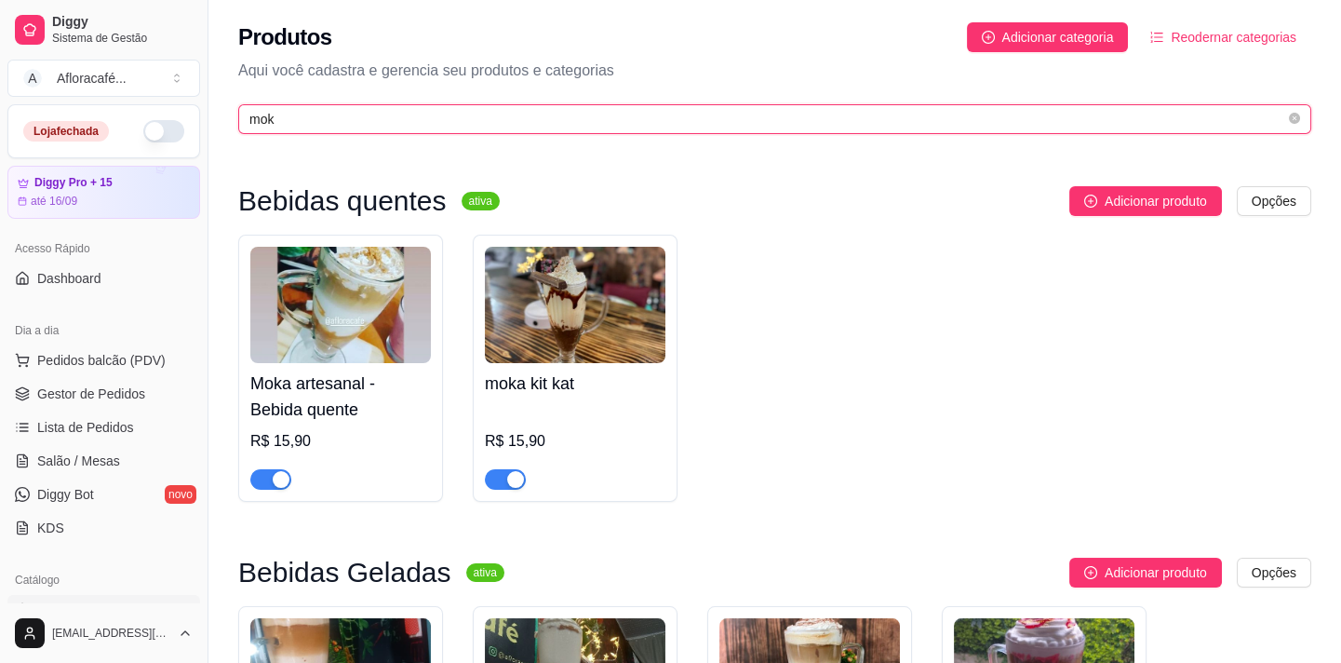
type input "mok"
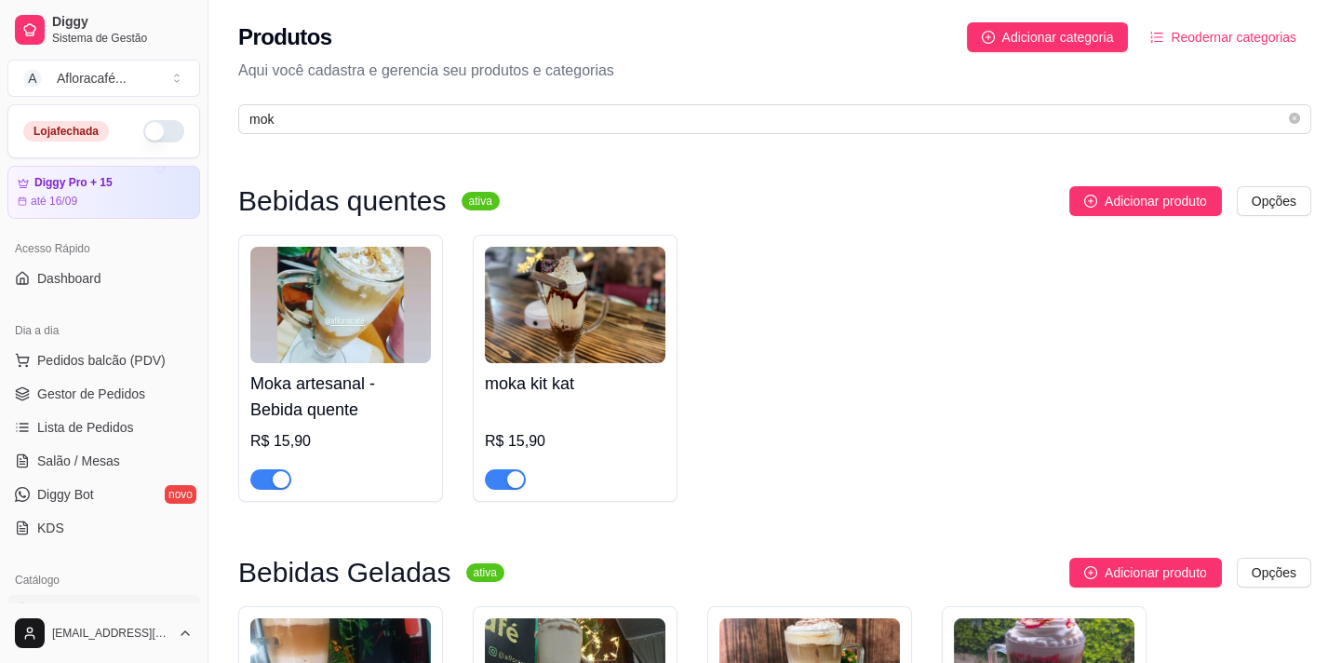
click at [321, 418] on h4 "Moka artesanal - Bebida quente" at bounding box center [340, 396] width 181 height 52
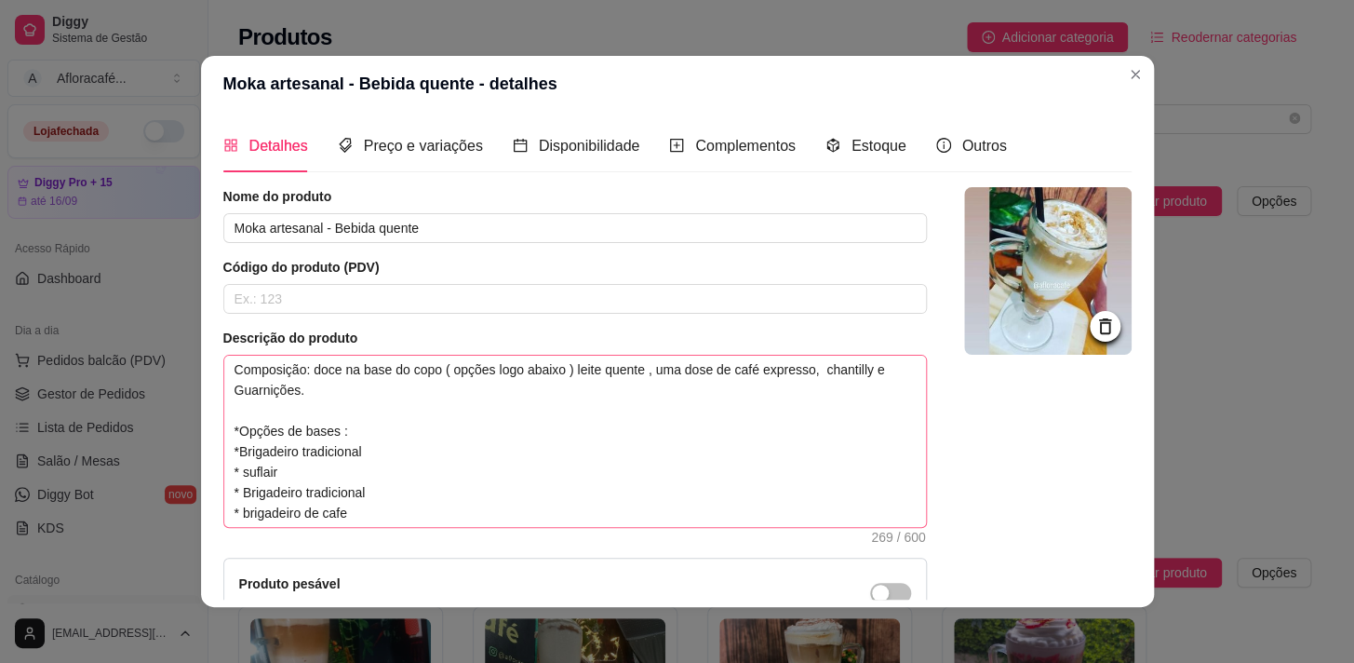
scroll to position [61, 0]
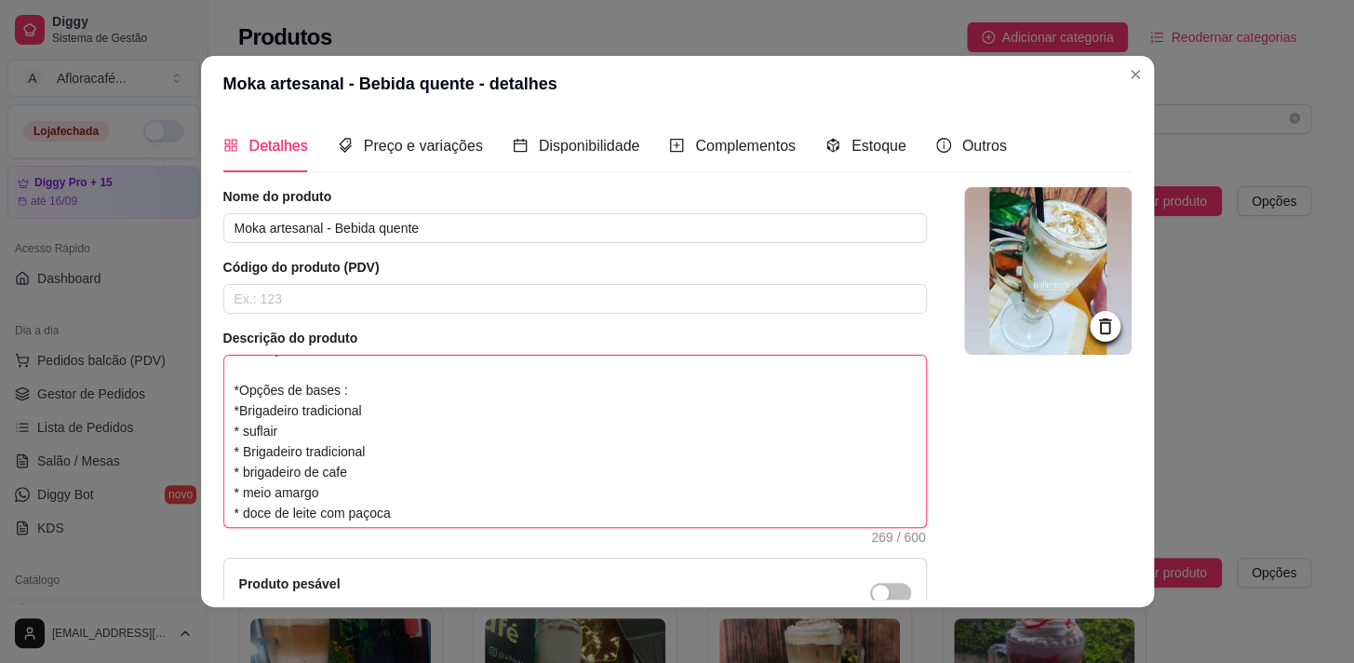
click at [391, 434] on textarea "Composição: doce na base do copo ( opções logo abaixo ) leite quente , uma dose…" at bounding box center [575, 441] width 702 height 171
type textarea "Composição: doce na base do copo ( opções logo abaixo ) leite quente , uma dose…"
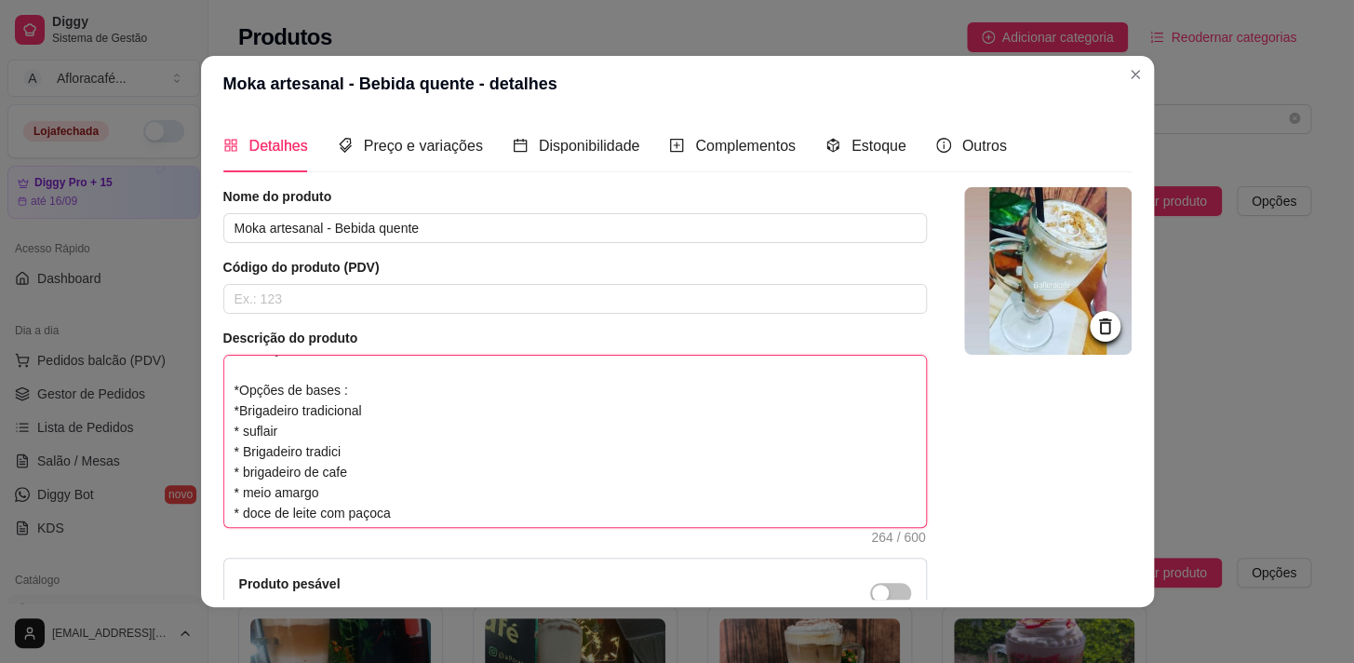
type textarea "Composição: doce na base do copo ( opções logo abaixo ) leite quente , uma dose…"
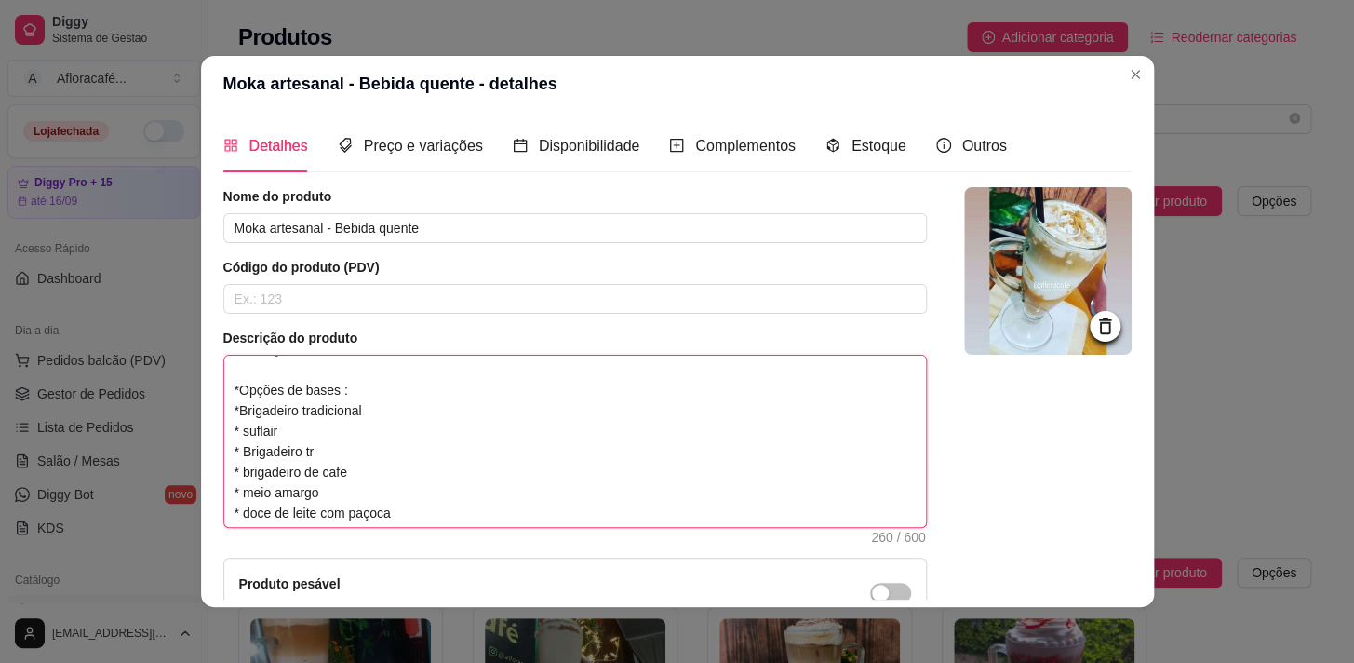
type textarea "Composição: doce na base do copo ( opções logo abaixo ) leite quente , uma dose…"
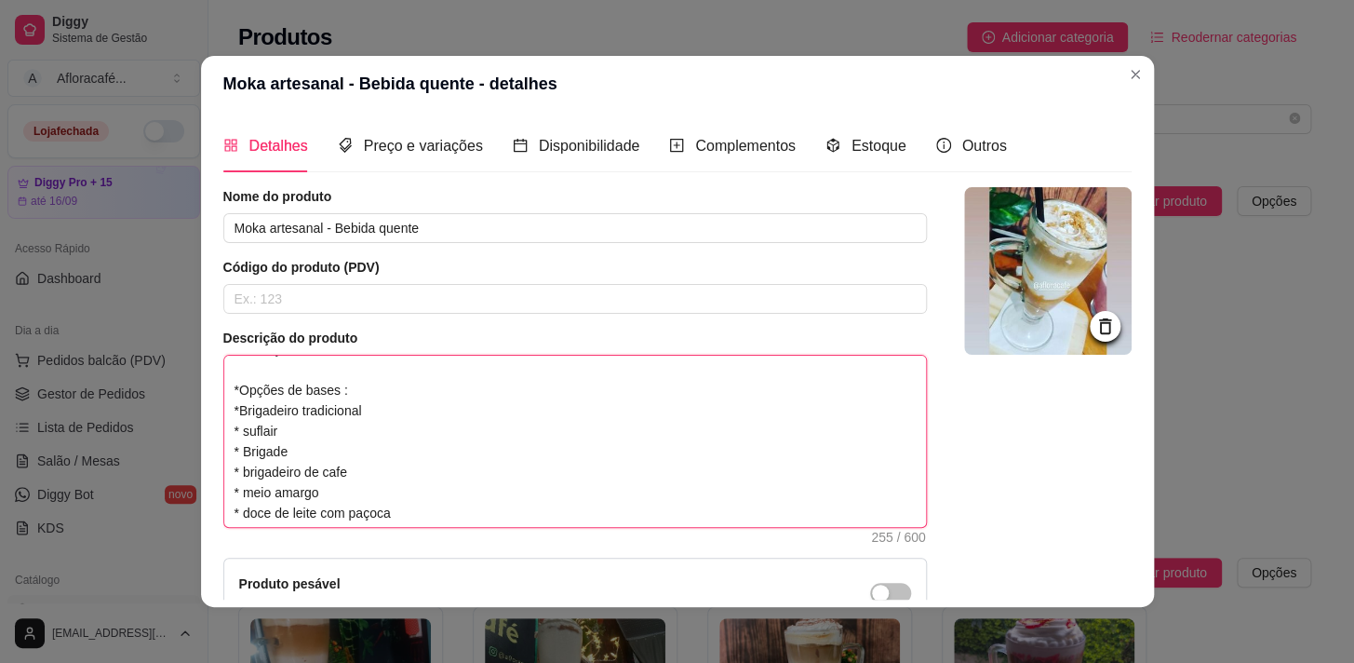
type textarea "Composição: doce na base do copo ( opções logo abaixo ) leite quente , uma dose…"
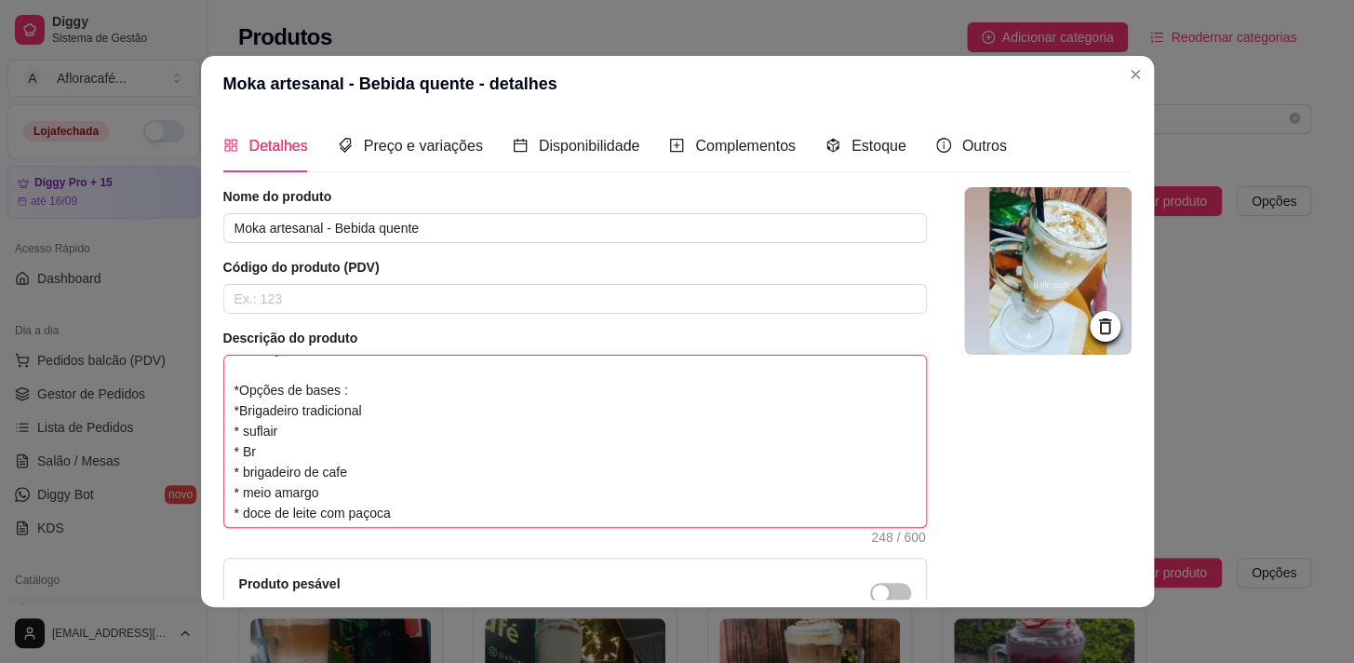
type textarea "Composição: doce na base do copo ( opções logo abaixo ) leite quente , uma dose…"
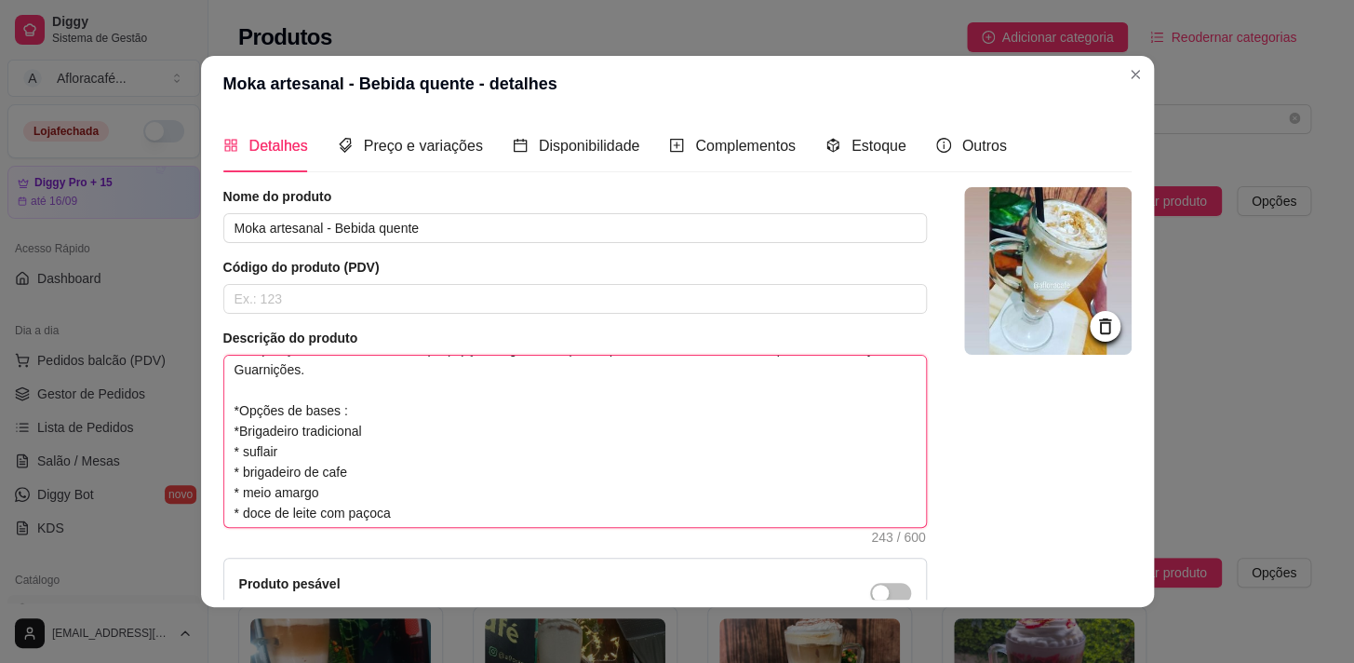
scroll to position [41, 0]
type textarea "Composição: doce na base do copo ( opções logo abaixo ) leite quente , uma dose…"
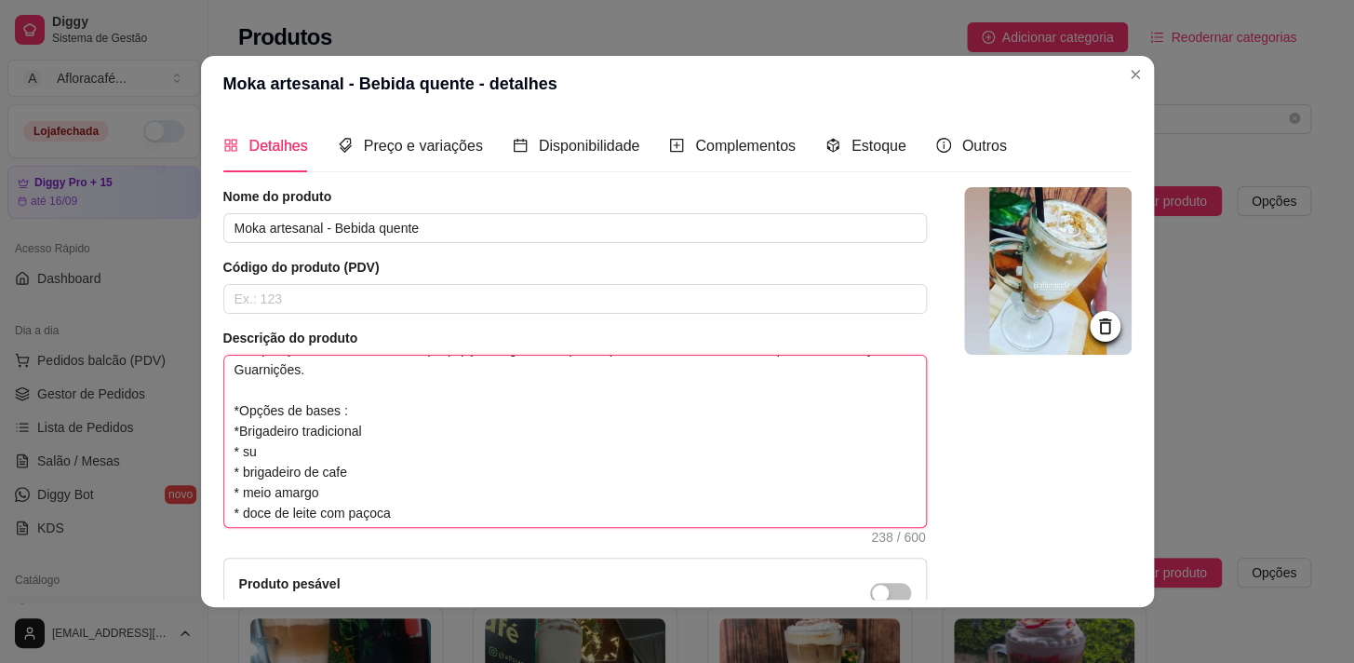
type textarea "Composição: doce na base do copo ( opções logo abaixo ) leite quente , uma dose…"
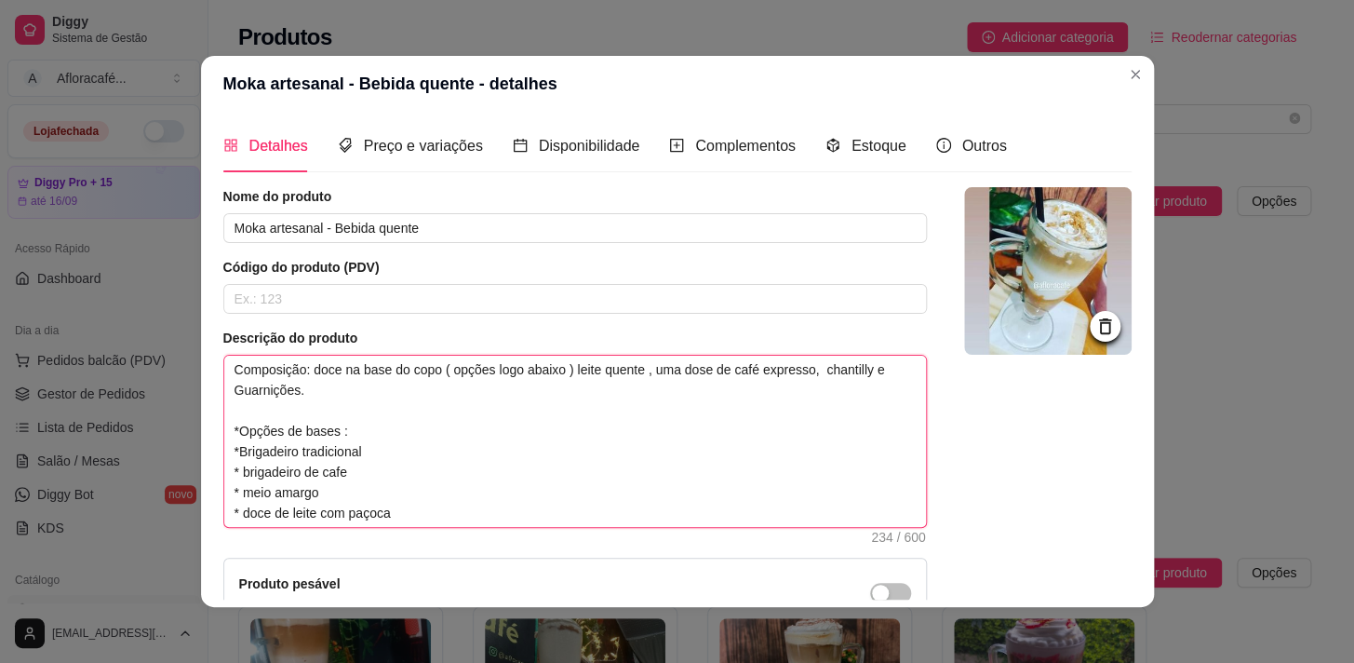
scroll to position [20, 0]
click at [394, 498] on textarea "Composição: doce na base do copo ( opções logo abaixo ) leite quente , uma dose…" at bounding box center [575, 441] width 702 height 171
type textarea "Composição: doce na base do copo ( opções logo abaixo ) leite quente , uma dose…"
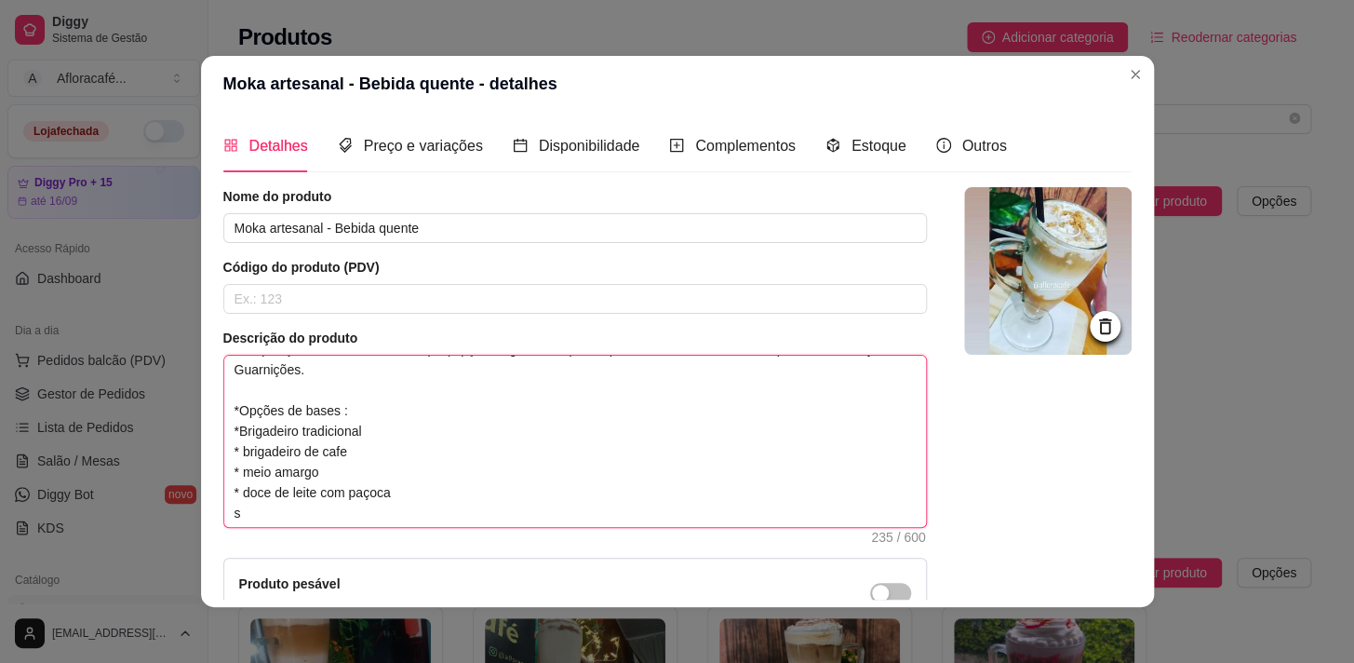
type textarea "Composição: doce na base do copo ( opções logo abaixo ) leite quente , uma dose…"
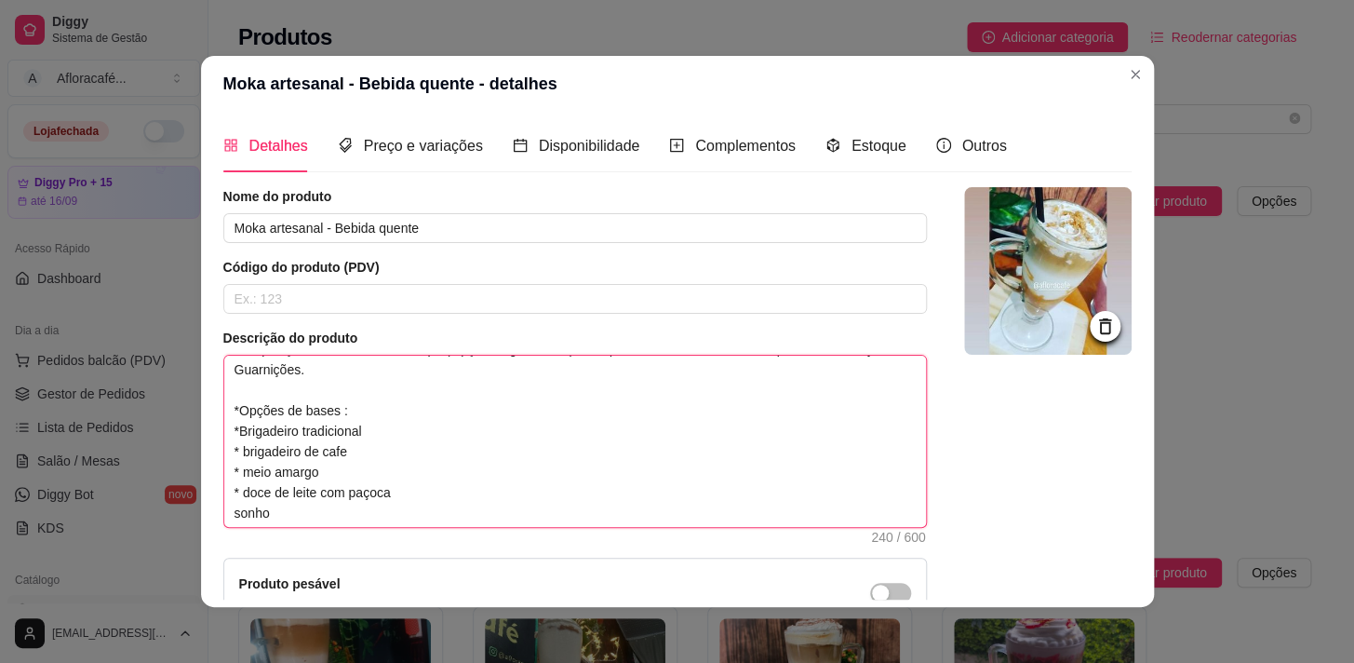
type textarea "Composição: doce na base do copo ( opções logo abaixo ) leite quente , uma dose…"
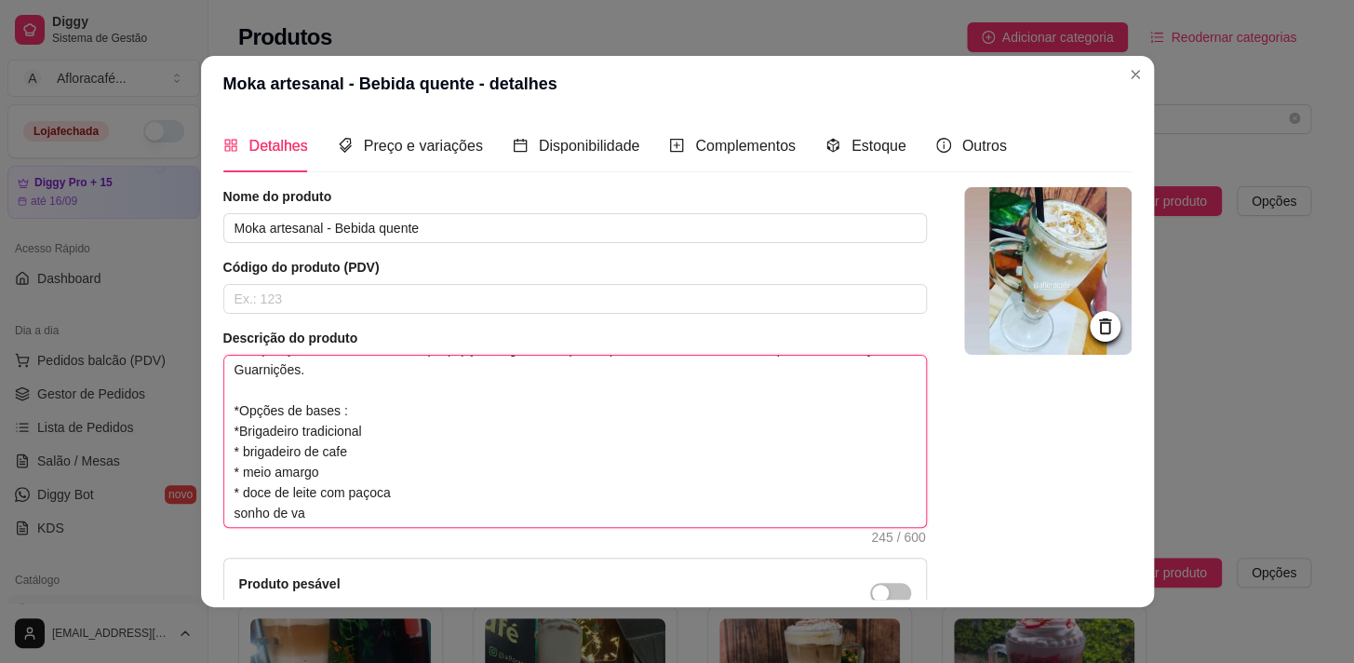
type textarea "Composição: doce na base do copo ( opções logo abaixo ) leite quente , uma dose…"
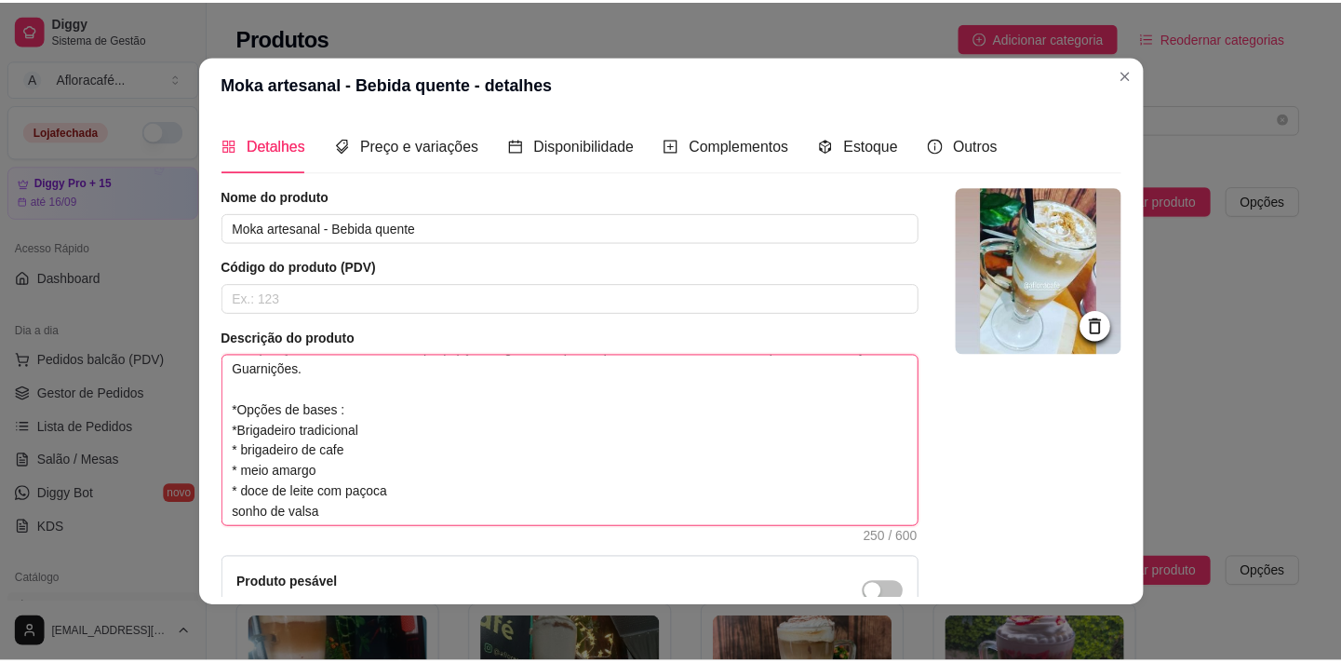
scroll to position [61, 0]
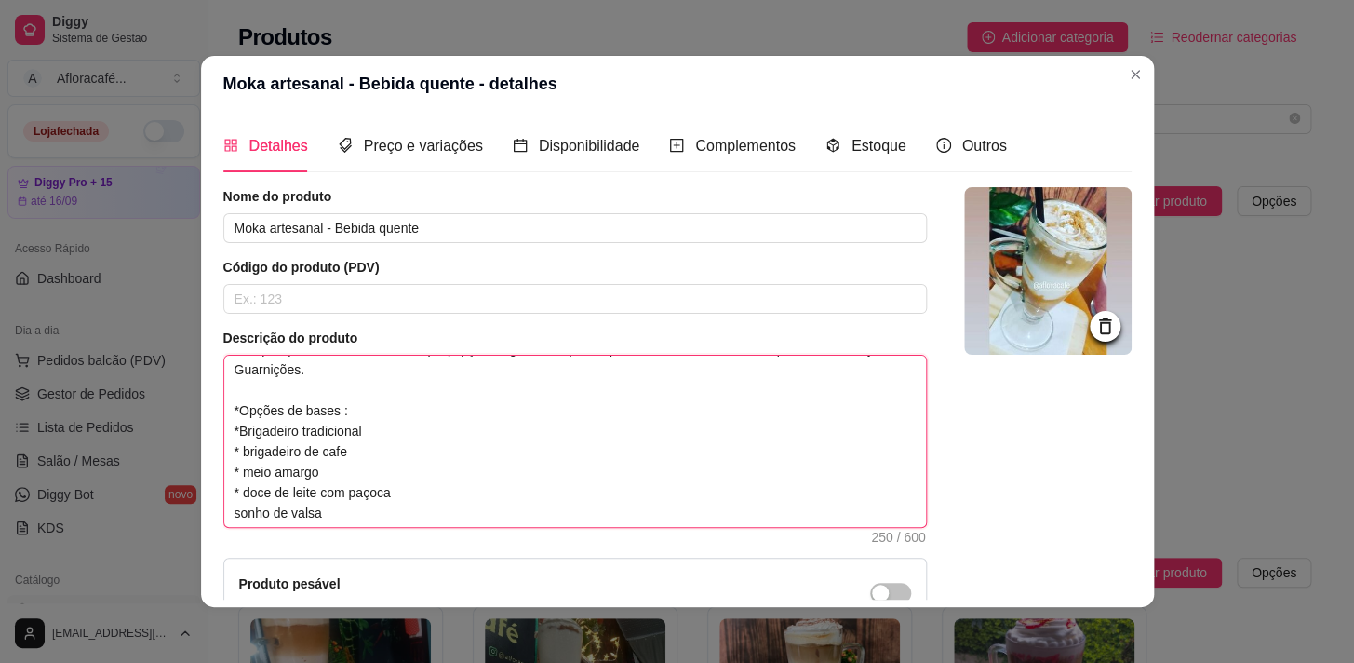
type textarea "Composição: doce na base do copo ( opções logo abaixo ) leite quente , uma dose…"
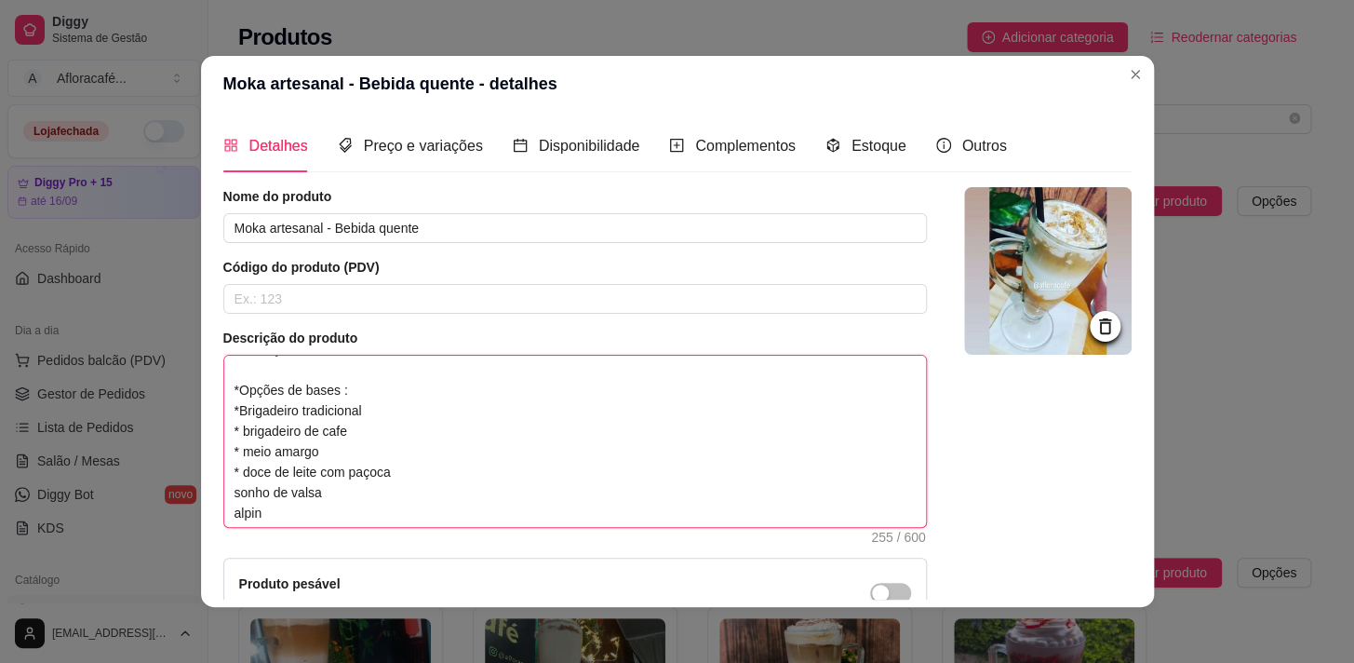
type textarea "Composição: doce na base do copo ( opções logo abaixo ) leite quente , uma dose…"
drag, startPoint x: 222, startPoint y: 494, endPoint x: 231, endPoint y: 493, distance: 9.4
click at [224, 494] on textarea "Composição: doce na base do copo ( opções logo abaixo ) leite quente , uma dose…" at bounding box center [575, 441] width 702 height 171
type textarea "Composição: doce na base do copo ( opções logo abaixo ) leite quente , uma dose…"
click at [224, 466] on textarea "Composição: doce na base do copo ( opções logo abaixo ) leite quente , uma dose…" at bounding box center [575, 441] width 702 height 171
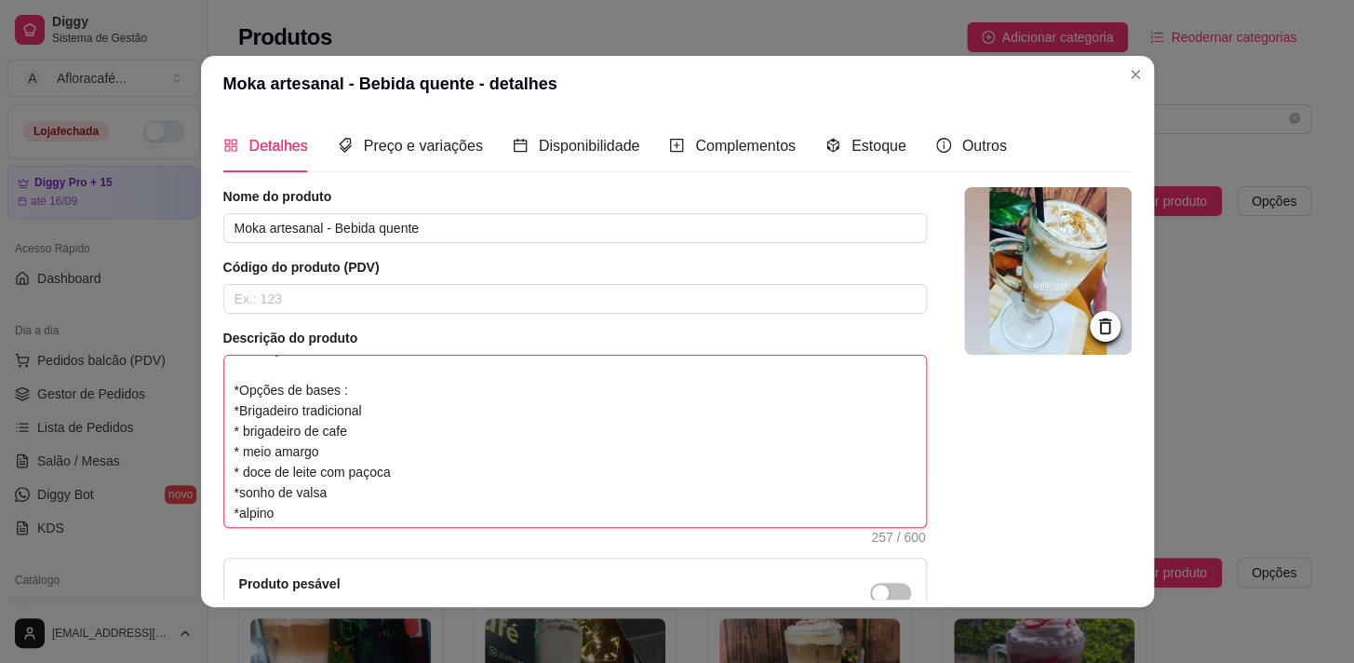
type textarea "Composição: doce na base do copo ( opções logo abaixo ) leite quente , uma dose…"
click at [231, 491] on textarea "Composição: doce na base do copo ( opções logo abaixo ) leite quente , uma dose…" at bounding box center [575, 441] width 702 height 171
type textarea "Composição: doce na base do copo ( opções logo abaixo ) leite quente , uma dose…"
click at [237, 469] on textarea "Composição: doce na base do copo ( opções logo abaixo ) leite quente , uma dose…" at bounding box center [575, 441] width 702 height 171
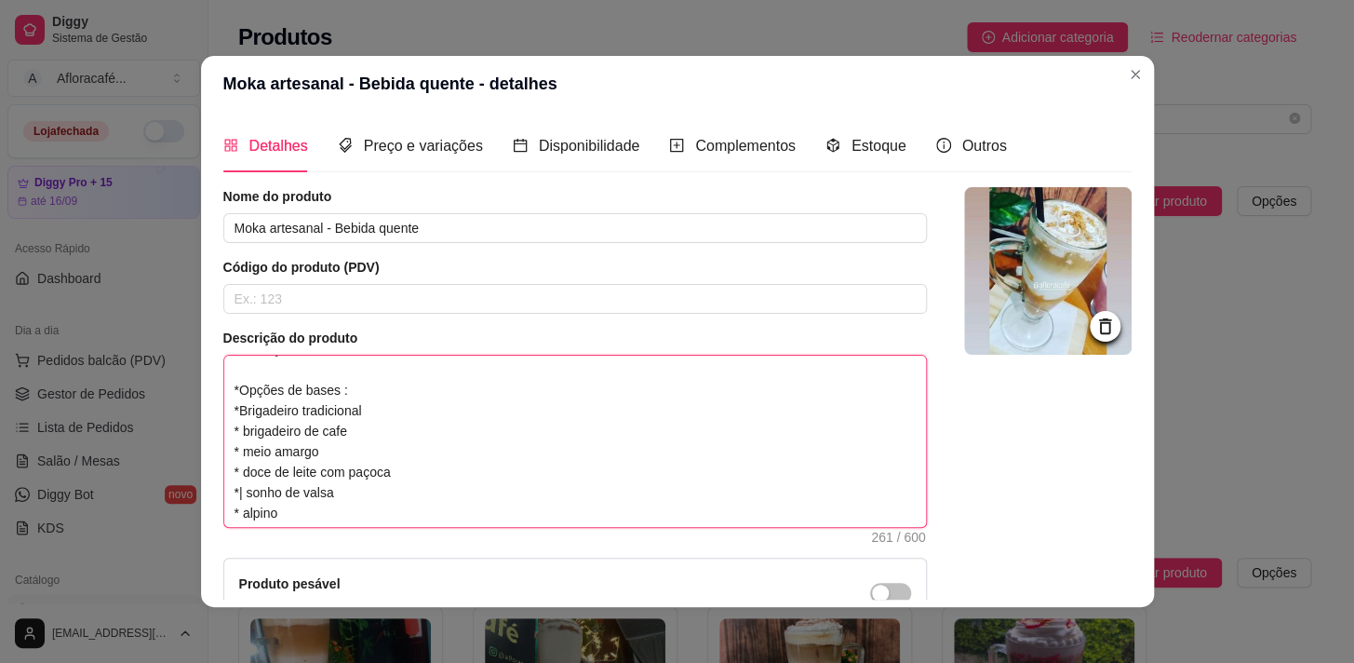
type textarea "Composição: doce na base do copo ( opções logo abaixo ) leite quente , uma dose…"
click at [241, 406] on textarea "Composição: doce na base do copo ( opções logo abaixo ) leite quente , uma dose…" at bounding box center [575, 441] width 702 height 171
type textarea "Composição: doce na base do copo ( opções logo abaixo ) leite quente , uma dose…"
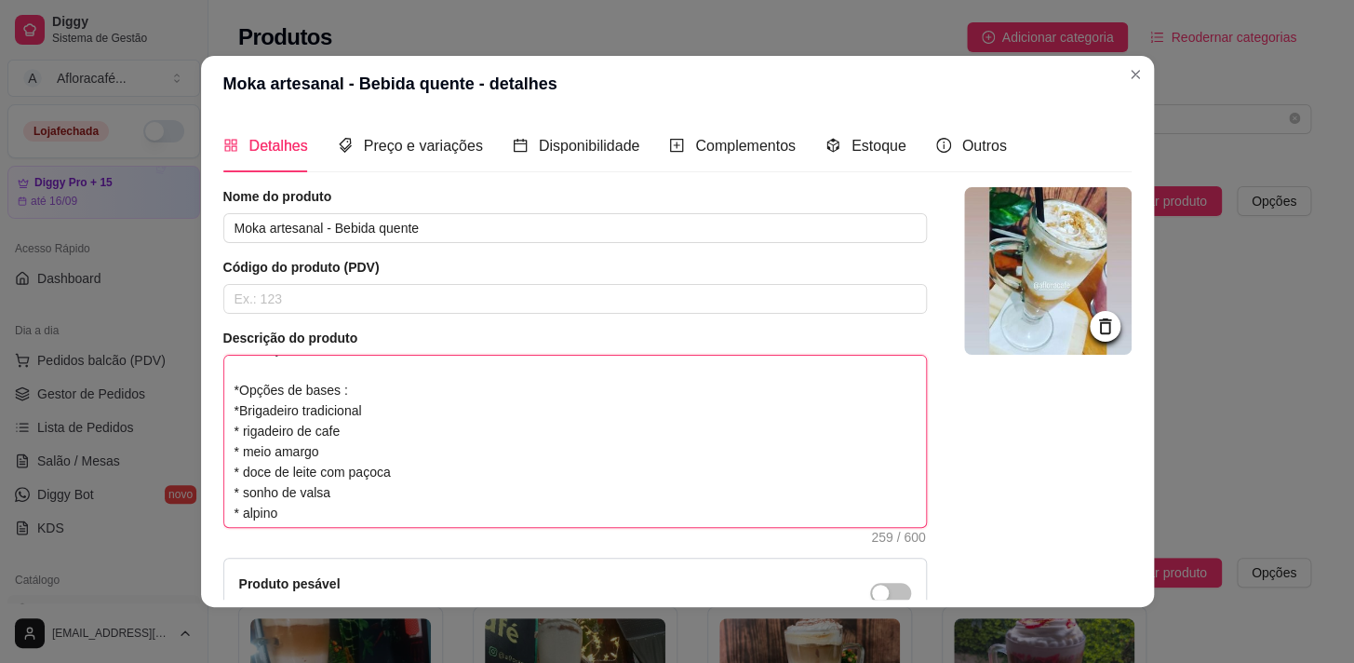
type textarea "Composição: doce na base do copo ( opções logo abaixo ) leite quente , uma dose…"
click at [245, 426] on textarea "Composição: doce na base do copo ( opções logo abaixo ) leite quente , uma dose…" at bounding box center [575, 441] width 702 height 171
type textarea "Composição: doce na base do copo ( opções logo abaixo ) leite quente , uma dose…"
click at [242, 453] on textarea "Composição: doce na base do copo ( opções logo abaixo ) leite quente , uma dose…" at bounding box center [575, 441] width 702 height 171
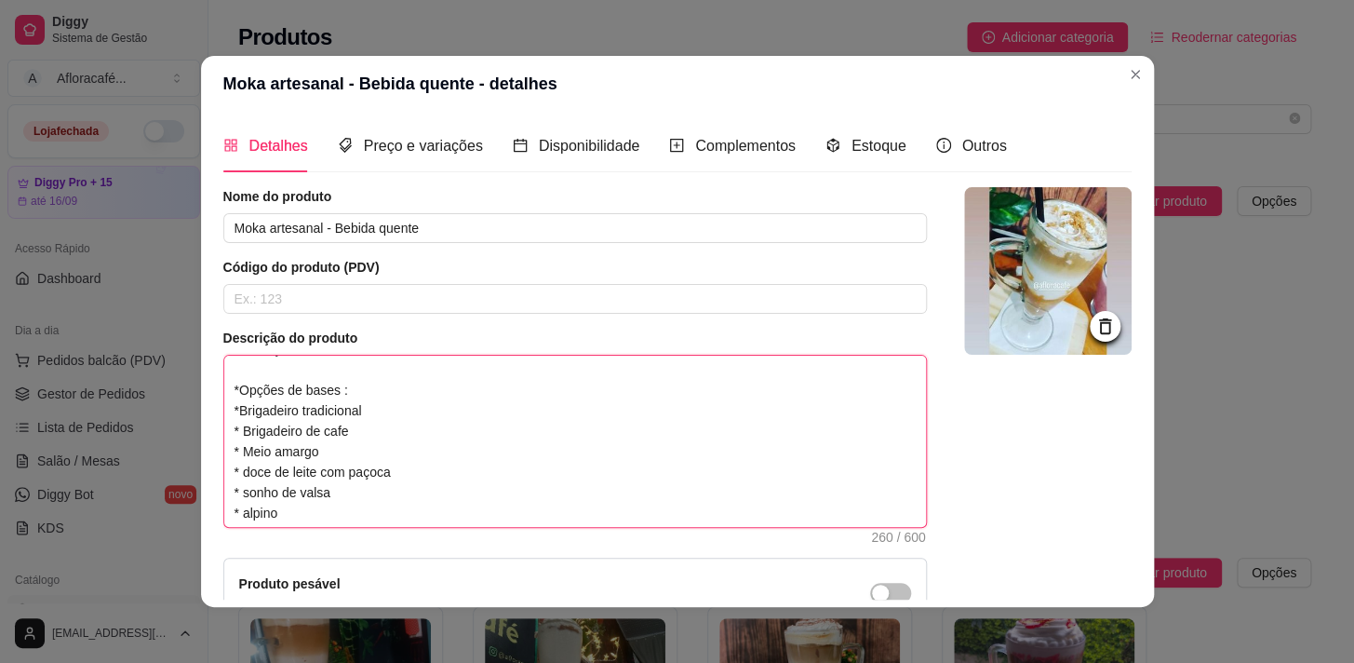
type textarea "Composição: doce na base do copo ( opções logo abaixo ) leite quente , uma dose…"
click at [244, 466] on textarea "Composição: doce na base do copo ( opções logo abaixo ) leite quente , uma dose…" at bounding box center [575, 441] width 702 height 171
type textarea "Composição: doce na base do copo ( opções logo abaixo ) leite quente , uma dose…"
click at [238, 489] on textarea "Composição: doce na base do copo ( opções logo abaixo ) leite quente , uma dose…" at bounding box center [575, 441] width 702 height 171
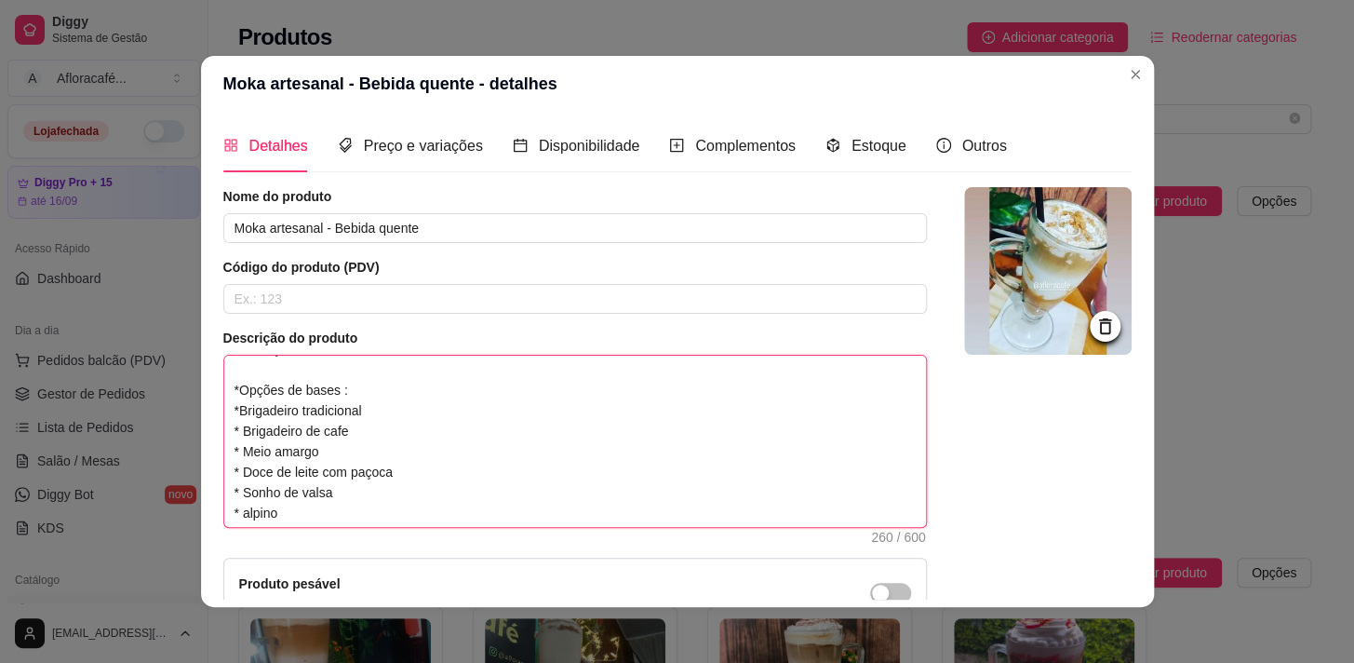
click at [241, 492] on textarea "Composição: doce na base do copo ( opções logo abaixo ) leite quente , uma dose…" at bounding box center [575, 441] width 702 height 171
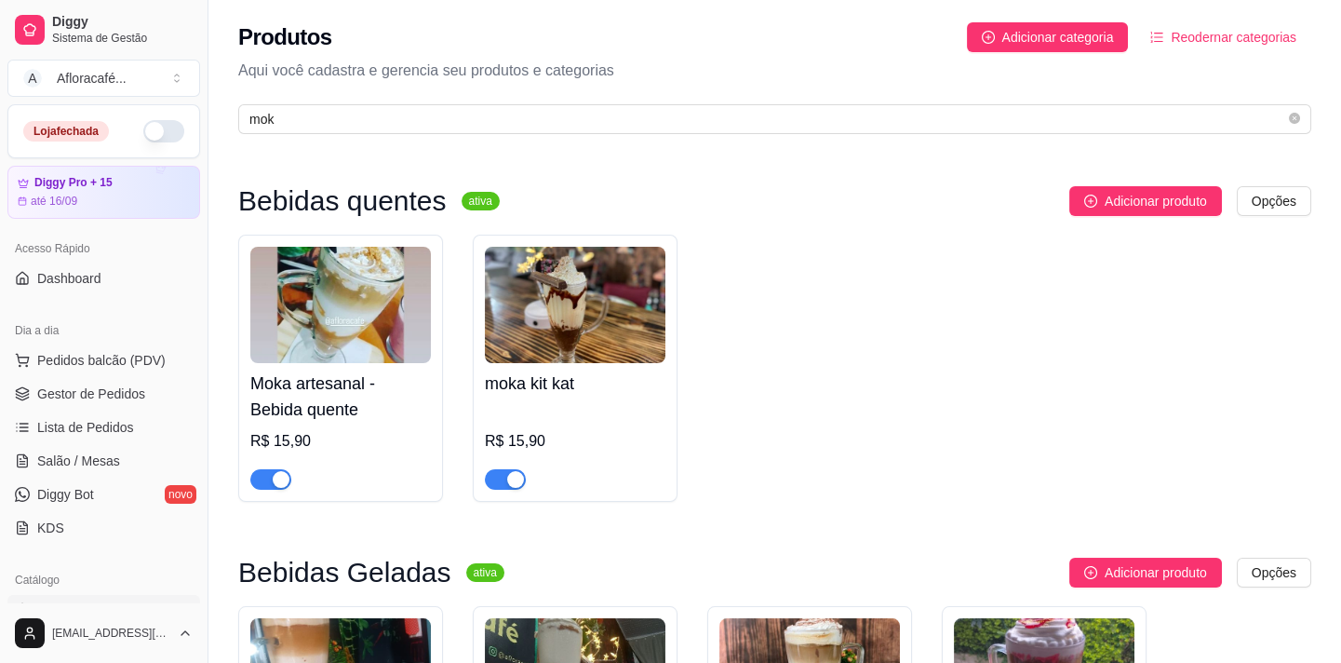
click at [629, 329] on img at bounding box center [575, 305] width 181 height 116
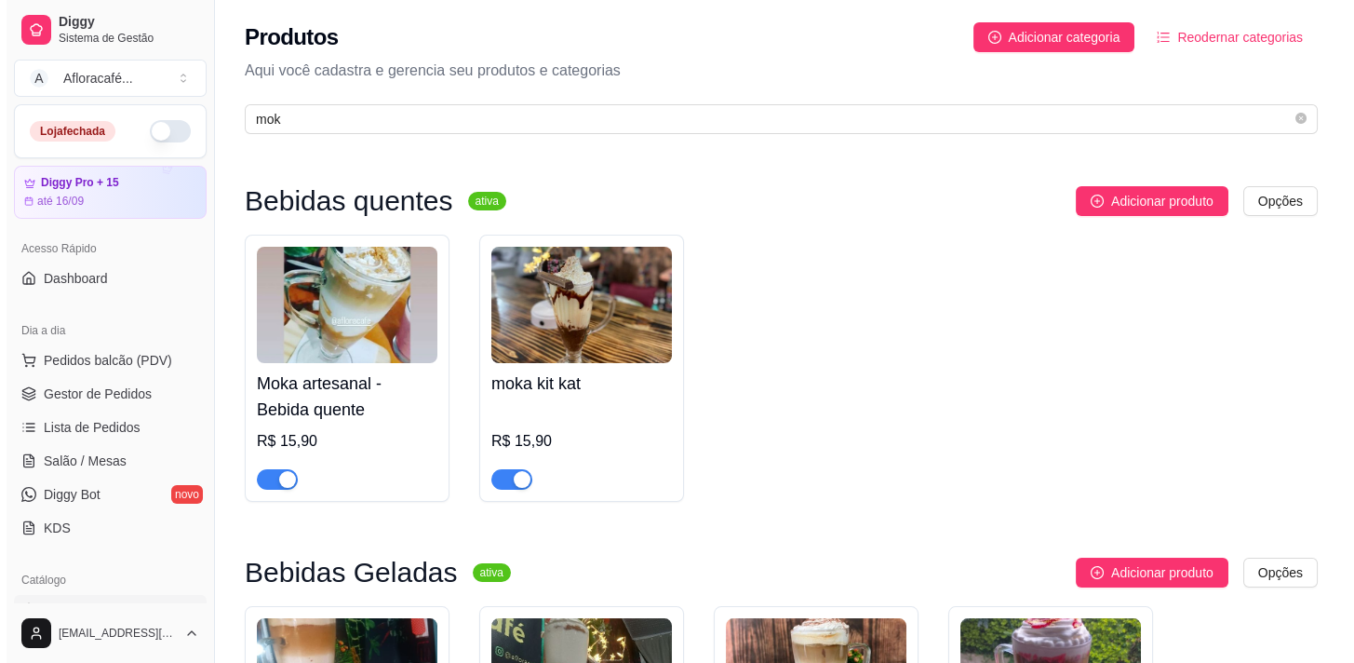
scroll to position [338, 0]
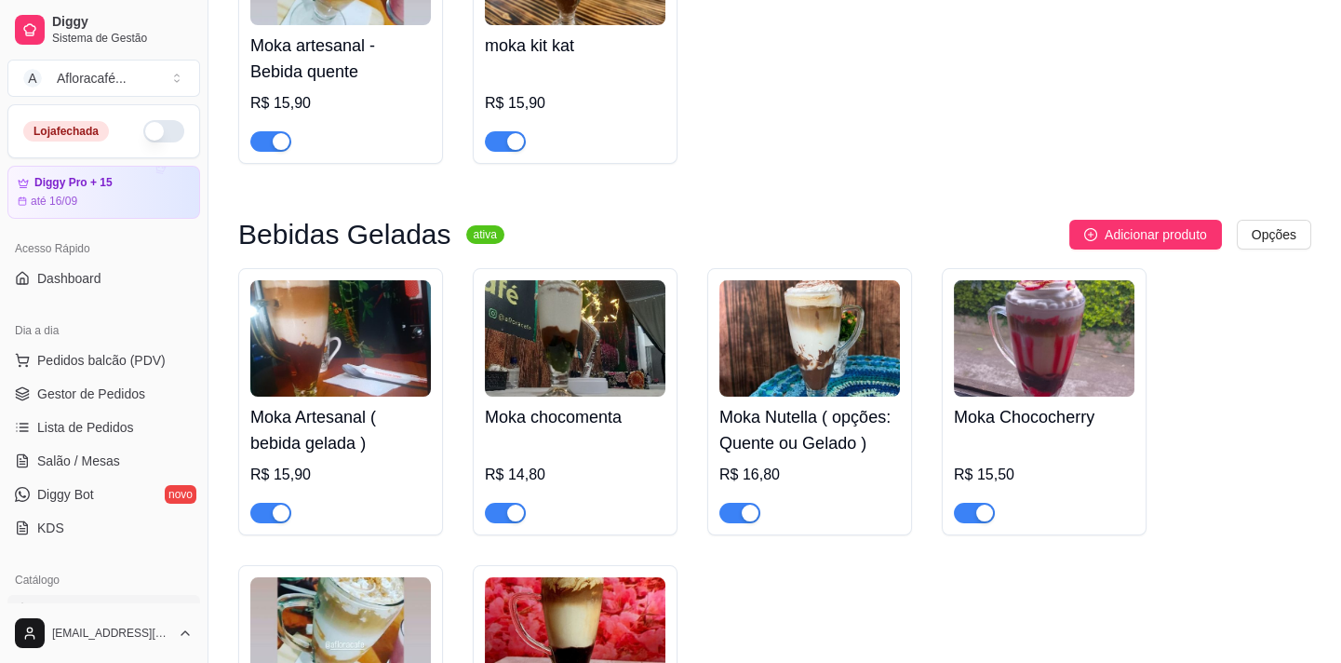
click at [356, 463] on div "Moka Artesanal ( bebida gelada ) R$ 15,90" at bounding box center [340, 459] width 181 height 127
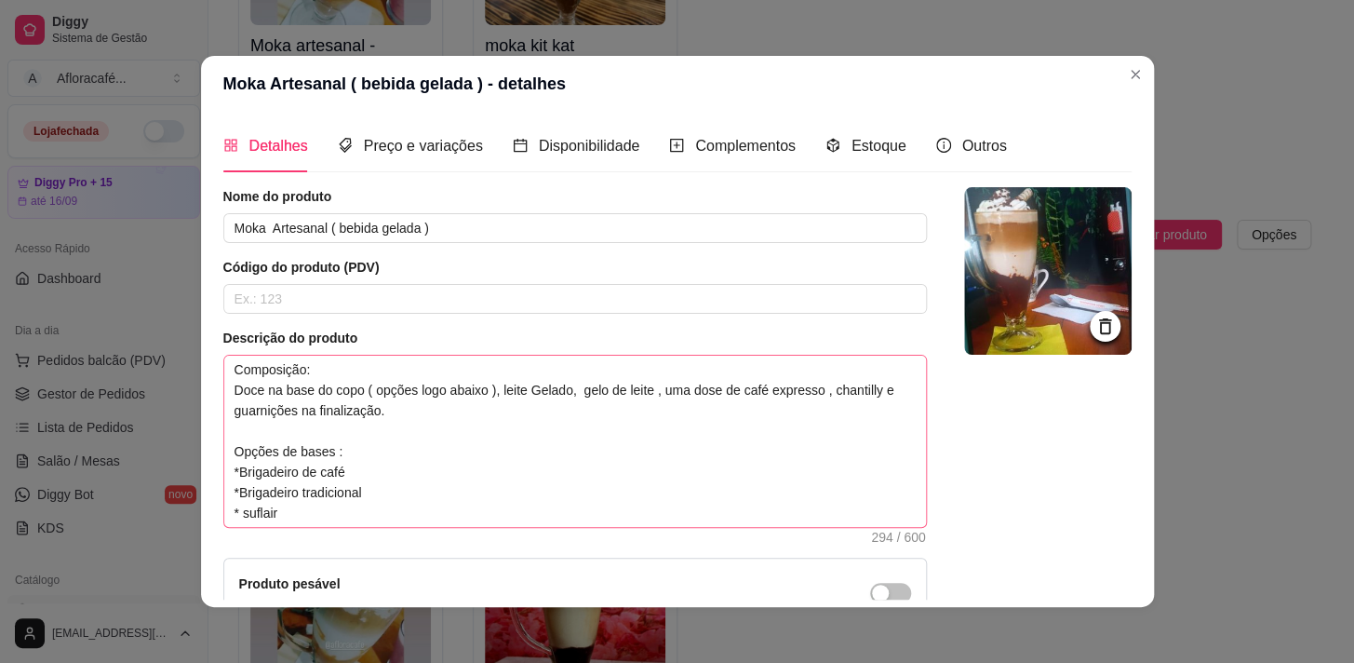
scroll to position [82, 0]
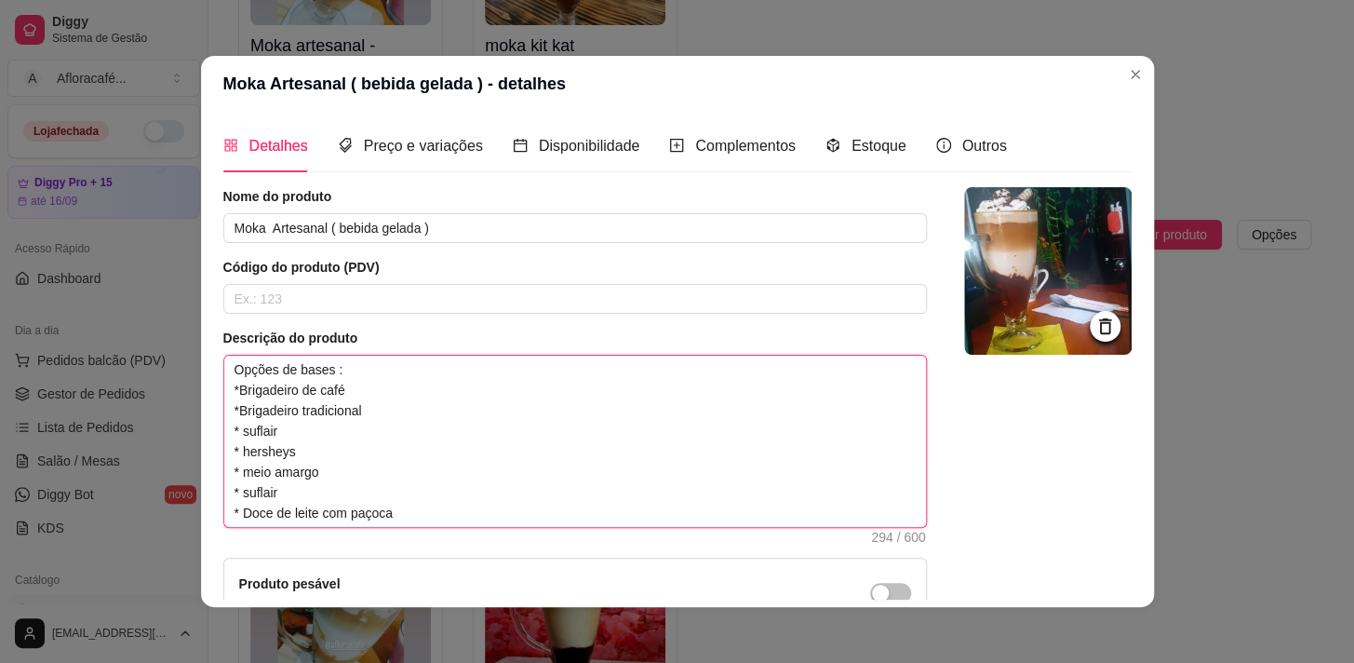
click at [290, 490] on textarea "Composição: Doce na base do copo ( opções logo abaixo ), leite Gelado, gelo de …" at bounding box center [575, 441] width 702 height 171
click at [301, 449] on textarea "Composição: Doce na base do copo ( opções logo abaixo ), leite Gelado, gelo de …" at bounding box center [575, 441] width 702 height 171
click at [289, 472] on textarea "Composição: Doce na base do copo ( opções logo abaixo ), leite Gelado, gelo de …" at bounding box center [575, 441] width 702 height 171
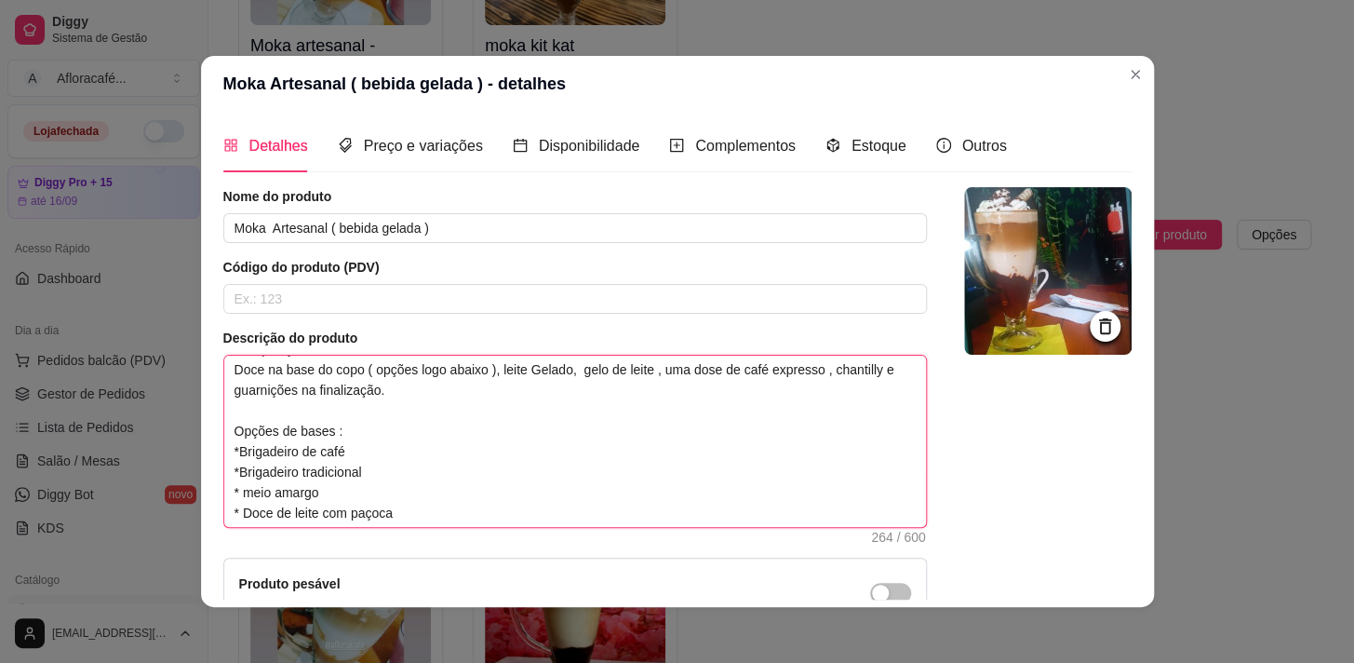
scroll to position [20, 0]
click at [242, 493] on textarea "Composição: Doce na base do copo ( opções logo abaixo ), leite Gelado, gelo de …" at bounding box center [575, 441] width 702 height 171
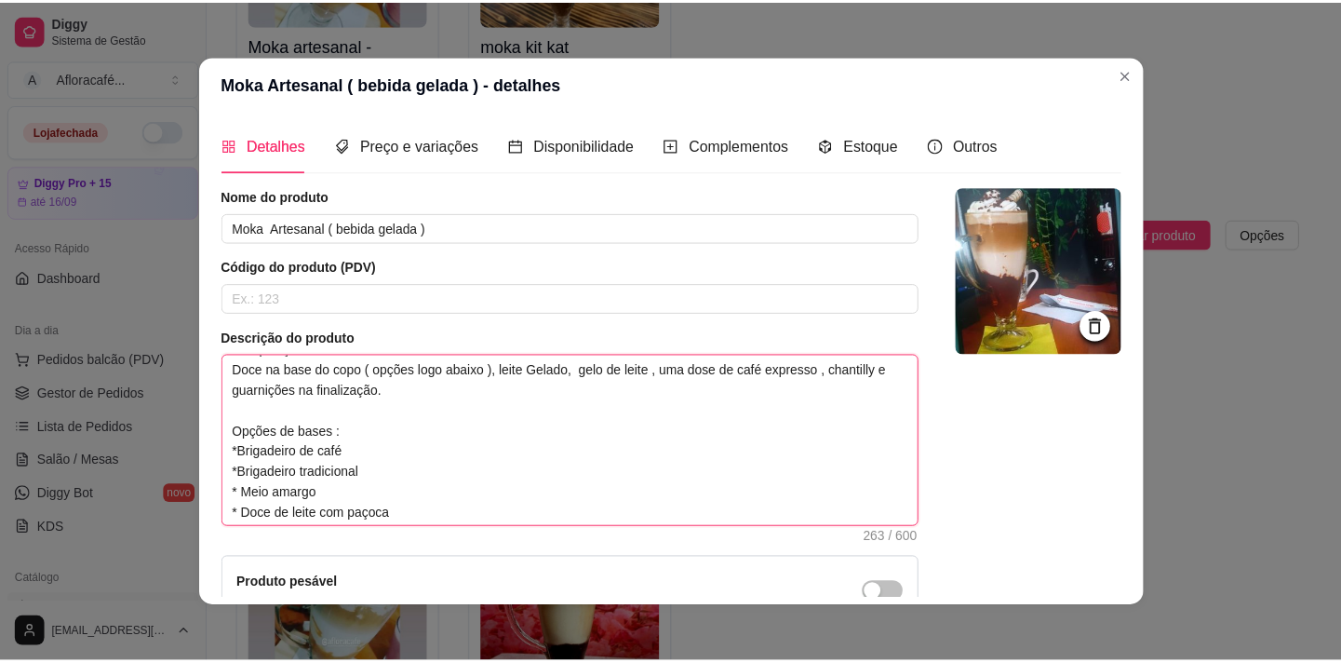
scroll to position [211, 0]
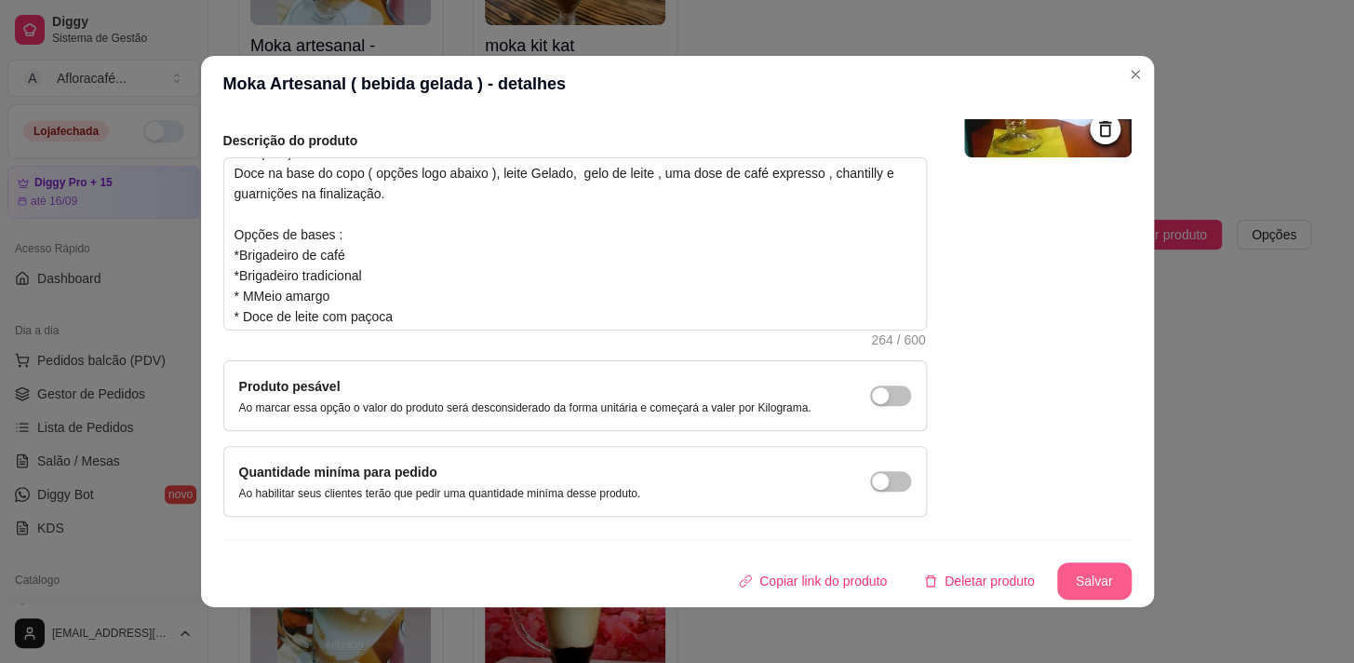
click at [1089, 578] on button "Salvar" at bounding box center [1094, 580] width 74 height 37
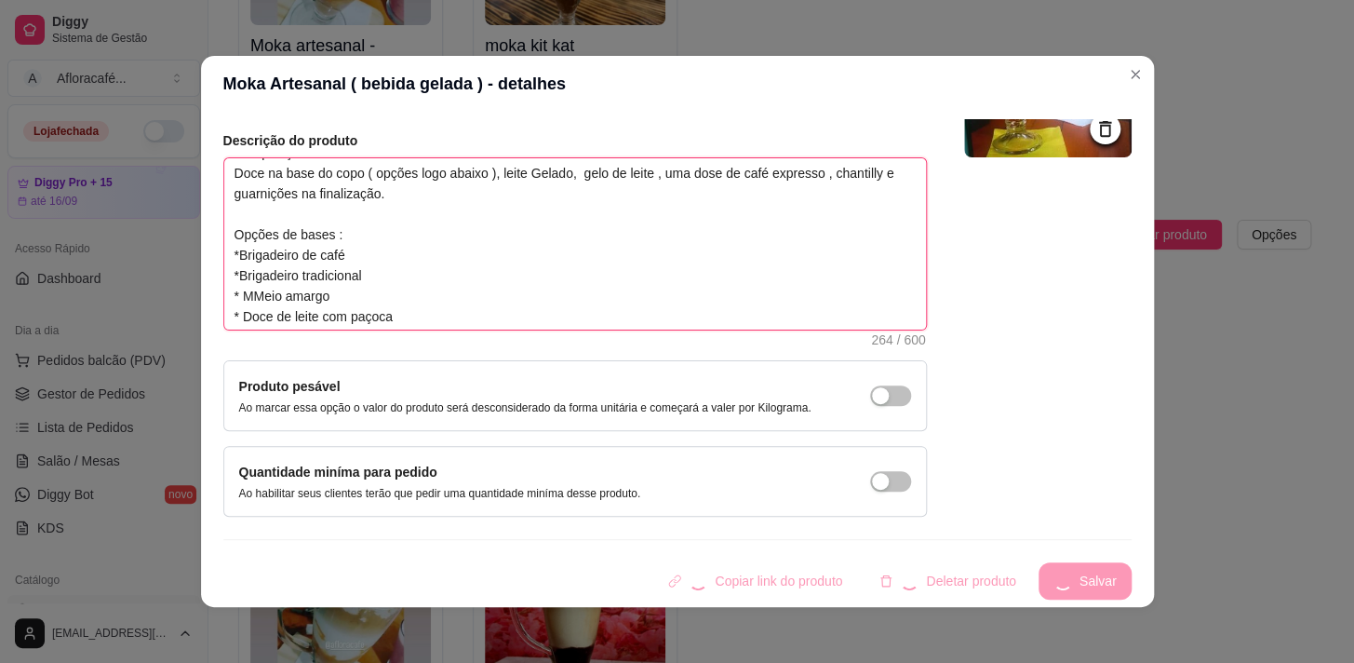
drag, startPoint x: 243, startPoint y: 279, endPoint x: 295, endPoint y: 300, distance: 56.0
click at [248, 279] on textarea "Composição: Doce na base do copo ( opções logo abaixo ), leite Gelado, gelo de …" at bounding box center [575, 243] width 702 height 171
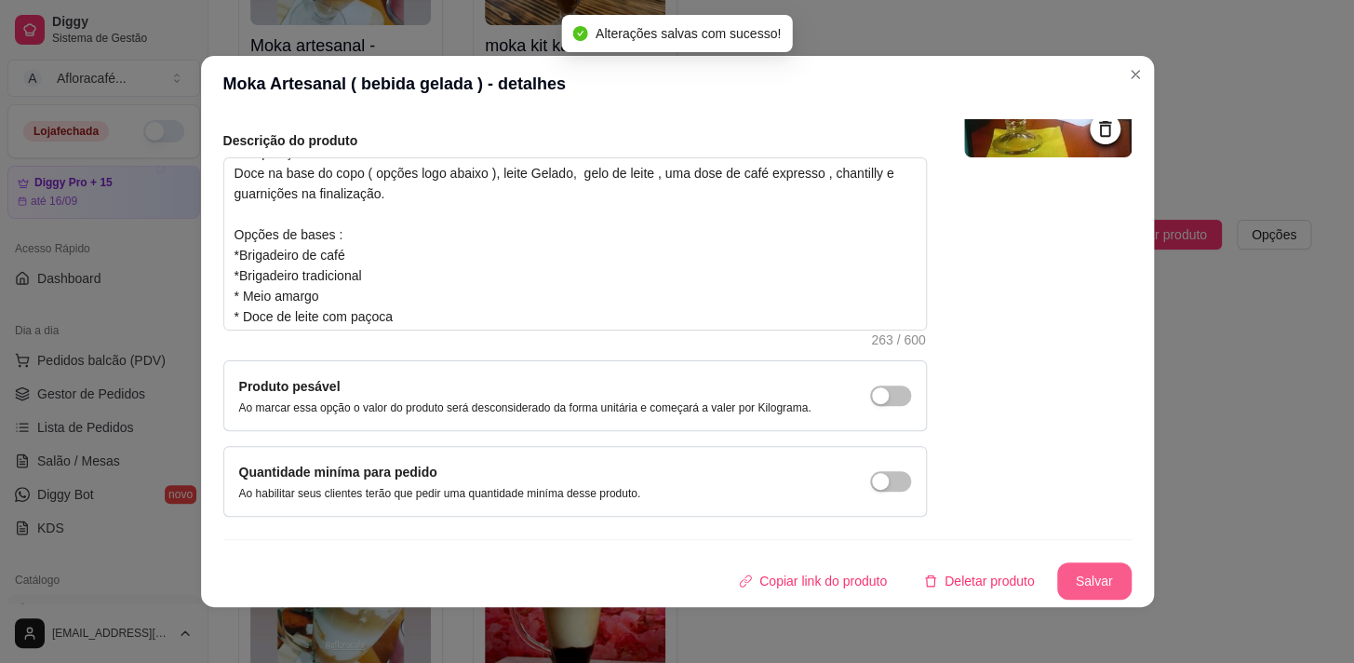
click at [1083, 582] on button "Salvar" at bounding box center [1094, 580] width 74 height 37
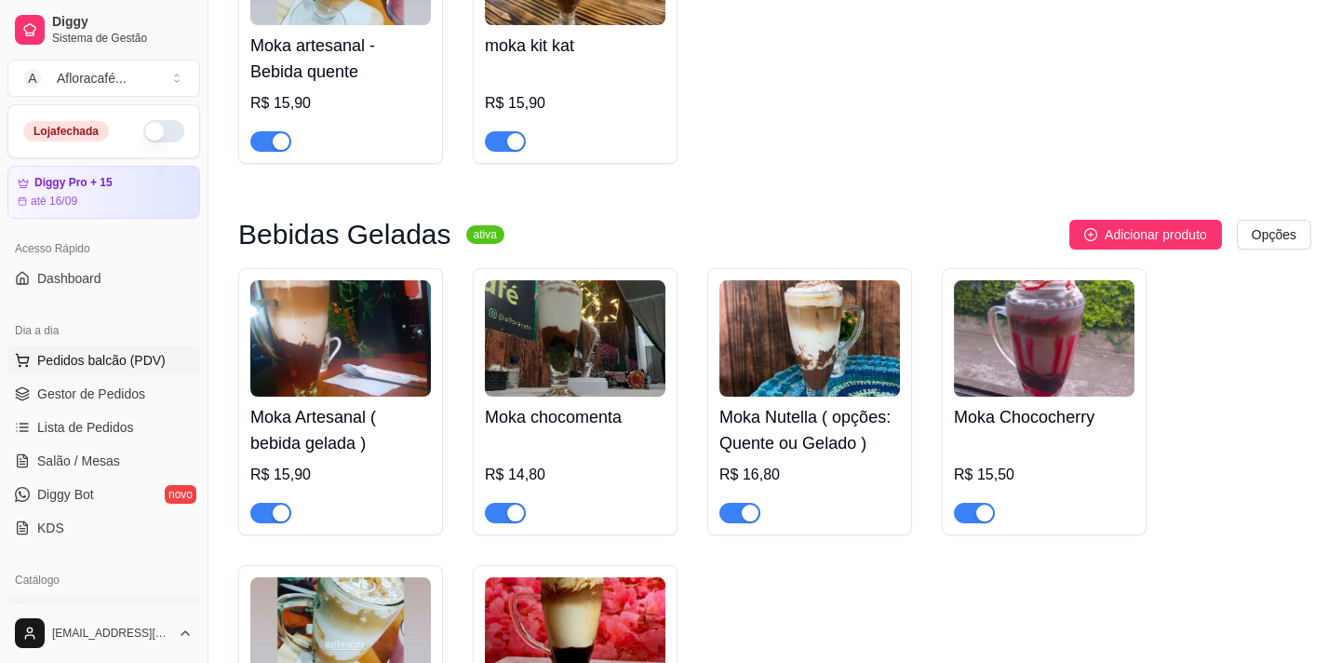
click at [82, 361] on span "Pedidos balcão (PDV)" at bounding box center [101, 360] width 128 height 19
click at [83, 458] on h4 "Canjiquinha salgada com carne , temperada com pedacinhos de linguiça levemente …" at bounding box center [133, 438] width 172 height 45
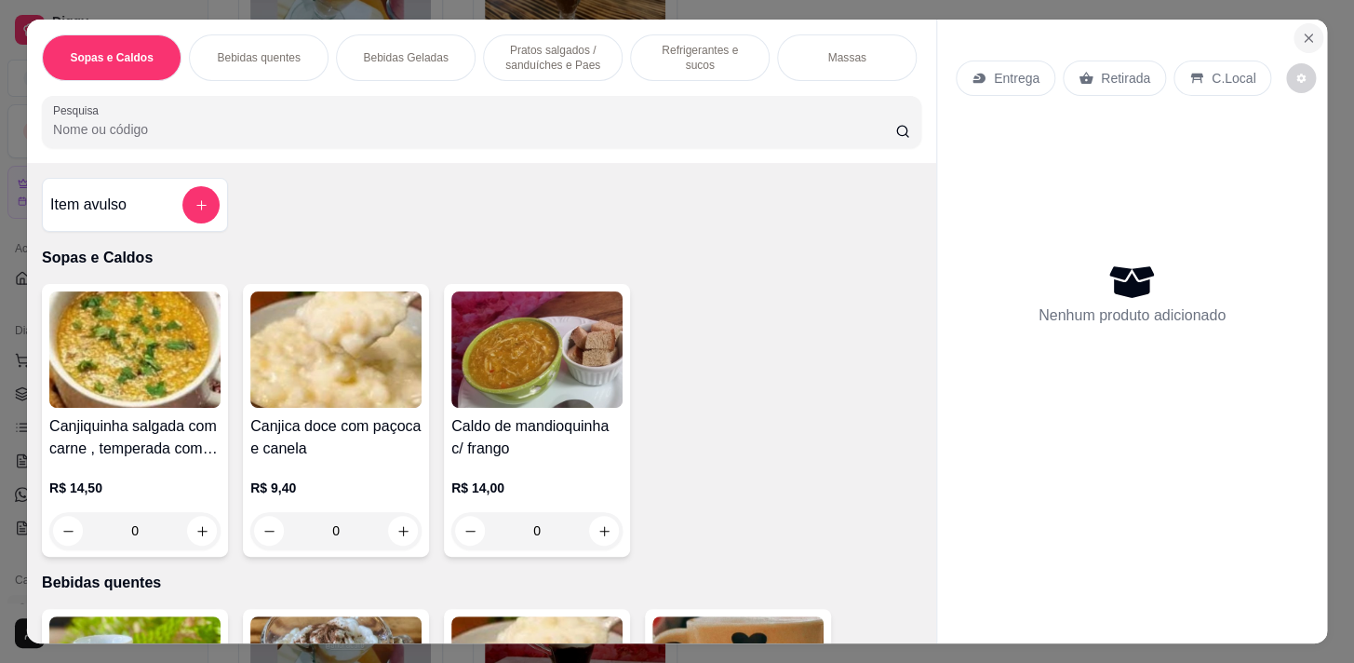
click at [1301, 37] on icon "Close" at bounding box center [1308, 38] width 15 height 15
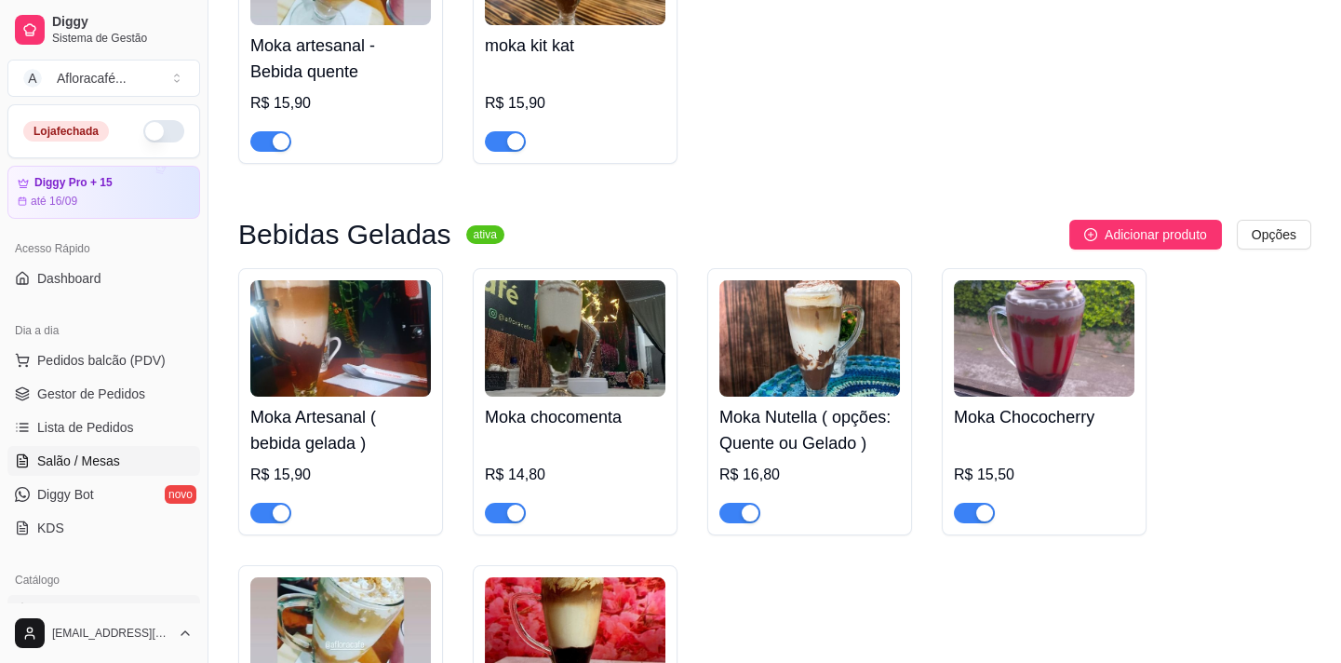
click at [110, 465] on span "Salão / Mesas" at bounding box center [78, 460] width 83 height 19
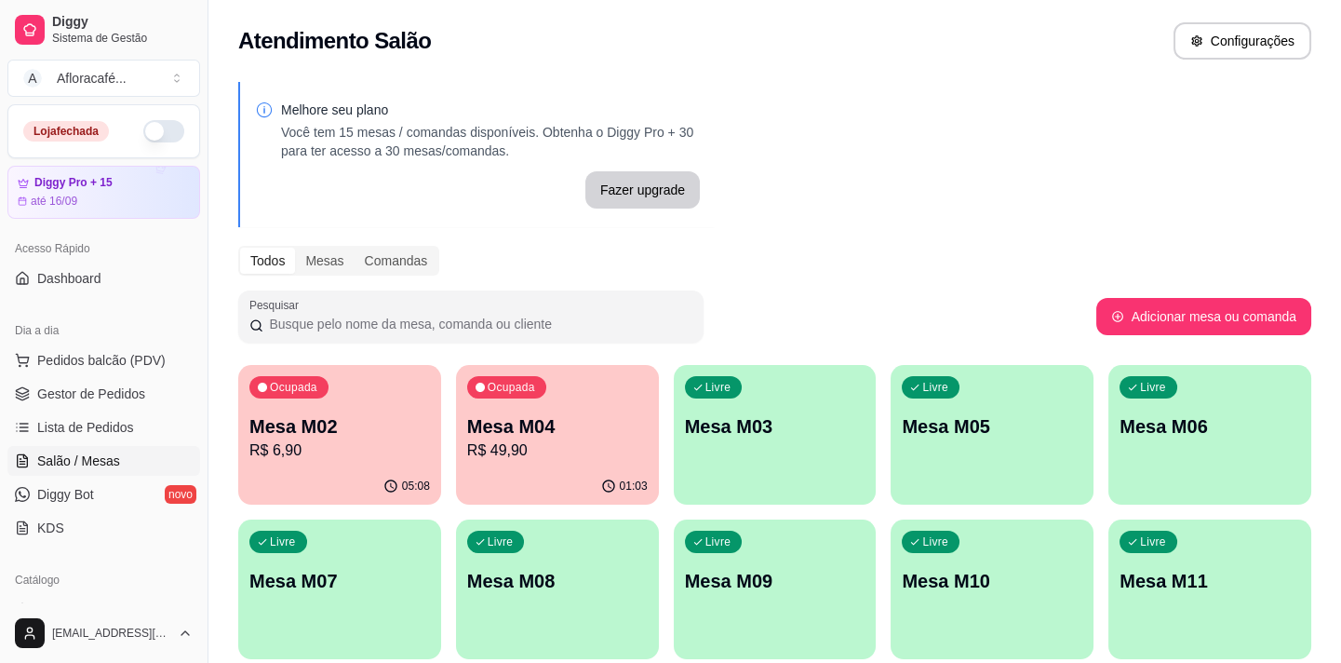
click at [504, 444] on p "R$ 49,90" at bounding box center [557, 450] width 181 height 22
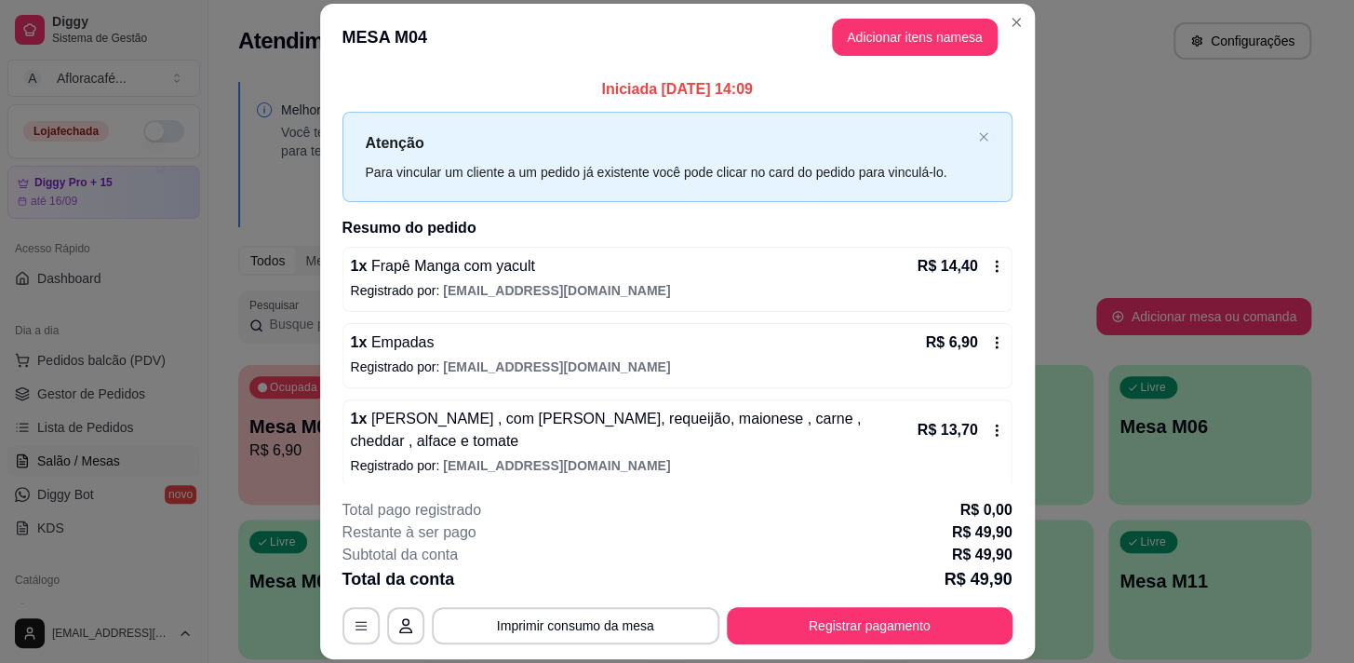
scroll to position [84, 0]
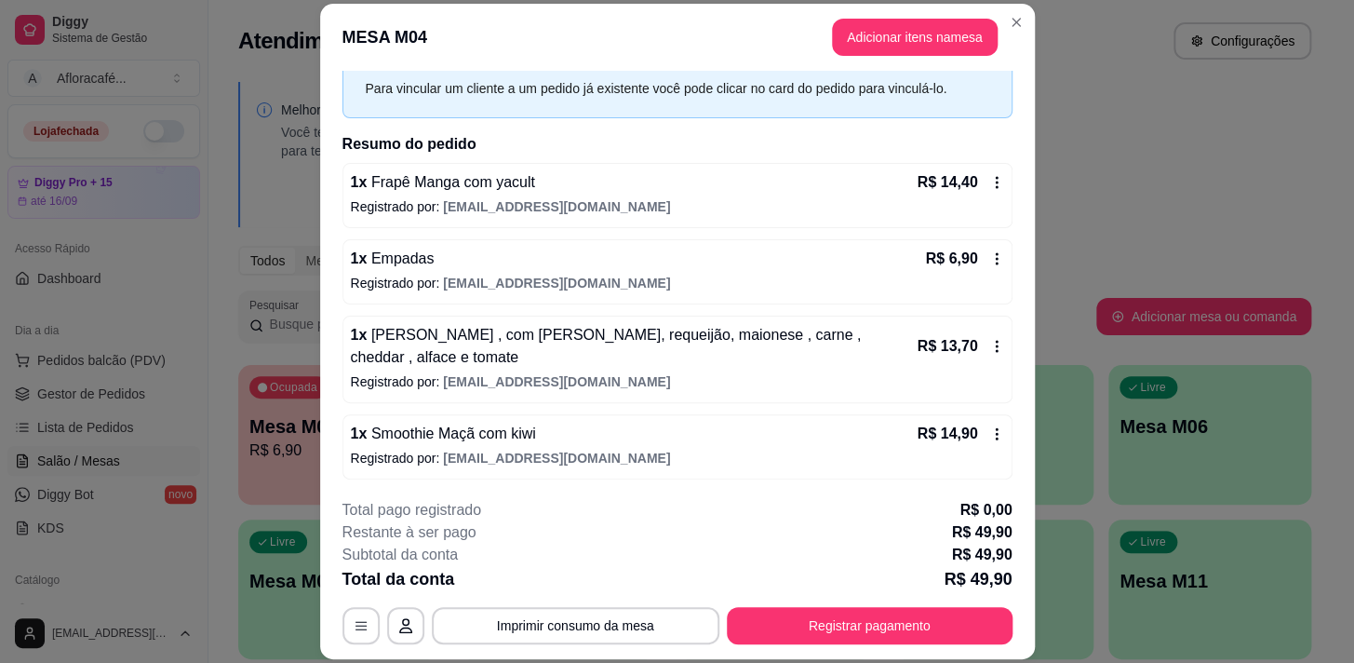
click at [989, 343] on icon at bounding box center [996, 346] width 15 height 15
click at [906, 616] on button "Registrar pagamento" at bounding box center [870, 625] width 286 height 37
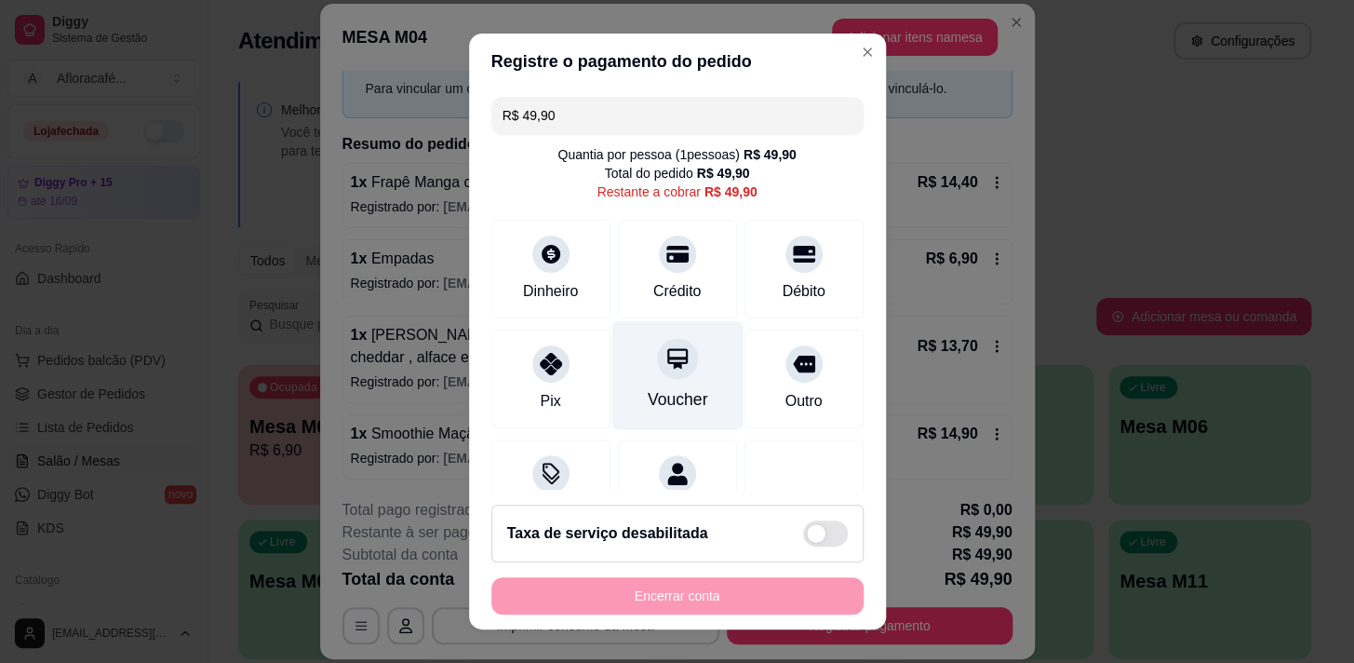
scroll to position [76, 0]
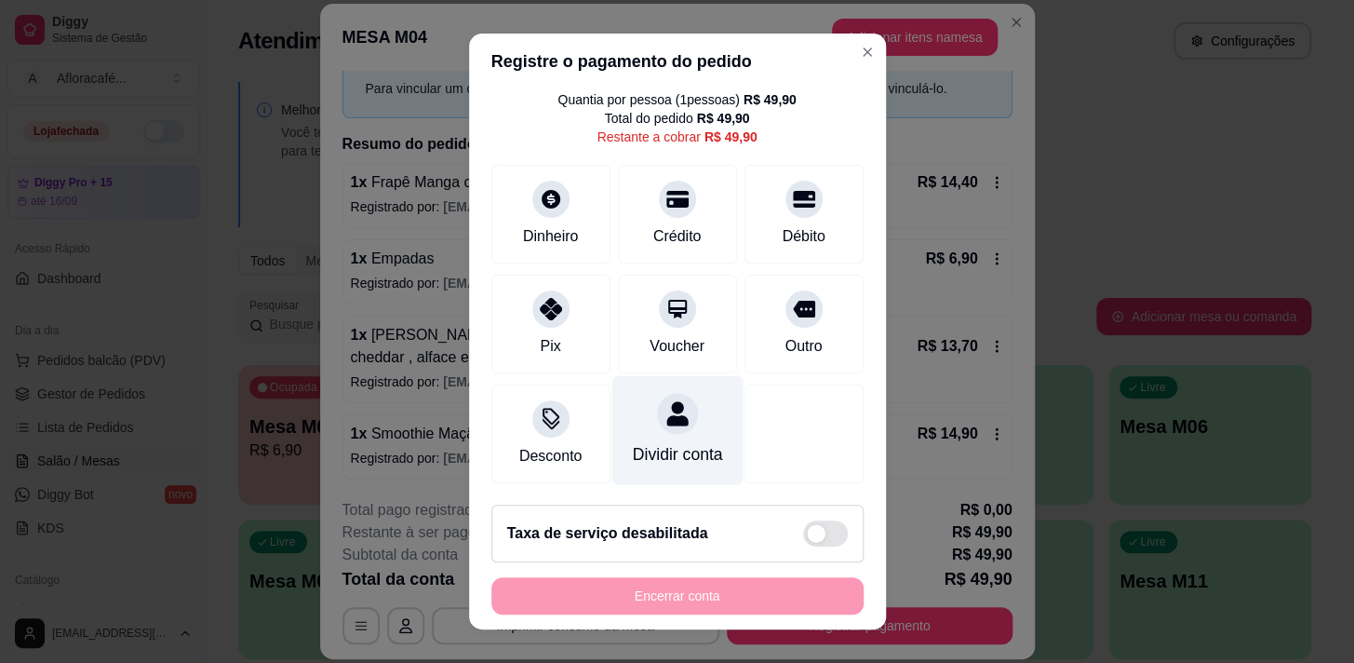
click at [655, 442] on div "Dividir conta" at bounding box center [677, 454] width 90 height 24
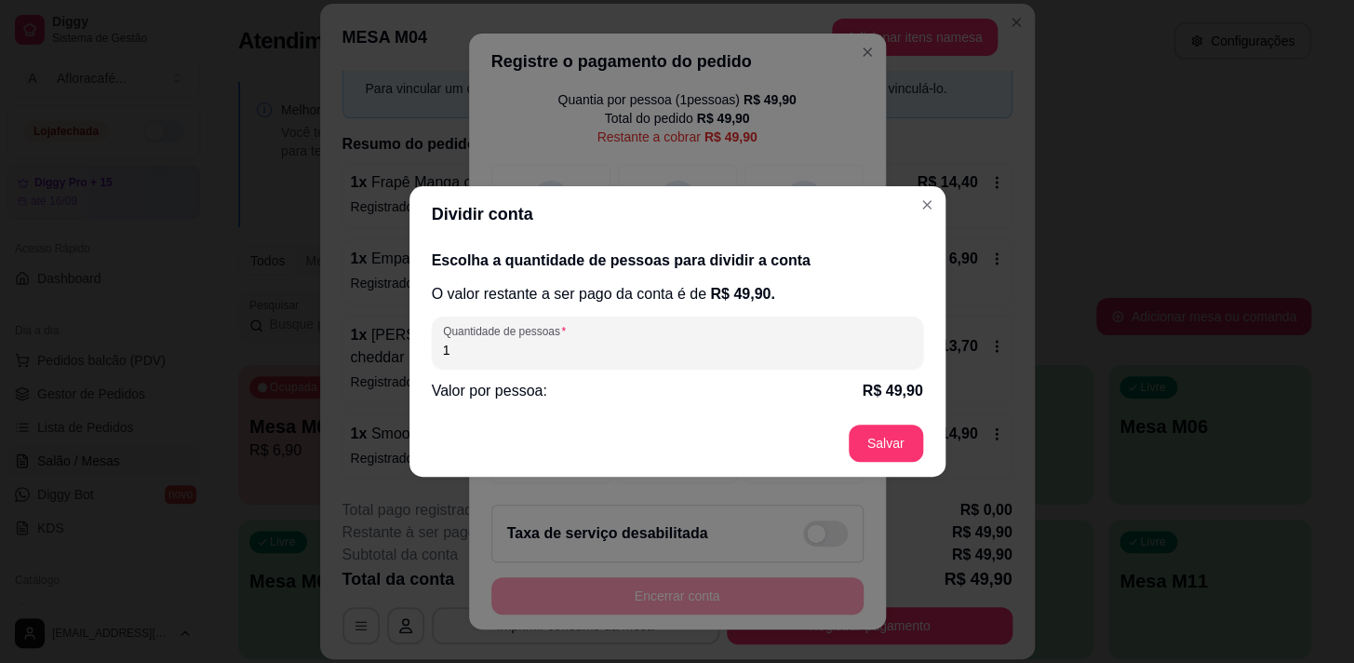
click at [890, 389] on p "R$ 49,90" at bounding box center [893, 391] width 60 height 22
click at [700, 383] on div "Valor por pessoa: R$ 49,90" at bounding box center [677, 391] width 491 height 22
click at [605, 381] on div "Valor por pessoa: R$ 49,90" at bounding box center [677, 391] width 491 height 22
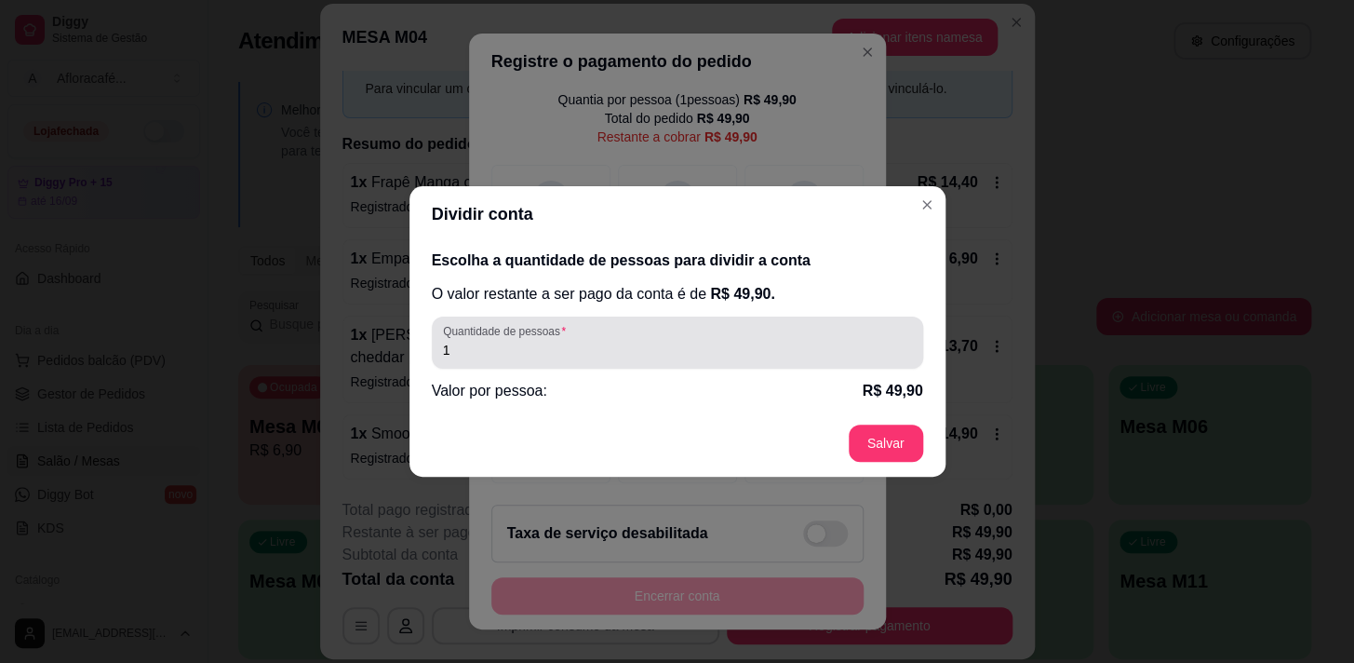
click at [698, 324] on div "1" at bounding box center [677, 342] width 469 height 37
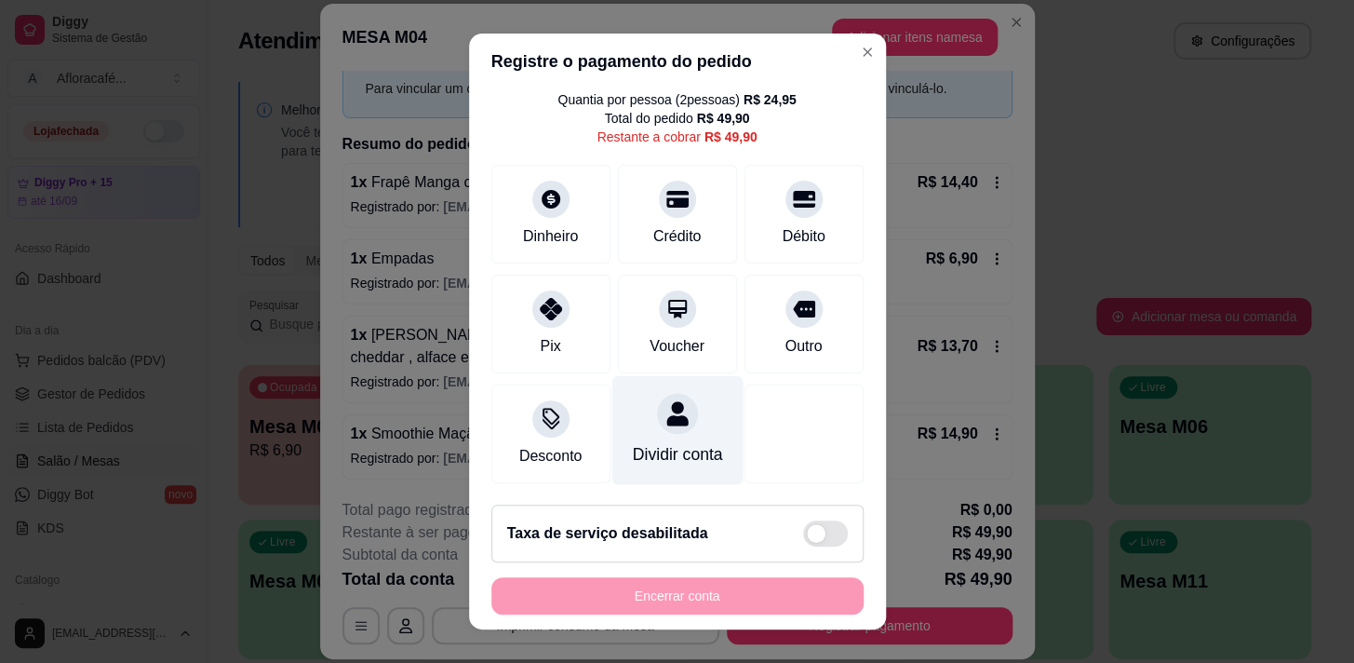
click at [662, 442] on div "Dividir conta" at bounding box center [677, 454] width 90 height 24
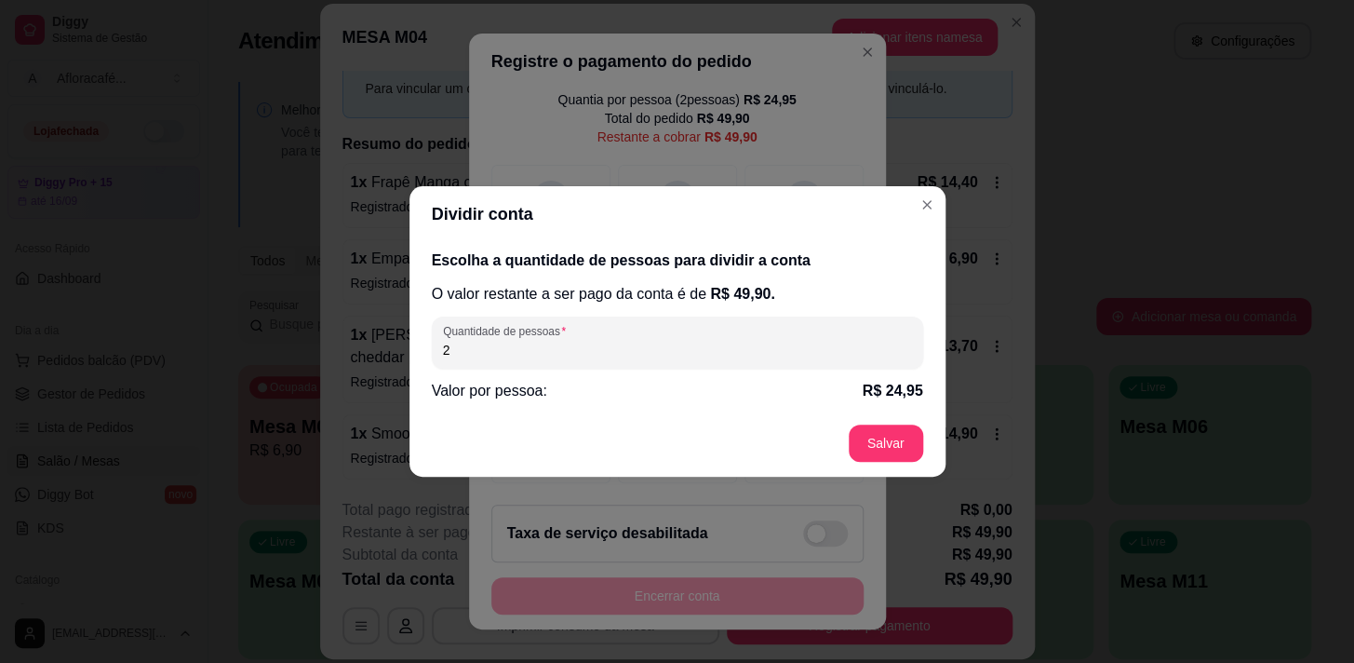
click at [896, 382] on p "R$ 24,95" at bounding box center [893, 391] width 60 height 22
click at [916, 391] on p "R$ 24,95" at bounding box center [893, 391] width 60 height 22
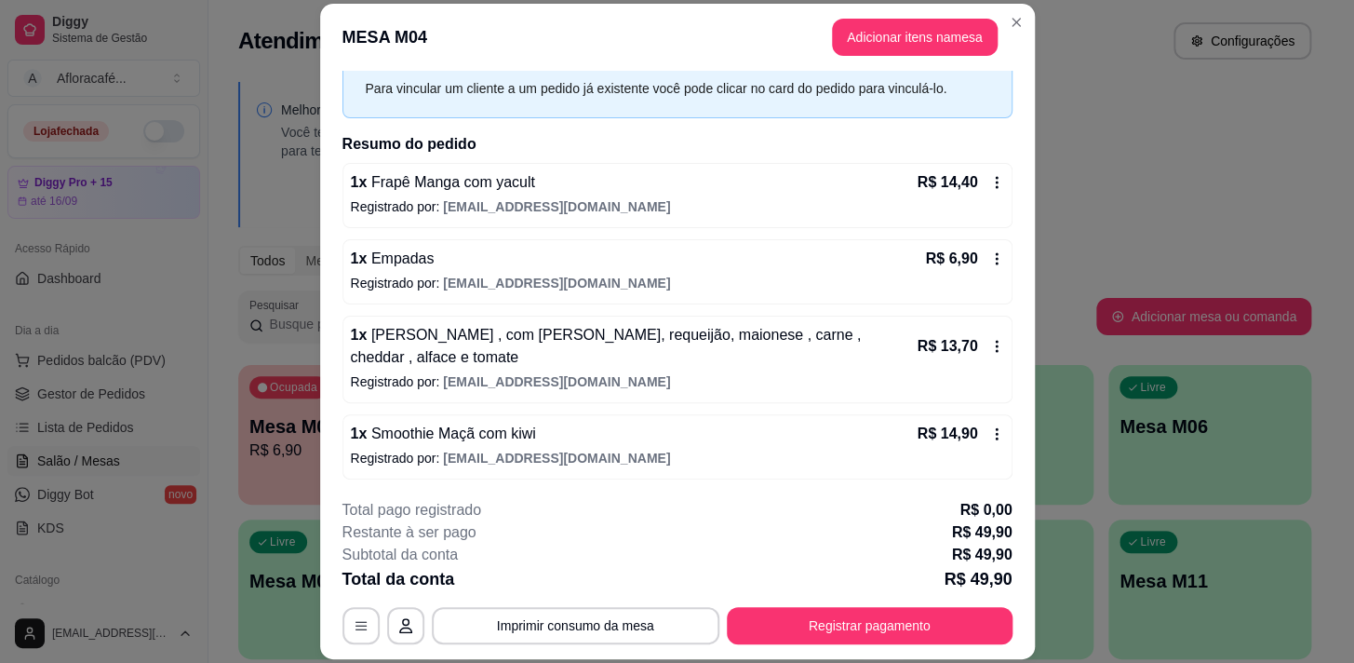
click at [729, 342] on span "[PERSON_NAME] , com [PERSON_NAME], requeijão, maionese , carne , cheddar , alfa…" at bounding box center [606, 346] width 511 height 38
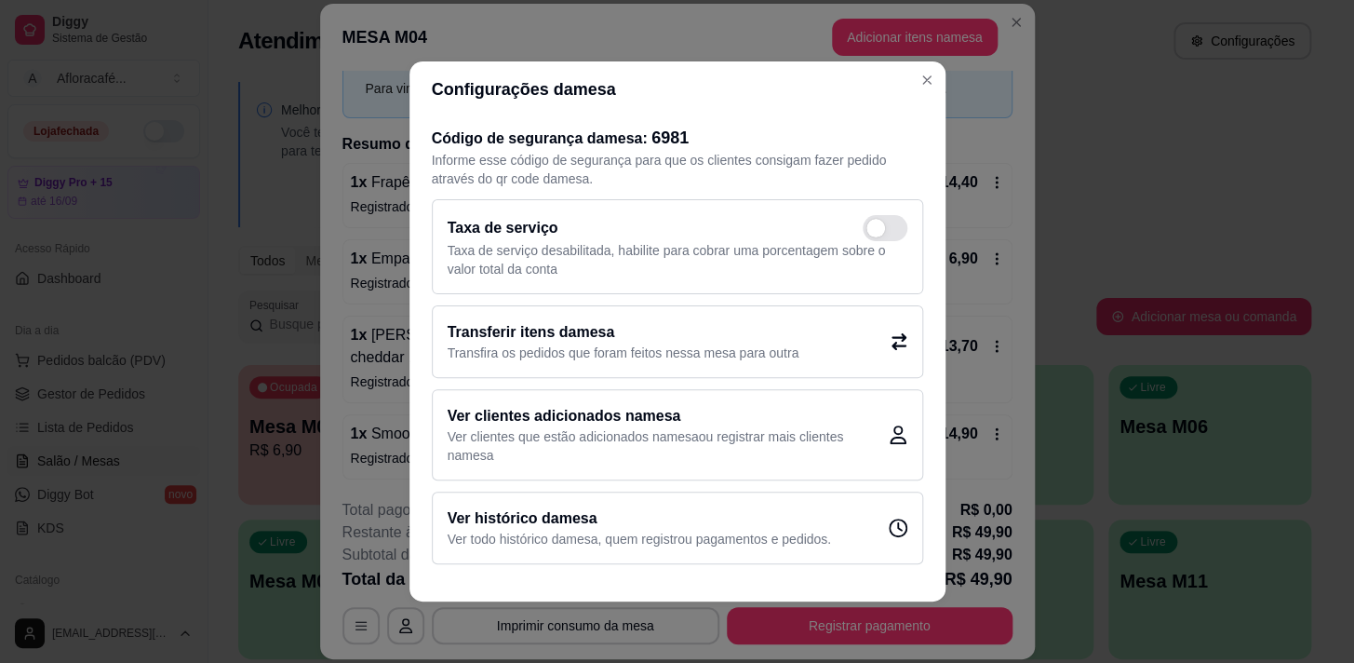
click at [685, 441] on p "Ver clientes que estão adicionados na mesa ou registrar mais clientes na mesa" at bounding box center [668, 445] width 441 height 37
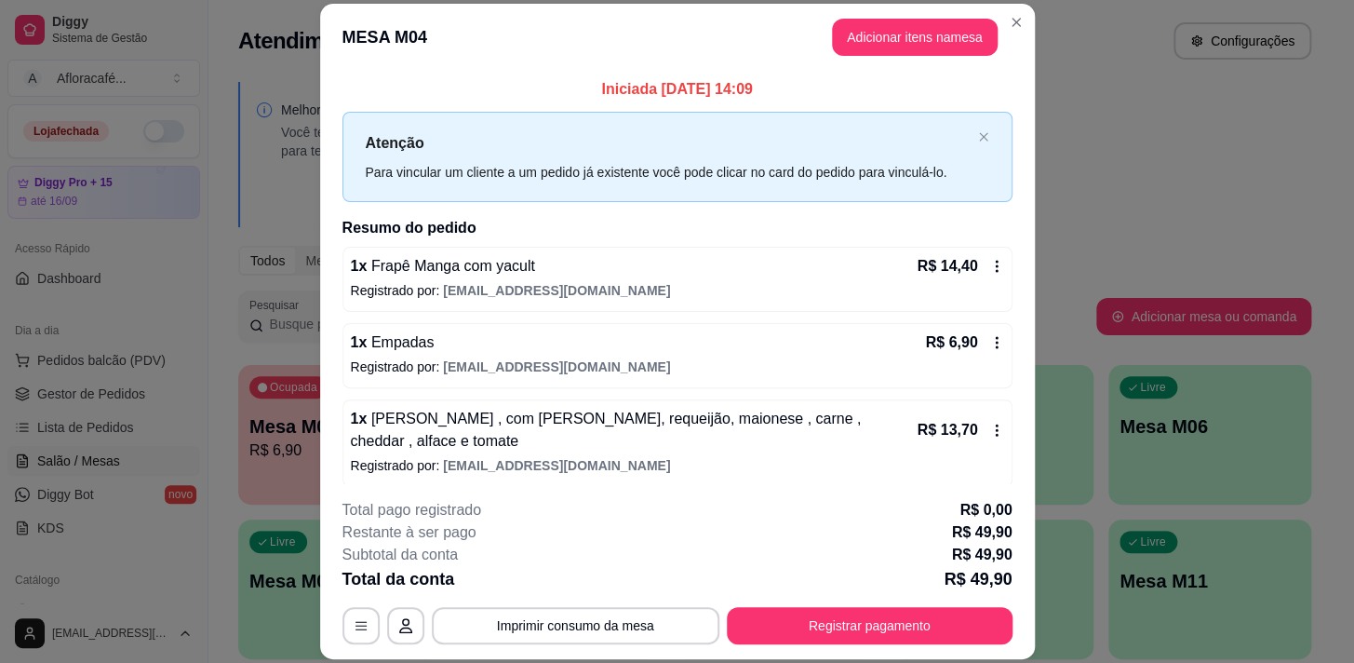
scroll to position [85, 0]
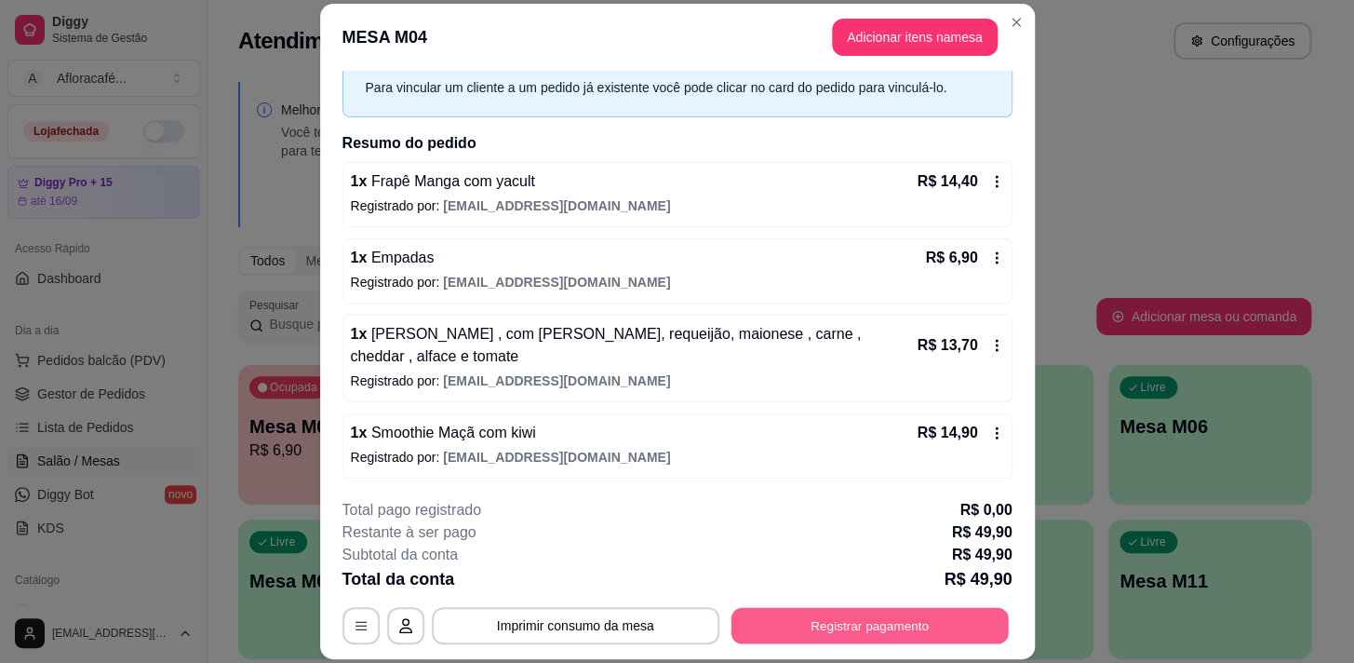
click at [903, 621] on button "Registrar pagamento" at bounding box center [869, 626] width 277 height 36
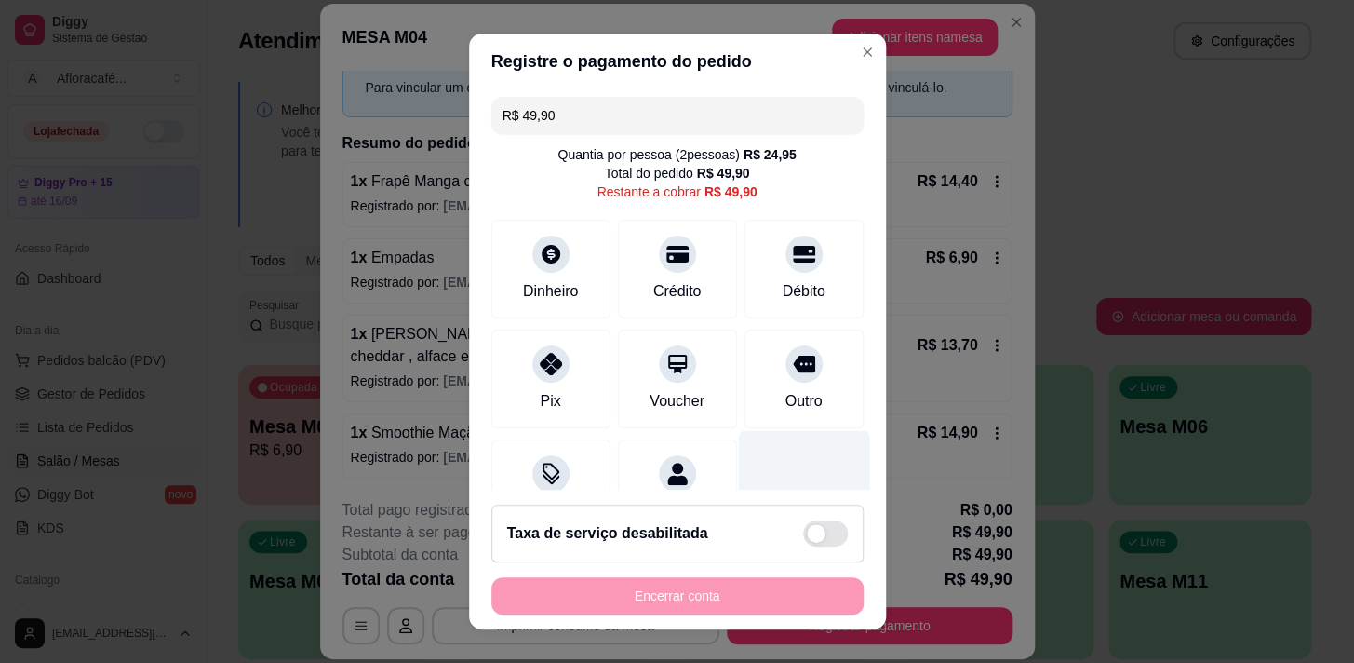
scroll to position [76, 0]
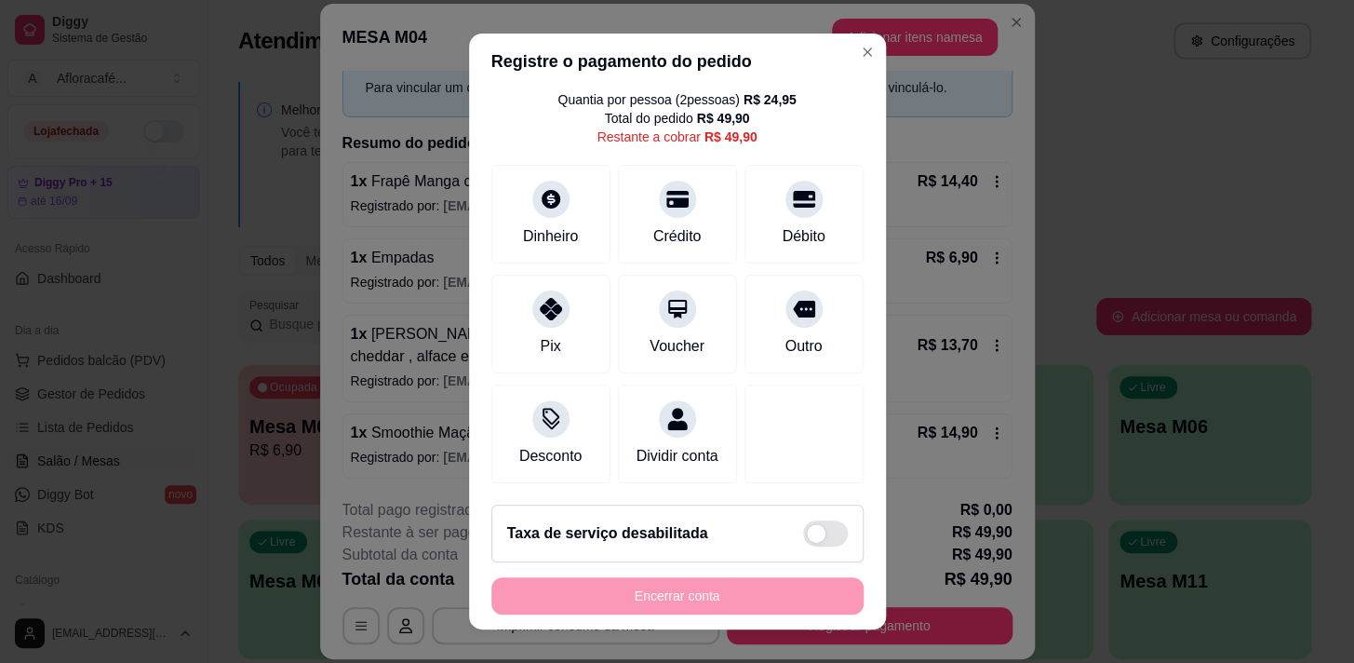
drag, startPoint x: 853, startPoint y: 413, endPoint x: 868, endPoint y: 395, distance: 24.4
click at [868, 395] on section "Registre o pagamento do pedido R$ 49,90 Quantia por pessoa ( 2 pessoas) R$ 24,9…" at bounding box center [677, 332] width 417 height 597
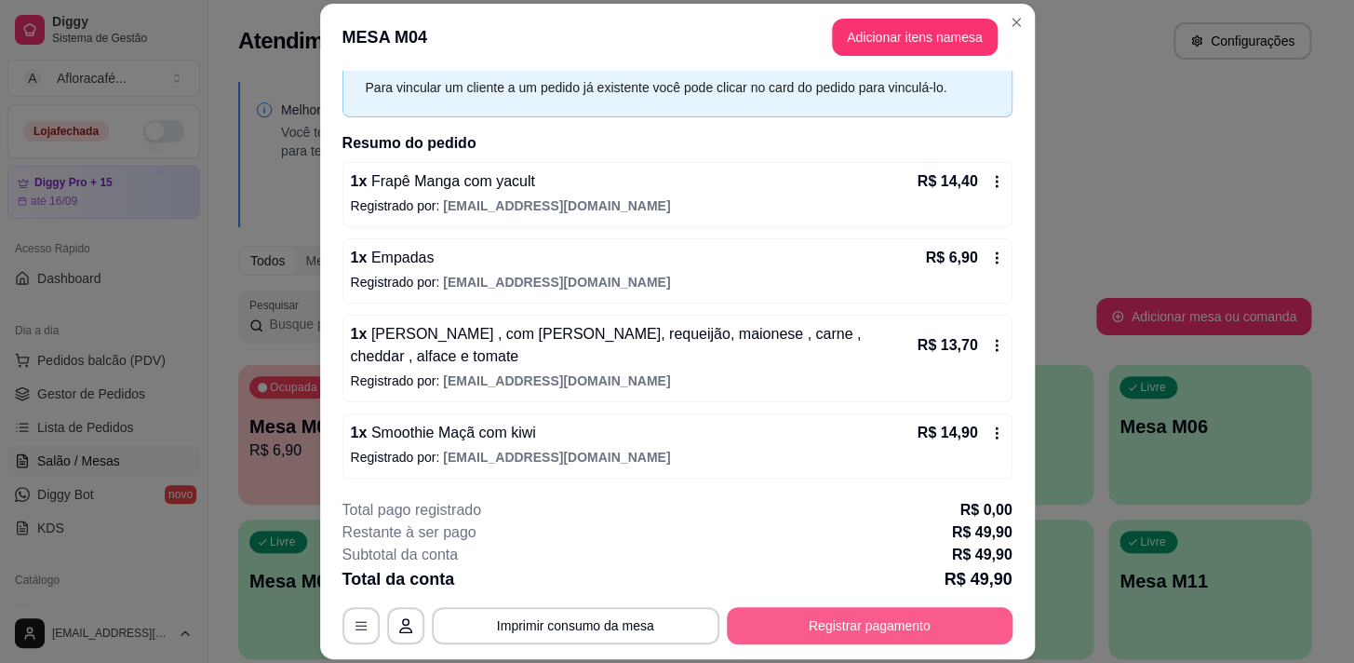
click at [827, 625] on button "Registrar pagamento" at bounding box center [870, 625] width 286 height 37
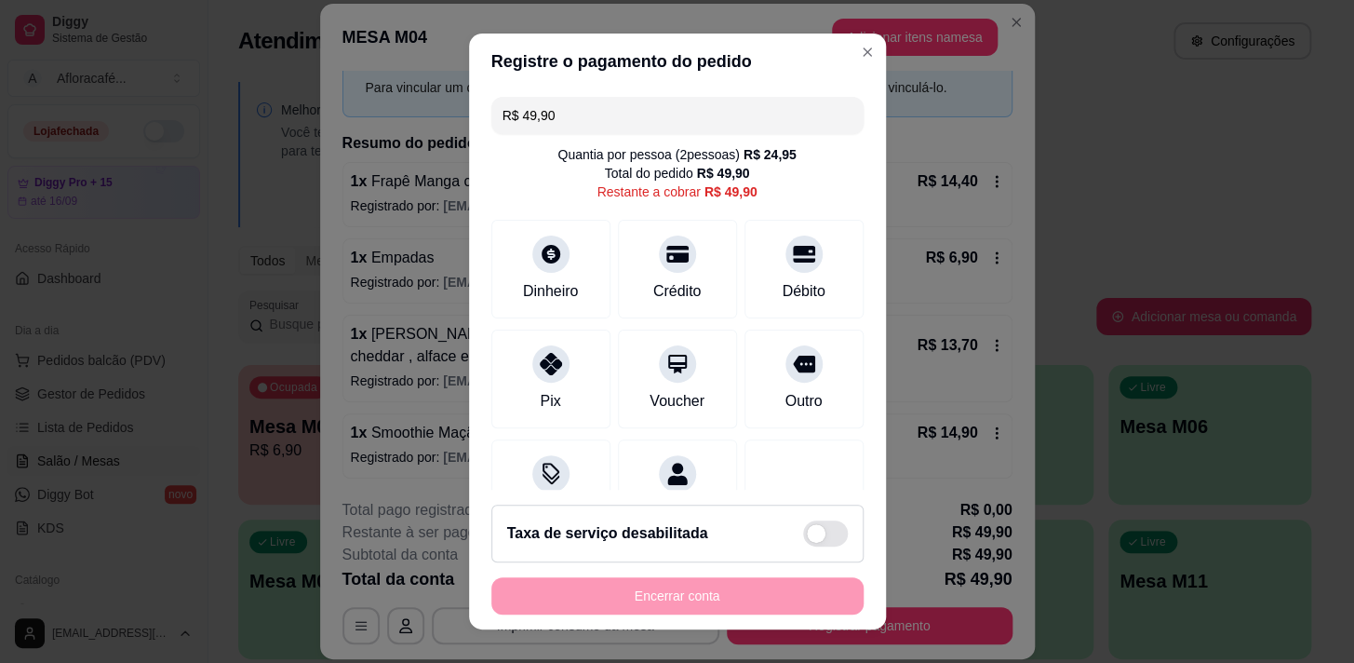
click at [652, 114] on input "R$ 49,90" at bounding box center [678, 115] width 350 height 37
click at [529, 383] on div "Pix" at bounding box center [550, 374] width 131 height 109
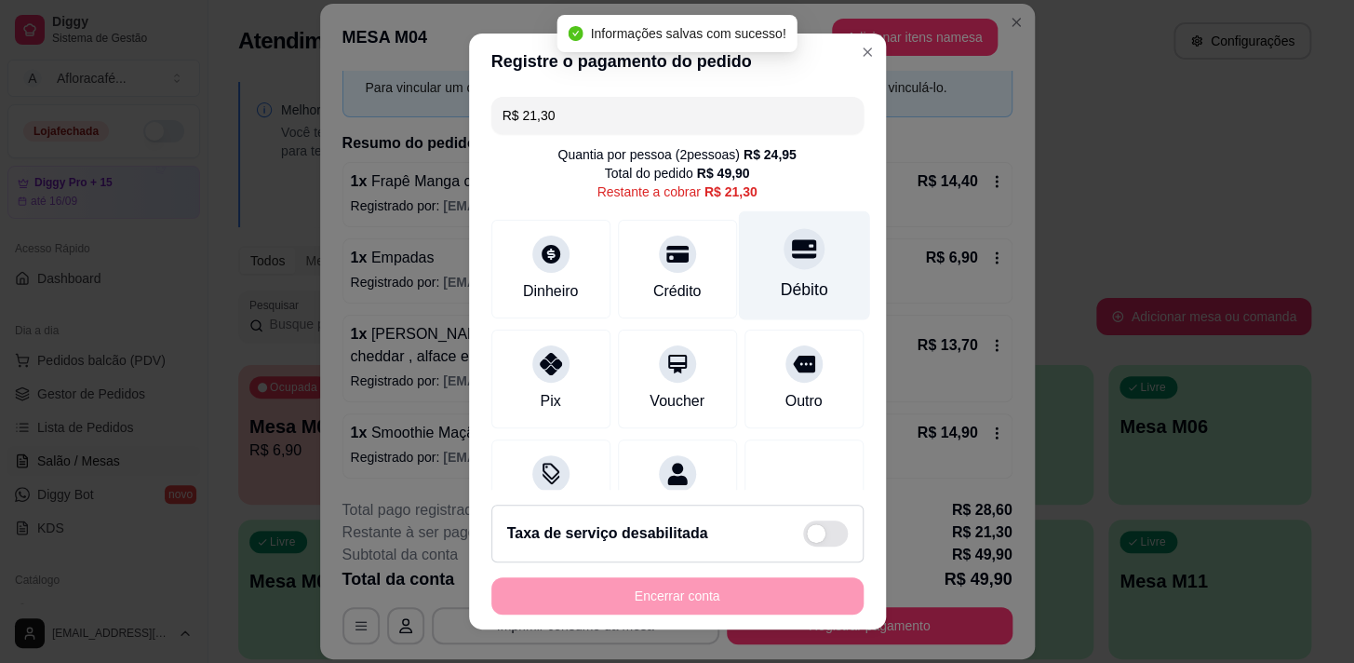
click at [784, 268] on div at bounding box center [804, 248] width 41 height 41
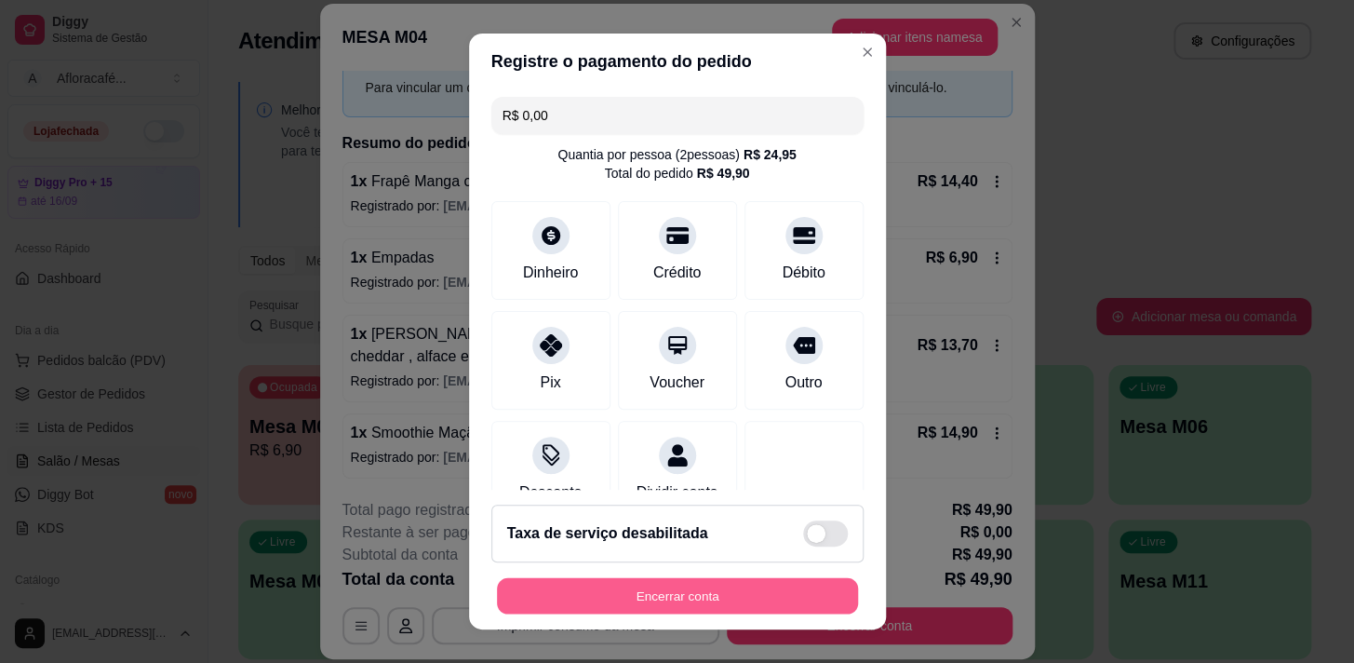
click at [676, 599] on button "Encerrar conta" at bounding box center [677, 596] width 361 height 36
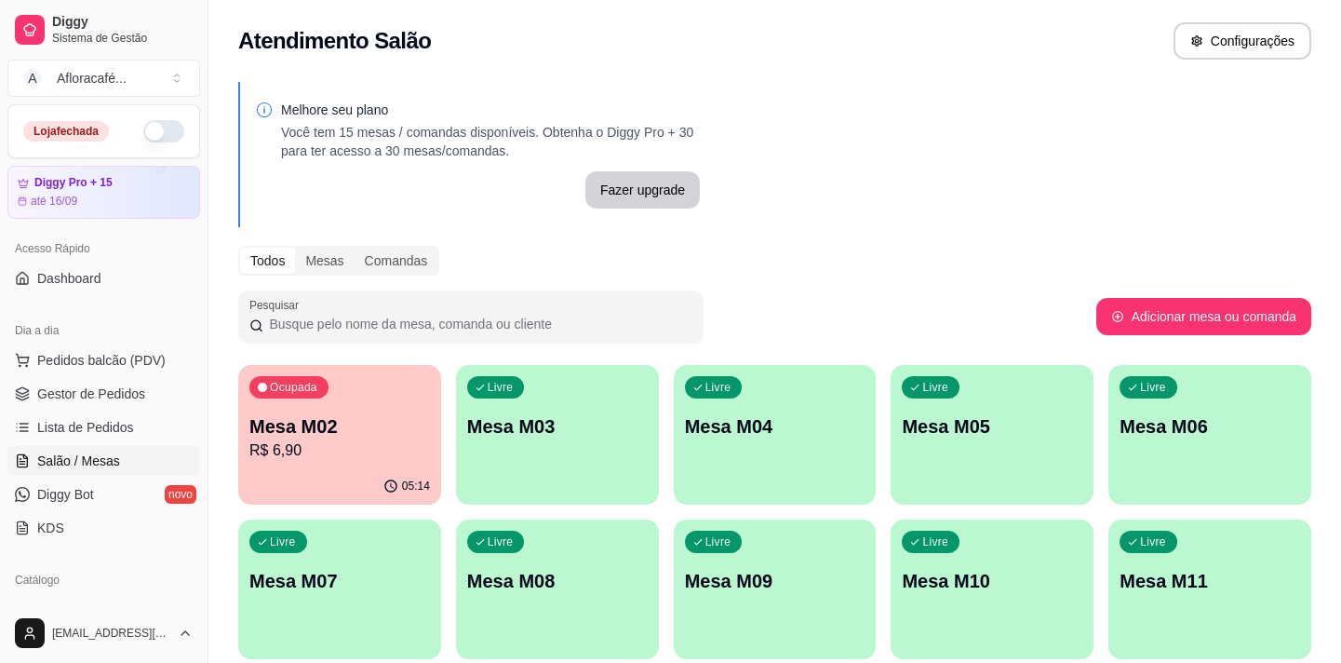
click at [525, 482] on div "button" at bounding box center [557, 493] width 203 height 22
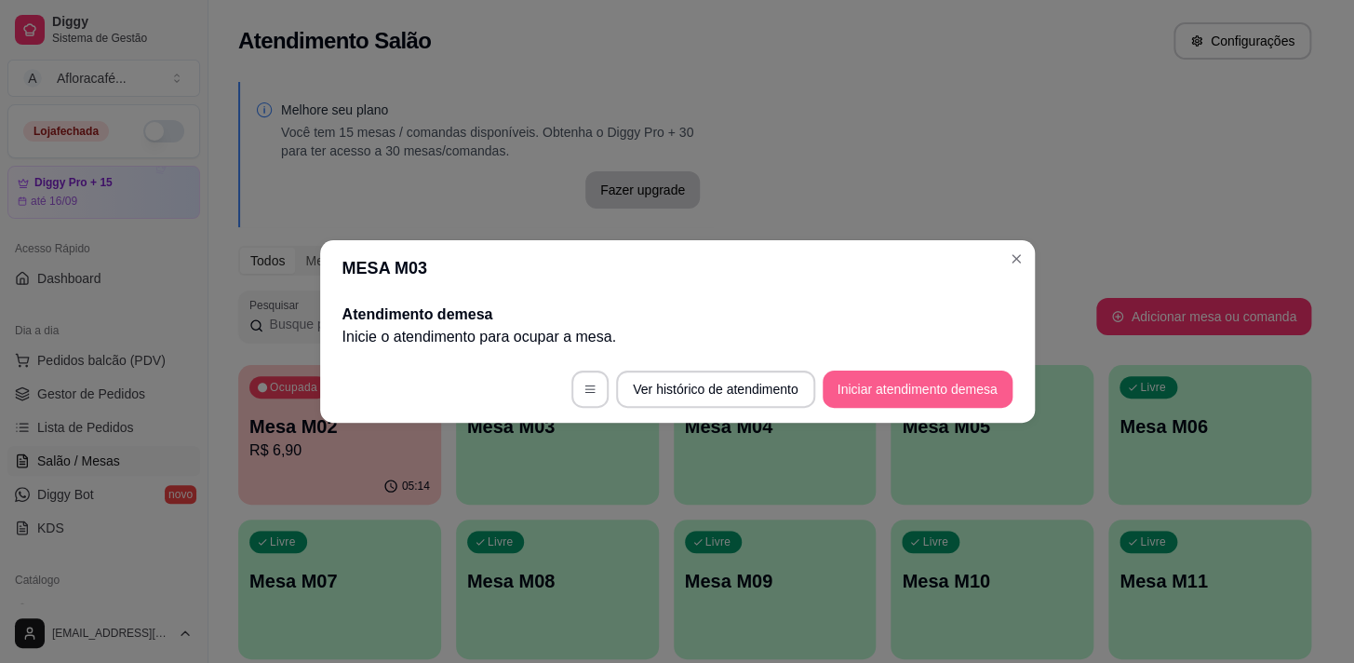
click at [873, 388] on button "Iniciar atendimento de mesa" at bounding box center [918, 388] width 190 height 37
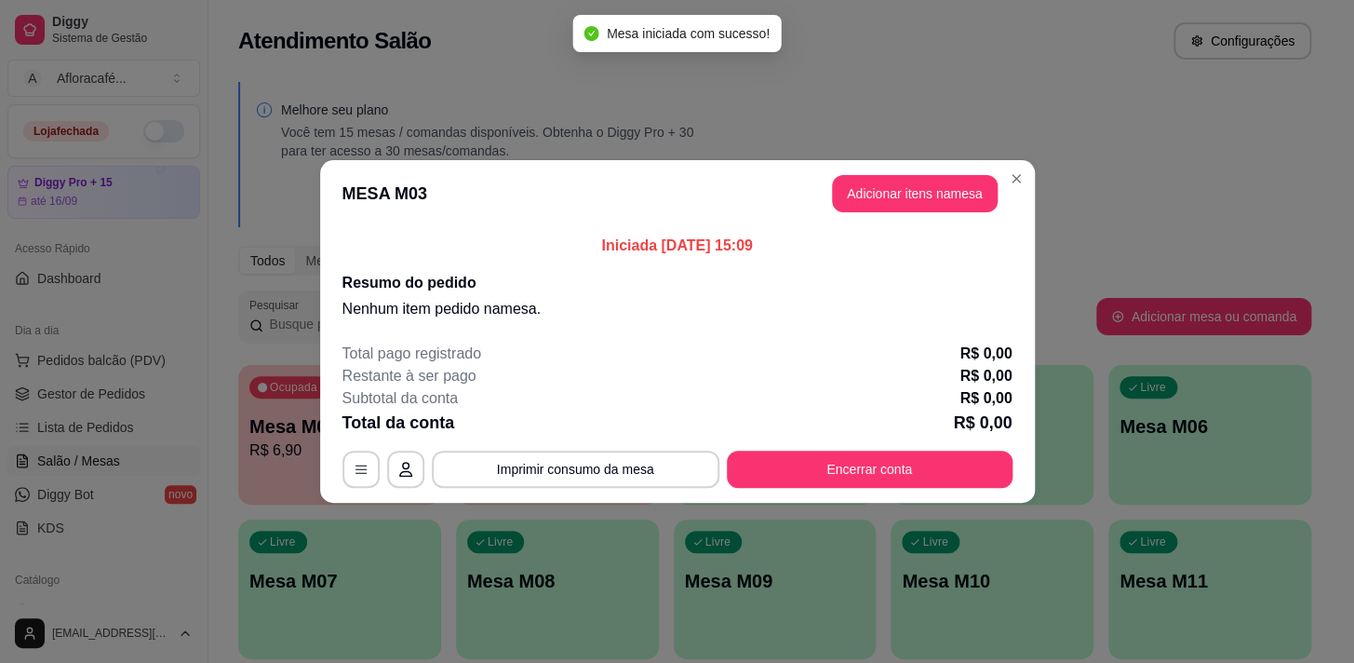
click at [870, 160] on header "MESA M03 Adicionar itens na mesa" at bounding box center [677, 193] width 715 height 67
click at [898, 194] on button "Adicionar itens na mesa" at bounding box center [915, 194] width 160 height 36
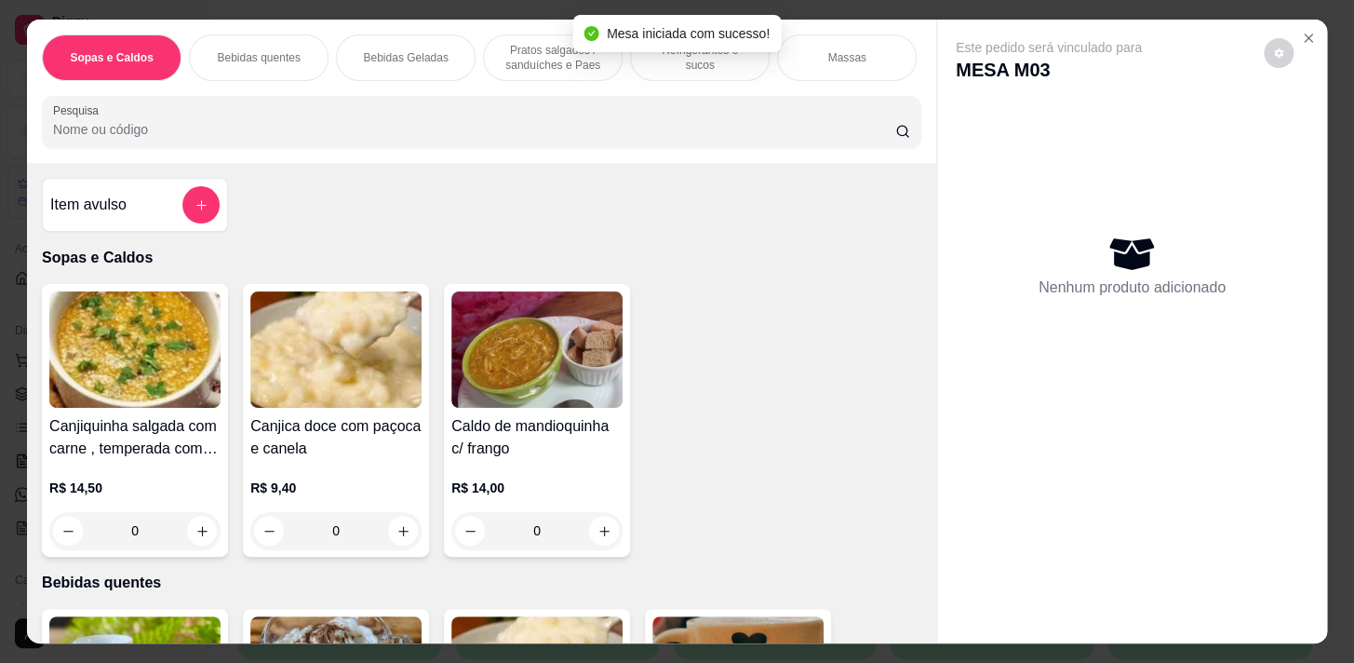
scroll to position [338, 0]
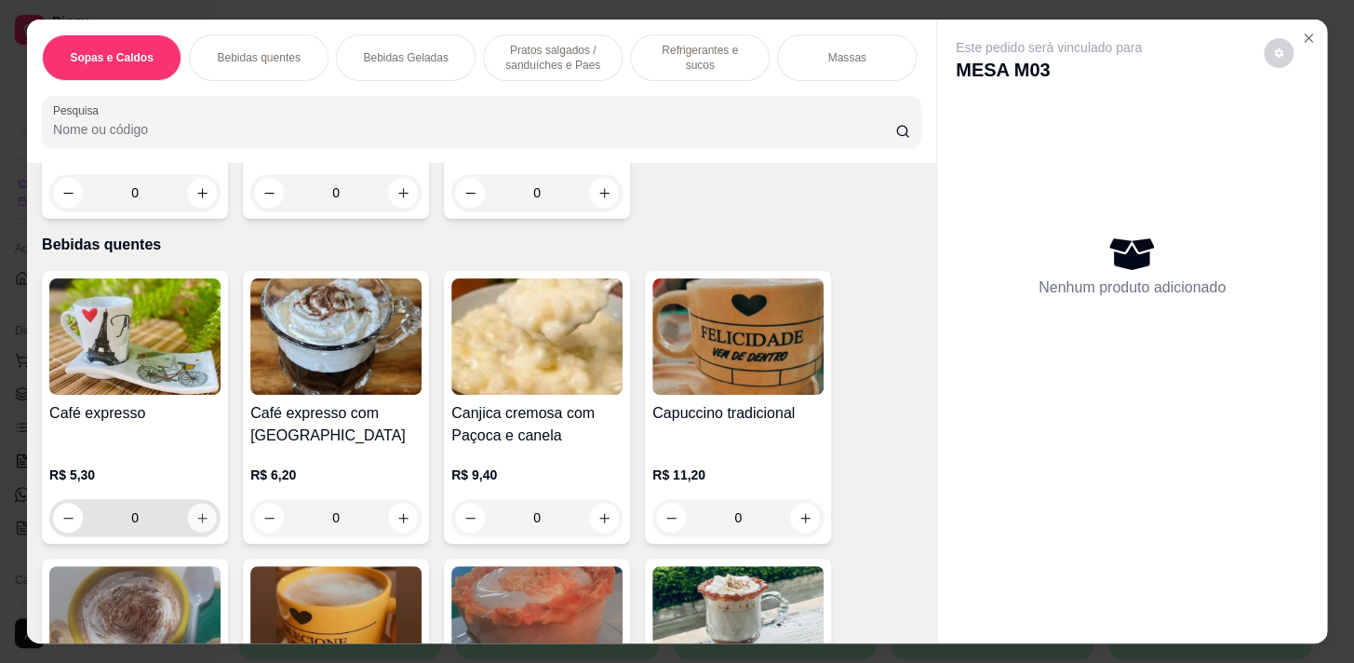
click at [204, 521] on button "increase-product-quantity" at bounding box center [202, 518] width 29 height 29
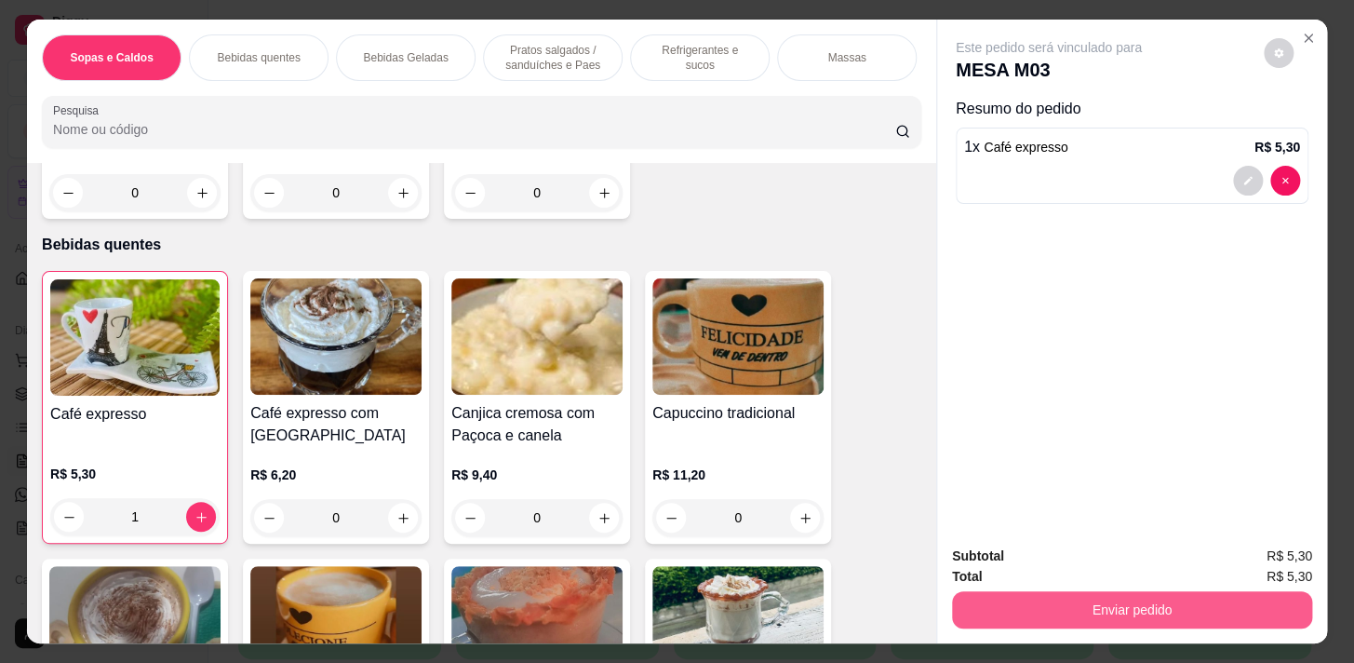
click at [1019, 596] on button "Enviar pedido" at bounding box center [1132, 609] width 360 height 37
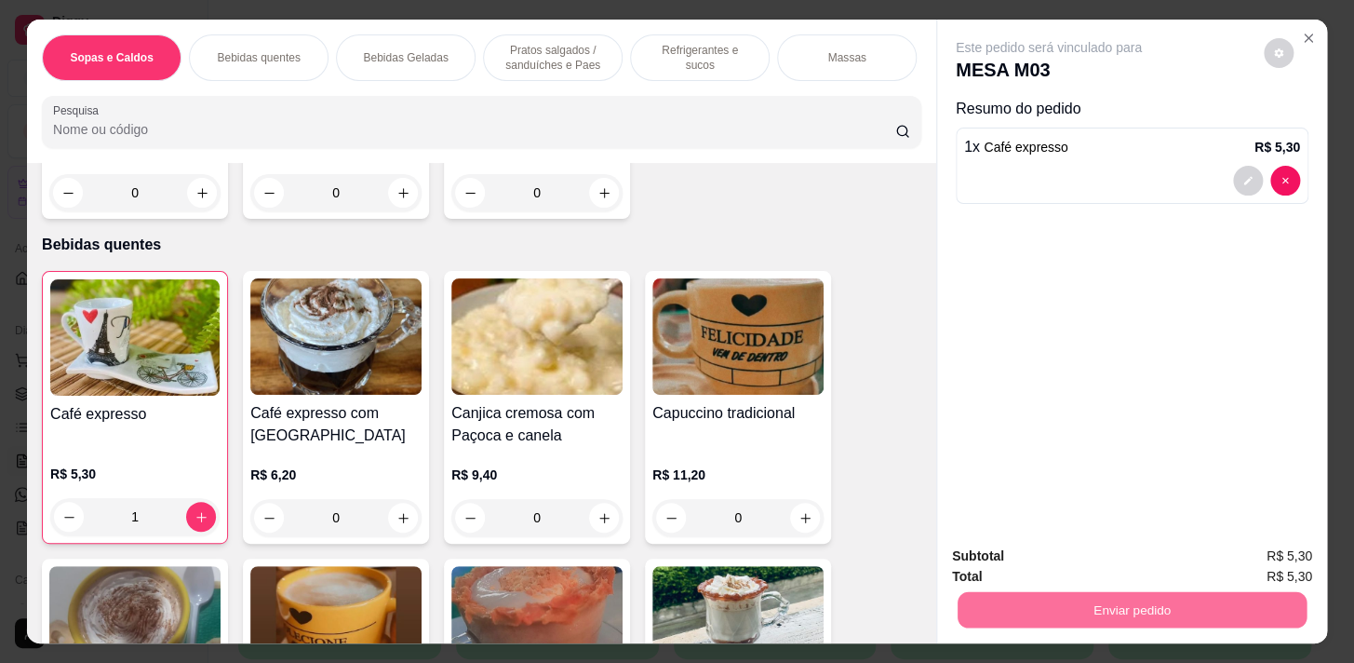
click at [1115, 552] on button "Não registrar e enviar pedido" at bounding box center [1070, 557] width 188 height 34
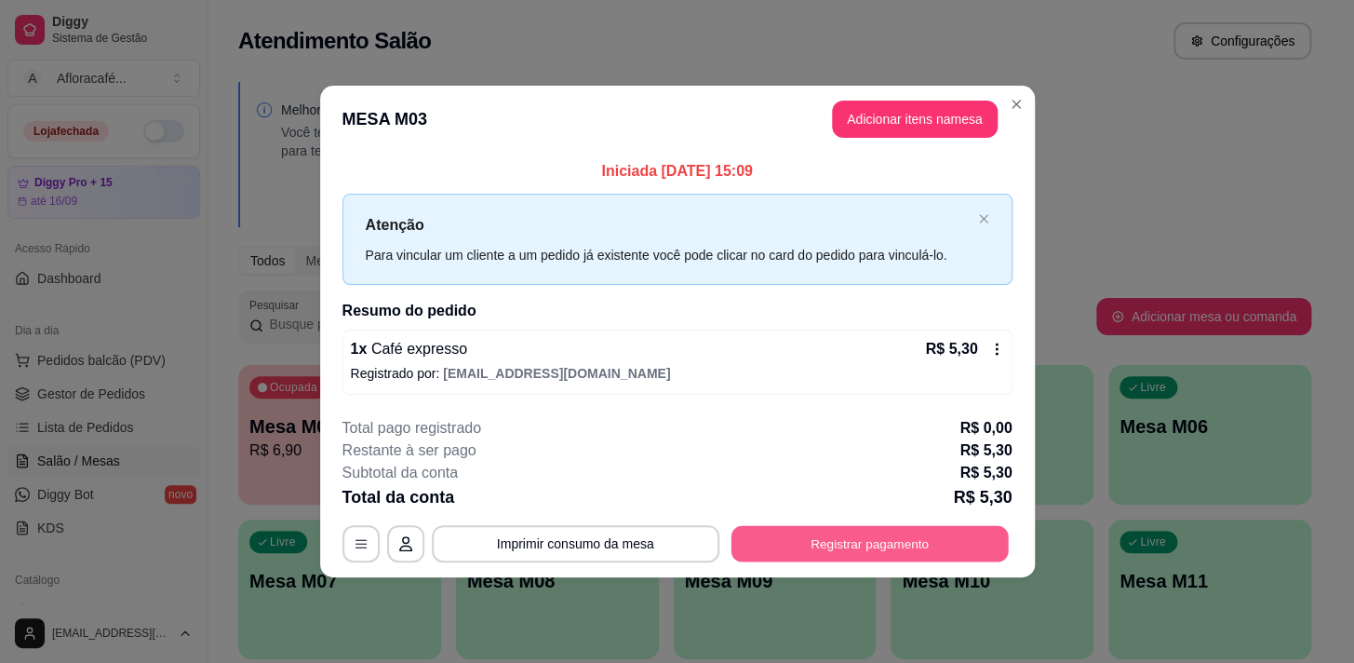
click at [842, 549] on button "Registrar pagamento" at bounding box center [869, 543] width 277 height 36
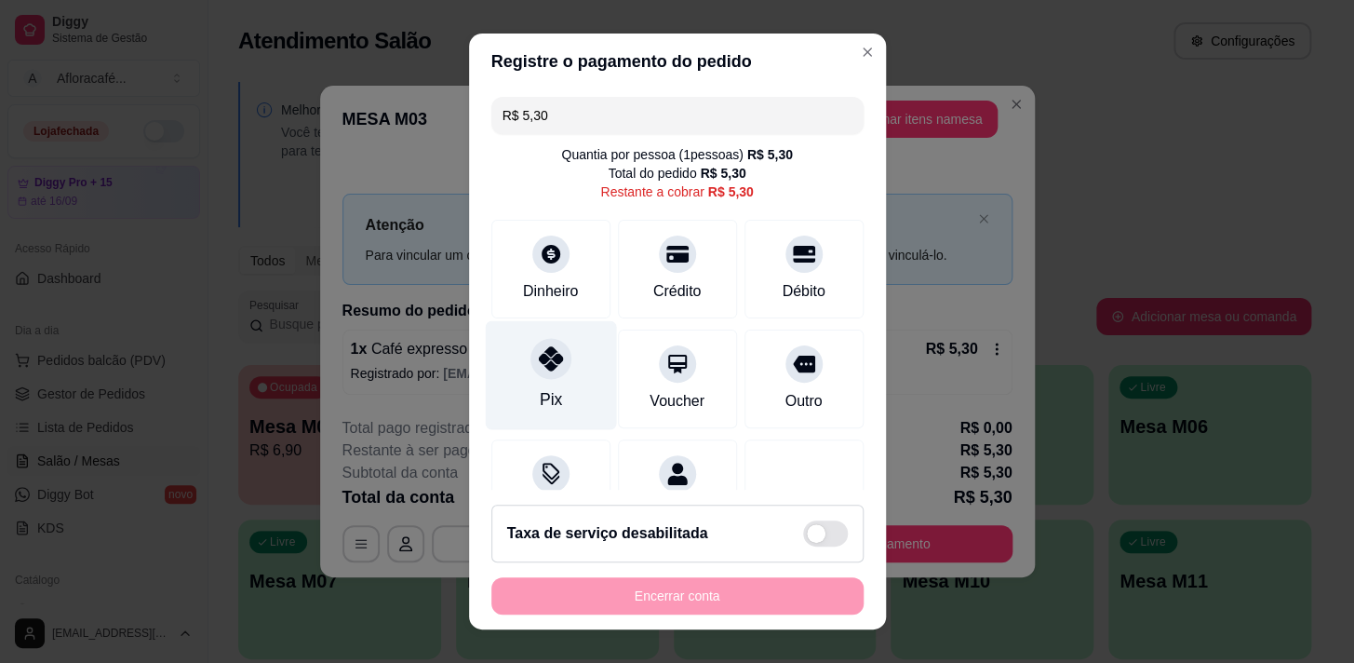
click at [538, 358] on icon at bounding box center [550, 358] width 24 height 24
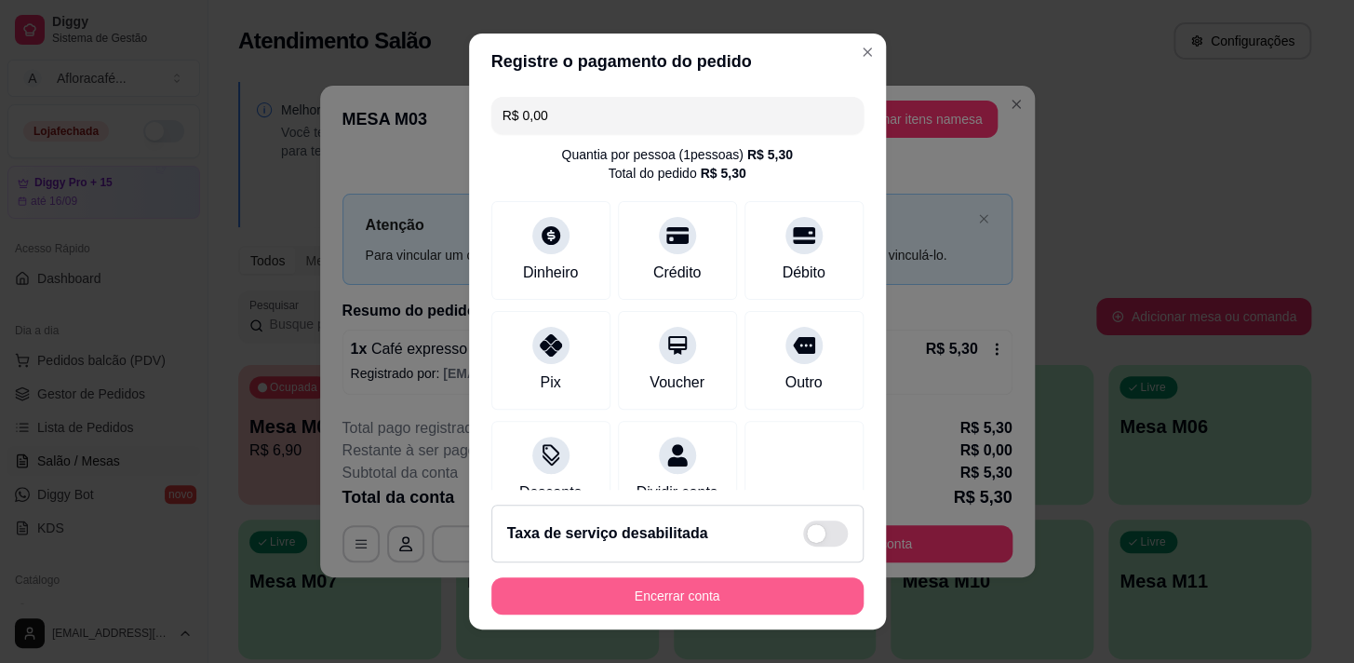
click at [672, 596] on button "Encerrar conta" at bounding box center [677, 595] width 372 height 37
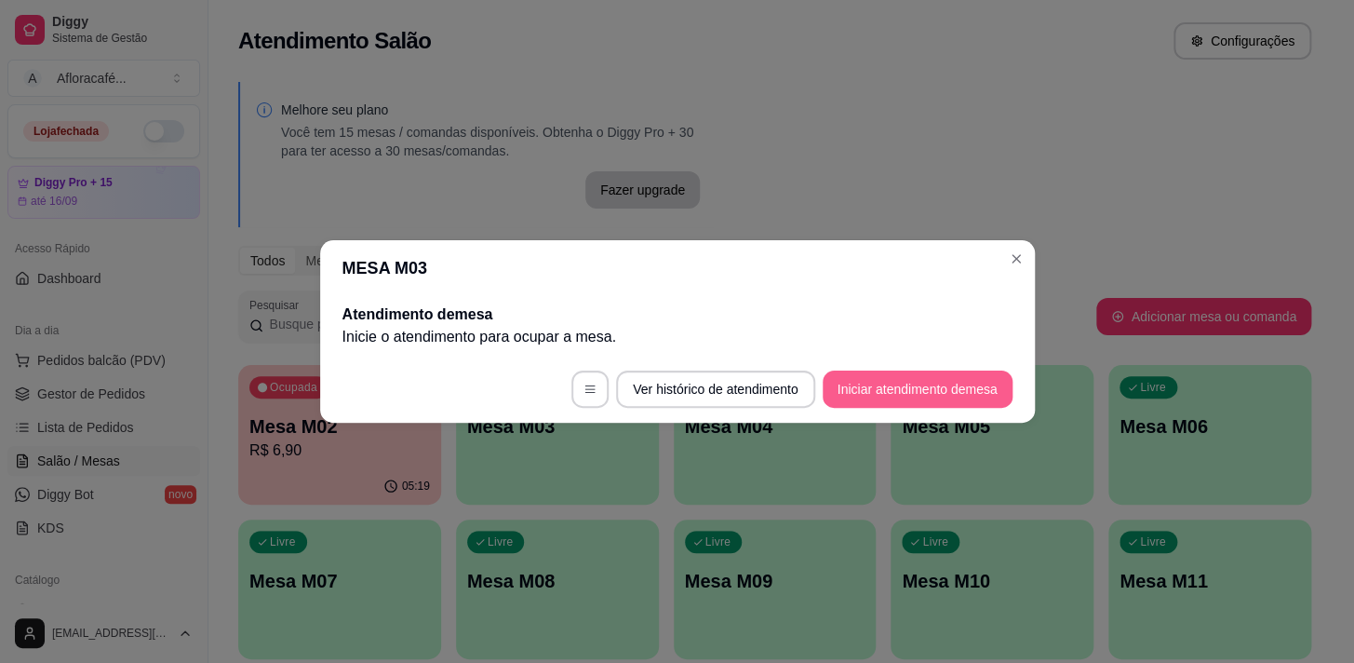
click at [835, 386] on button "Iniciar atendimento de mesa" at bounding box center [918, 388] width 190 height 37
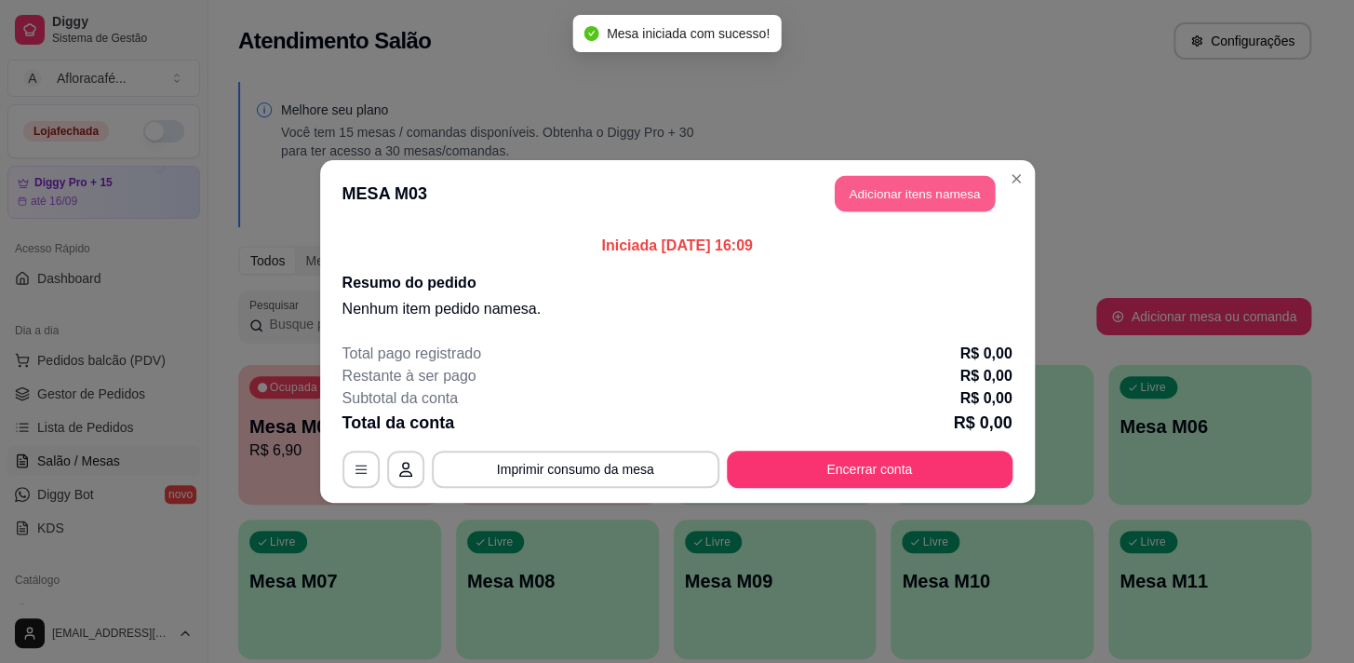
click at [874, 176] on button "Adicionar itens na mesa" at bounding box center [915, 194] width 160 height 36
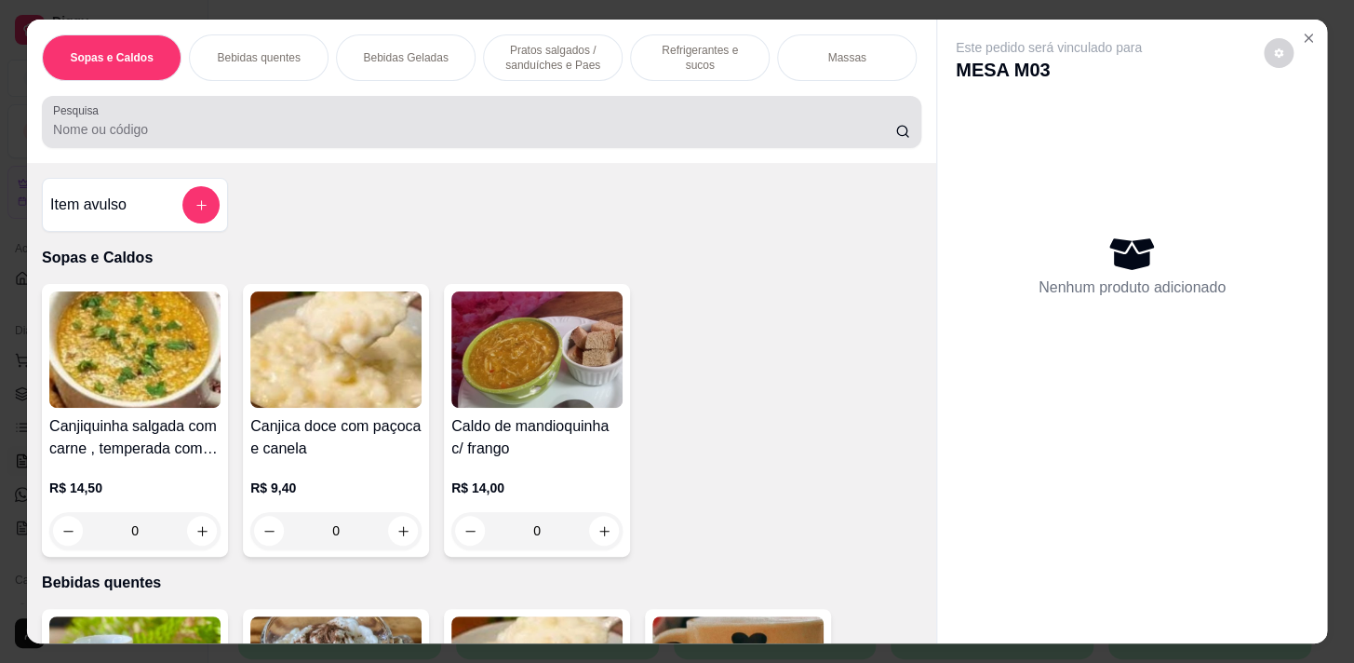
click at [455, 148] on div "Pesquisa" at bounding box center [482, 122] width 880 height 52
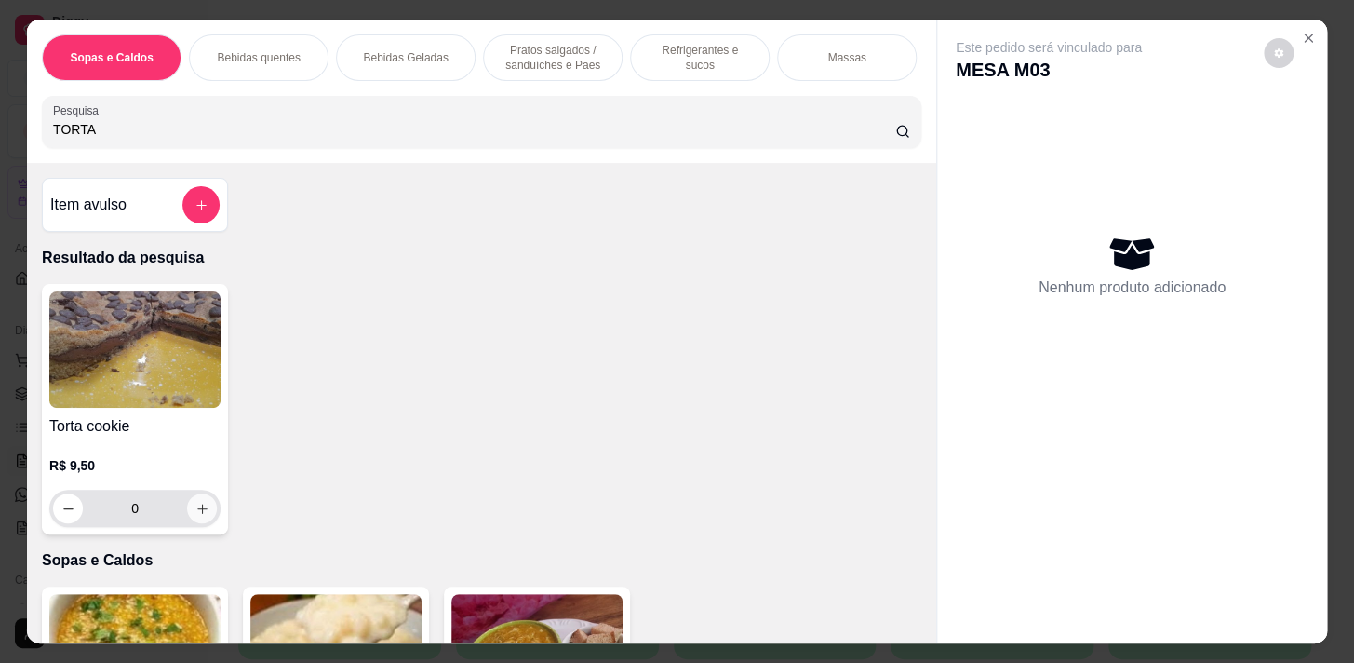
click at [187, 512] on button "increase-product-quantity" at bounding box center [202, 508] width 30 height 30
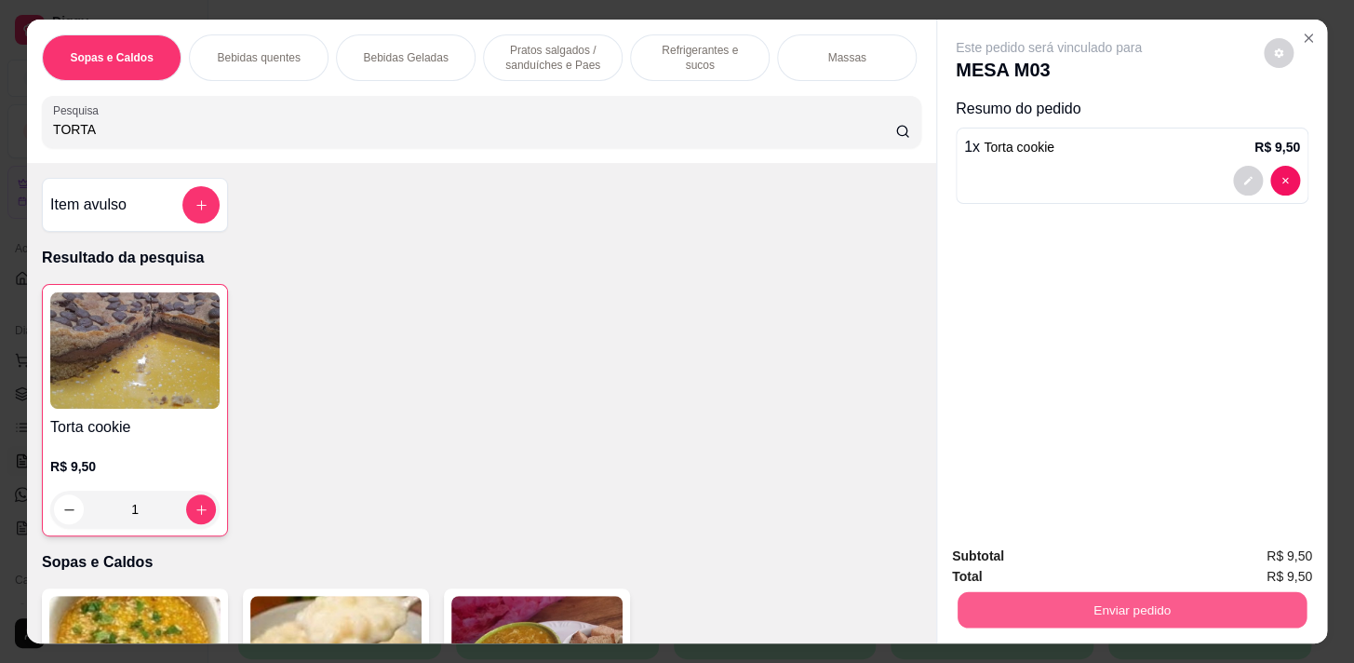
click at [1023, 596] on button "Enviar pedido" at bounding box center [1132, 609] width 349 height 36
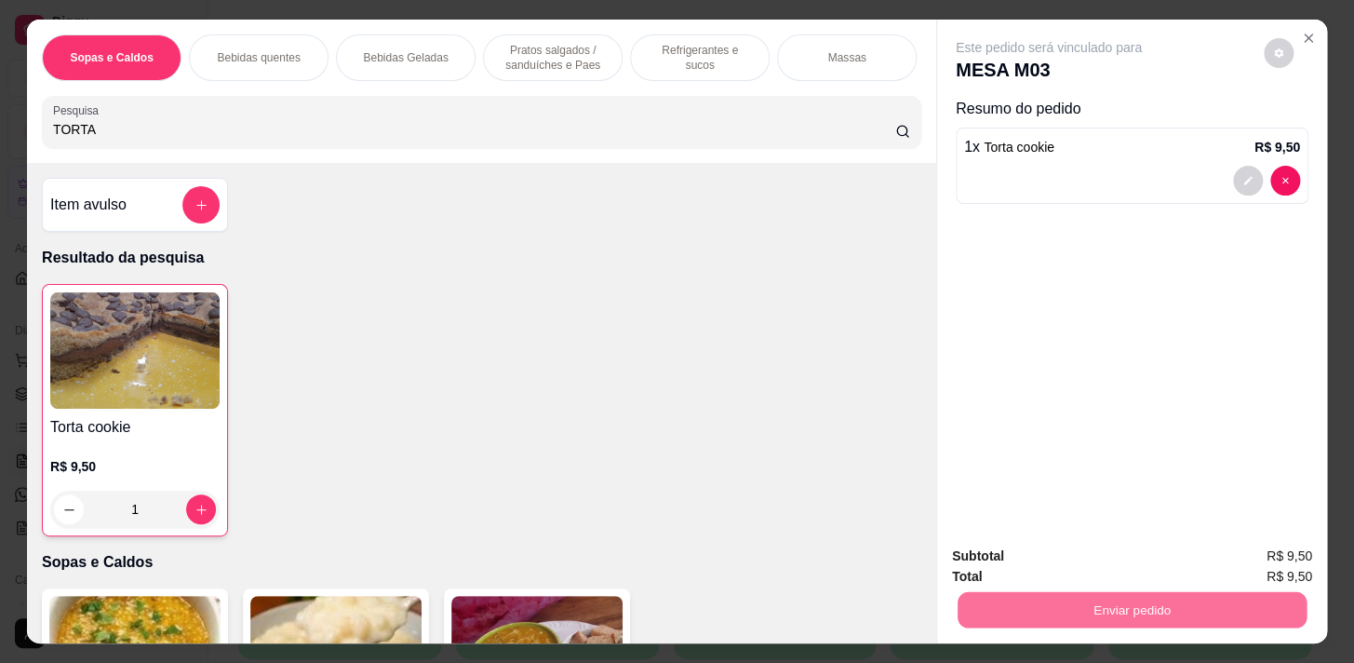
click at [1135, 556] on button "Não registrar e enviar pedido" at bounding box center [1071, 557] width 194 height 35
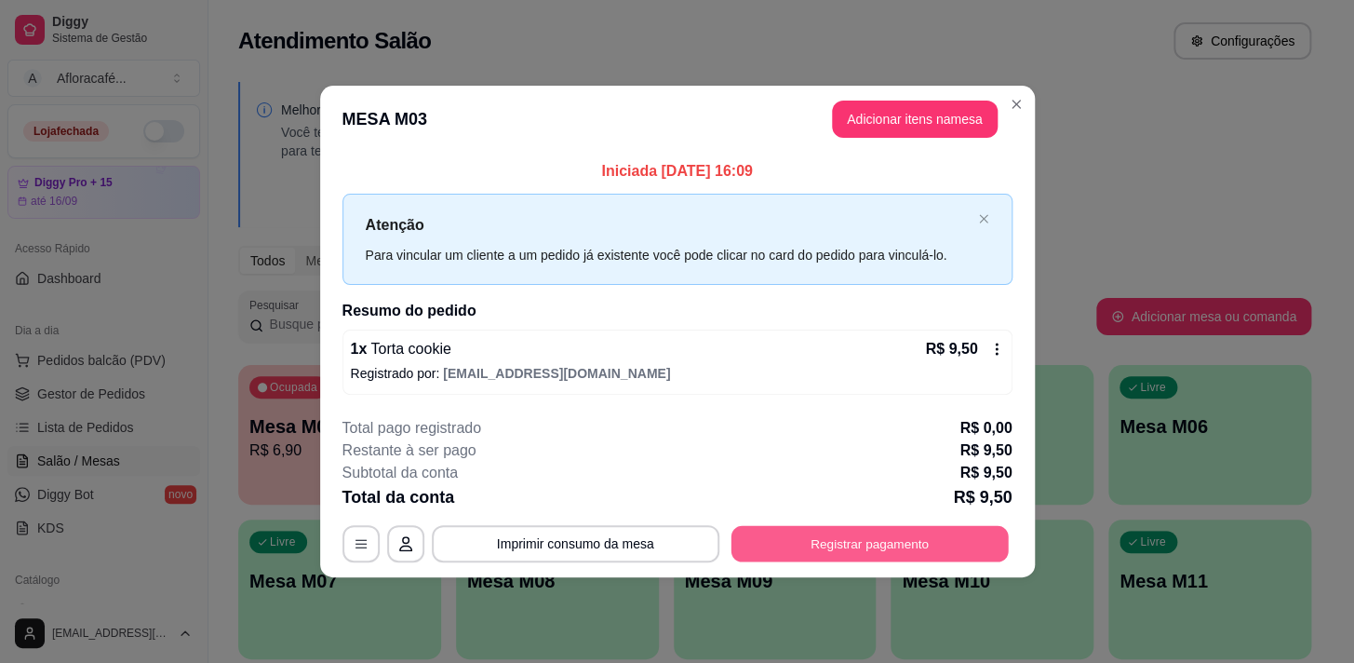
click at [823, 558] on button "Registrar pagamento" at bounding box center [869, 543] width 277 height 36
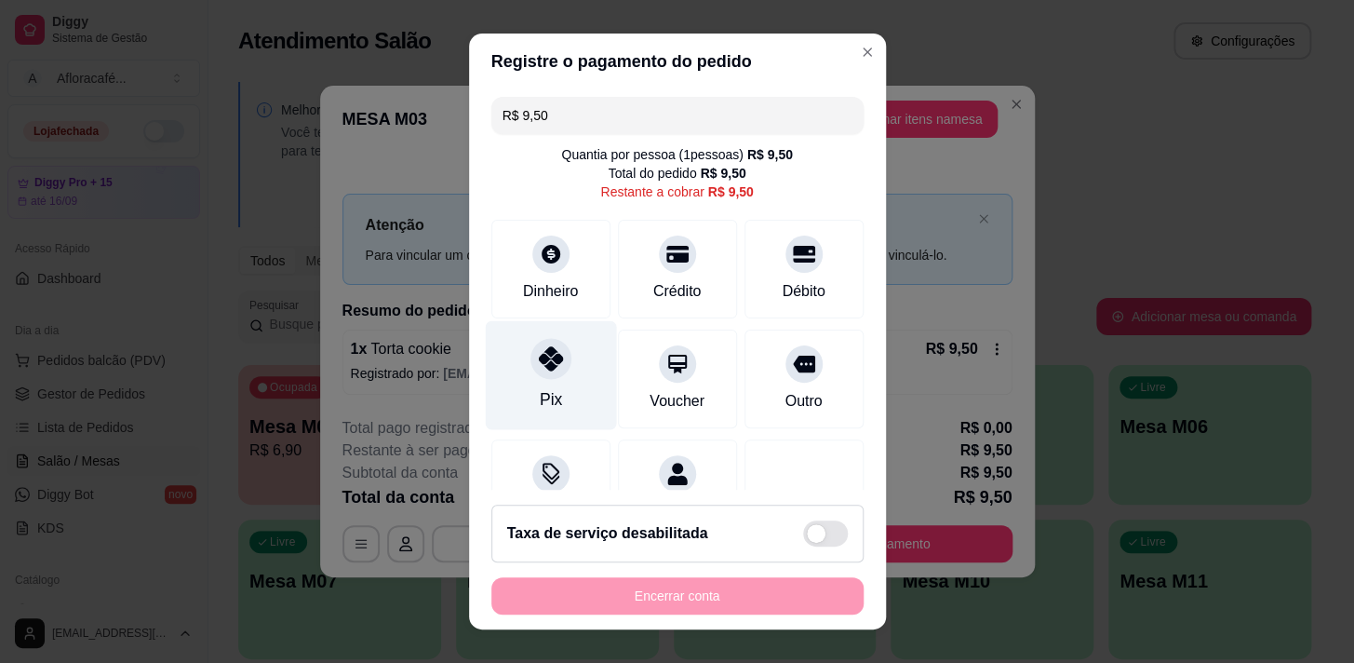
click at [569, 359] on div "Pix" at bounding box center [550, 374] width 131 height 109
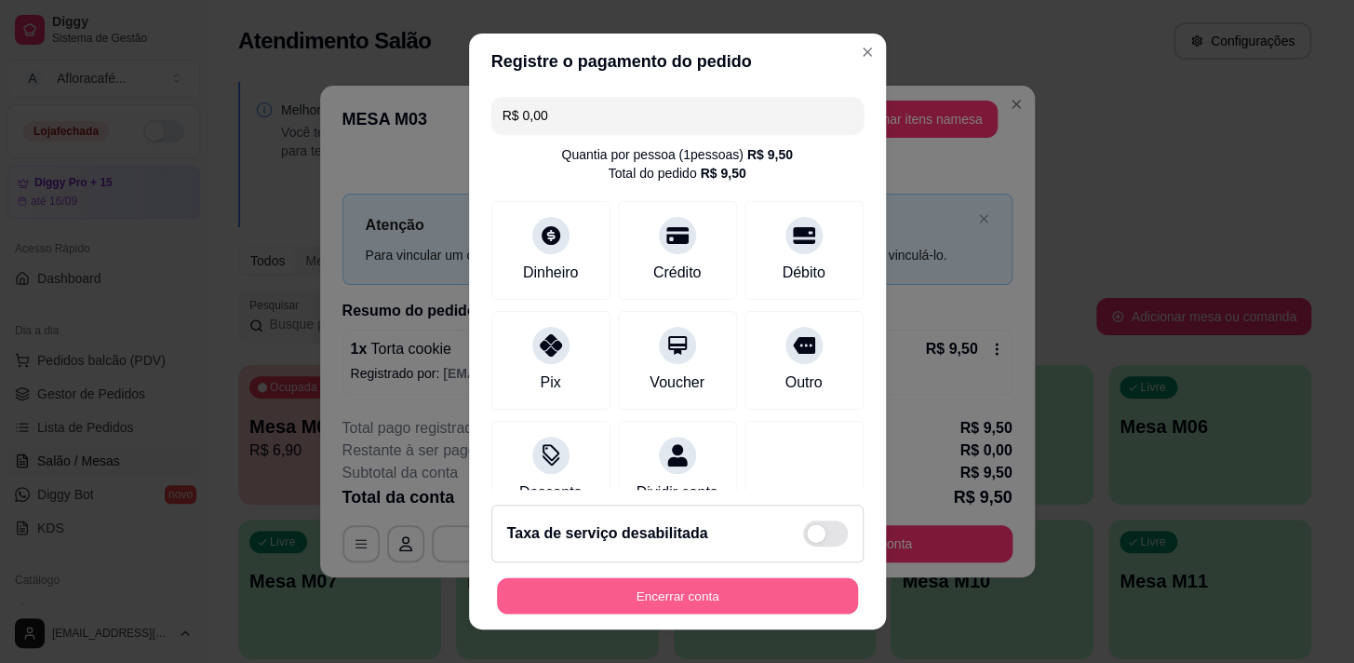
click at [671, 601] on button "Encerrar conta" at bounding box center [677, 596] width 361 height 36
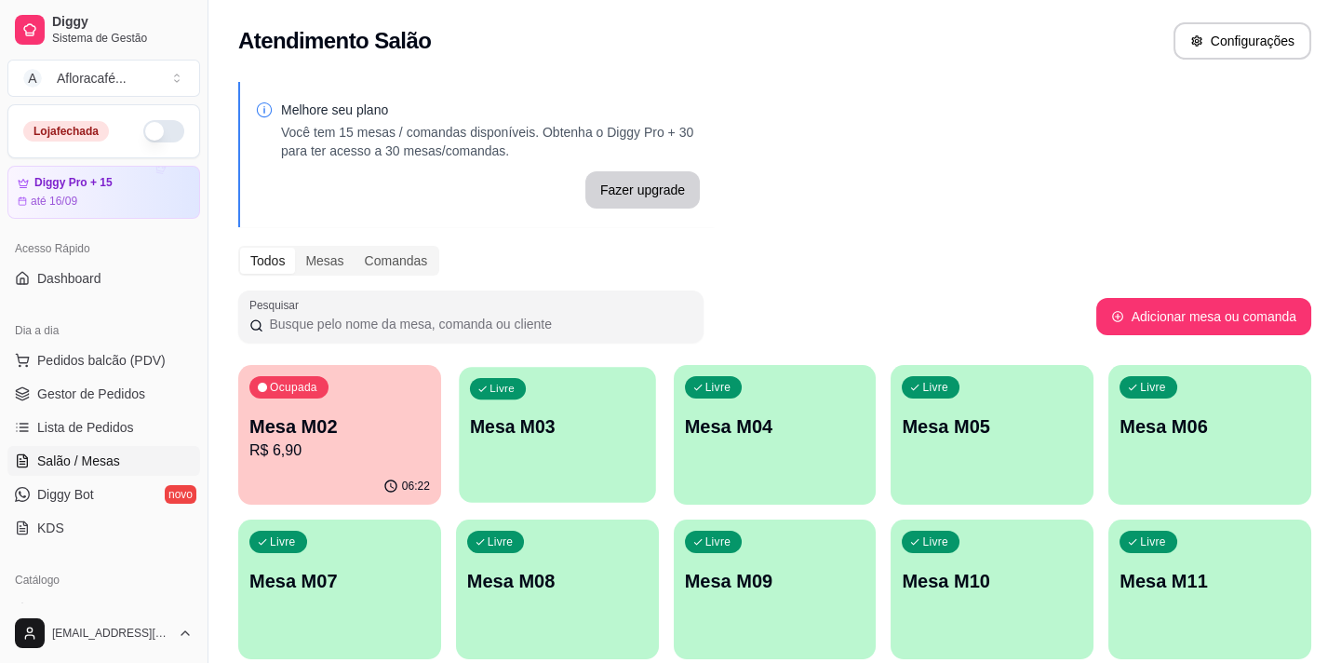
click at [532, 493] on div "button" at bounding box center [557, 490] width 196 height 21
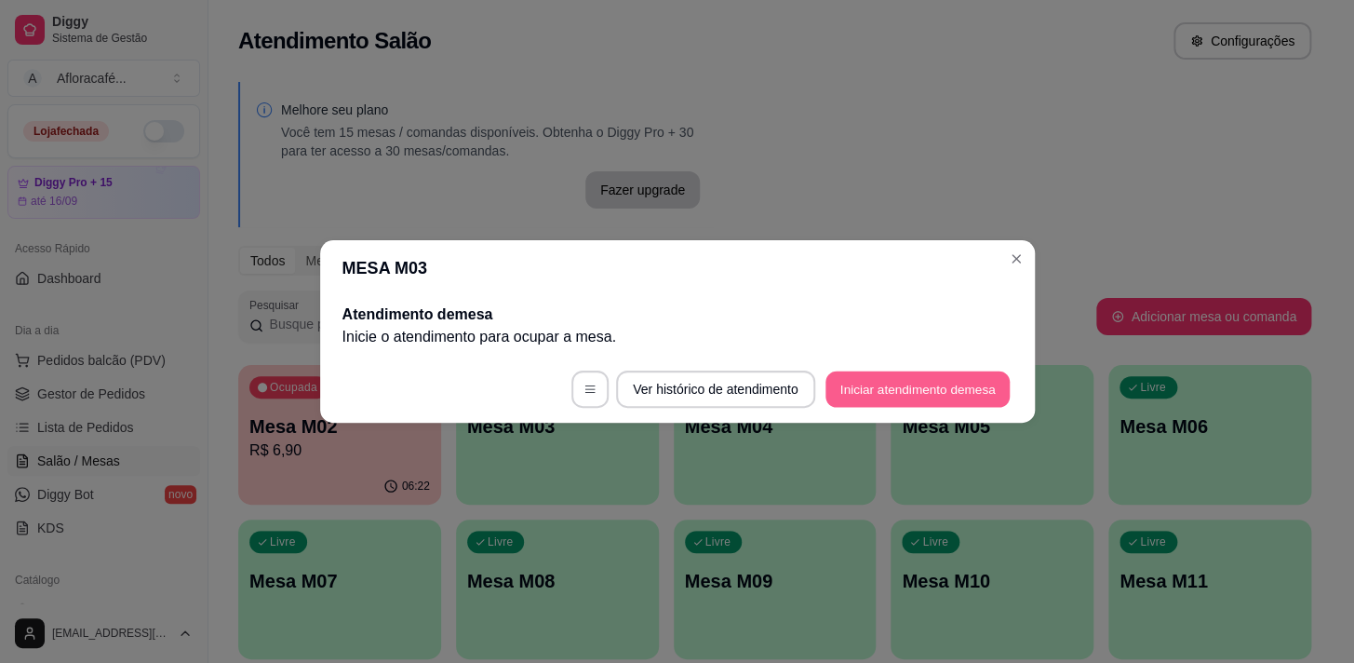
click at [874, 390] on button "Iniciar atendimento de mesa" at bounding box center [918, 389] width 184 height 36
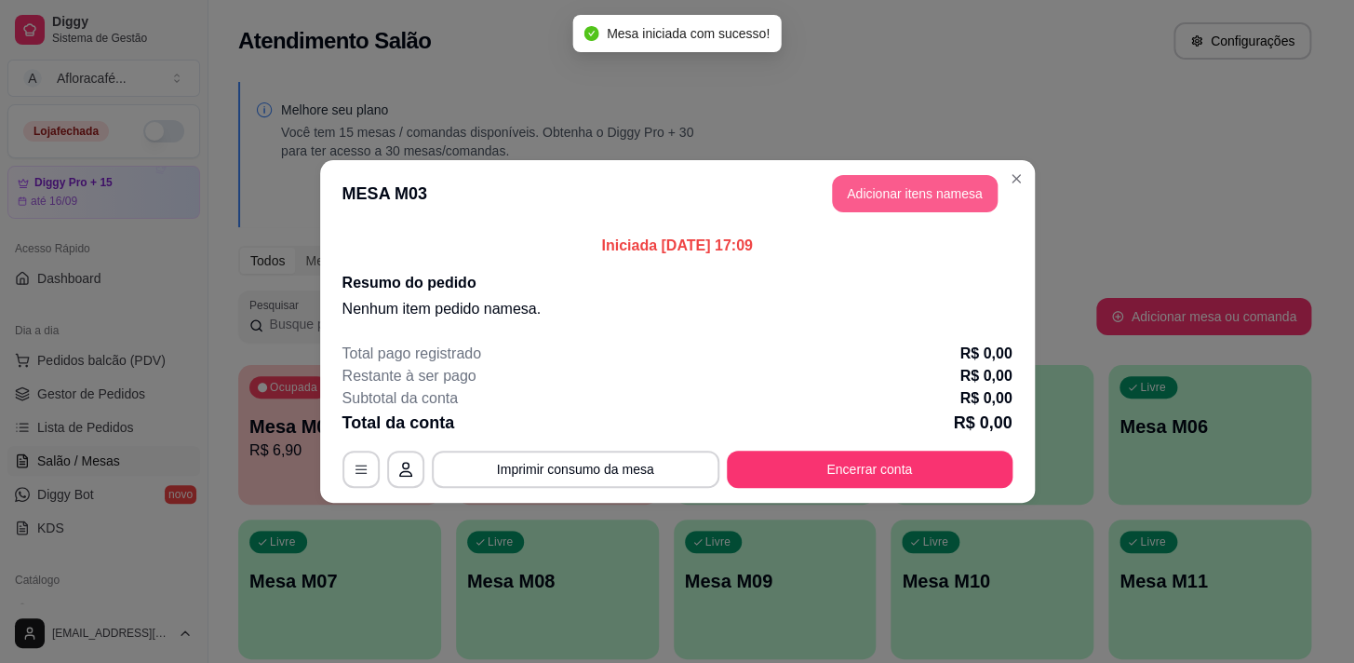
click at [947, 186] on button "Adicionar itens na mesa" at bounding box center [915, 193] width 166 height 37
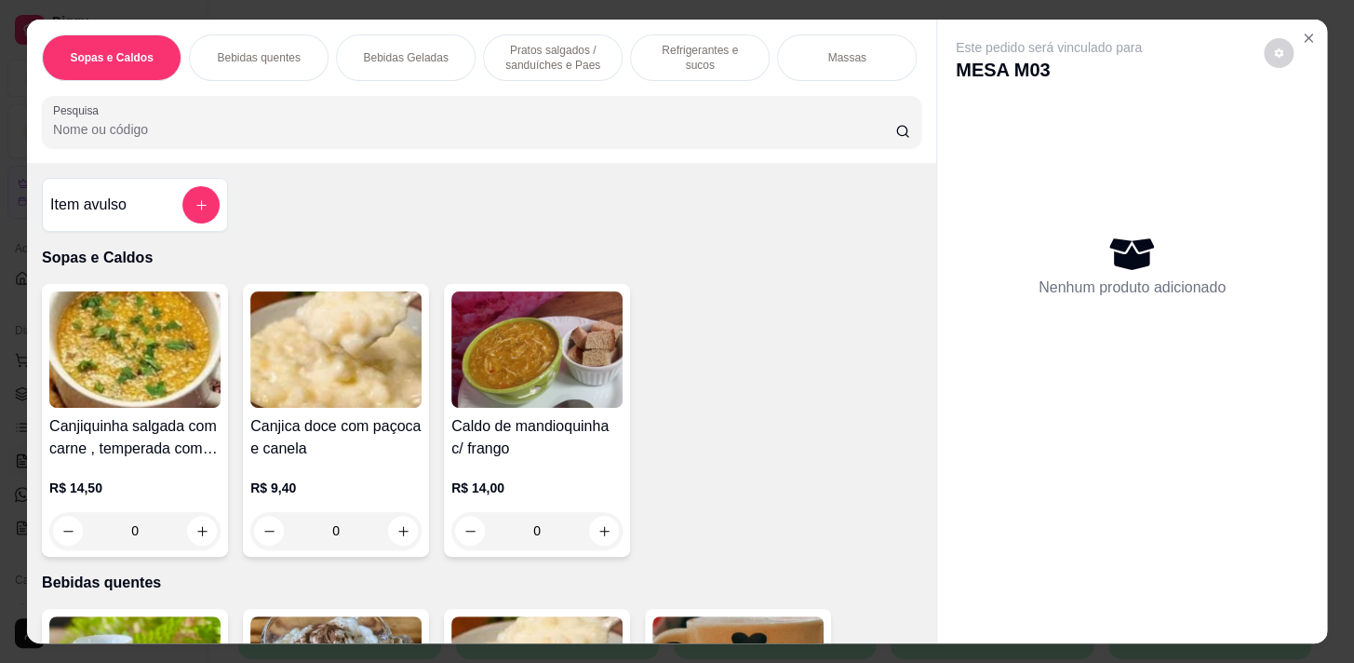
click at [589, 158] on div "Sopas e Caldos Bebidas quentes Bebidas Geladas Pratos salgados / sanduíches e P…" at bounding box center [481, 91] width 909 height 143
click at [584, 138] on input "Pesquisa" at bounding box center [474, 129] width 842 height 19
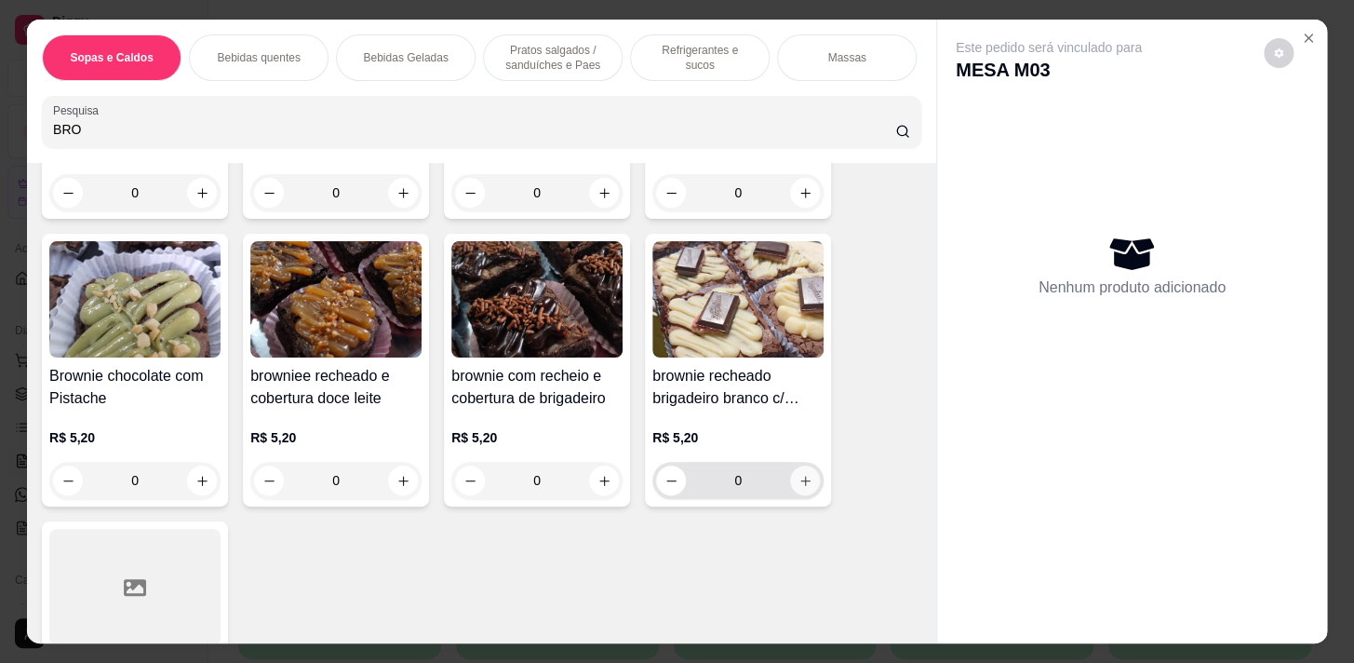
click at [809, 484] on button "increase-product-quantity" at bounding box center [805, 480] width 30 height 30
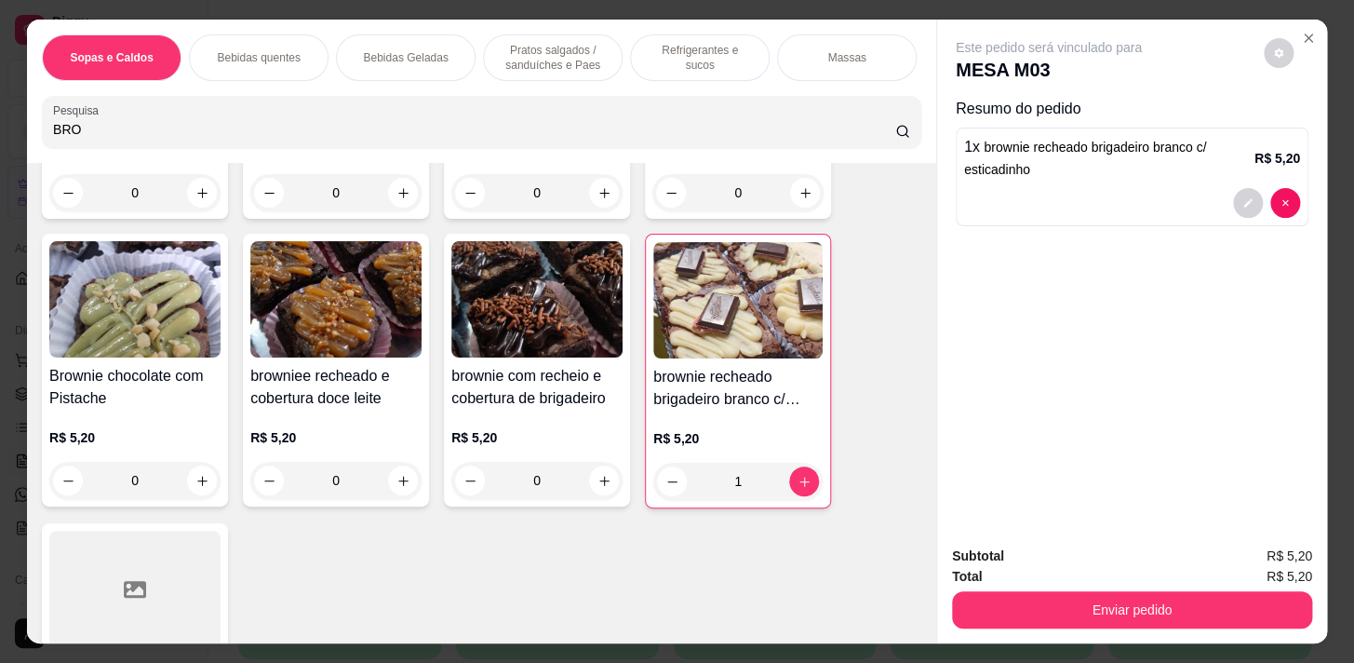
click at [502, 56] on p "Pratos salgados / sanduíches e Paes" at bounding box center [553, 58] width 108 height 30
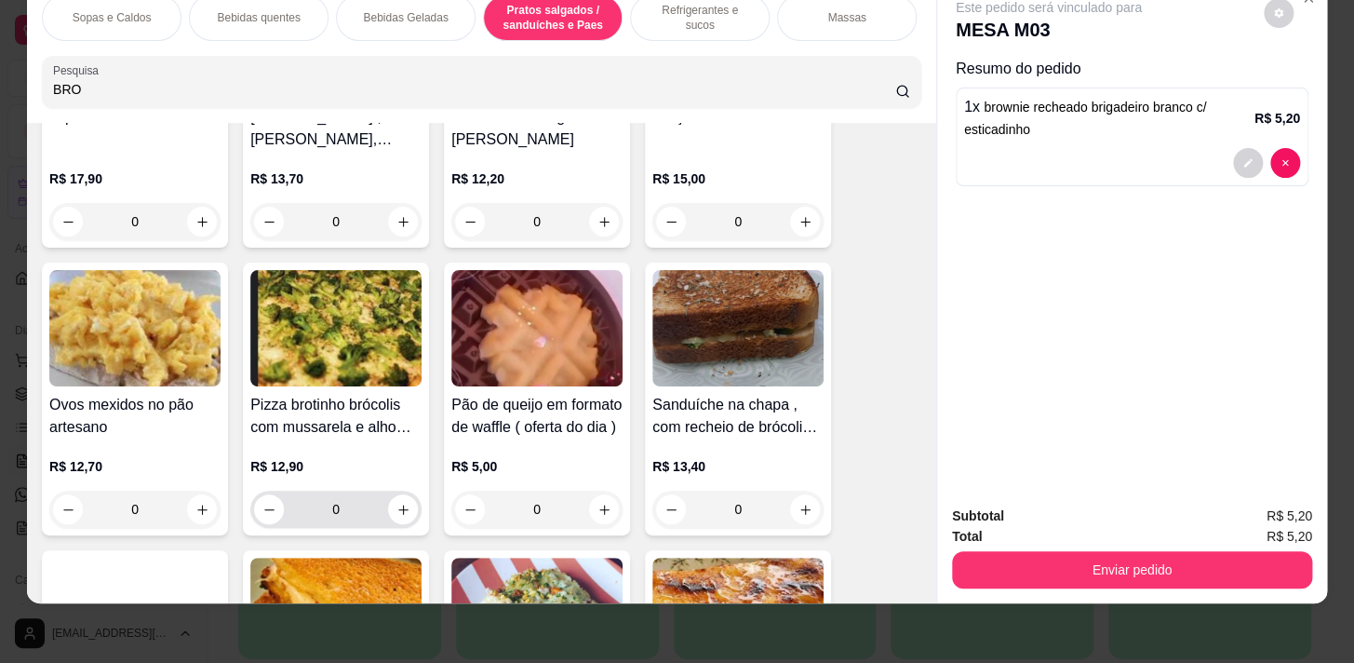
scroll to position [6645, 0]
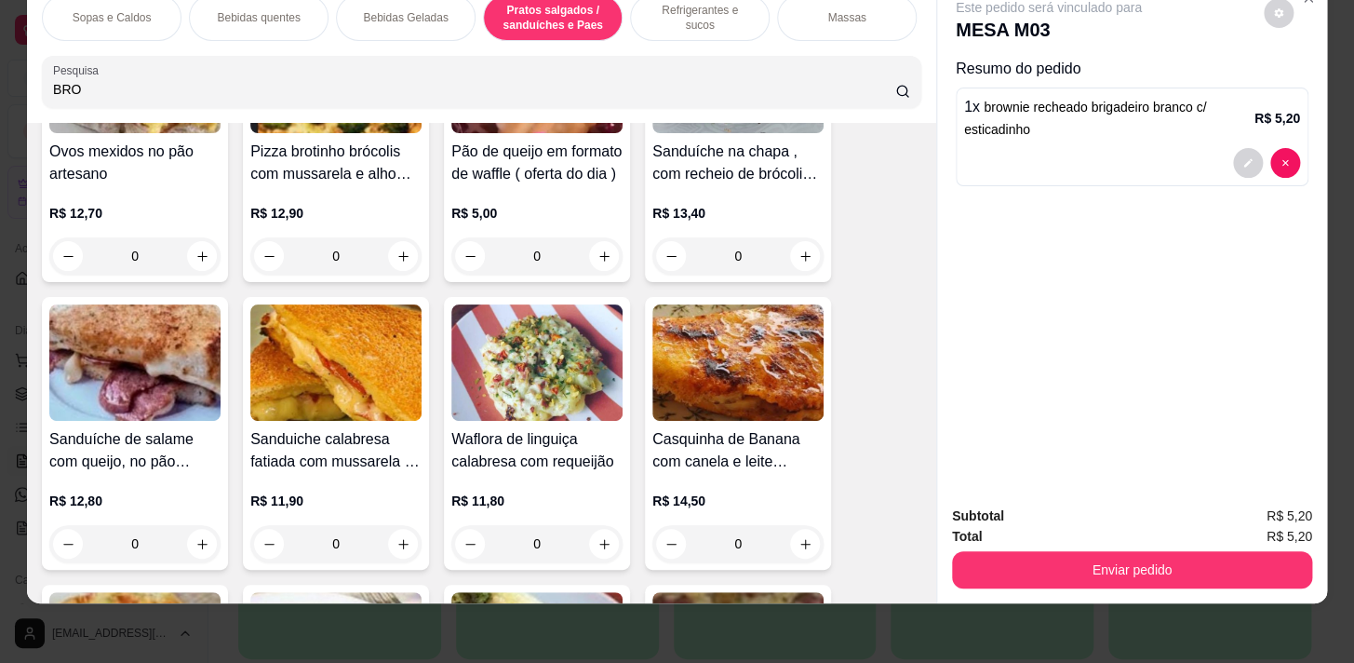
click at [803, 539] on div "0" at bounding box center [737, 543] width 171 height 37
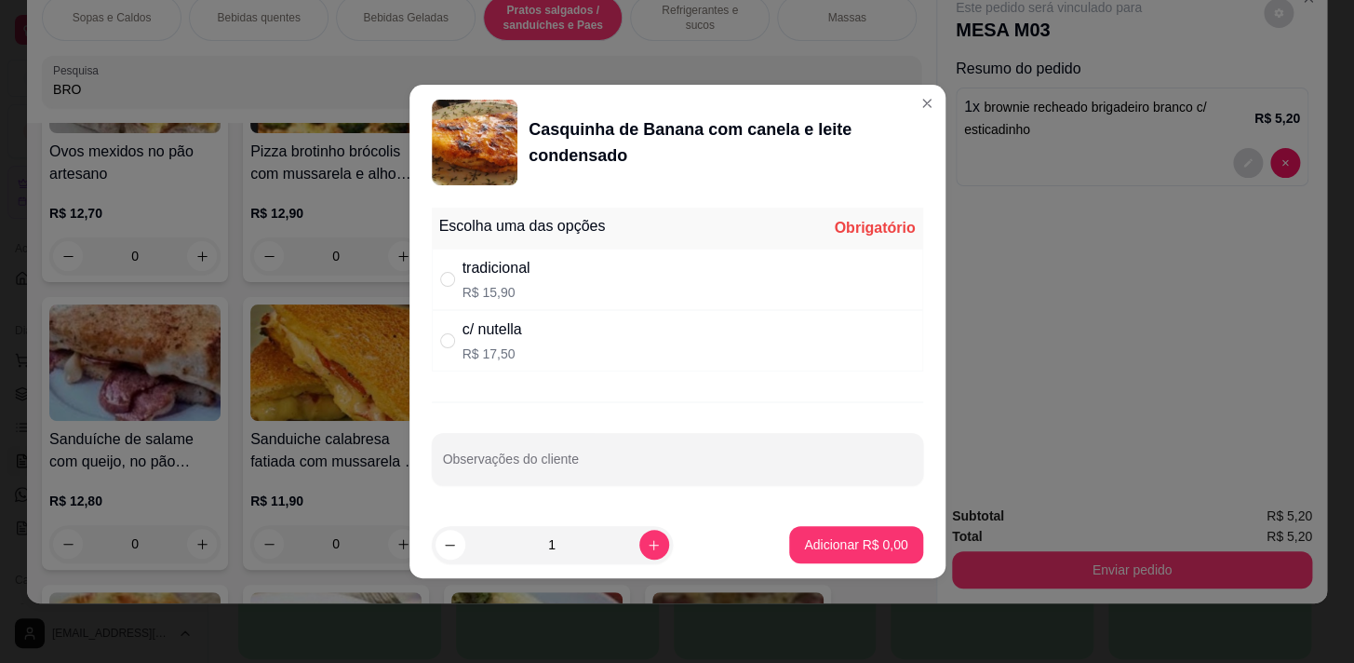
drag, startPoint x: 547, startPoint y: 261, endPoint x: 575, endPoint y: 310, distance: 56.7
click at [549, 265] on div "tradicional R$ 15,90" at bounding box center [677, 278] width 491 height 61
click at [785, 541] on button "Adicionar R$ 15,90" at bounding box center [853, 545] width 137 height 36
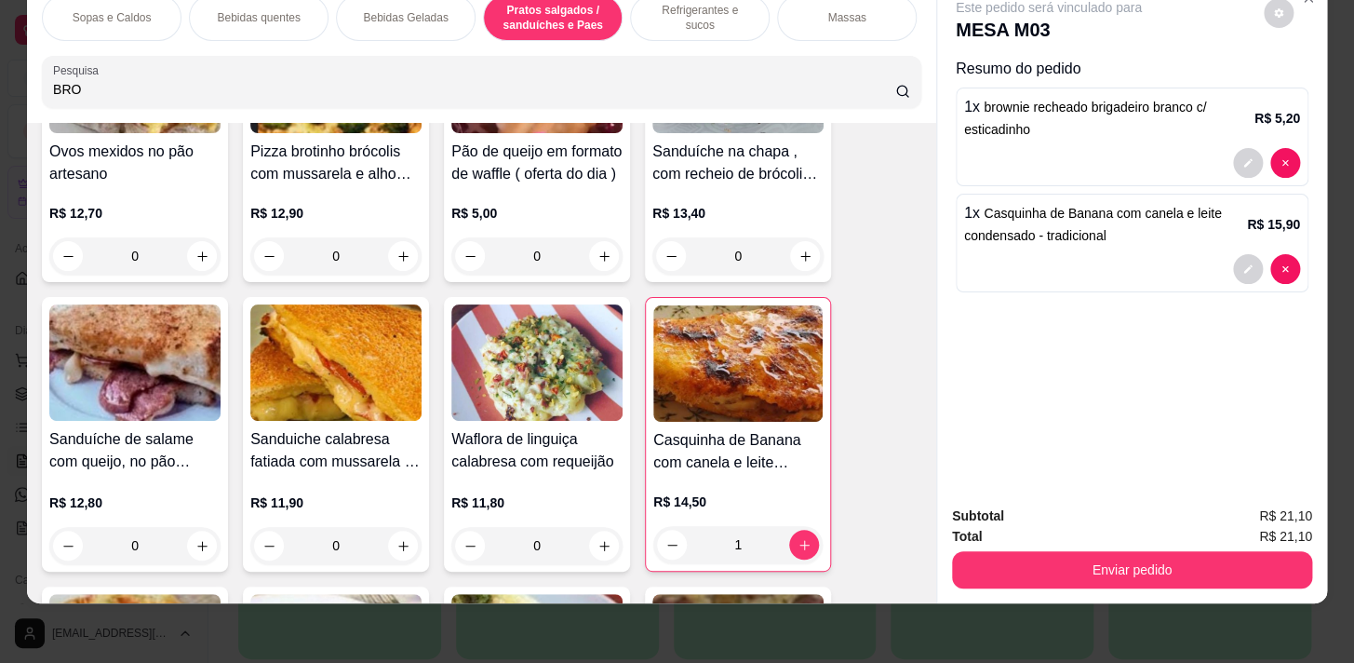
drag, startPoint x: 131, startPoint y: 7, endPoint x: 270, endPoint y: 111, distance: 173.5
click at [132, 10] on p "Sopas e Caldos" at bounding box center [112, 17] width 79 height 15
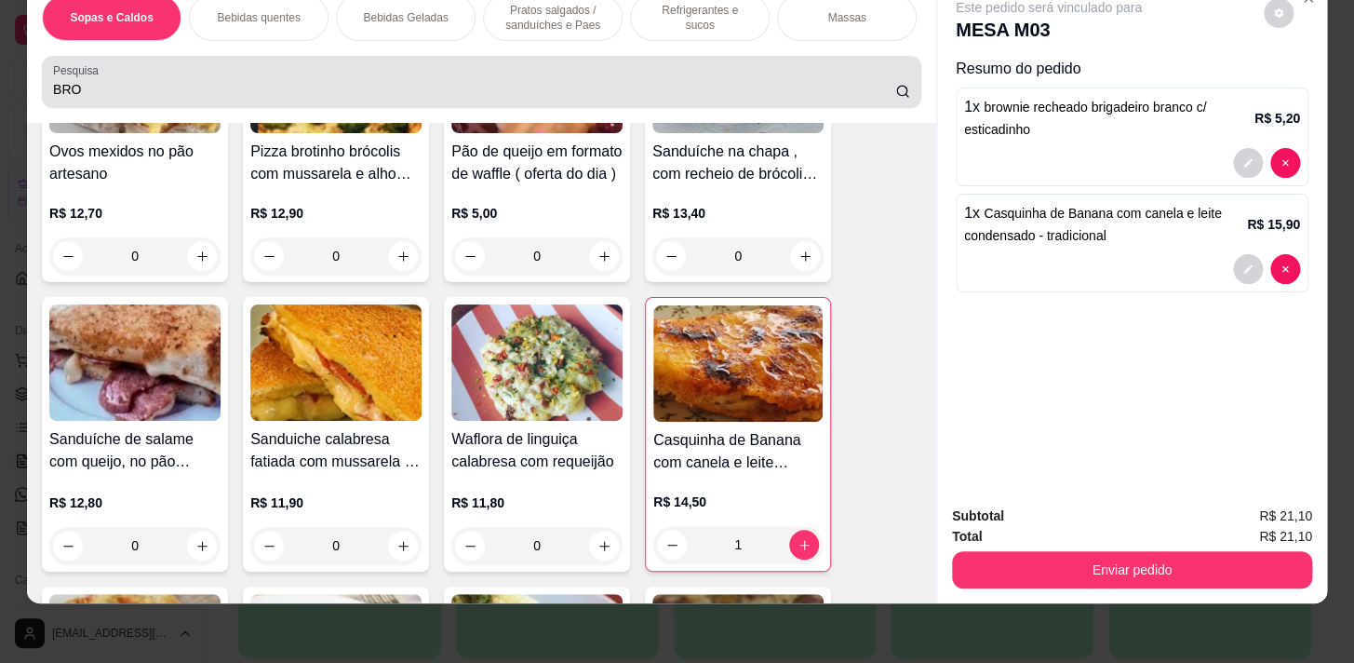
scroll to position [962, 0]
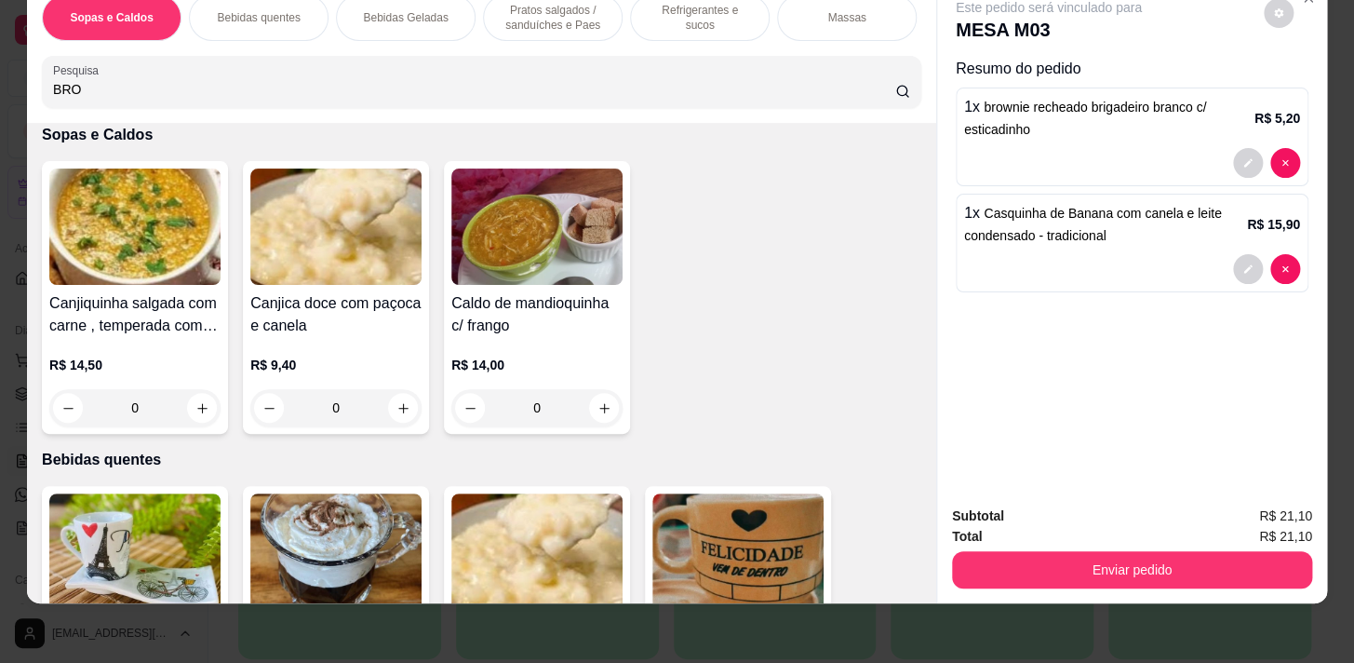
click at [400, 13] on div "Bebidas Geladas" at bounding box center [406, 17] width 140 height 47
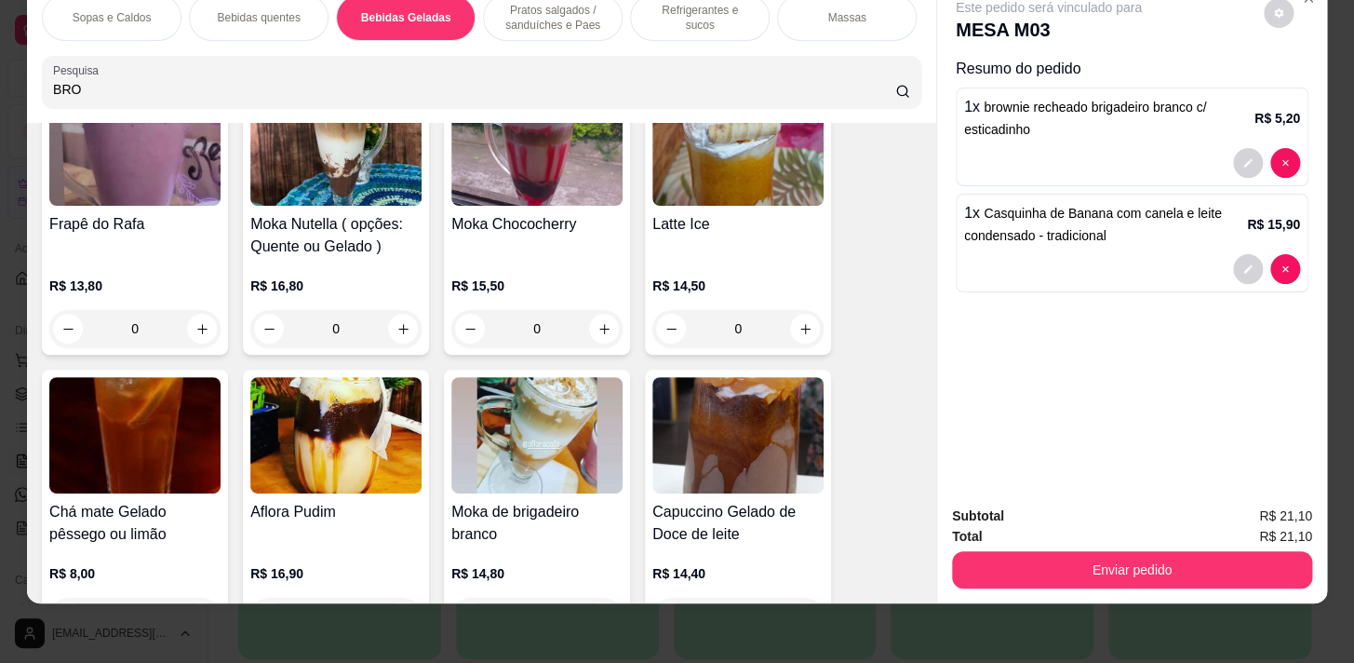
scroll to position [4775, 0]
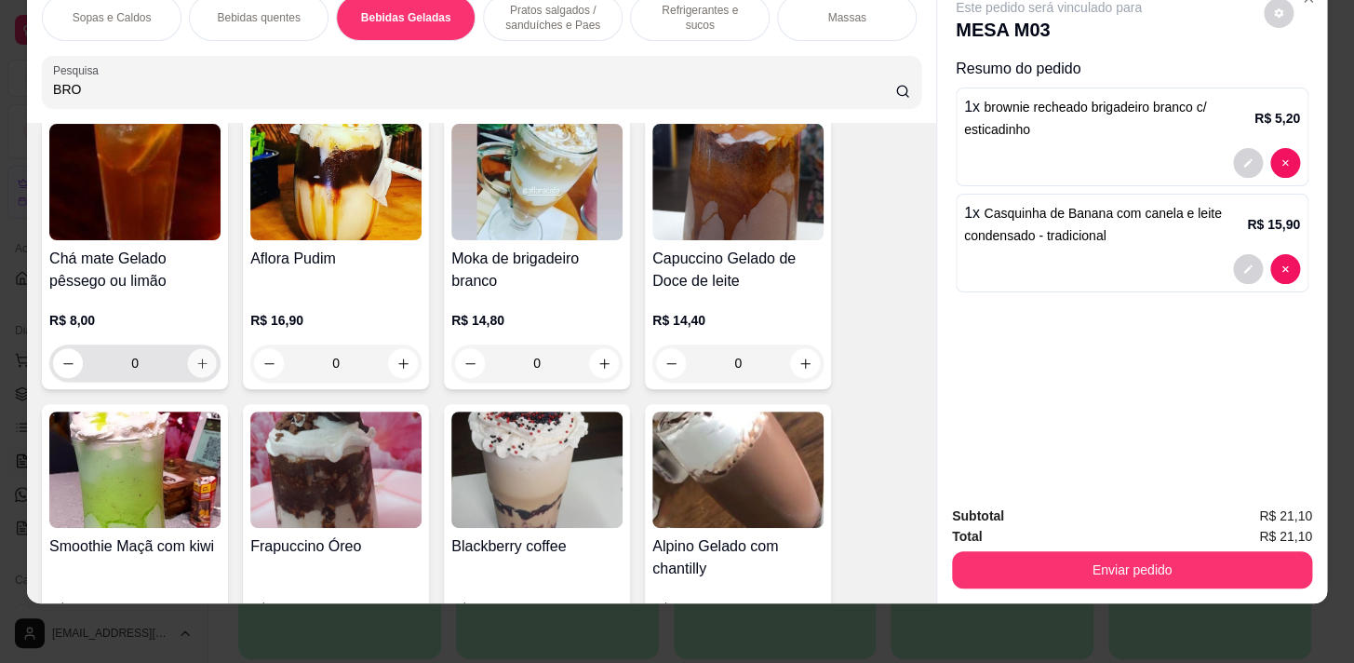
click at [196, 366] on icon "increase-product-quantity" at bounding box center [202, 363] width 14 height 14
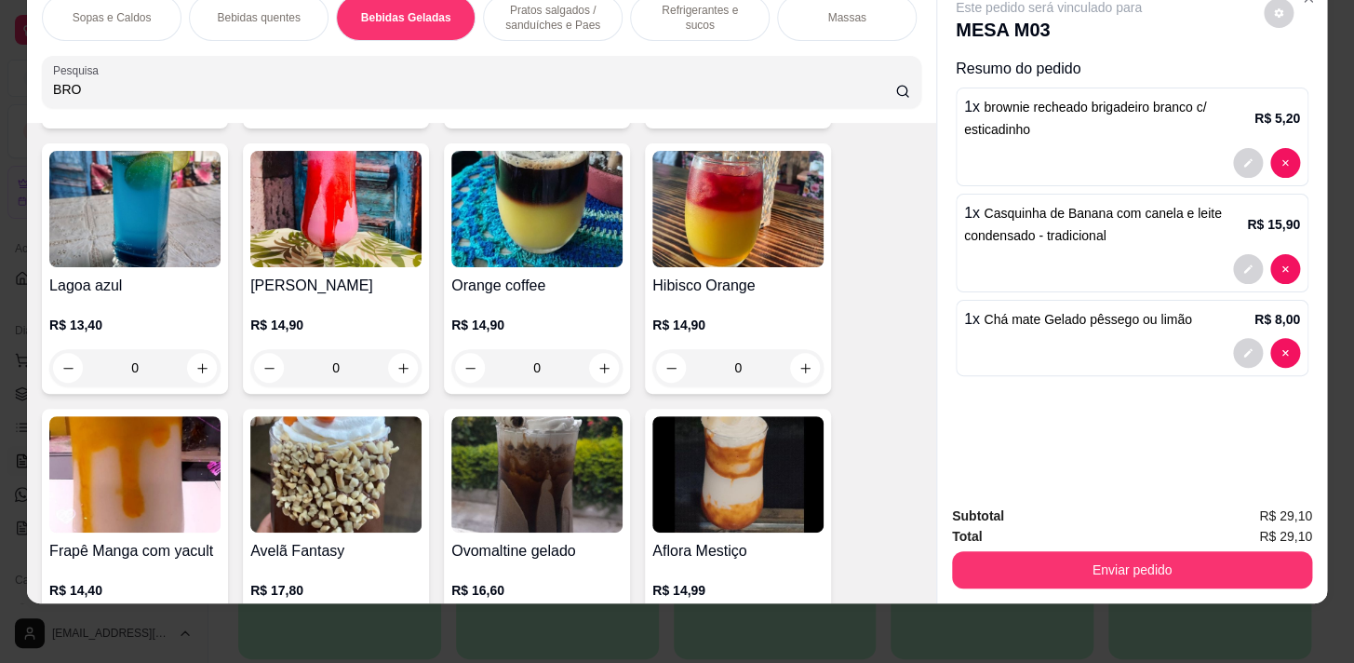
scroll to position [4269, 0]
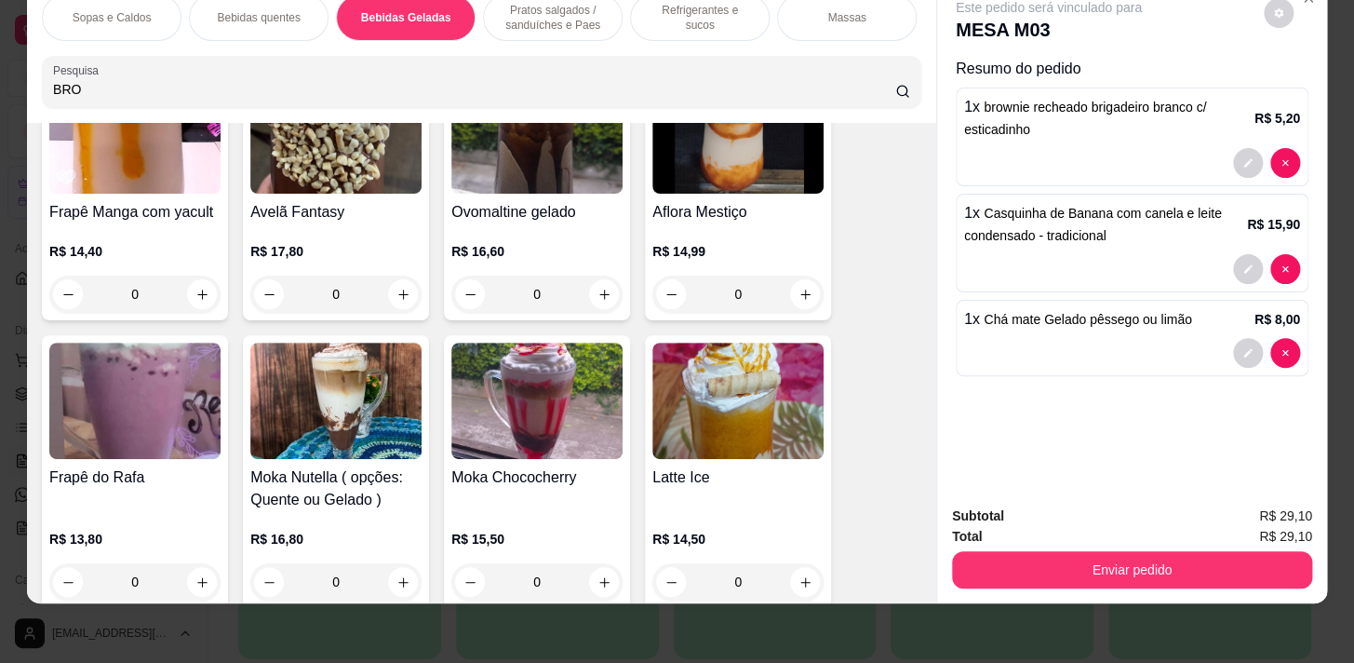
click at [678, 25] on div "Refrigerantes e sucos" at bounding box center [700, 17] width 140 height 47
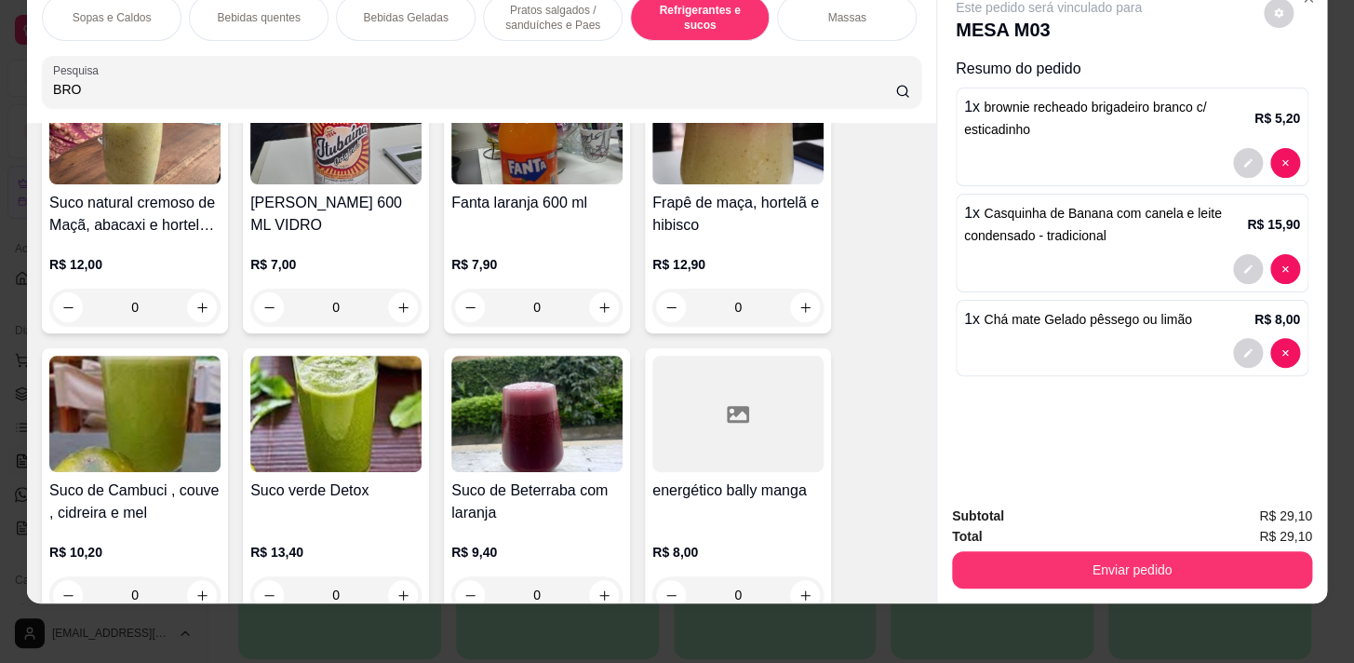
scroll to position [8683, 0]
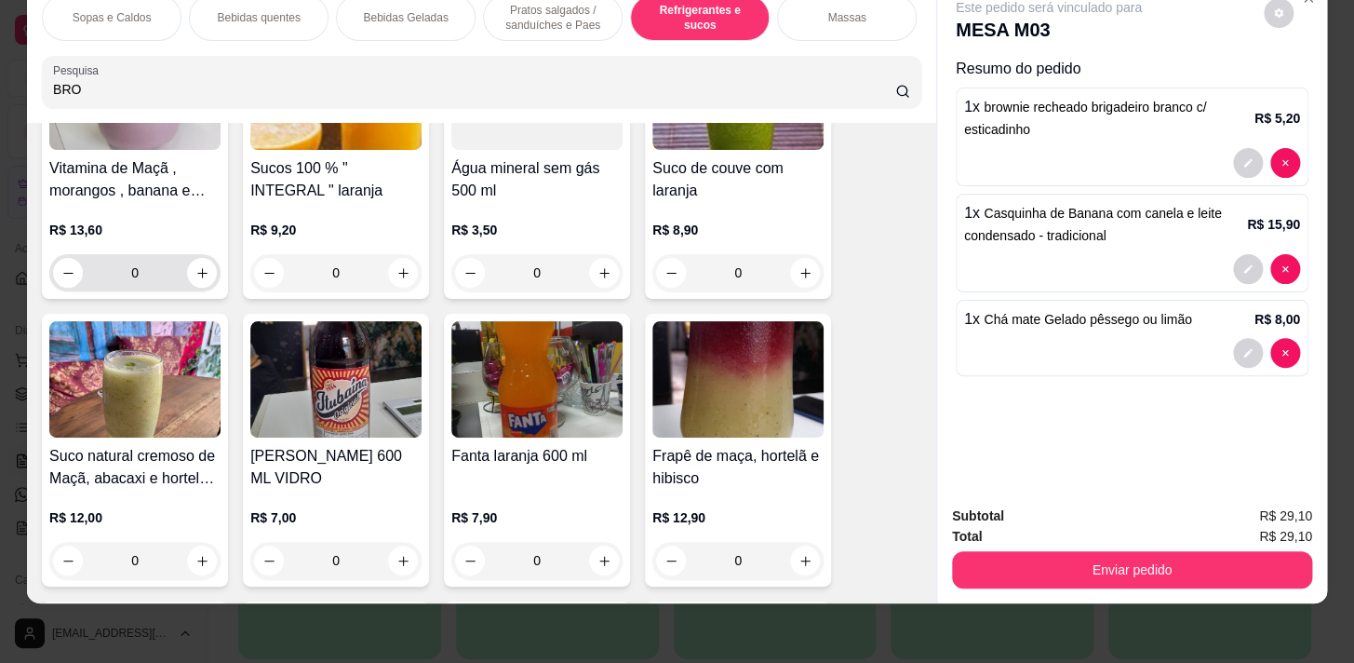
click at [179, 278] on input "0" at bounding box center [135, 272] width 104 height 37
click at [209, 255] on div "0" at bounding box center [135, 272] width 164 height 37
click at [188, 273] on button "increase-product-quantity" at bounding box center [202, 273] width 29 height 29
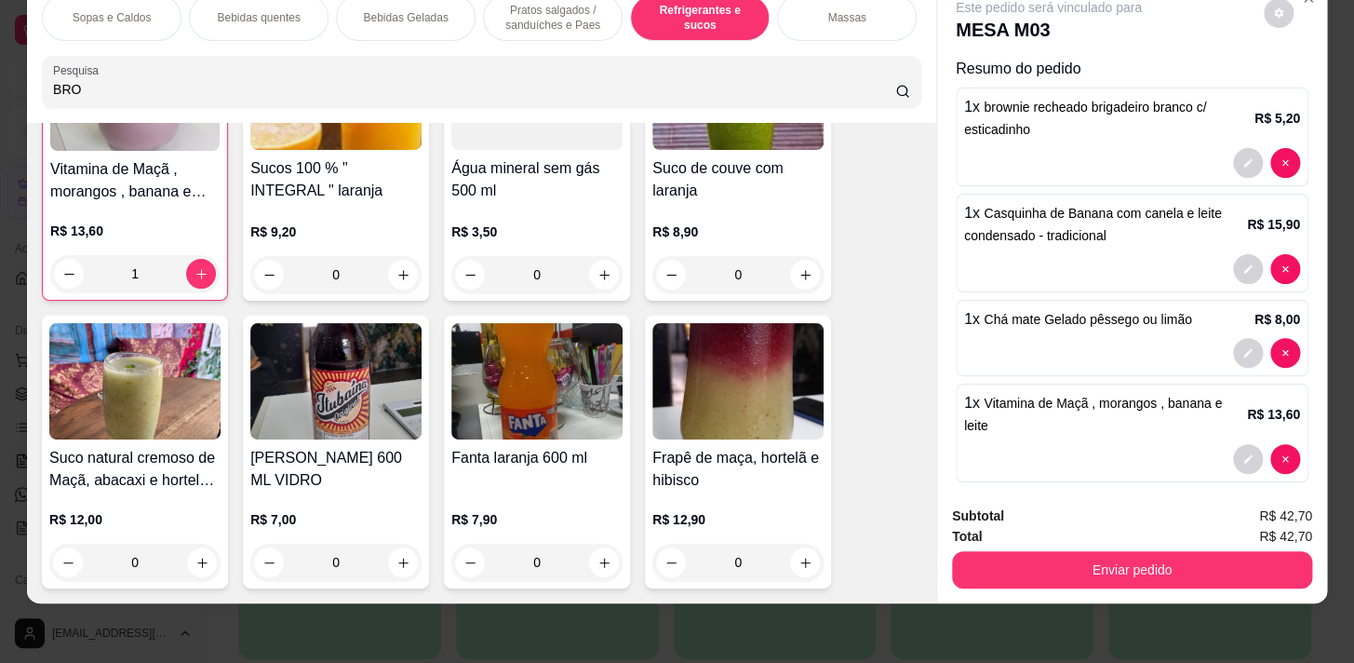
scroll to position [8683, 0]
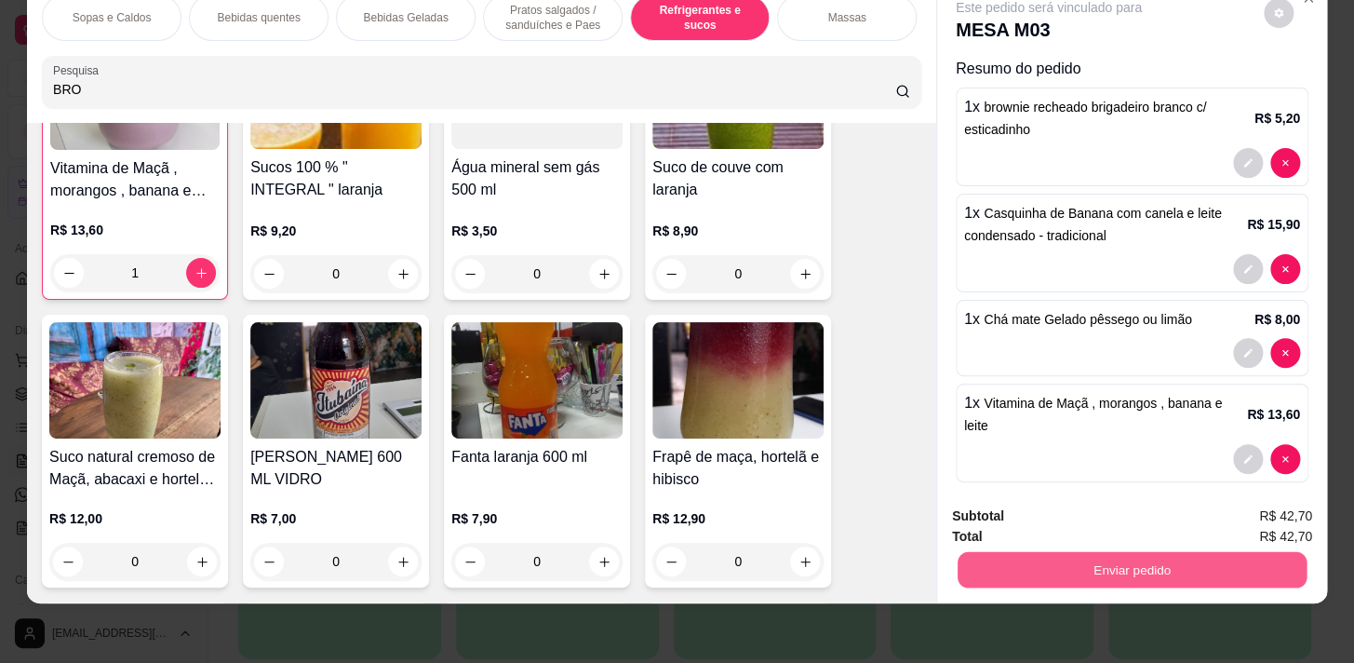
click at [1127, 560] on button "Enviar pedido" at bounding box center [1132, 569] width 349 height 36
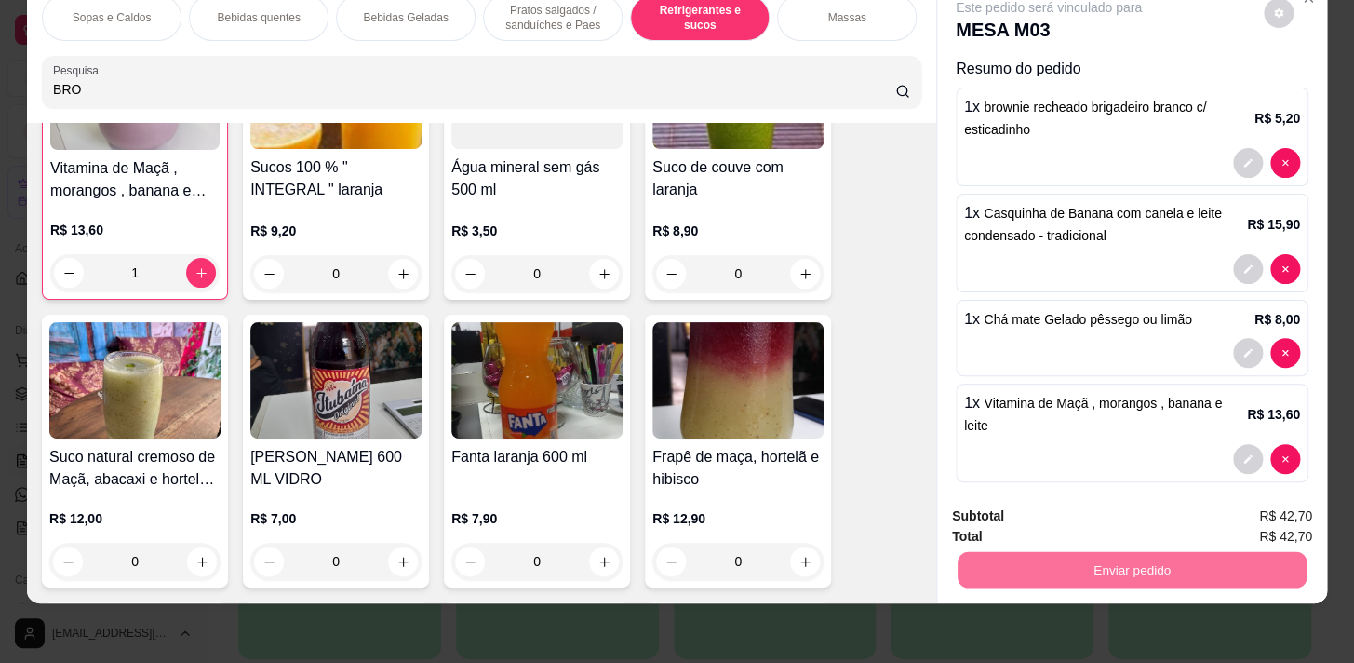
click at [1098, 507] on button "Não registrar e enviar pedido" at bounding box center [1071, 511] width 194 height 35
